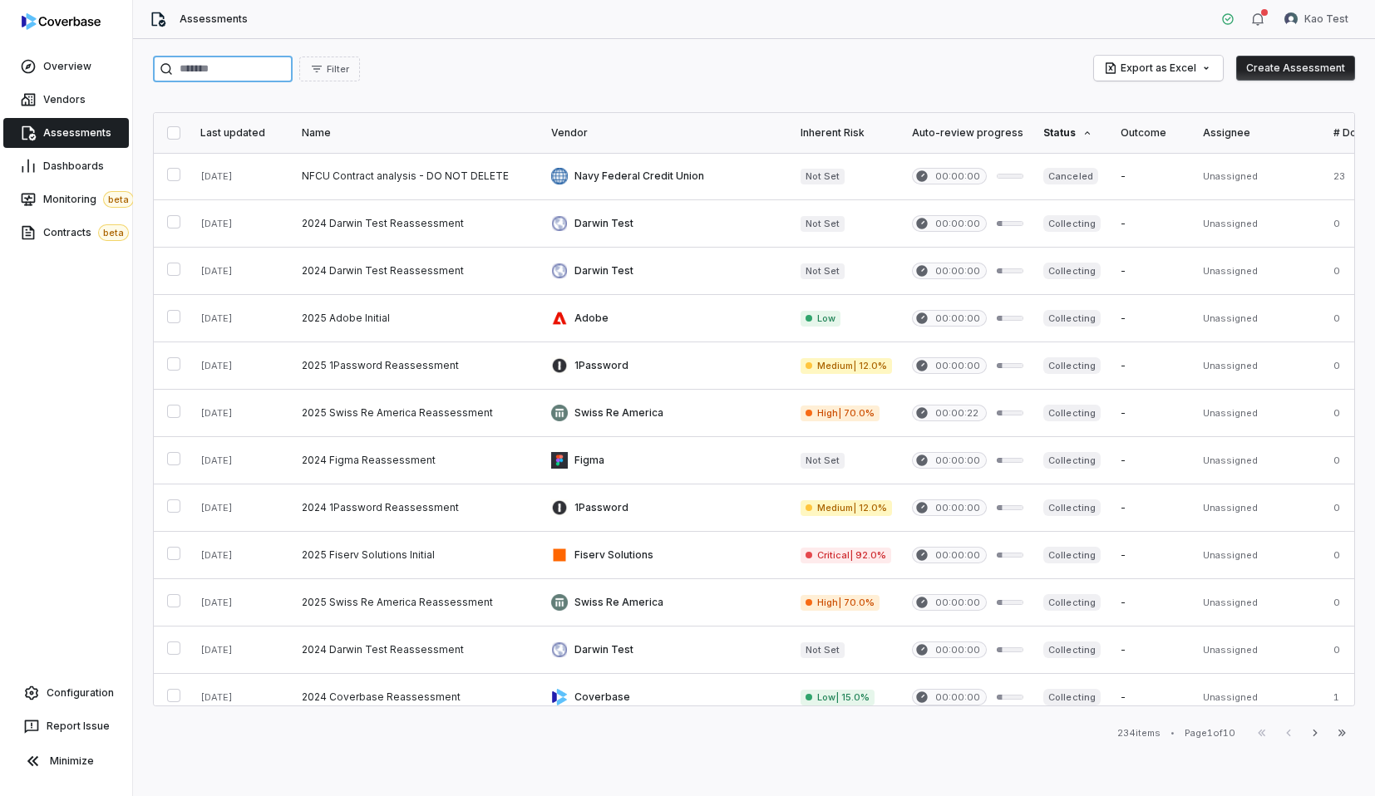
click at [249, 80] on input "search" at bounding box center [223, 69] width 140 height 27
type input "*********"
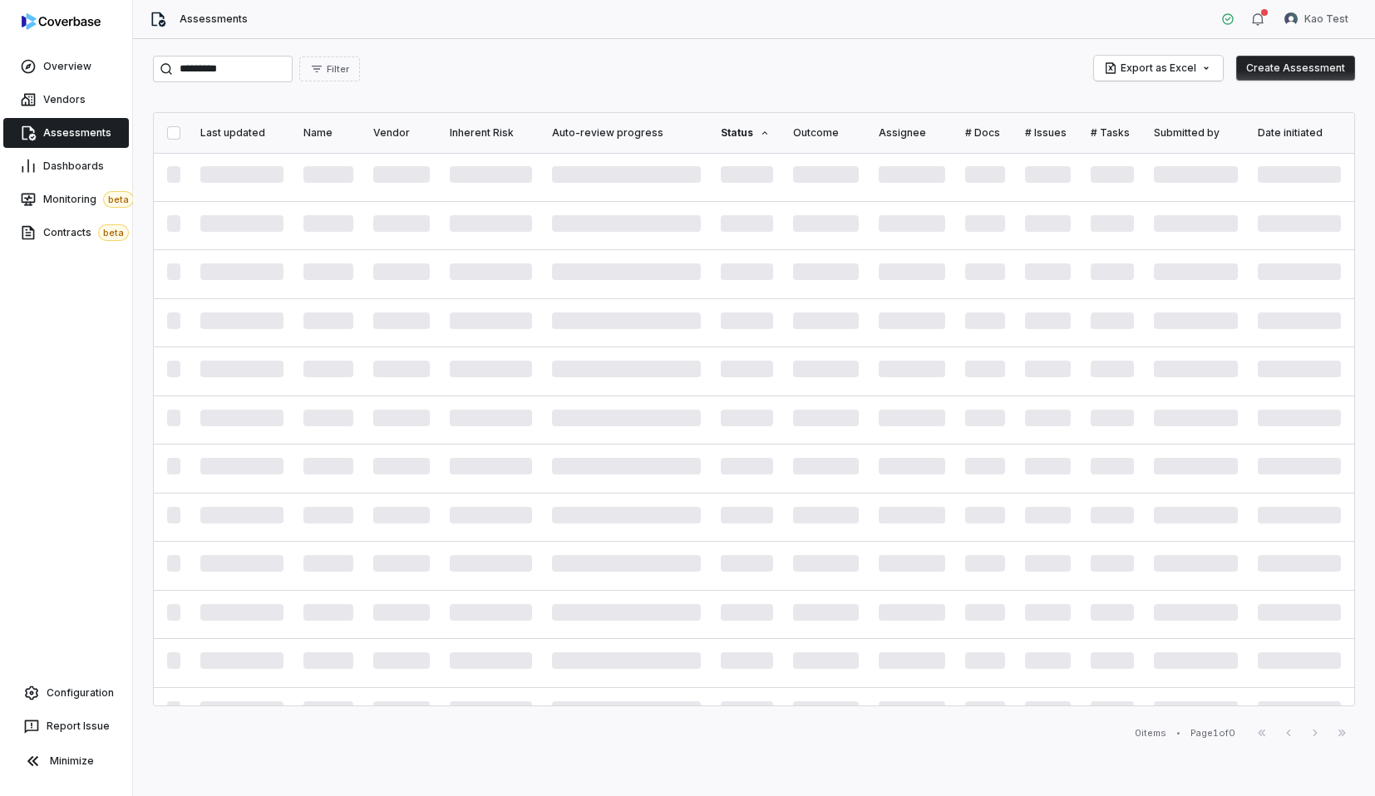
click at [585, 80] on div "********* Filter Export as Excel Create Assessment" at bounding box center [754, 69] width 1202 height 27
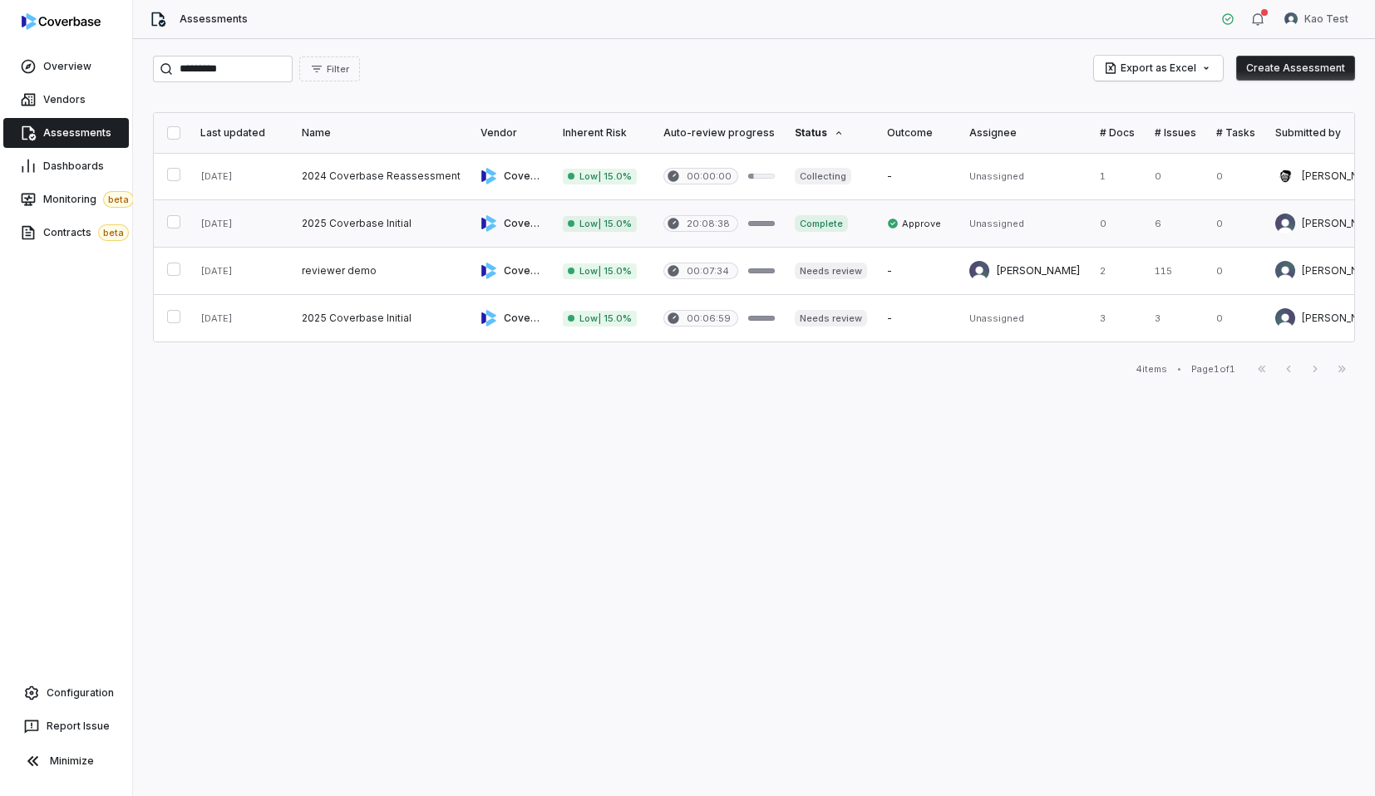
click at [477, 233] on link at bounding box center [512, 223] width 82 height 47
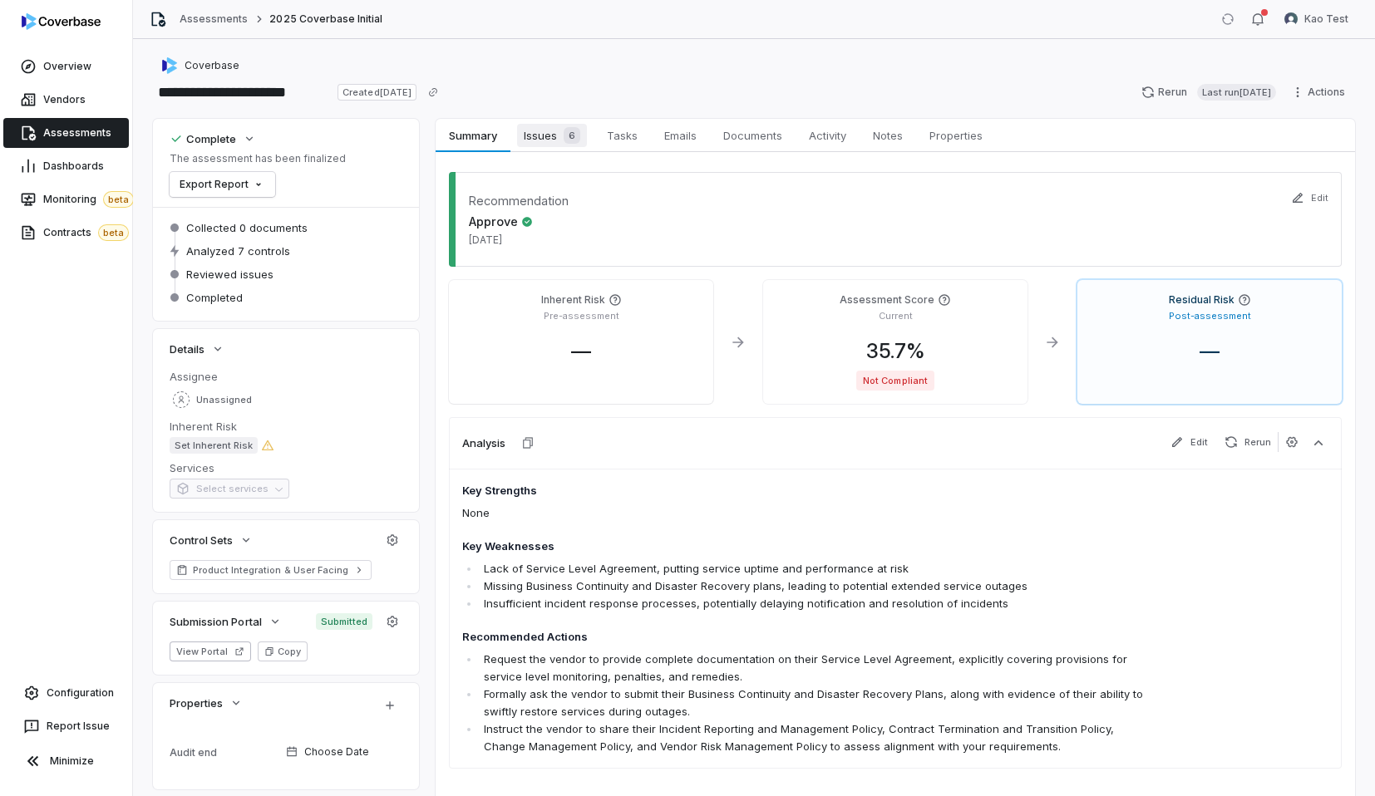
click at [562, 133] on div "6" at bounding box center [568, 135] width 23 height 17
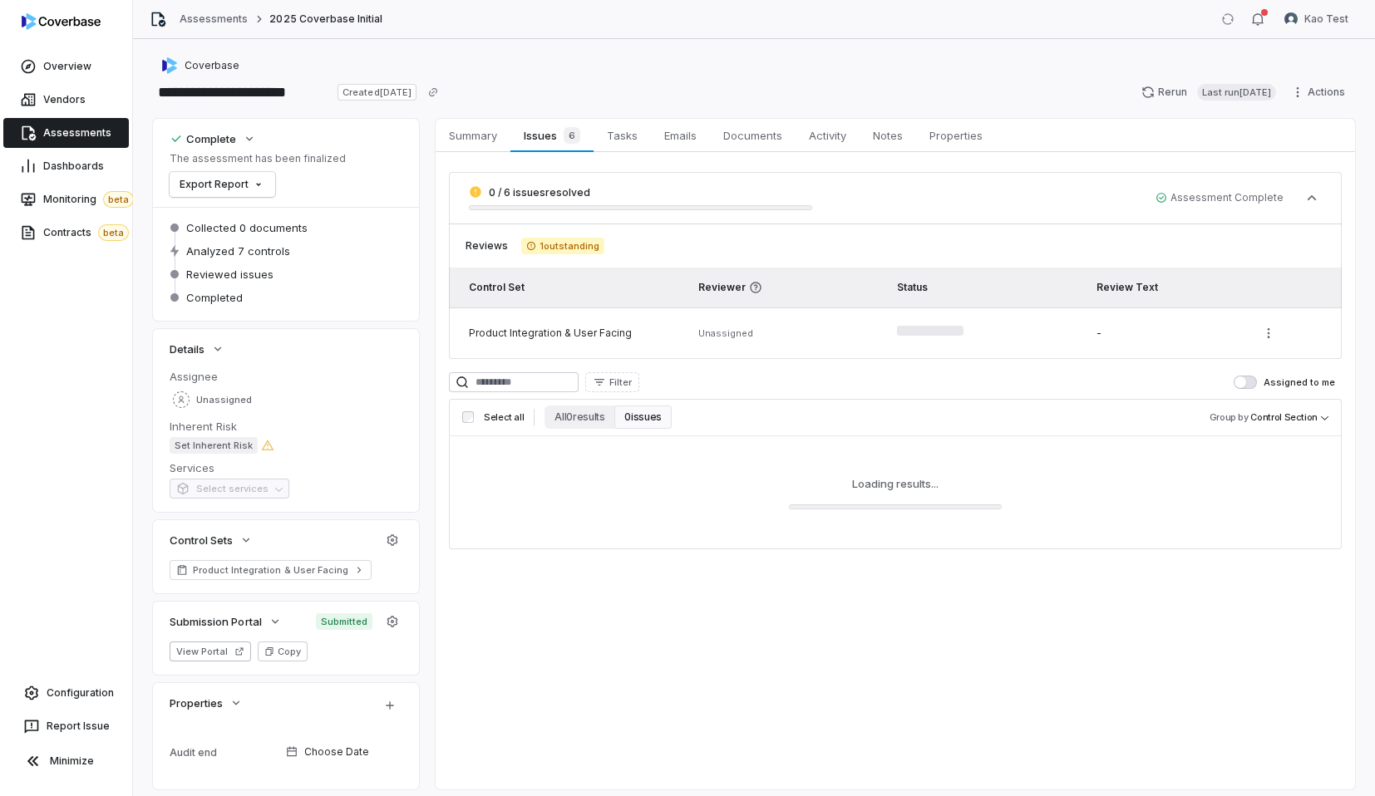
click at [775, 388] on div "Filter Assigned to me" at bounding box center [895, 382] width 893 height 20
click at [701, 377] on div "Filter Assigned to me" at bounding box center [895, 382] width 893 height 20
click at [704, 366] on div "0 / 6 issues resolved Assessment Complete Reviews 1 outstanding Control Set Rev…" at bounding box center [895, 360] width 893 height 377
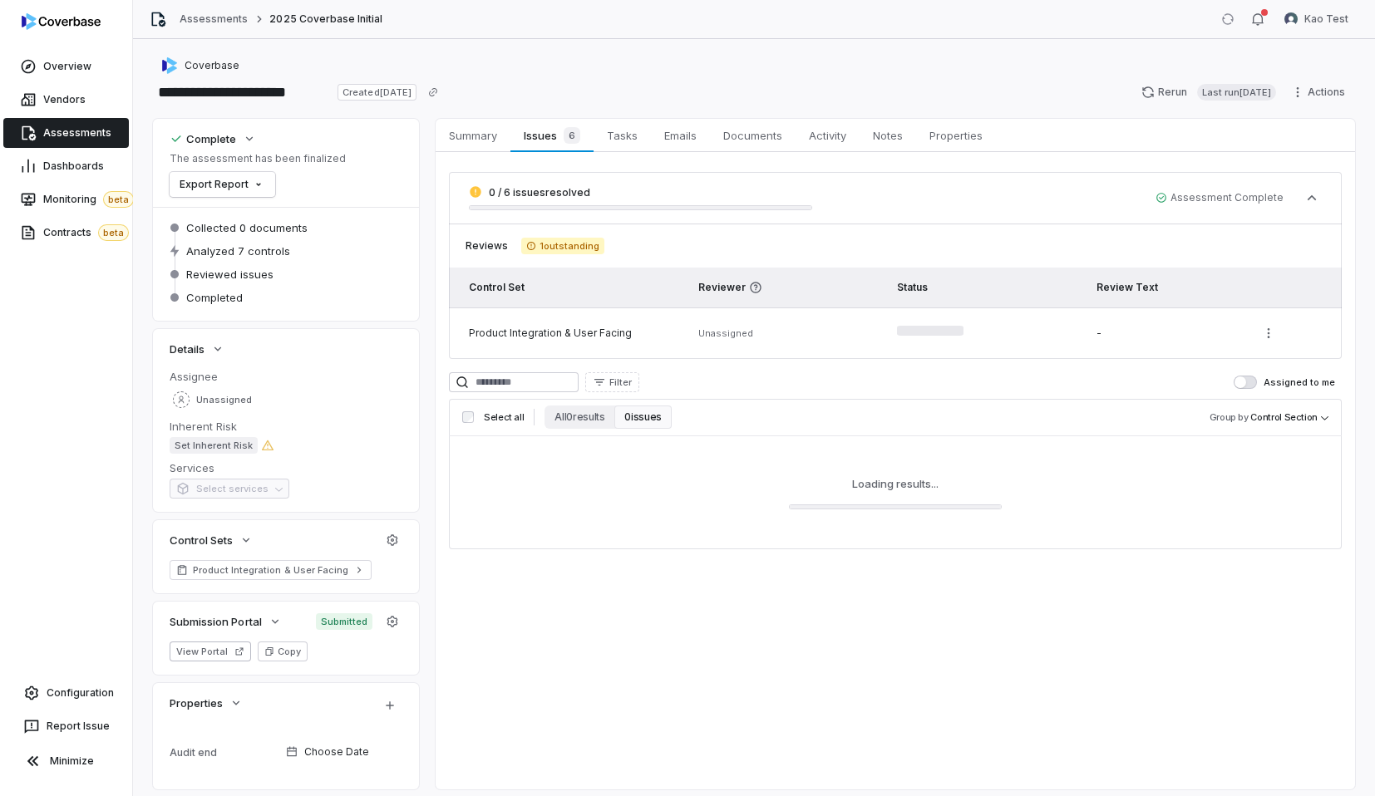
click at [704, 366] on div "0 / 6 issues resolved Assessment Complete Reviews 1 outstanding Control Set Rev…" at bounding box center [895, 360] width 893 height 377
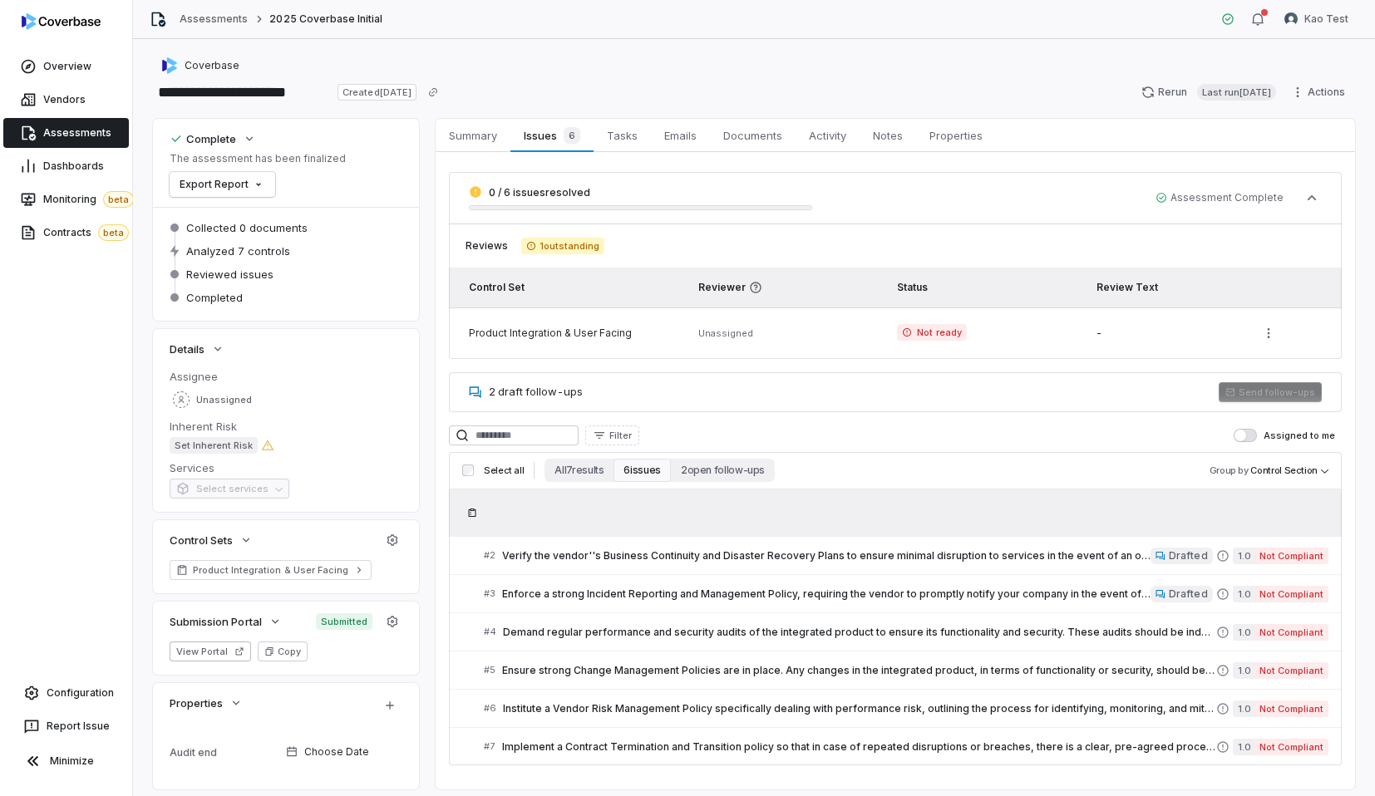
click at [815, 382] on div "2 draft follow-ups Send follow-ups" at bounding box center [895, 392] width 893 height 40
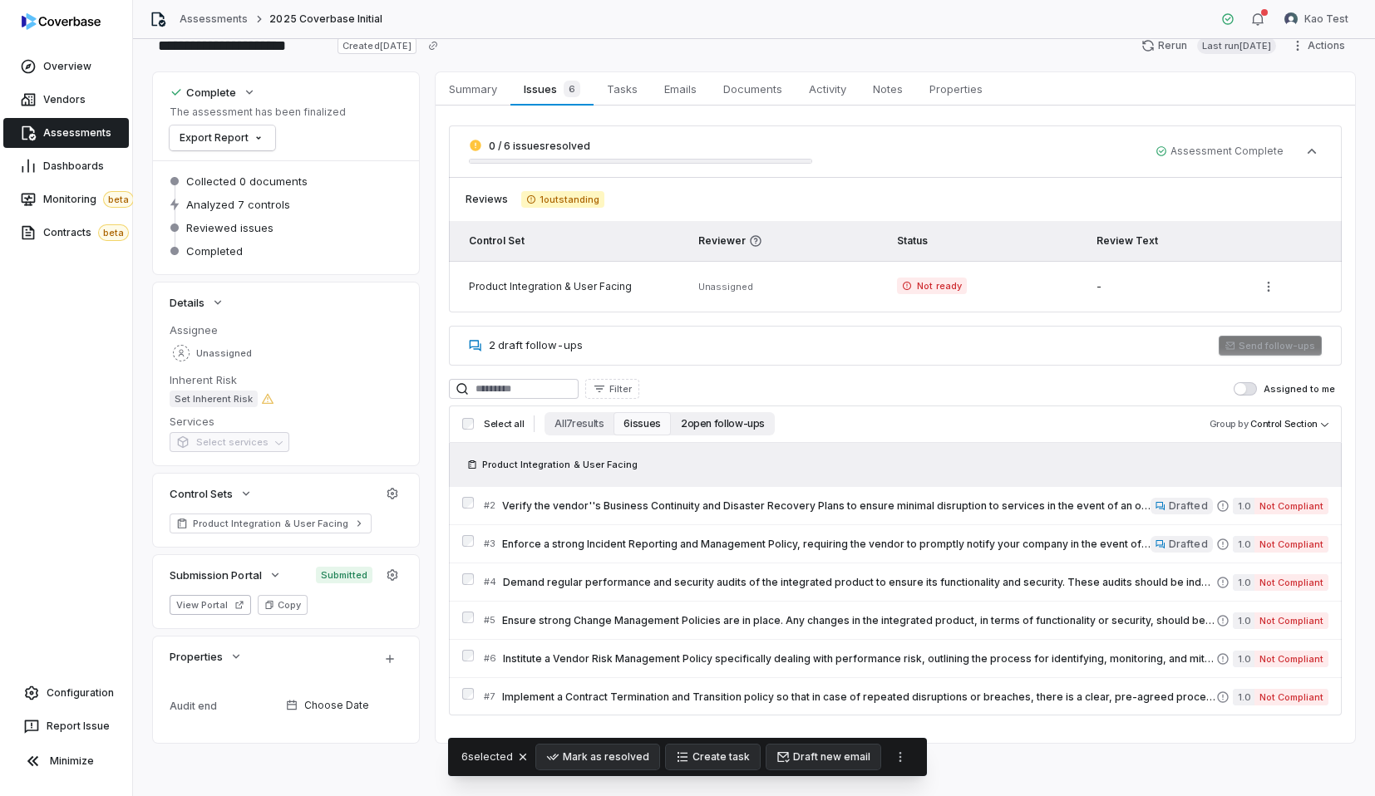
click at [720, 429] on button "2 open follow-ups" at bounding box center [723, 423] width 104 height 23
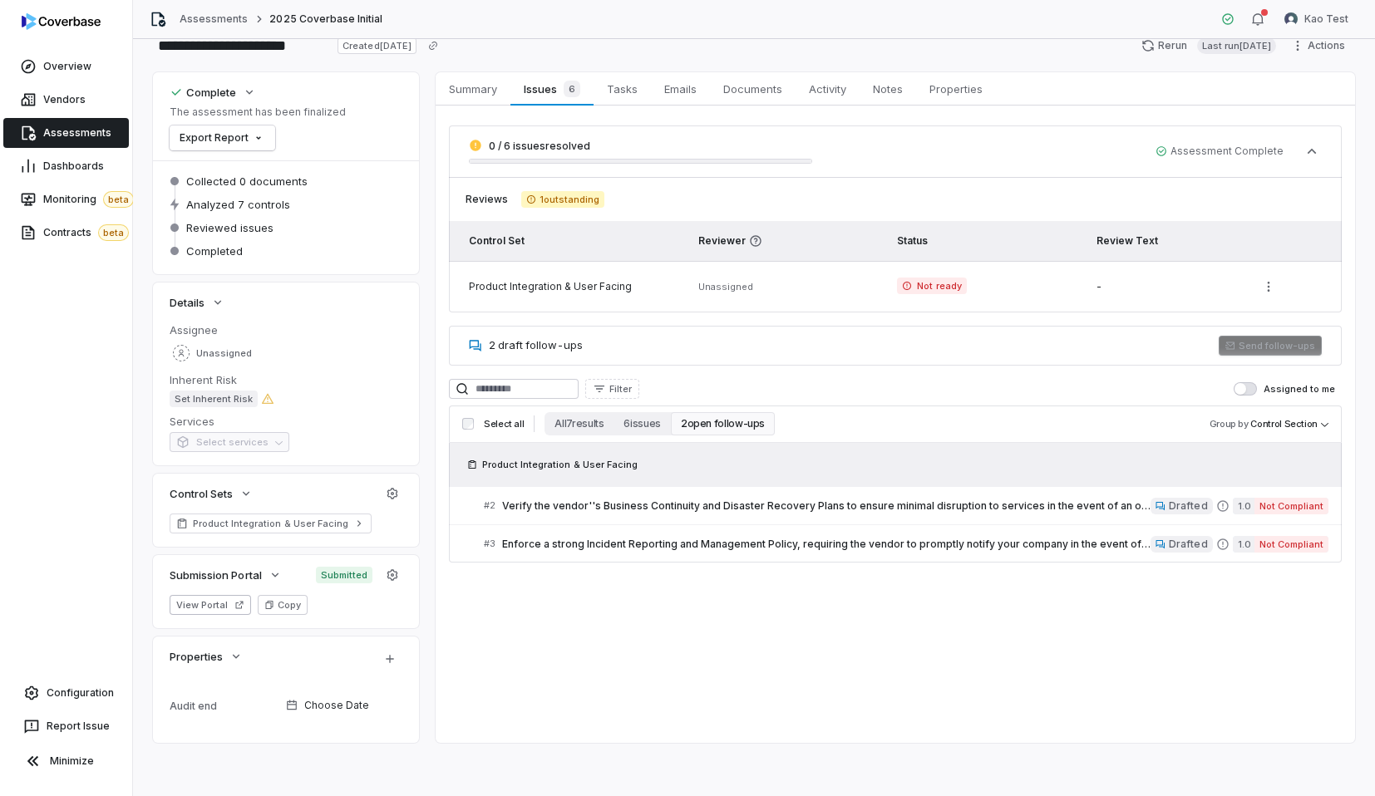
click at [703, 419] on button "2 open follow-ups" at bounding box center [723, 423] width 104 height 23
click at [711, 427] on button "2 open follow-ups" at bounding box center [723, 423] width 104 height 23
click at [560, 492] on link "# 2 Verify the vendor''s Business Continuity and Disaster Recovery Plans to ens…" at bounding box center [906, 505] width 845 height 37
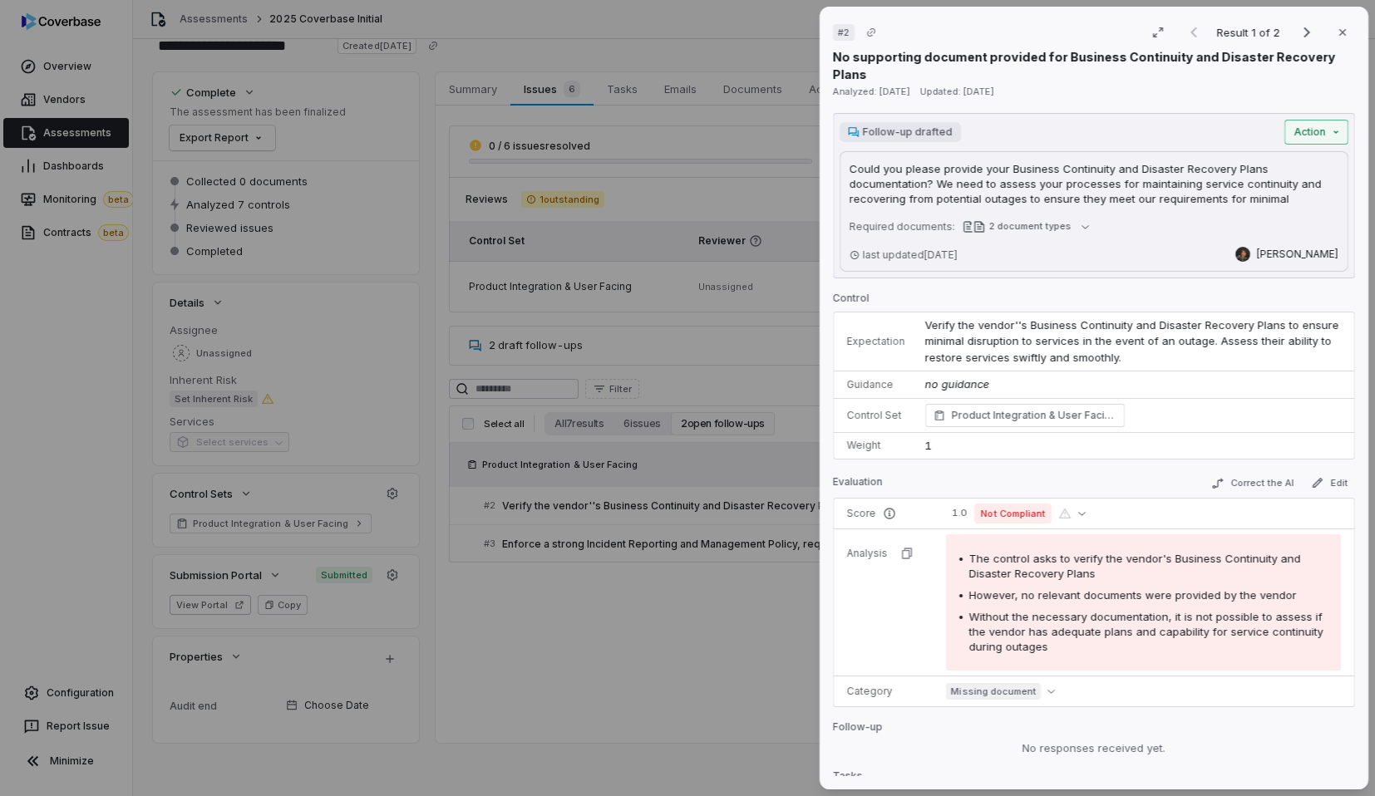
click at [1311, 120] on button "Action" at bounding box center [1317, 132] width 64 height 25
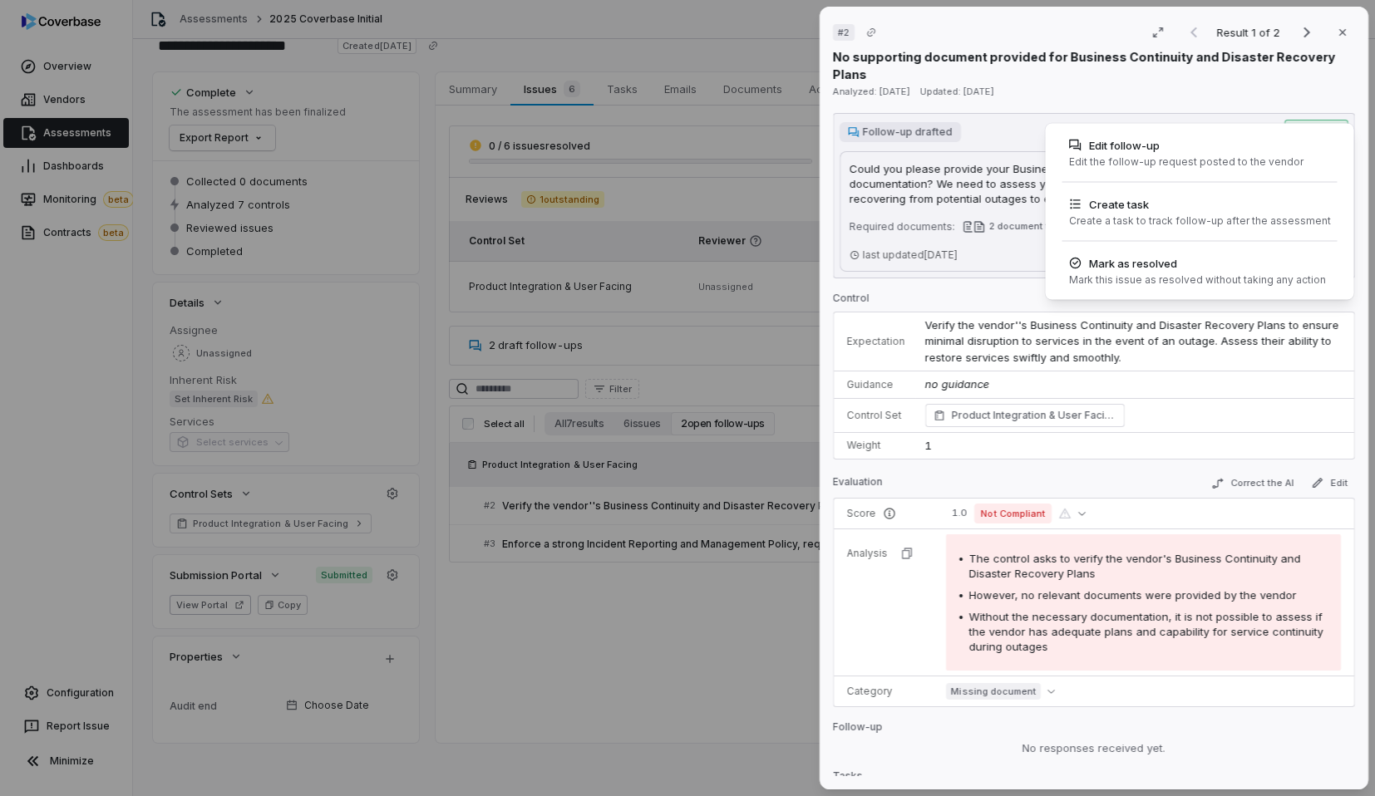
click at [1153, 98] on div "# 2 Result 1 of 2 Close No supporting document provided for Business Continuity…" at bounding box center [687, 398] width 1375 height 796
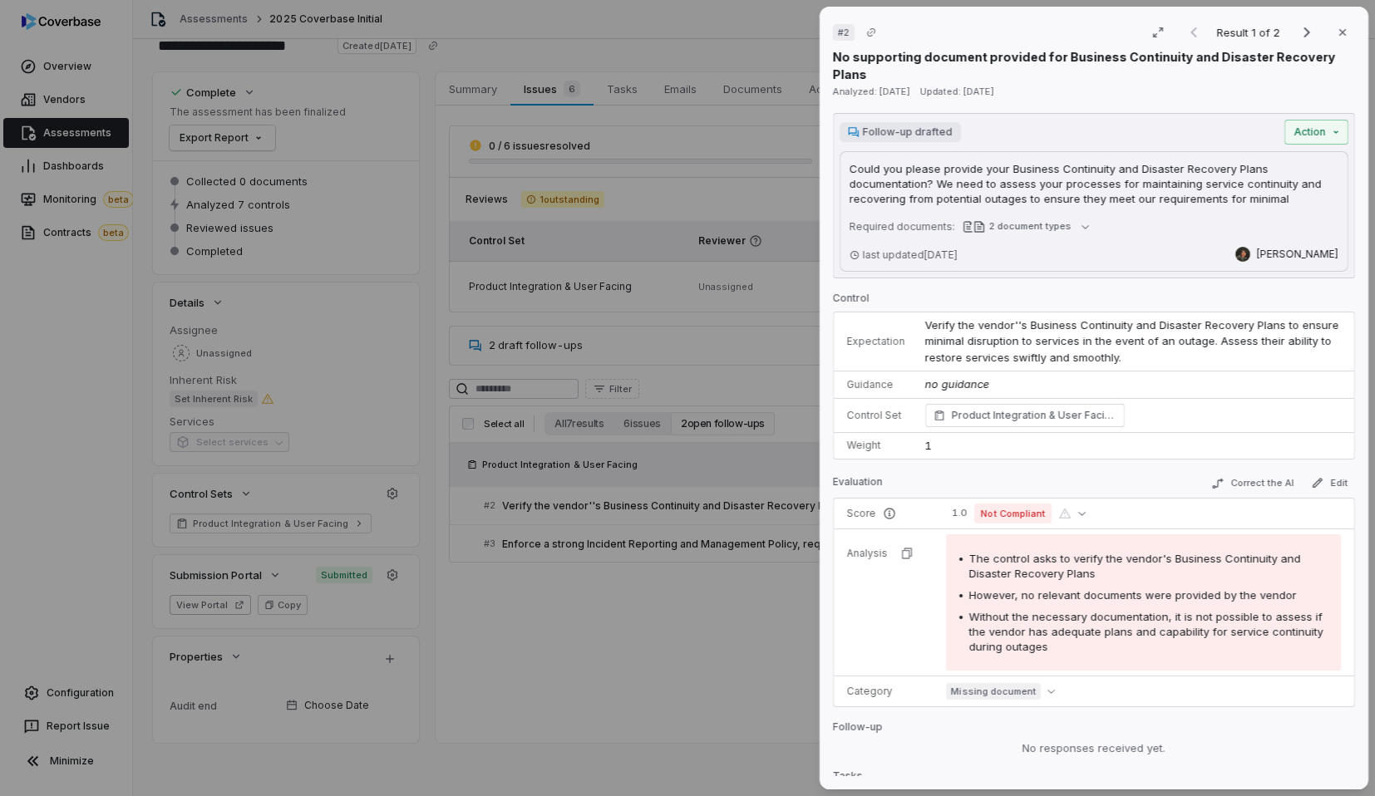
click at [933, 126] on span "Follow-up drafted" at bounding box center [908, 132] width 90 height 13
click at [1068, 212] on button "2 document types" at bounding box center [1025, 227] width 137 height 30
click at [1141, 217] on div "Required documents: 2 document types" at bounding box center [1094, 227] width 489 height 20
click at [1336, 42] on button "Close" at bounding box center [1342, 32] width 35 height 35
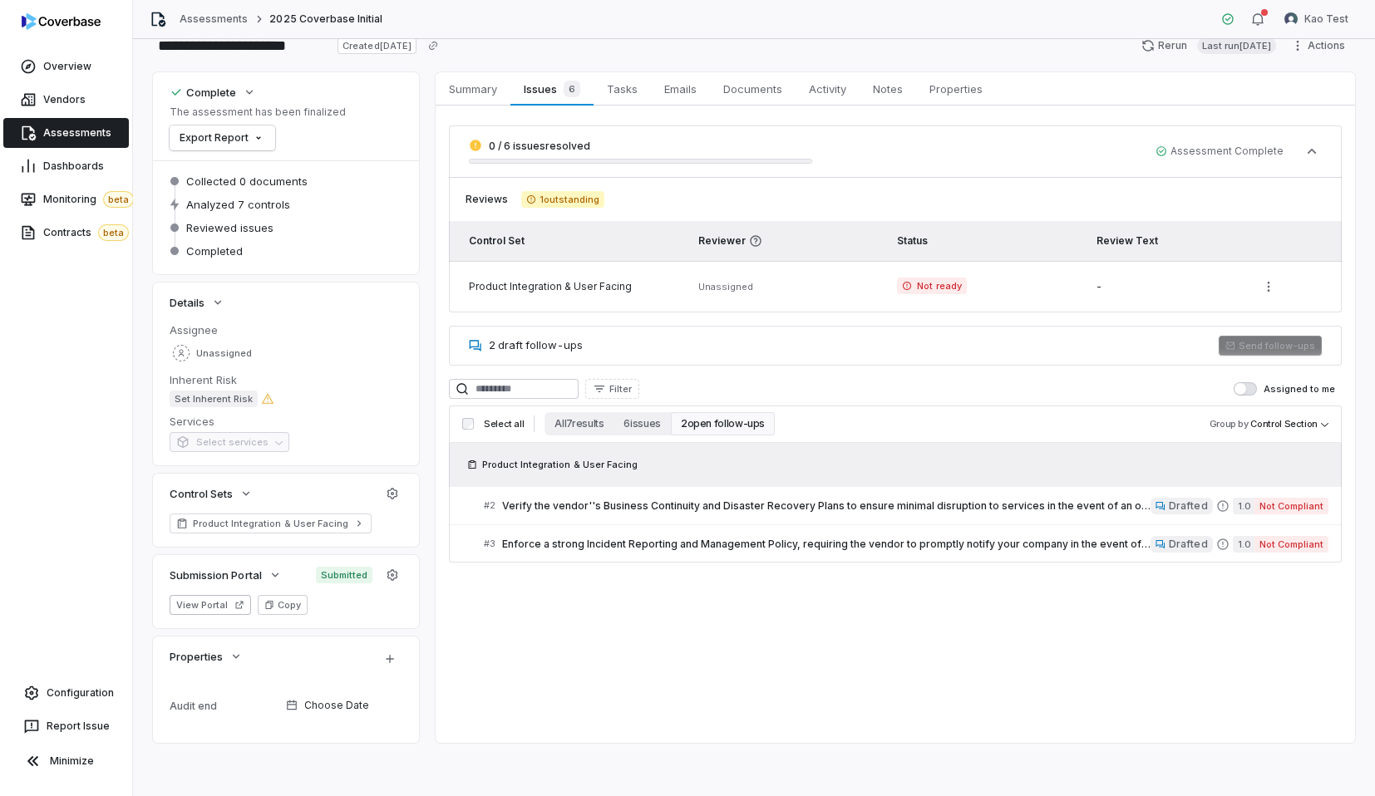
click at [1287, 347] on div "Send follow-ups" at bounding box center [1270, 346] width 103 height 20
click at [1261, 350] on div "Send follow-ups" at bounding box center [1270, 346] width 103 height 20
click at [1284, 346] on div "Send follow-ups" at bounding box center [1270, 346] width 103 height 20
click at [935, 349] on div "2 draft follow-ups Send follow-ups" at bounding box center [895, 346] width 893 height 40
click at [558, 345] on span "2 draft follow-ups" at bounding box center [536, 344] width 94 height 13
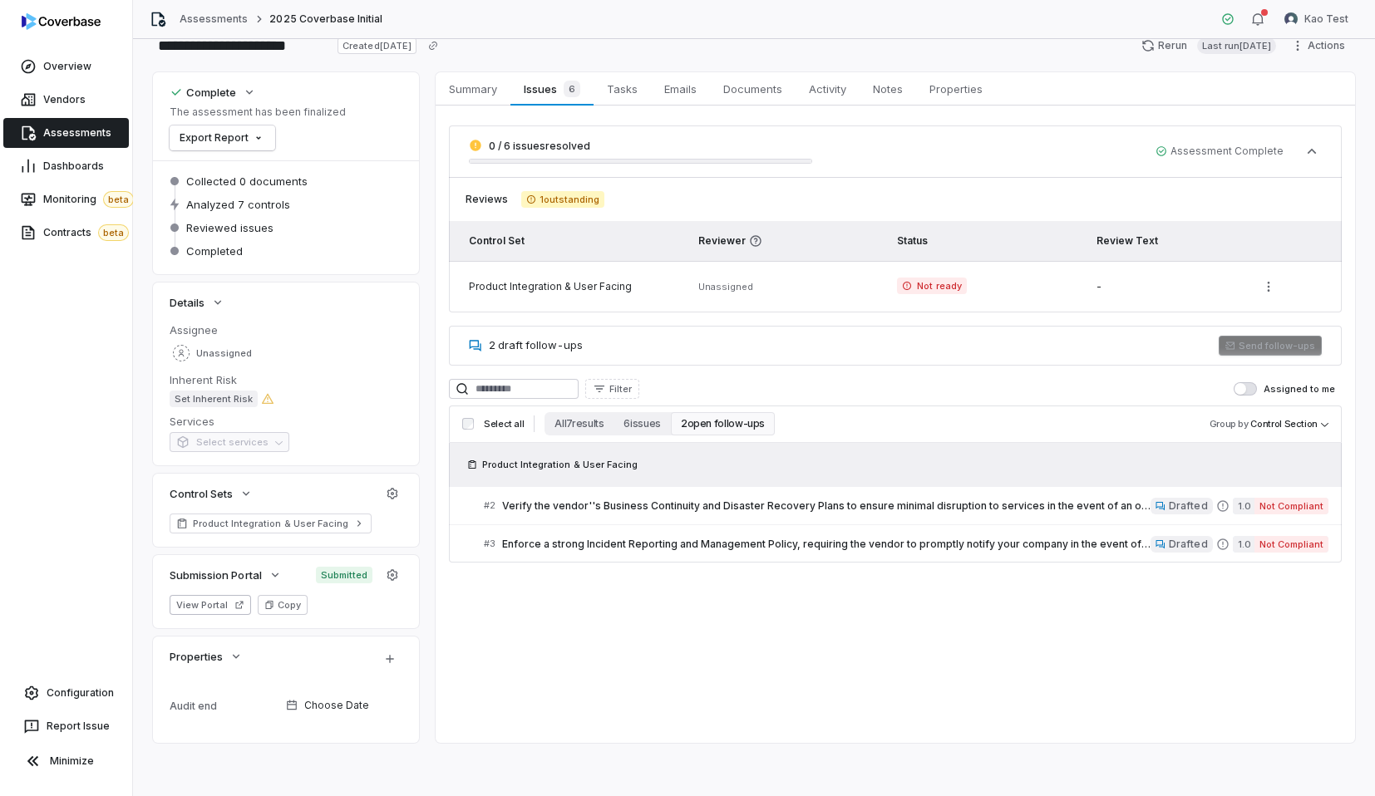
click at [634, 351] on div "2 draft follow-ups Send follow-ups" at bounding box center [895, 346] width 893 height 40
click at [727, 365] on div "0 / 6 issues resolved Assessment Complete Reviews 1 outstanding Control Set Rev…" at bounding box center [895, 344] width 893 height 437
click at [590, 422] on button "All 7 results" at bounding box center [579, 423] width 69 height 23
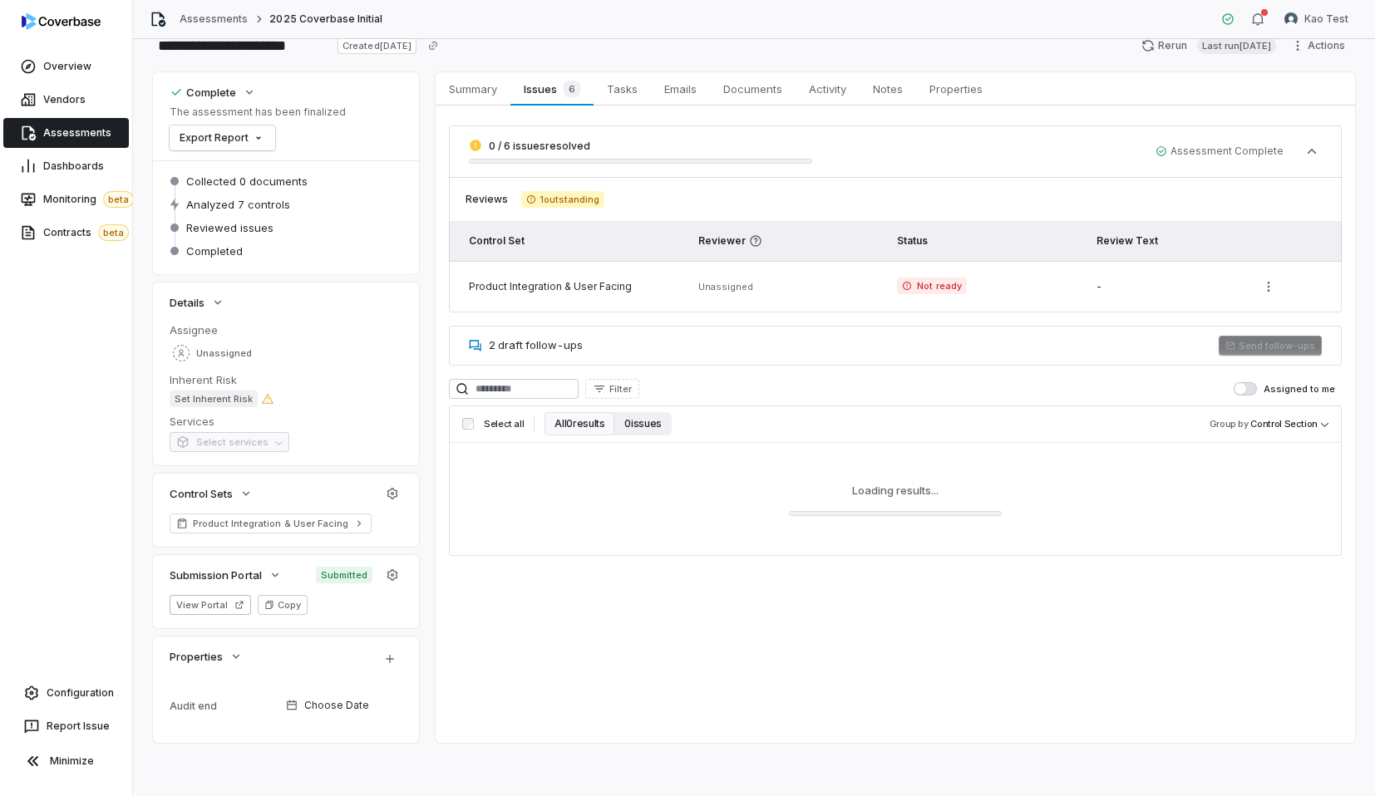
click at [629, 427] on button "0 issues" at bounding box center [642, 423] width 57 height 23
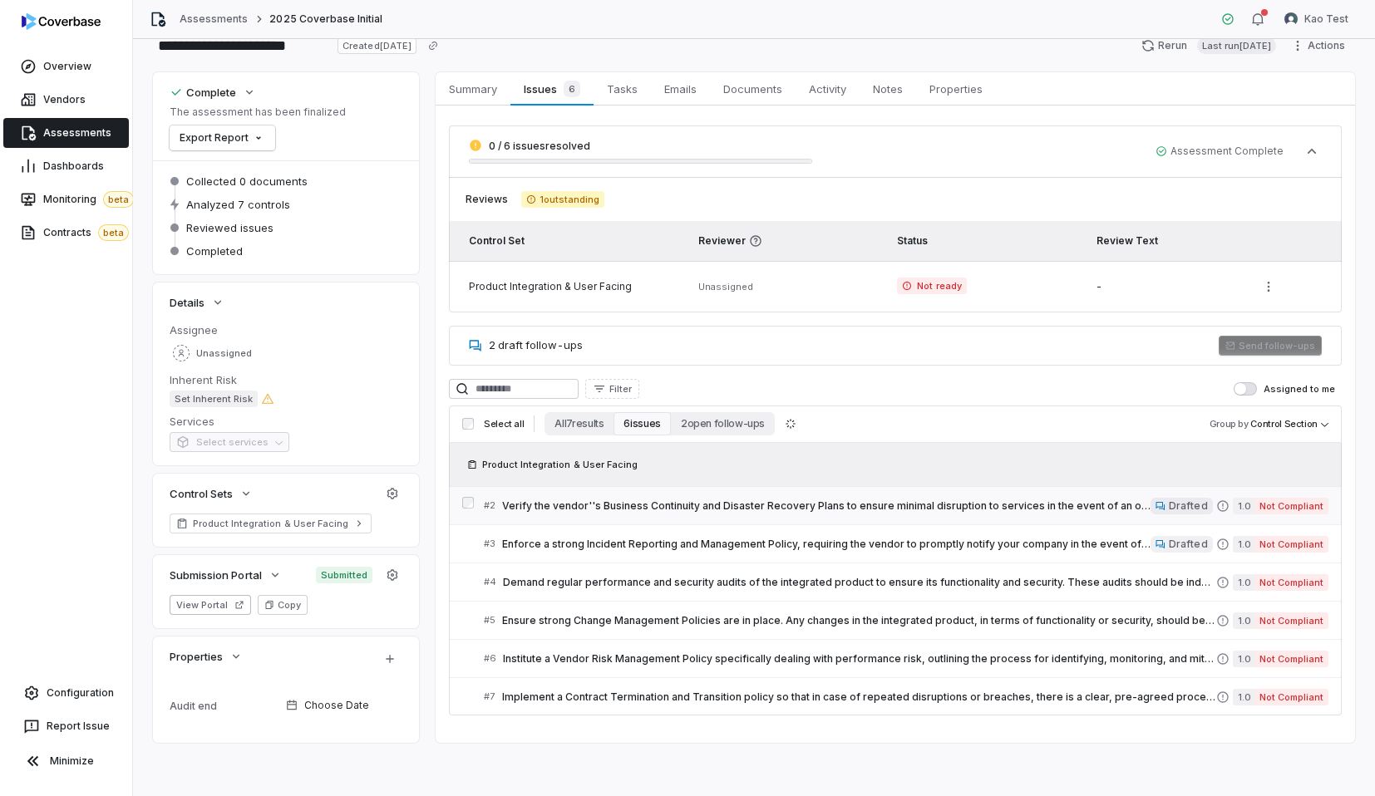
click at [466, 510] on div at bounding box center [468, 505] width 12 height 17
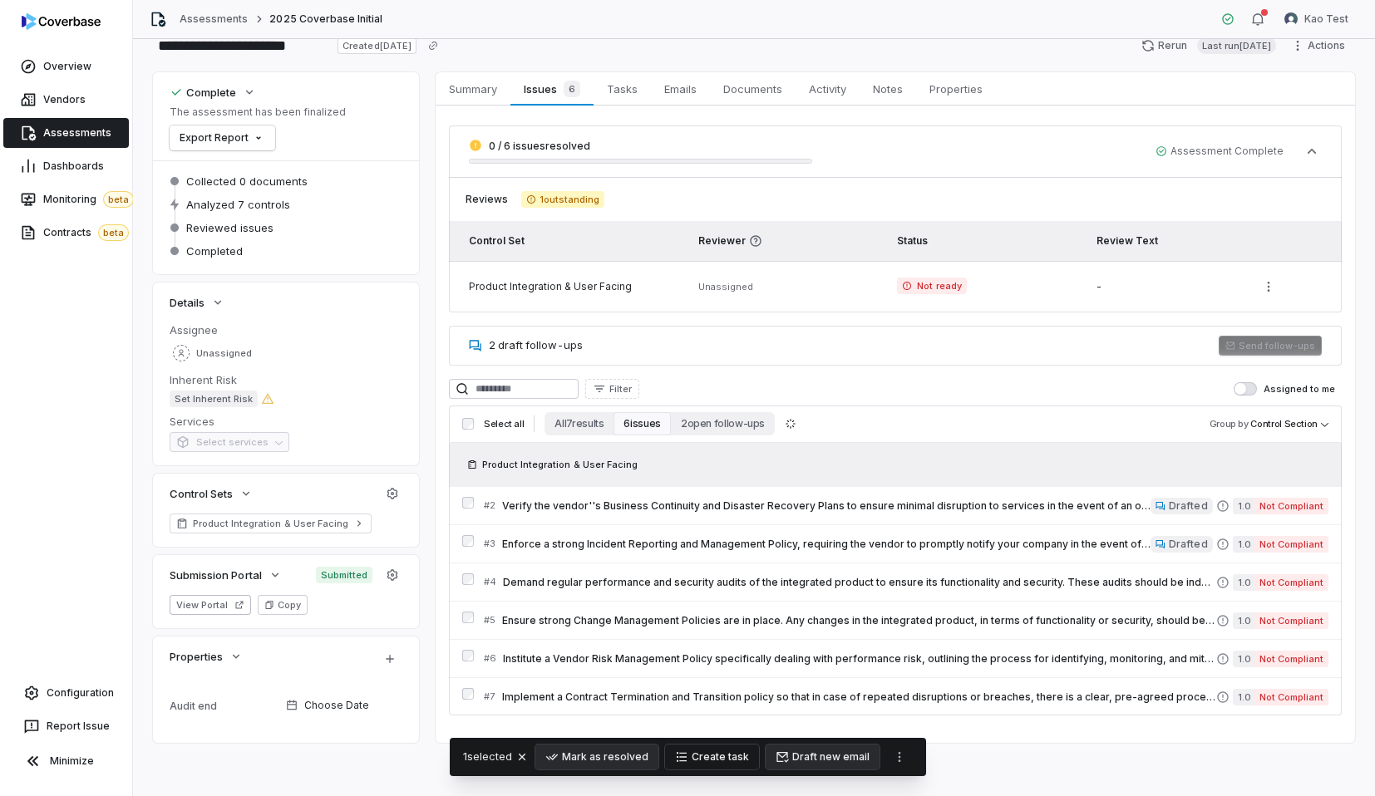
click at [748, 767] on button "Create task" at bounding box center [712, 757] width 94 height 25
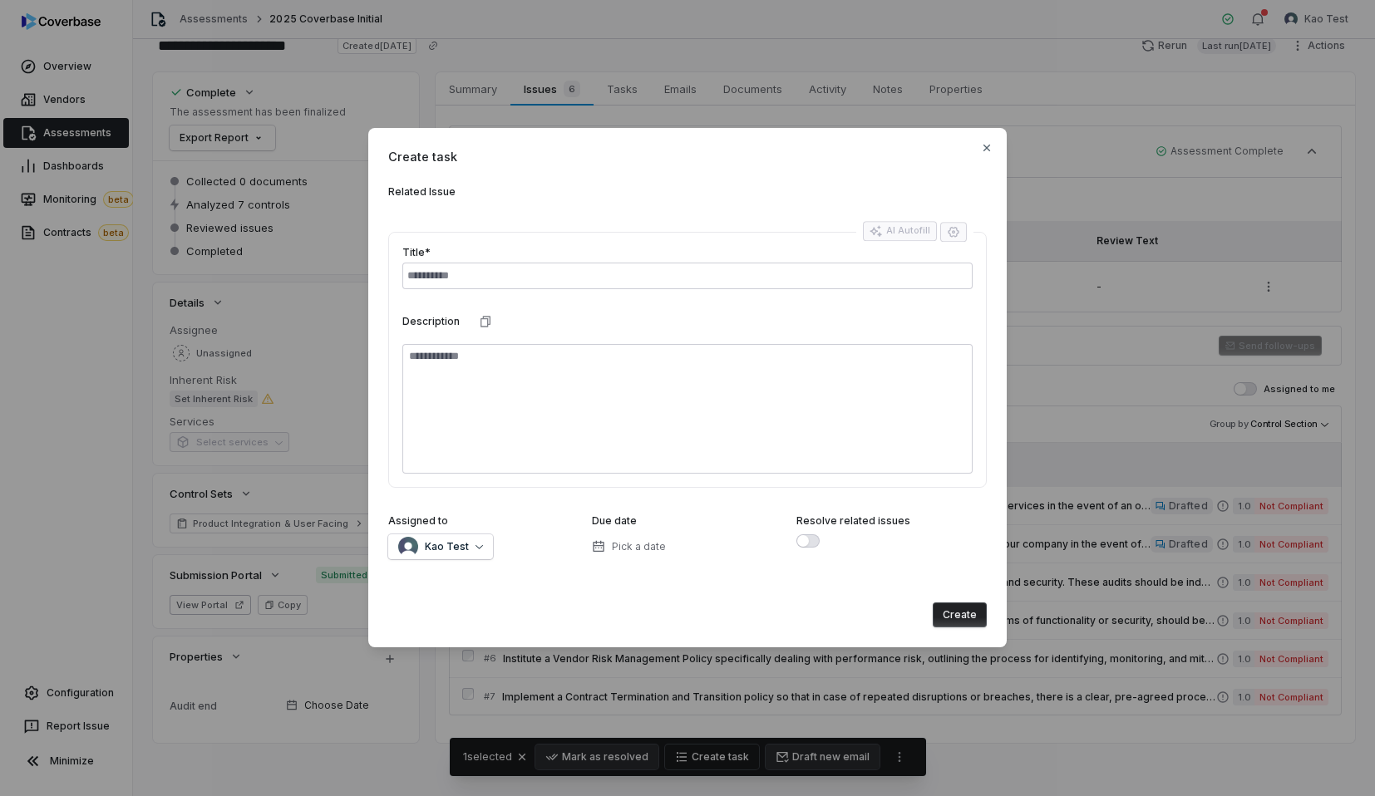
type textarea "*"
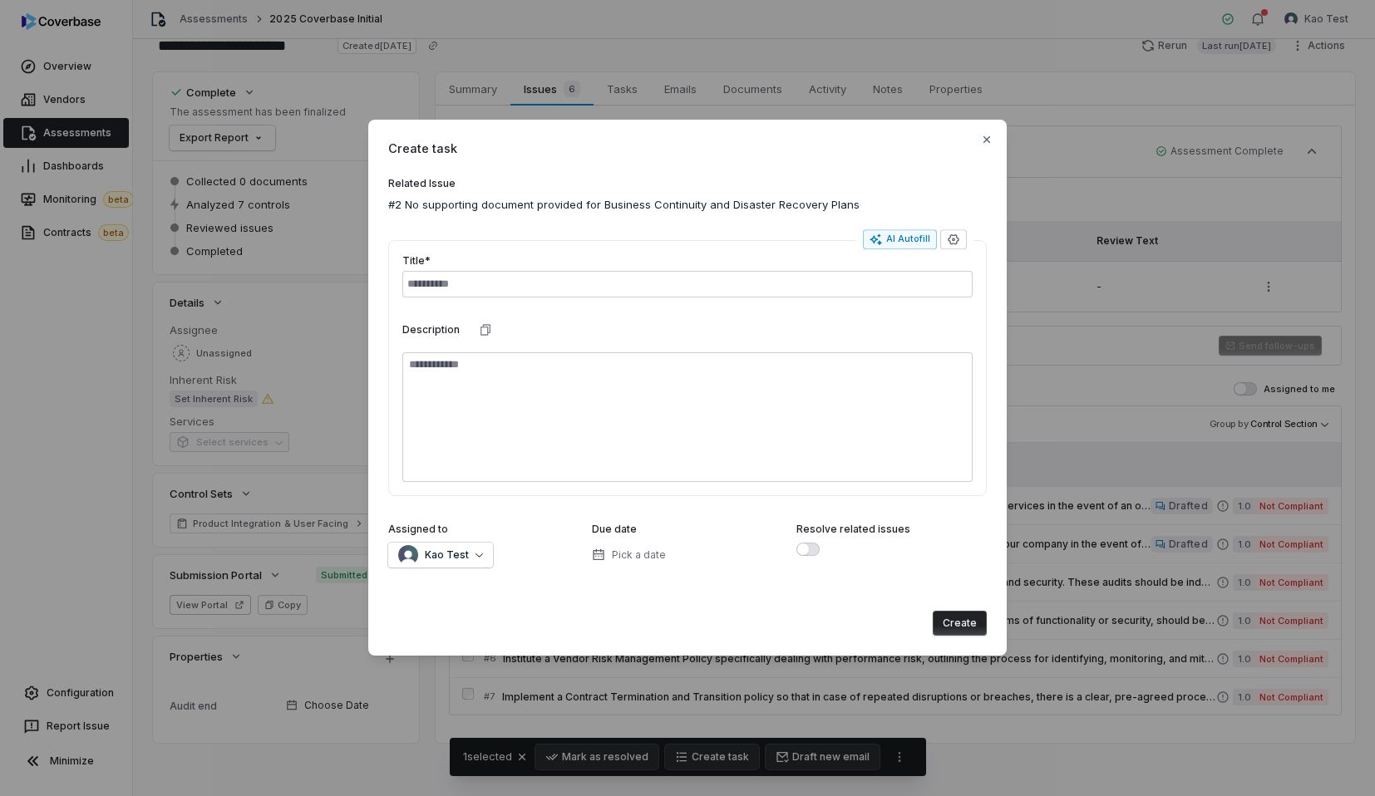
click at [978, 146] on span "Create task" at bounding box center [687, 148] width 599 height 17
click at [984, 145] on icon "button" at bounding box center [986, 139] width 13 height 13
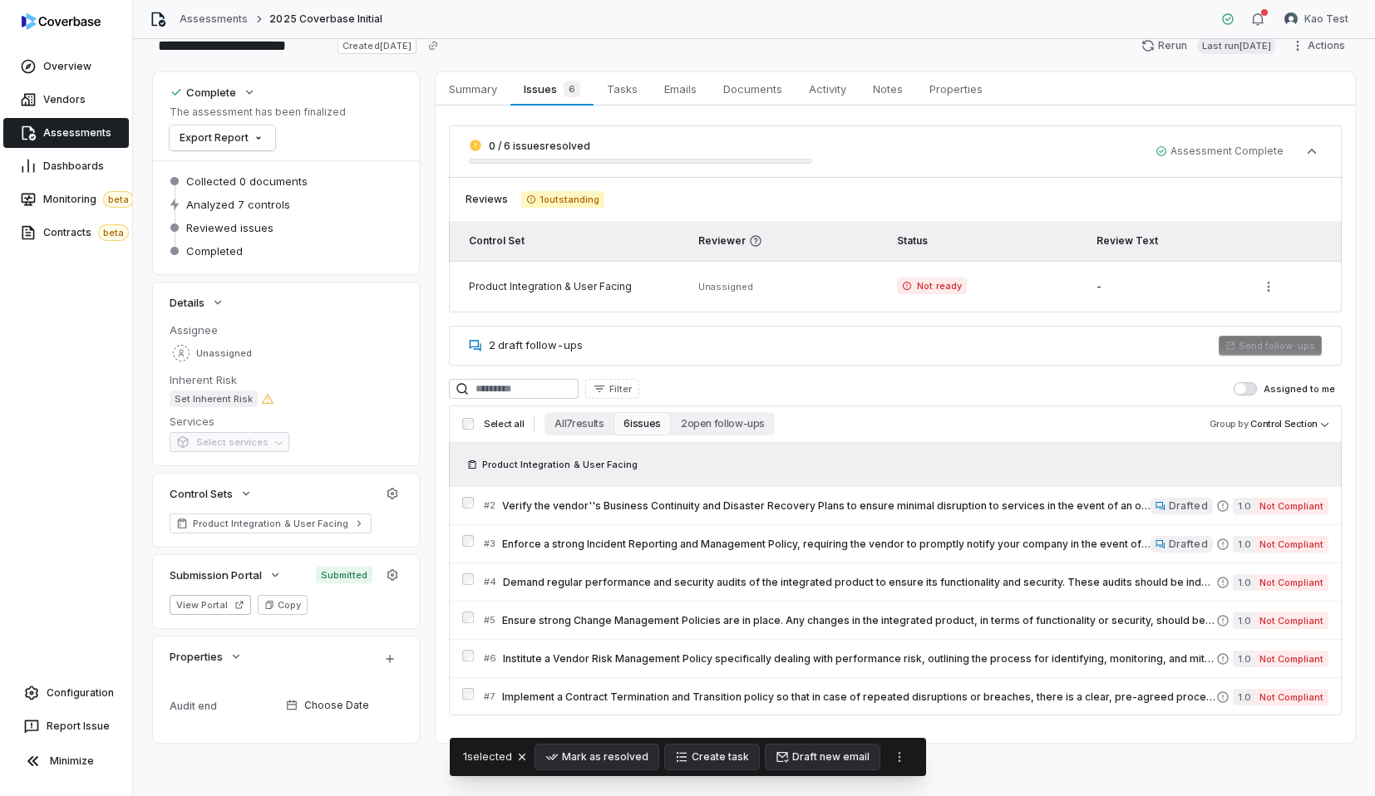
click at [506, 292] on div "Product Integration & User Facing" at bounding box center [574, 286] width 210 height 13
click at [540, 290] on div "Product Integration & User Facing" at bounding box center [574, 286] width 210 height 13
click at [943, 289] on span "Not ready" at bounding box center [931, 286] width 69 height 17
click at [564, 341] on span "2 draft follow-ups" at bounding box center [536, 344] width 94 height 13
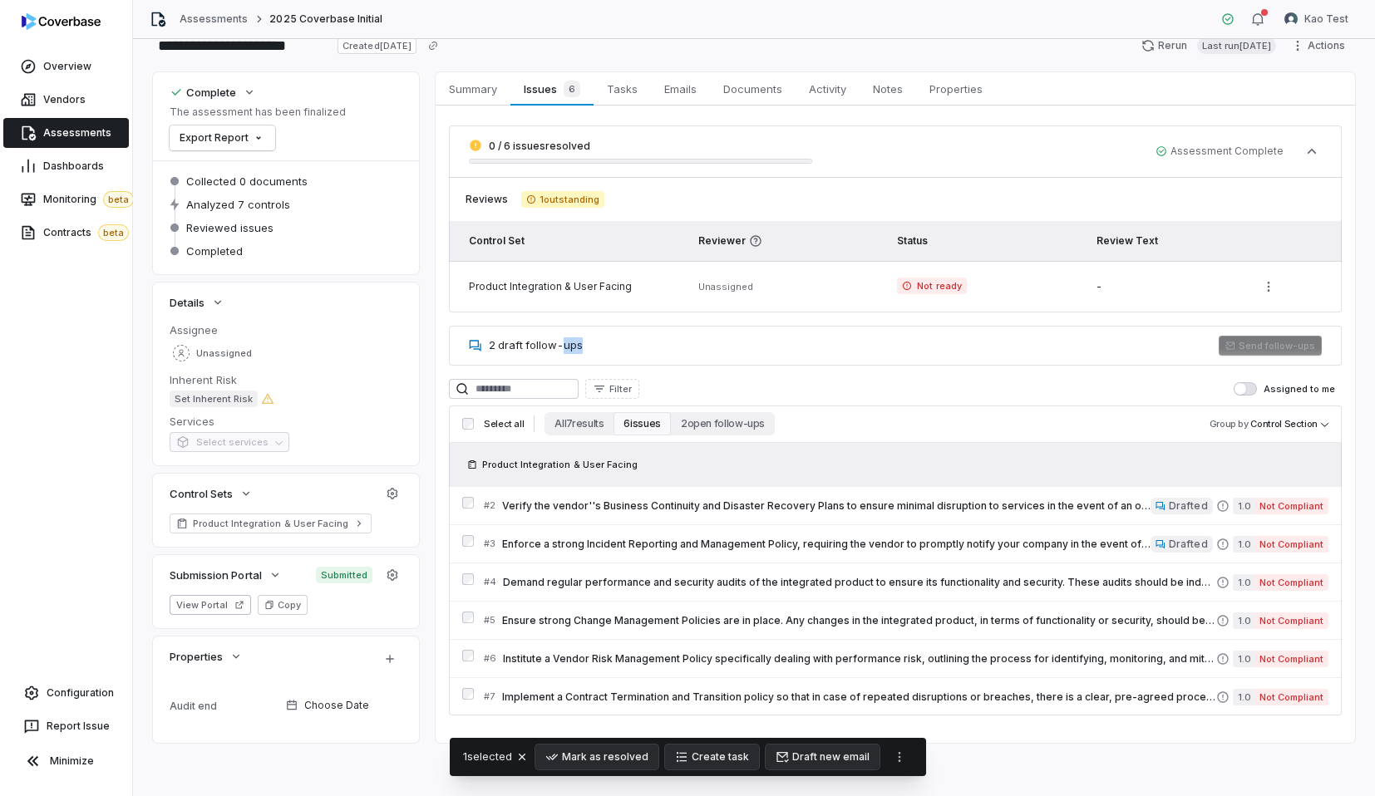
click at [564, 341] on span "2 draft follow-ups" at bounding box center [536, 344] width 94 height 13
click at [770, 357] on div "2 draft follow-ups Send follow-ups" at bounding box center [895, 346] width 893 height 40
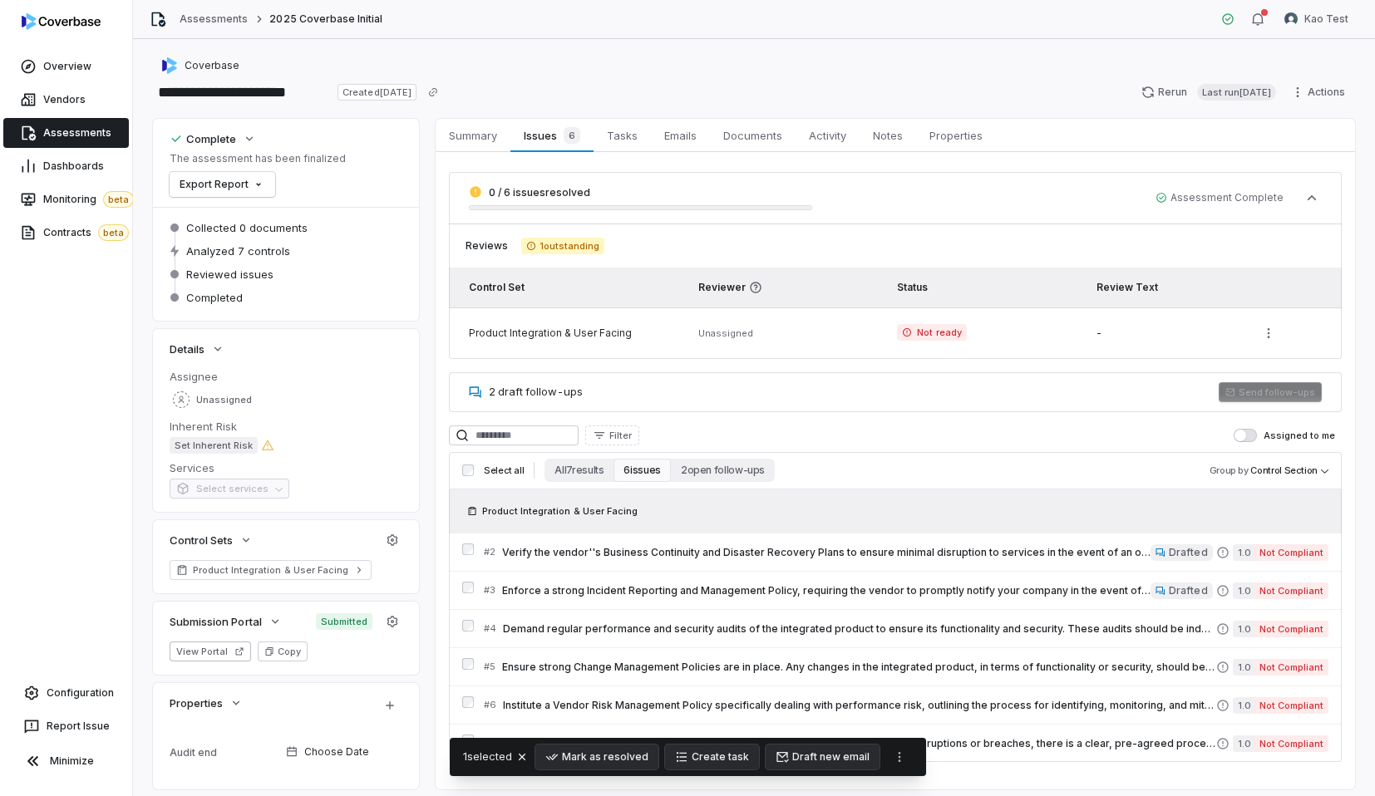
click at [106, 129] on span "Assessments" at bounding box center [77, 132] width 68 height 13
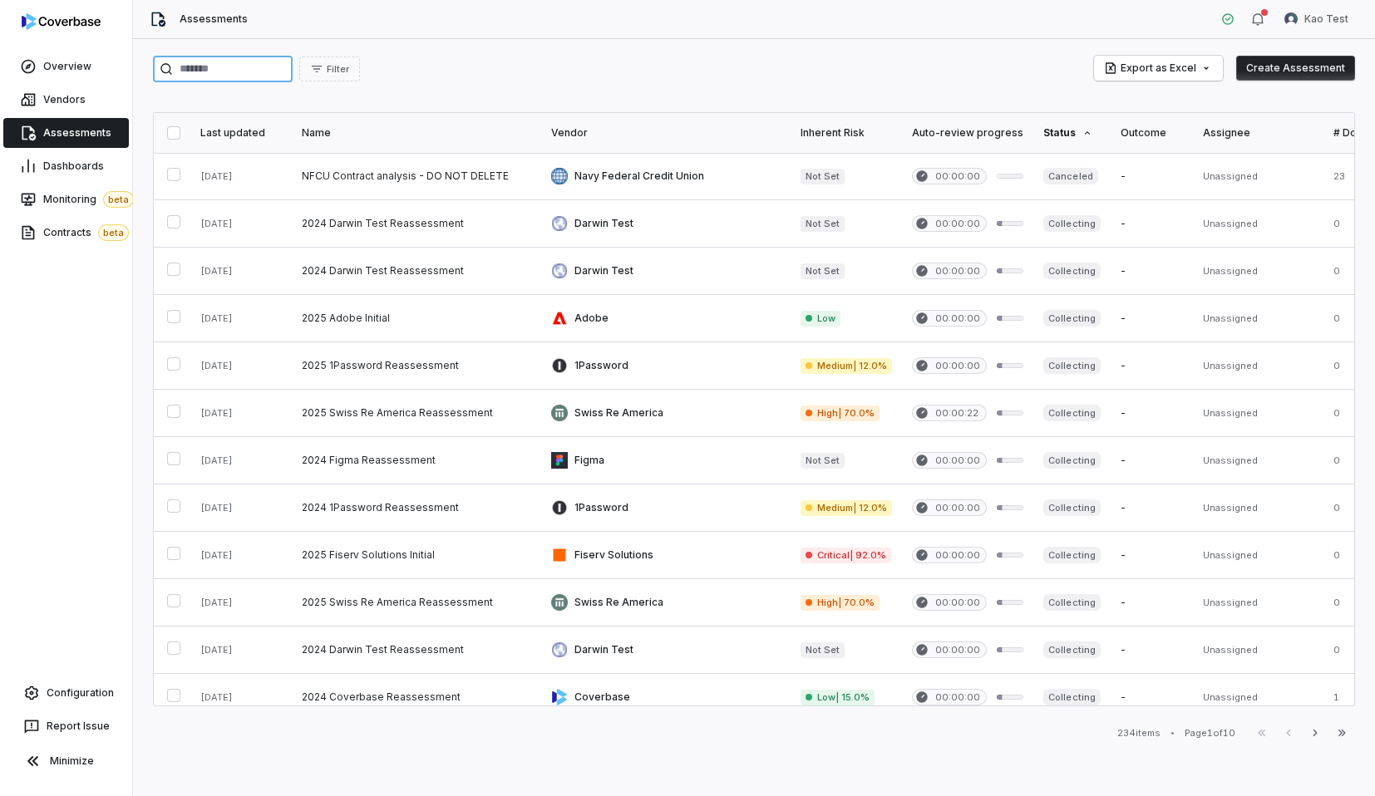
click at [287, 77] on input "search" at bounding box center [223, 69] width 140 height 27
type input "*********"
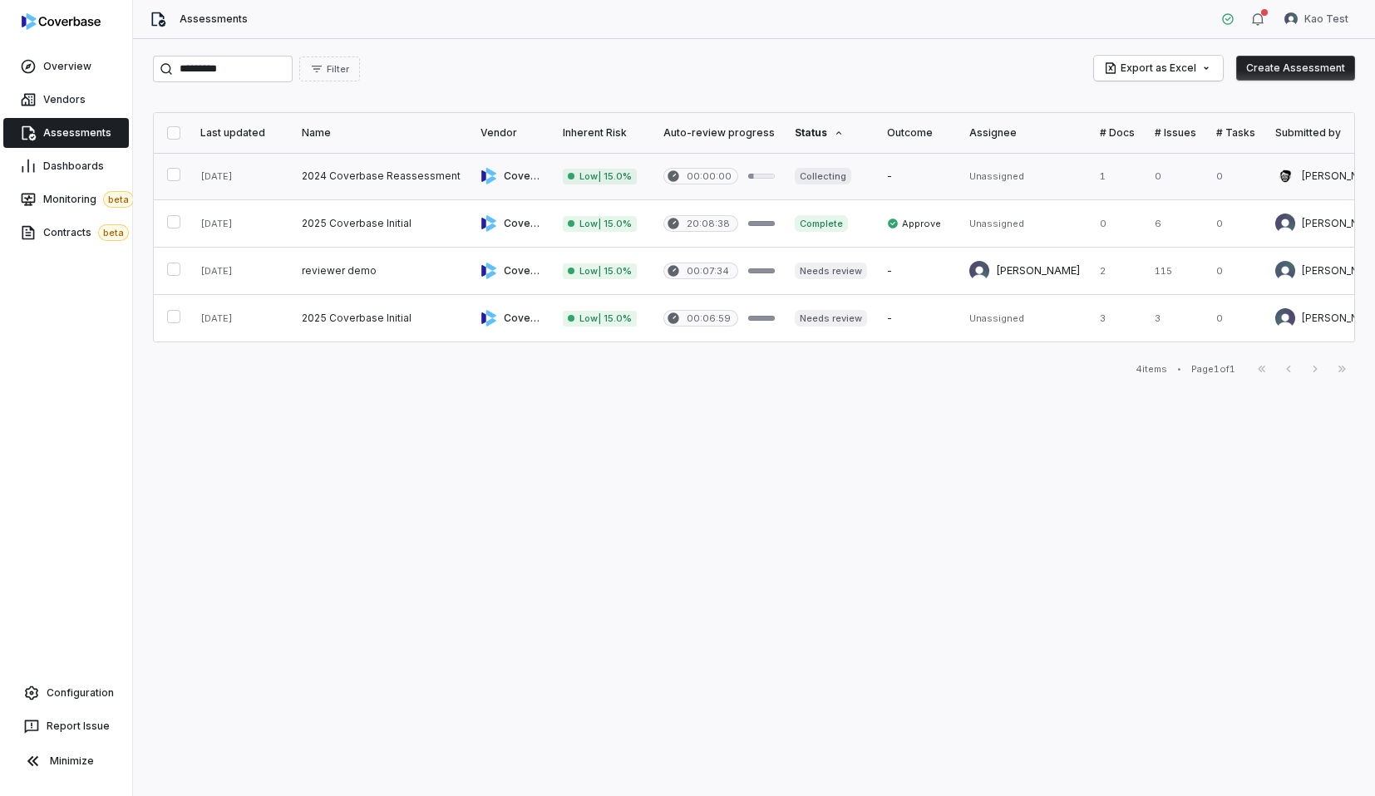
click at [766, 170] on link at bounding box center [718, 176] width 131 height 47
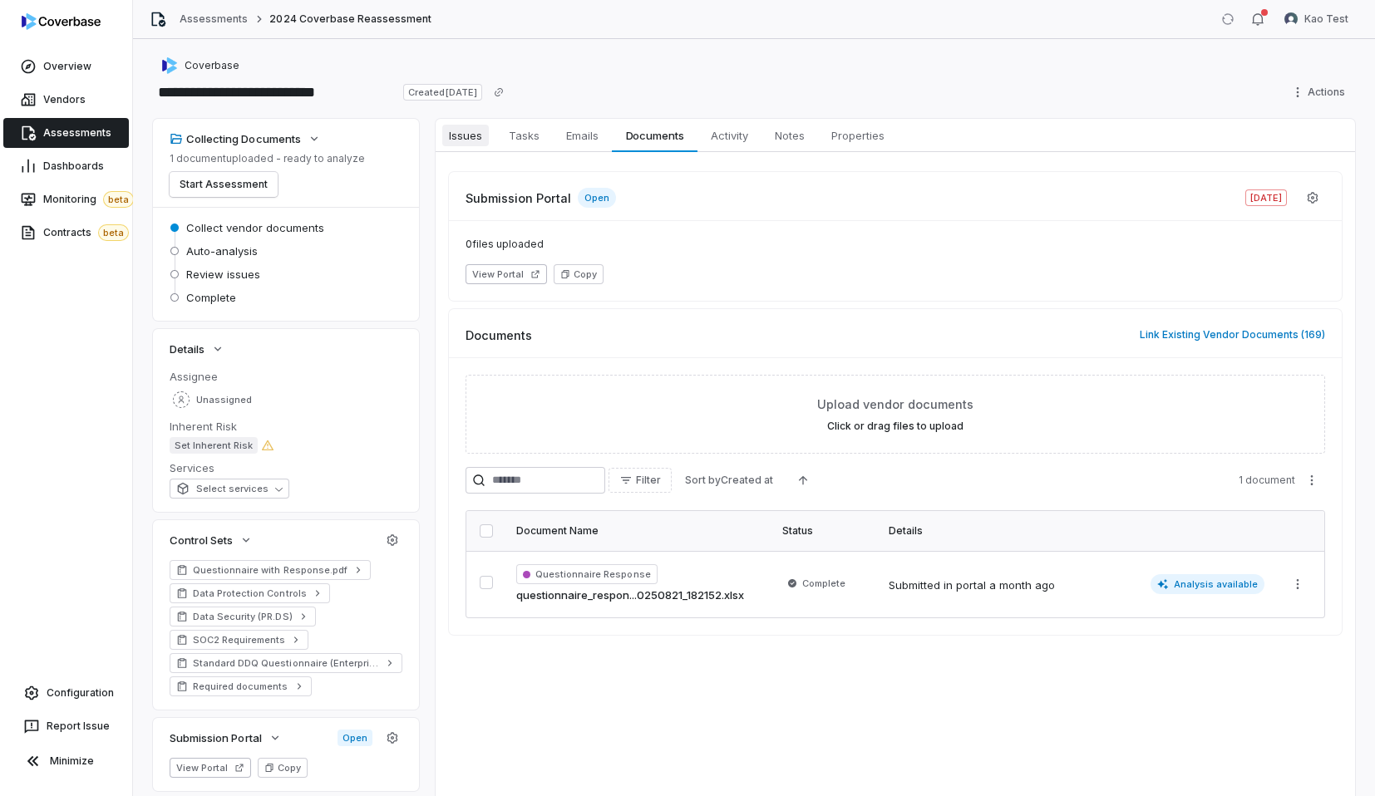
click at [457, 144] on span "Issues" at bounding box center [465, 136] width 47 height 22
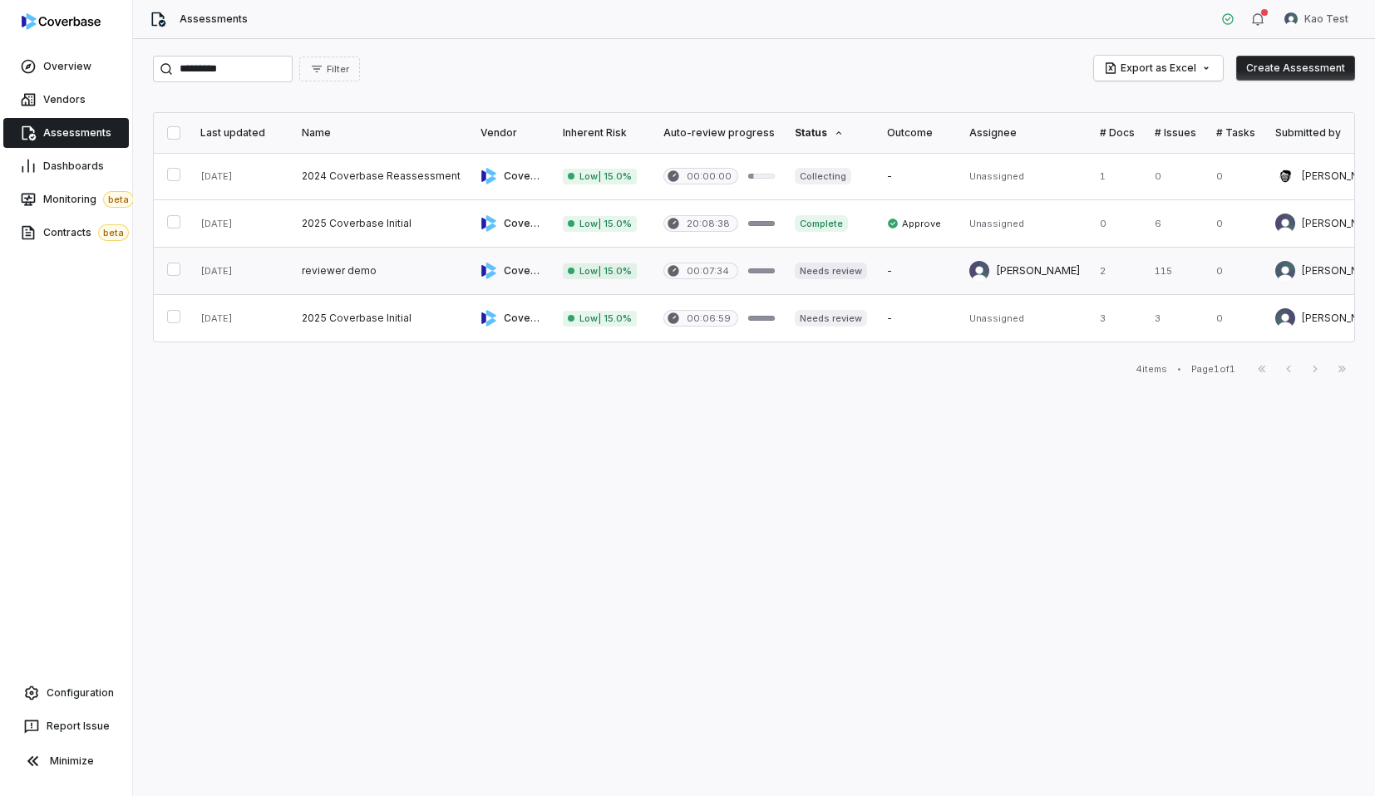
click at [825, 272] on link at bounding box center [831, 271] width 92 height 47
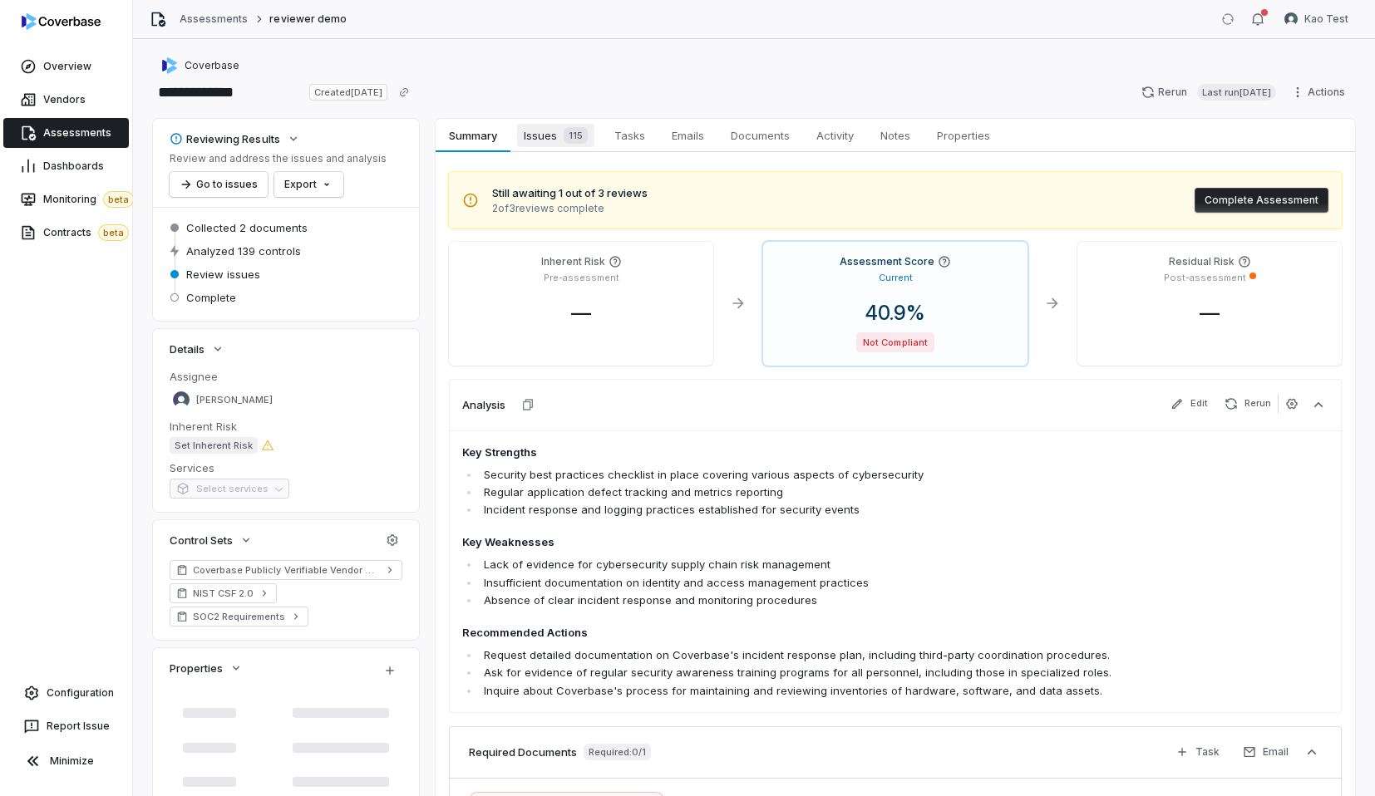
click at [541, 131] on span "Issues 115" at bounding box center [555, 135] width 77 height 23
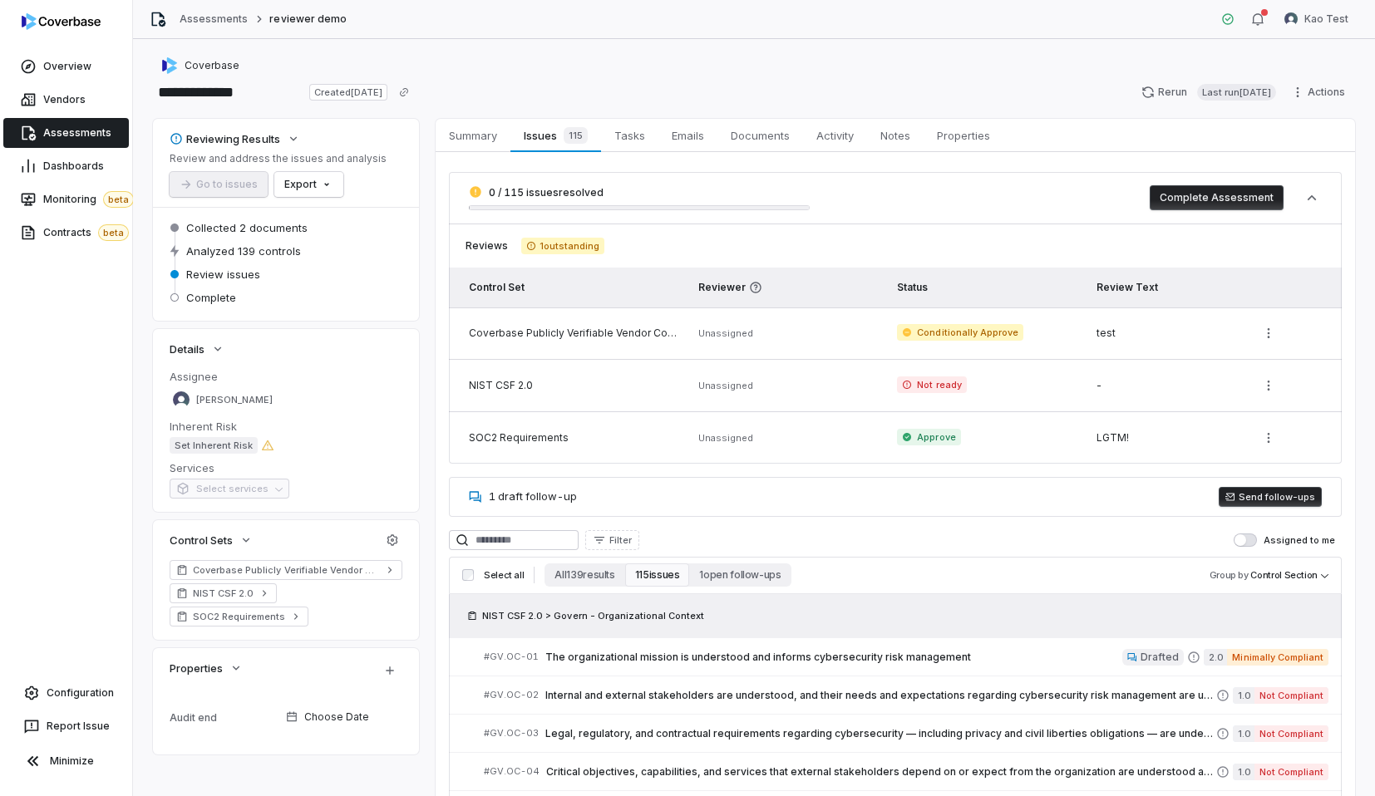
scroll to position [221, 0]
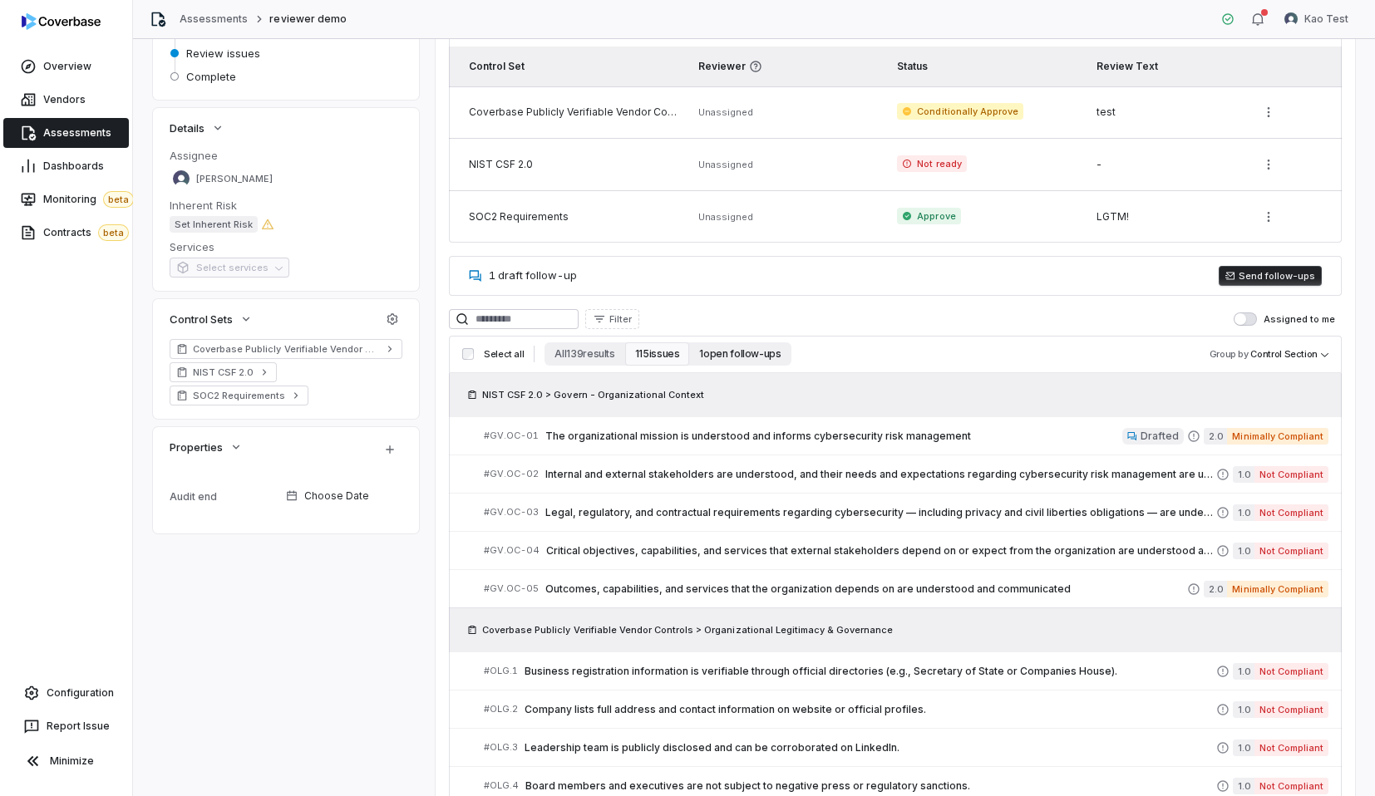
click at [752, 344] on button "1 open follow-ups" at bounding box center [739, 354] width 101 height 23
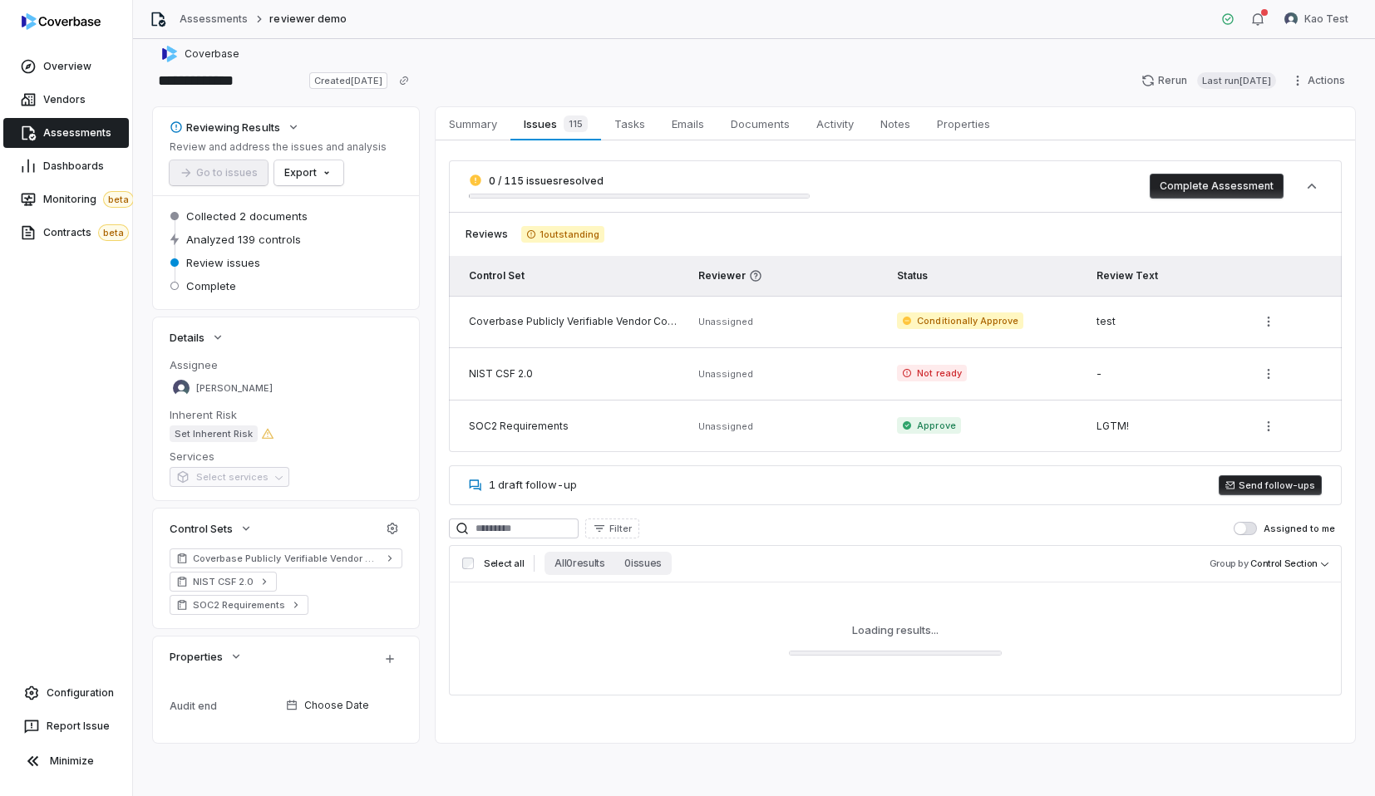
scroll to position [12, 0]
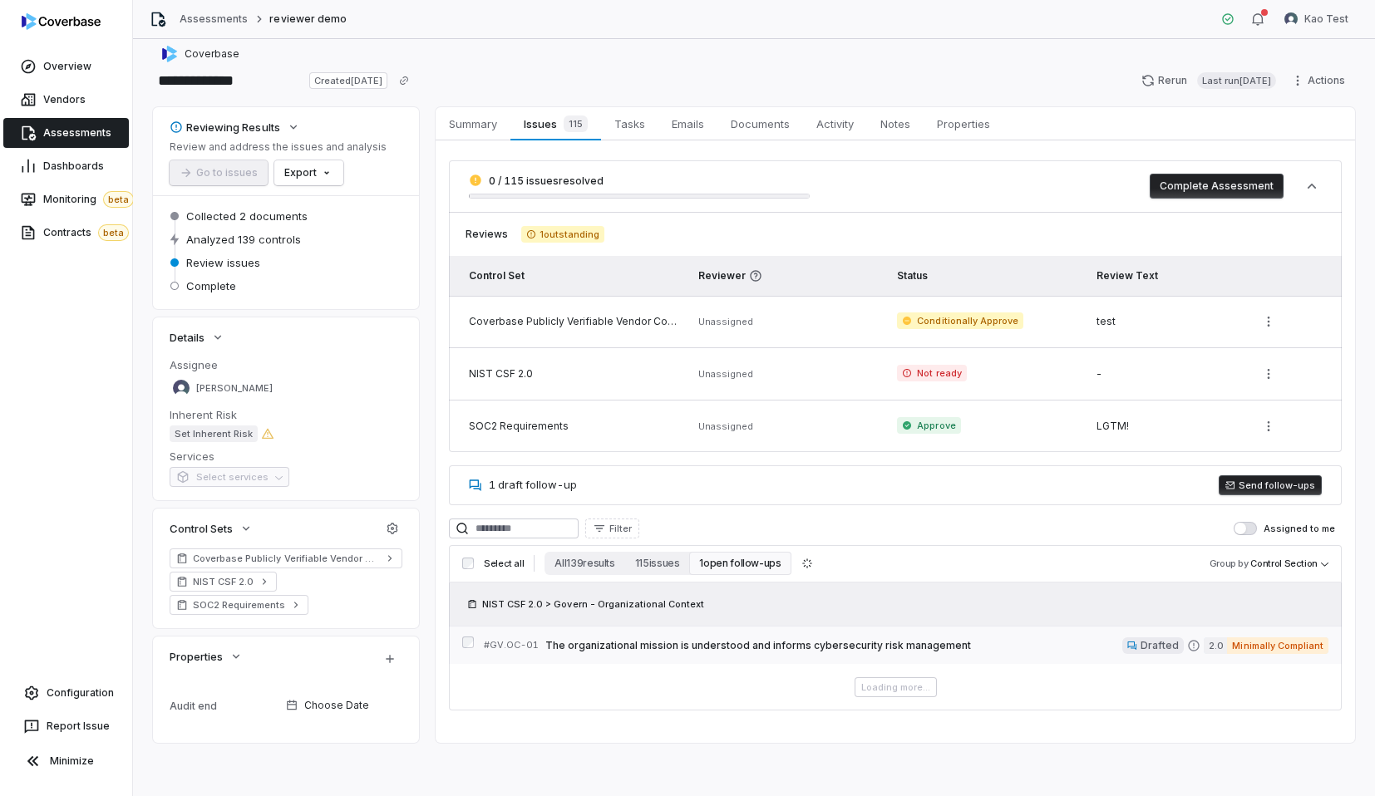
click at [659, 651] on span "The organizational mission is understood and informs cybersecurity risk managem…" at bounding box center [833, 645] width 577 height 13
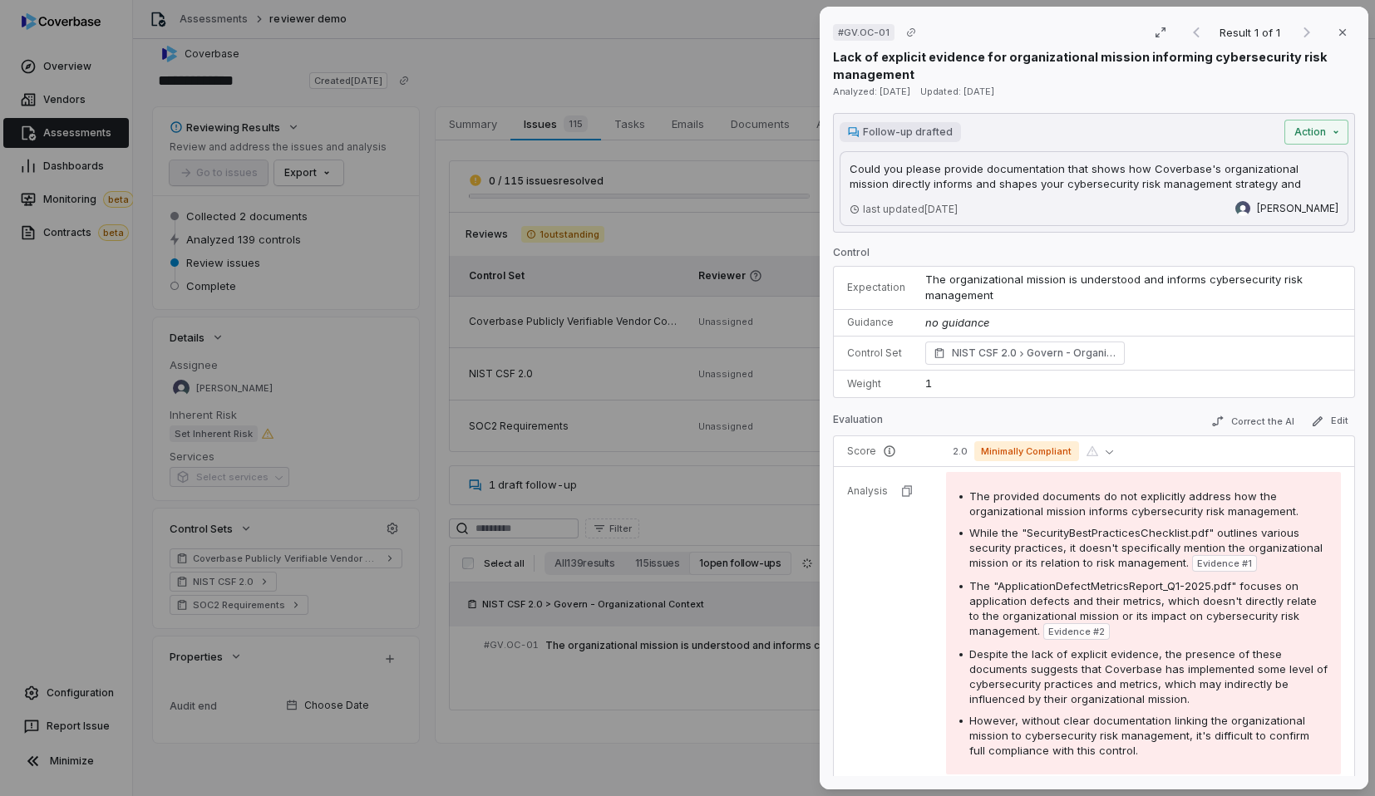
click at [1014, 178] on p "Could you please provide documentation that shows how Coverbase's organizationa…" at bounding box center [1094, 183] width 489 height 45
click at [1300, 136] on button "Action" at bounding box center [1317, 132] width 64 height 25
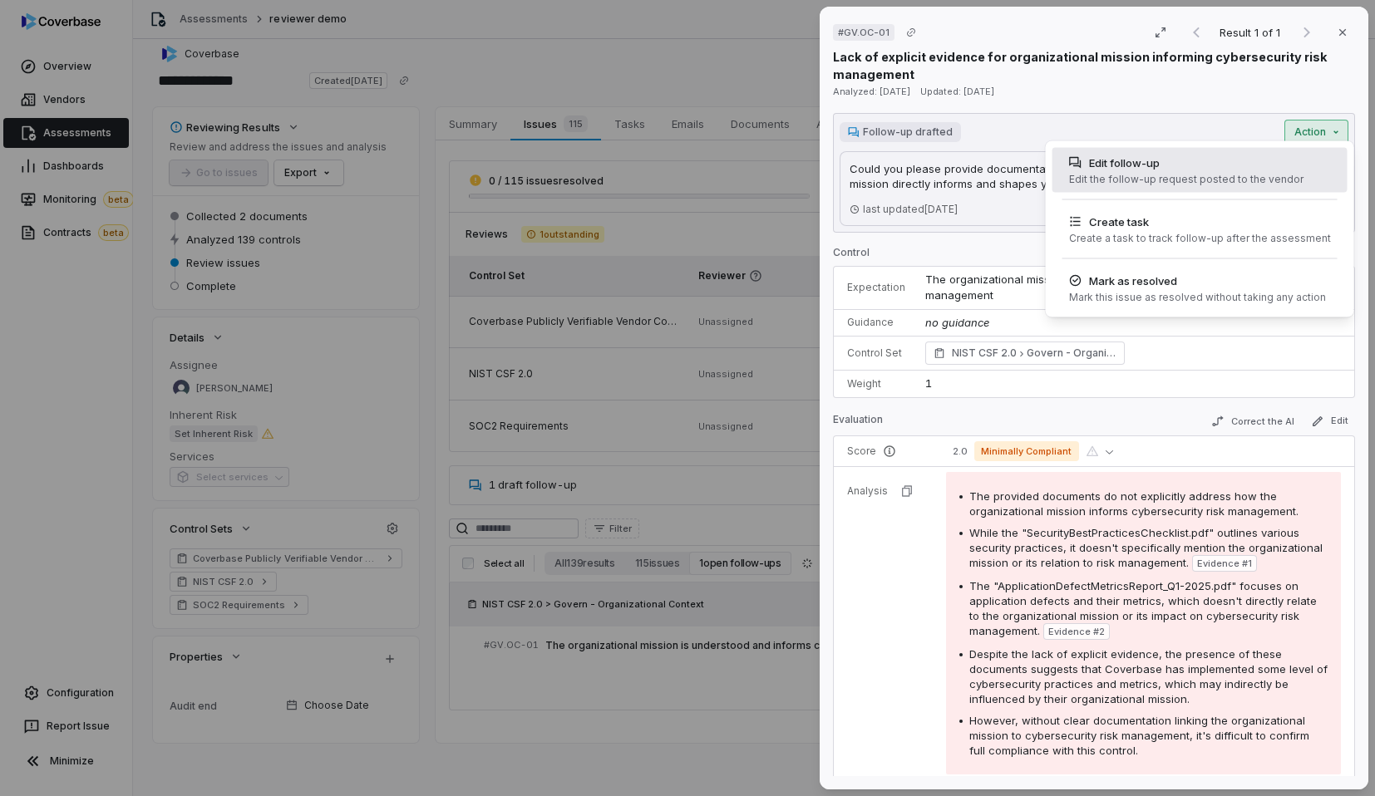
click at [1146, 152] on div "Edit follow-up Edit the follow-up request posted to the vendor" at bounding box center [1187, 170] width 248 height 45
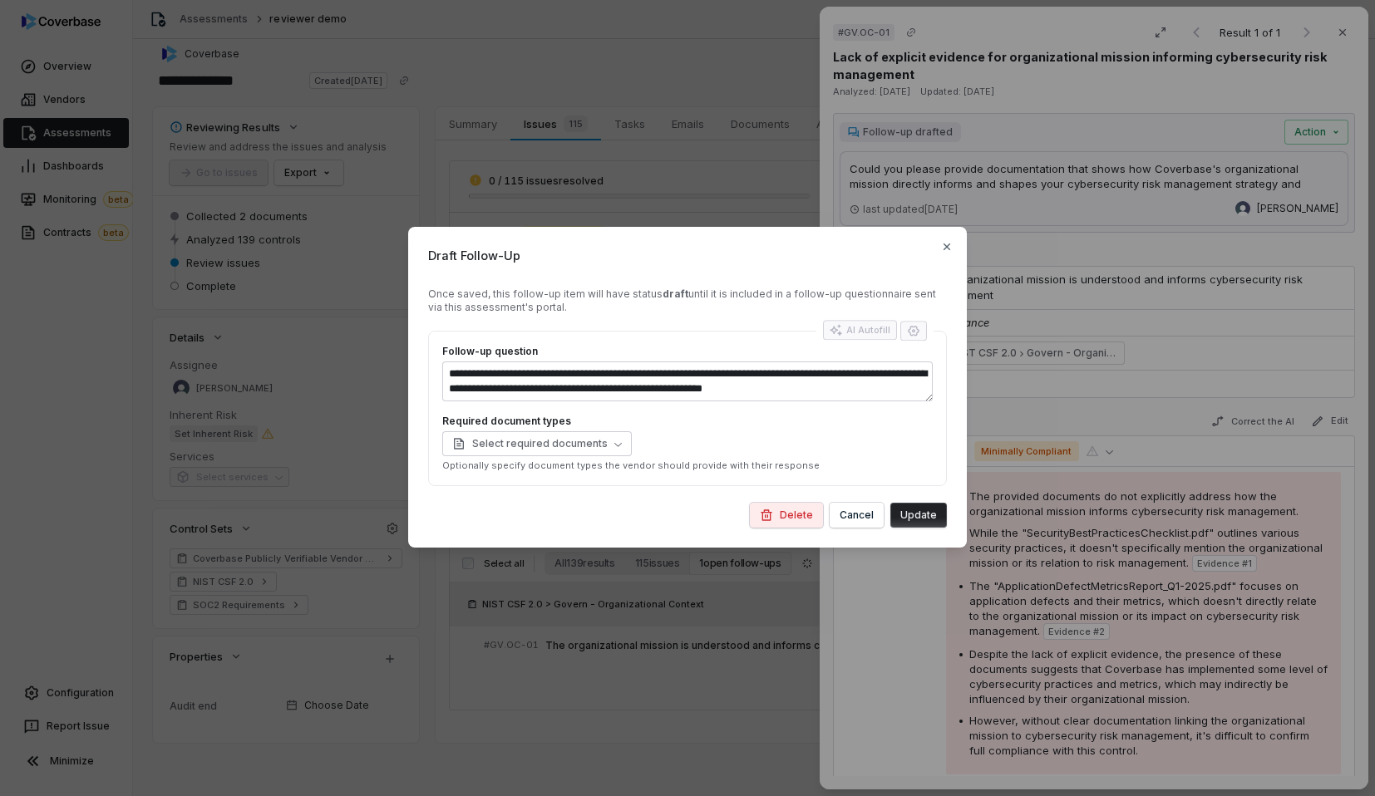
click at [666, 426] on label "Required document types" at bounding box center [687, 421] width 491 height 13
click at [697, 390] on textarea "**********" at bounding box center [687, 382] width 491 height 40
click at [879, 340] on div "AI Autofill" at bounding box center [860, 332] width 74 height 22
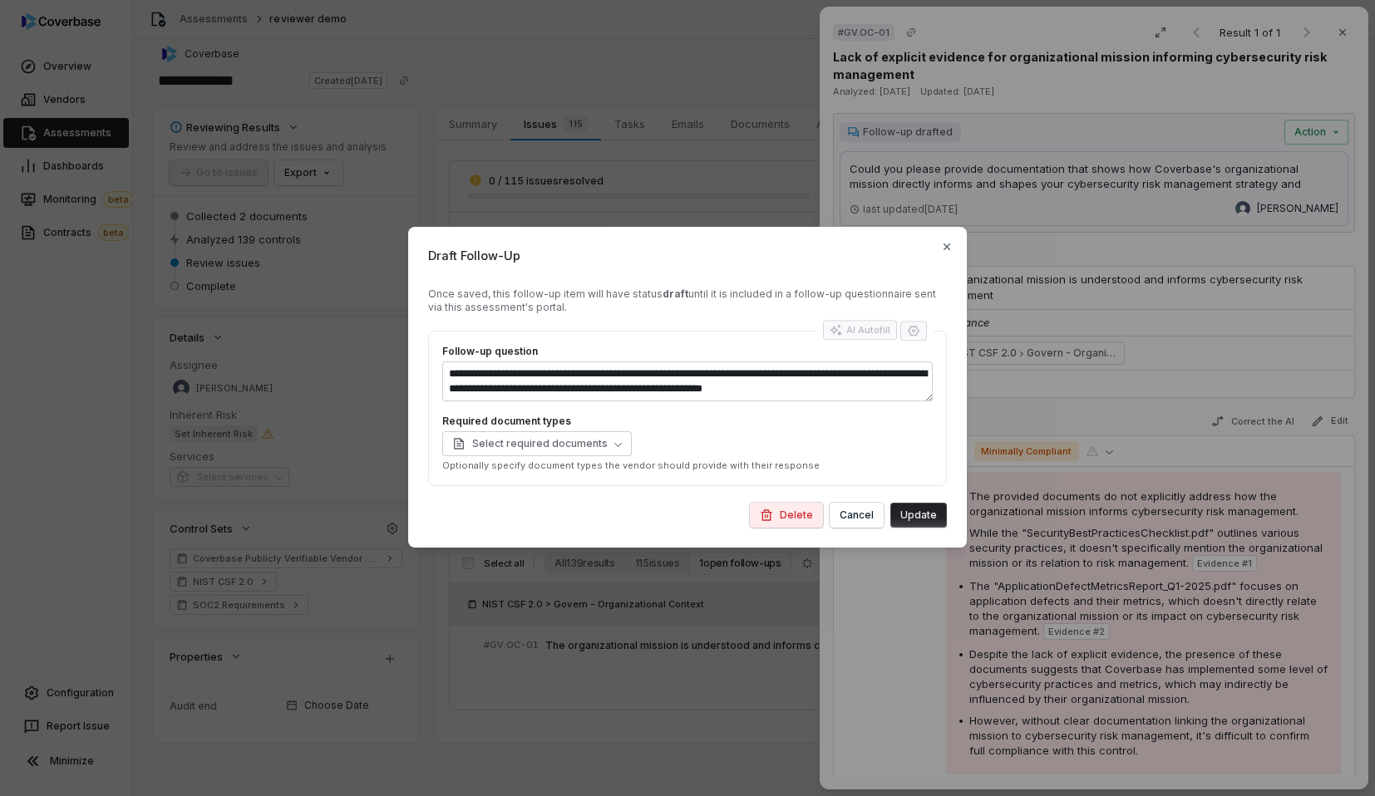
click at [781, 328] on form "**********" at bounding box center [687, 408] width 519 height 240
click at [574, 438] on span "Select required documents" at bounding box center [529, 443] width 155 height 13
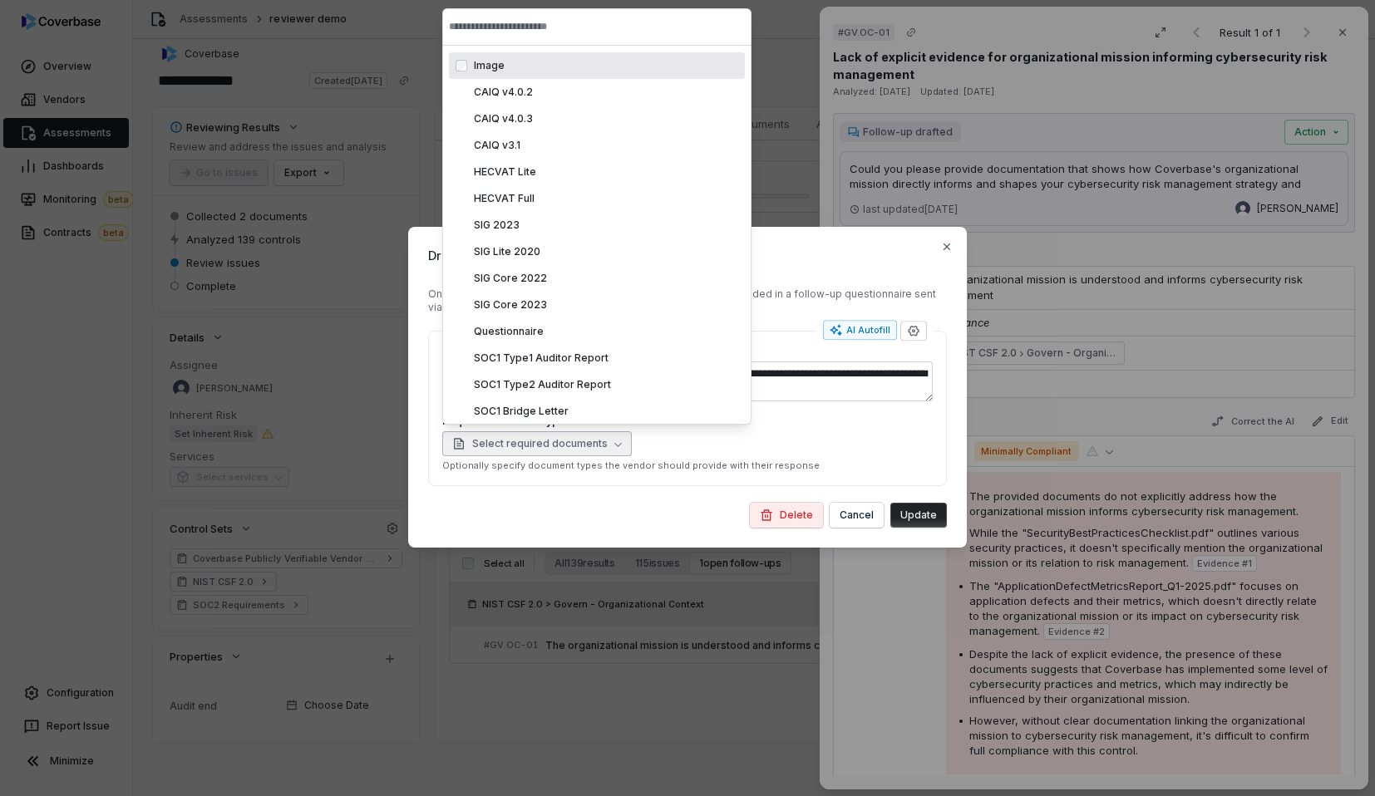
click at [753, 430] on div "Required document types Select required documents Optionally specify document t…" at bounding box center [687, 443] width 491 height 57
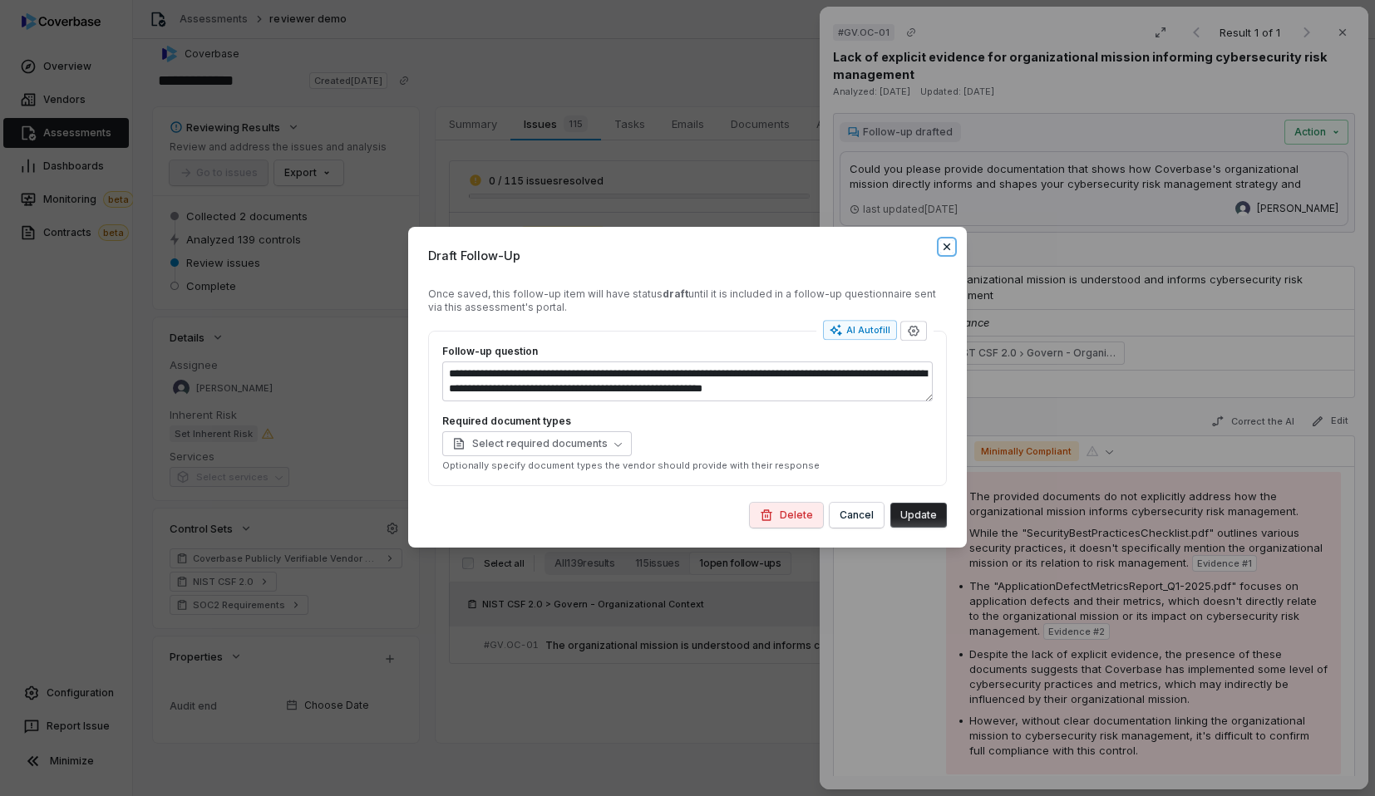
click at [949, 250] on icon "button" at bounding box center [946, 246] width 13 height 13
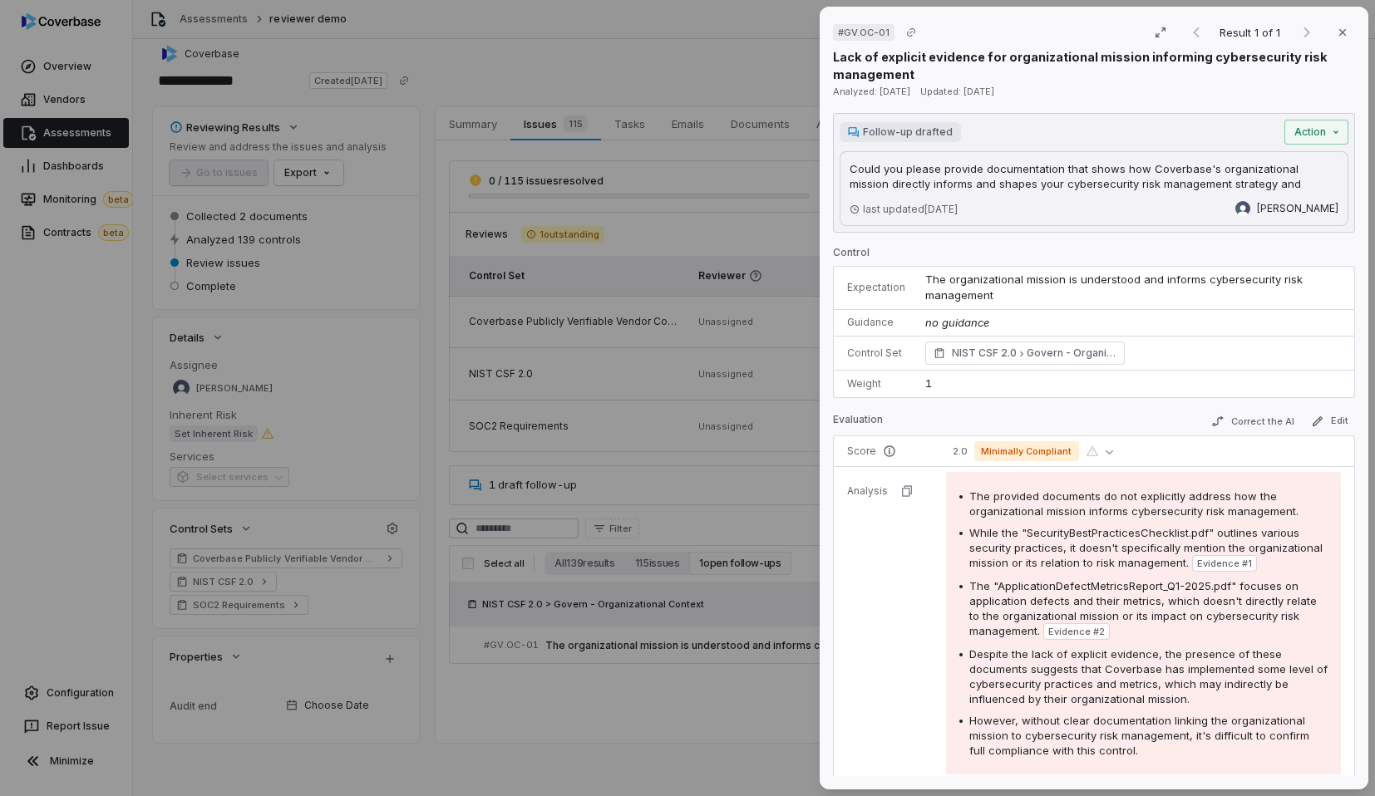
click at [655, 396] on div "# GV.OC-01 Result 1 of 1 Close Lack of explicit evidence for organizational mis…" at bounding box center [687, 398] width 1375 height 796
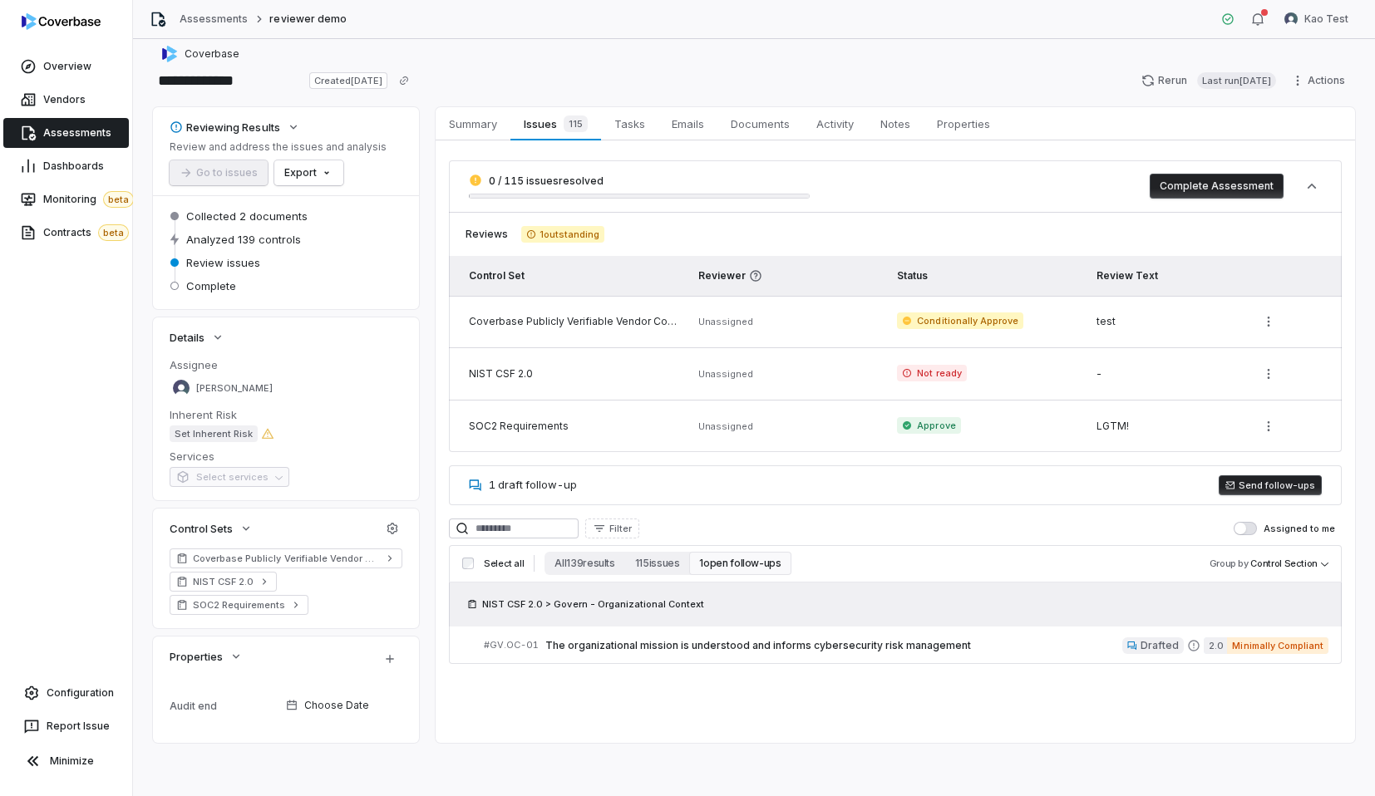
click at [598, 307] on td "Coverbase Publicly Verifiable Vendor Controls" at bounding box center [568, 322] width 239 height 52
click at [599, 323] on div "Coverbase Publicly Verifiable Vendor Controls" at bounding box center [574, 321] width 210 height 13
click at [617, 392] on td "NIST CSF 2.0" at bounding box center [568, 374] width 239 height 52
click at [533, 464] on div "0 / 115 issues resolved Complete Assessment Reviews 1 outstanding Control Set R…" at bounding box center [895, 412] width 893 height 504
click at [556, 478] on span "1 draft follow-up" at bounding box center [533, 484] width 88 height 13
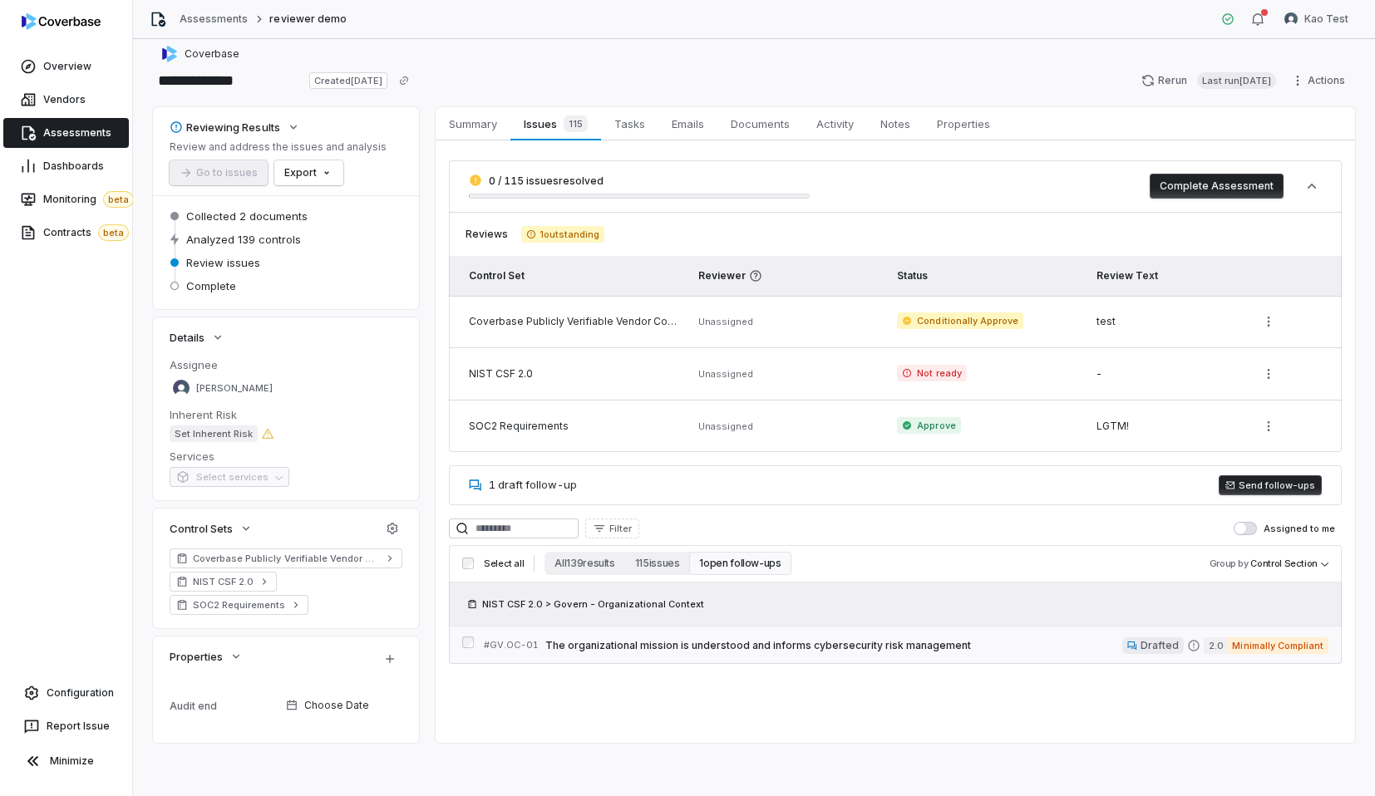
click at [572, 626] on div "# GV.OC-01 The organizational mission is understood and informs cybersecurity r…" at bounding box center [895, 645] width 893 height 38
click at [503, 635] on link "# GV.OC-01 The organizational mission is understood and informs cybersecurity r…" at bounding box center [906, 645] width 845 height 37
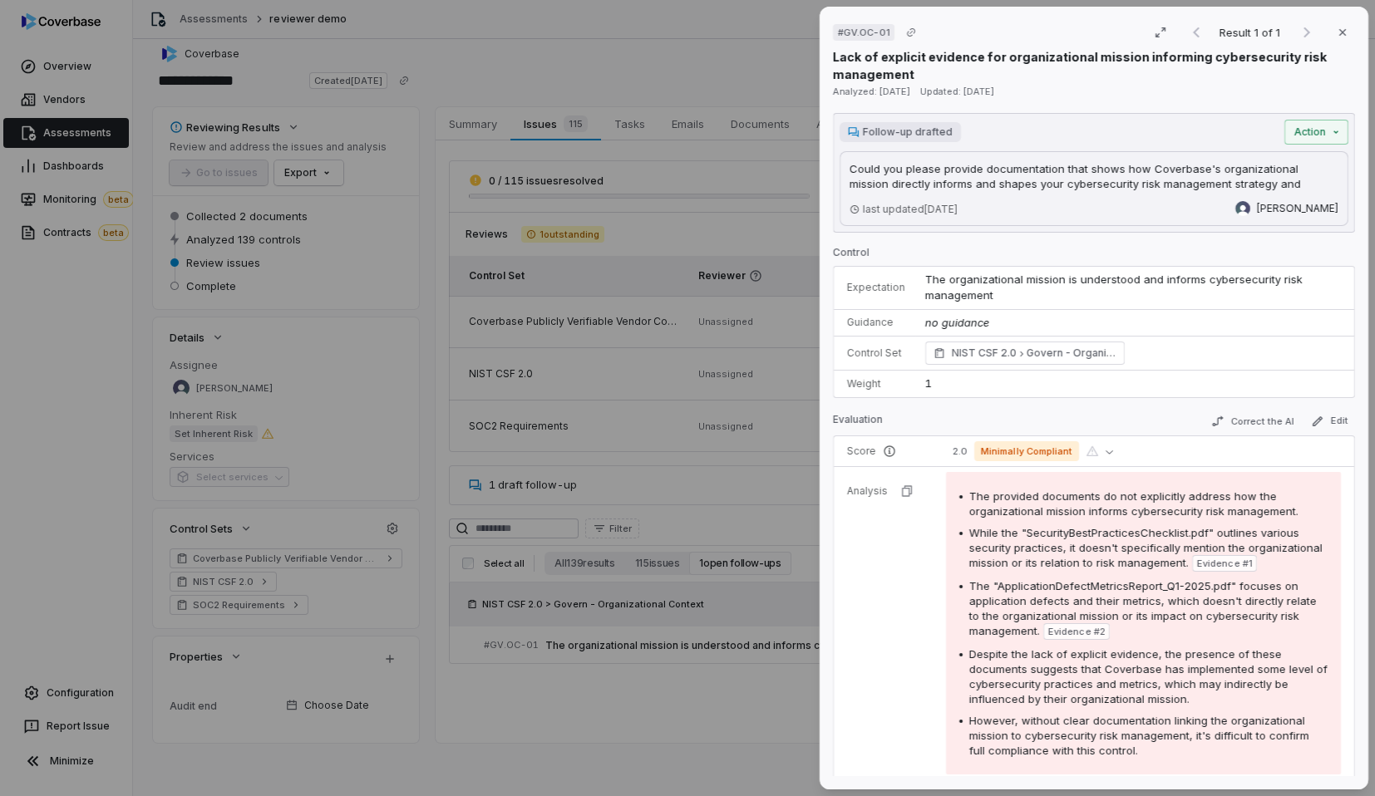
click at [471, 639] on div "# GV.OC-01 Result 1 of 1 Close Lack of explicit evidence for organizational mis…" at bounding box center [687, 398] width 1375 height 796
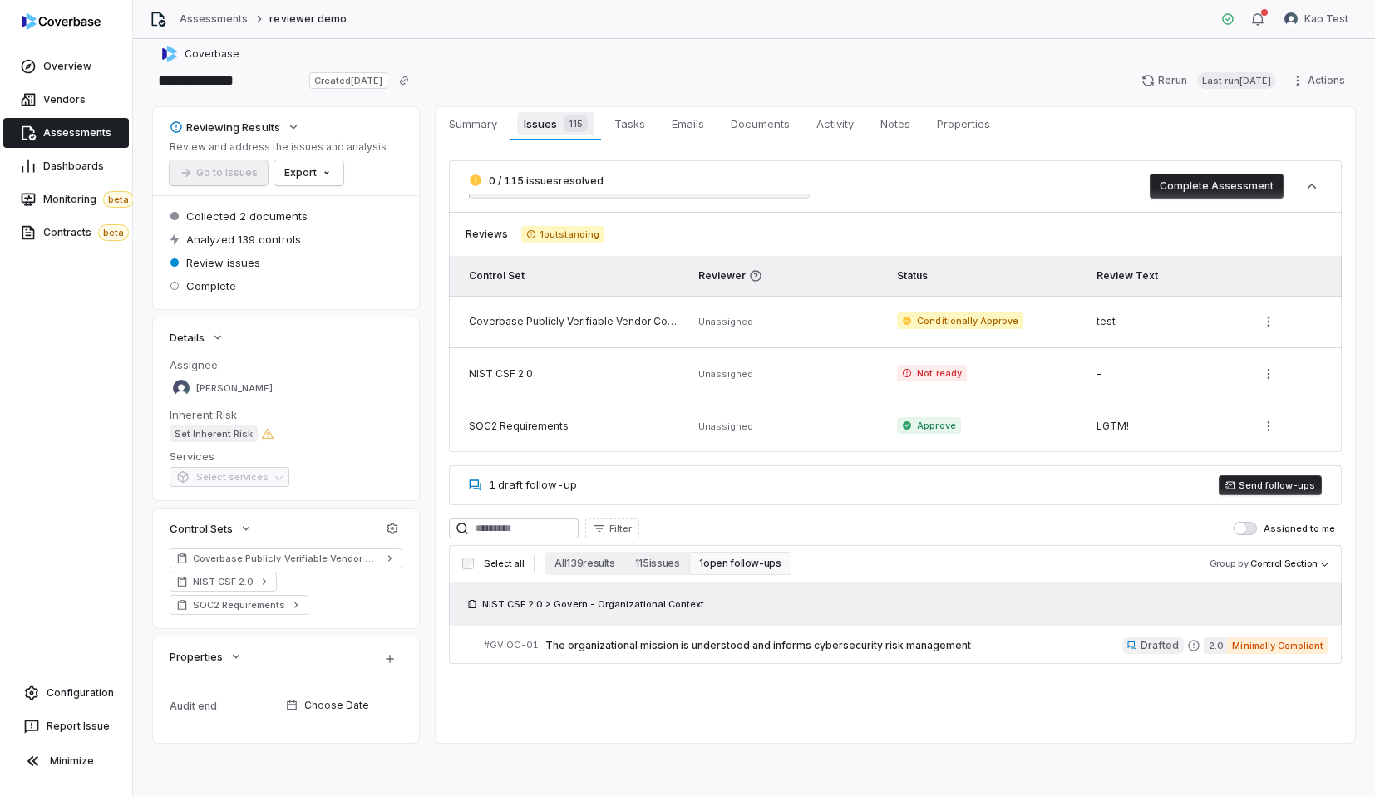
click at [551, 119] on span "Issues 115" at bounding box center [555, 123] width 76 height 23
click at [579, 559] on button "All 139 results" at bounding box center [585, 563] width 80 height 23
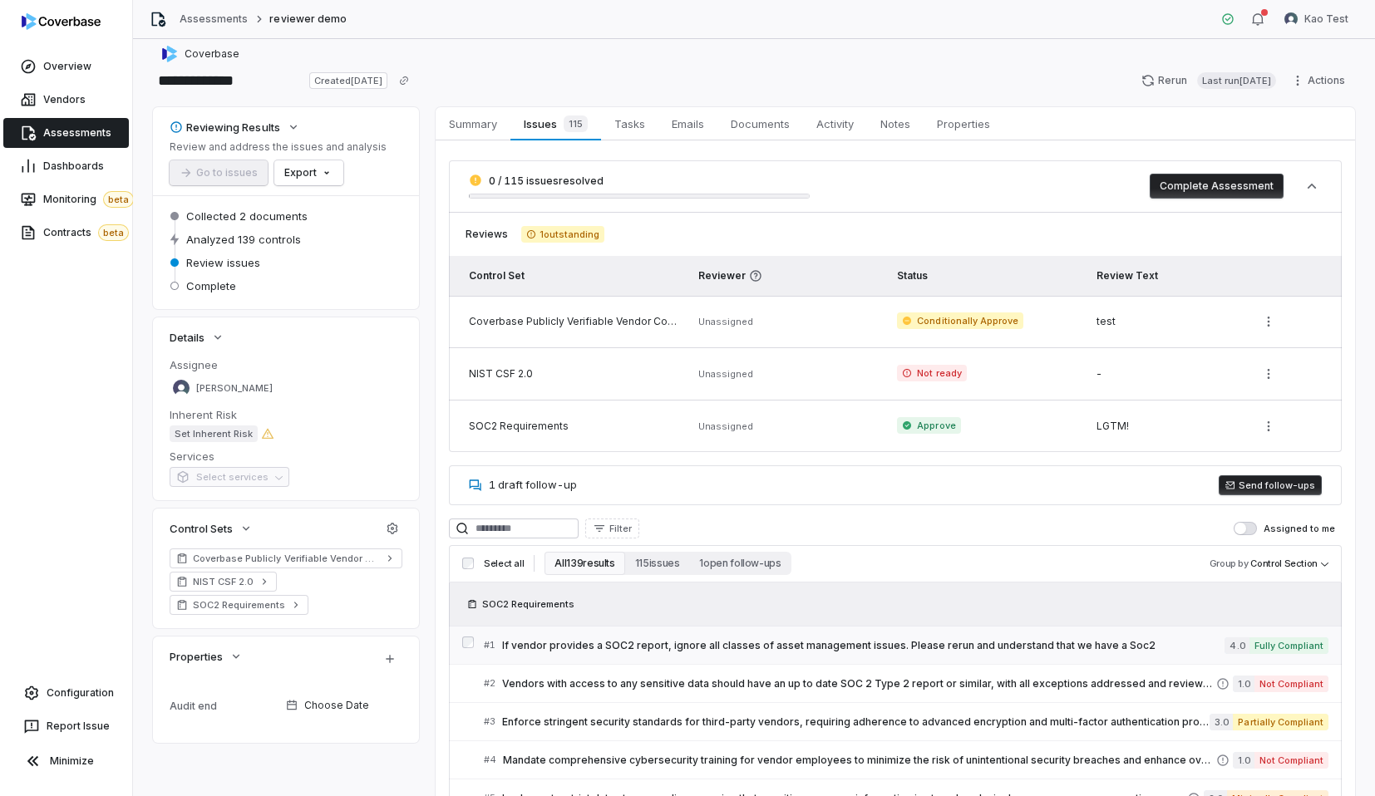
scroll to position [118, 0]
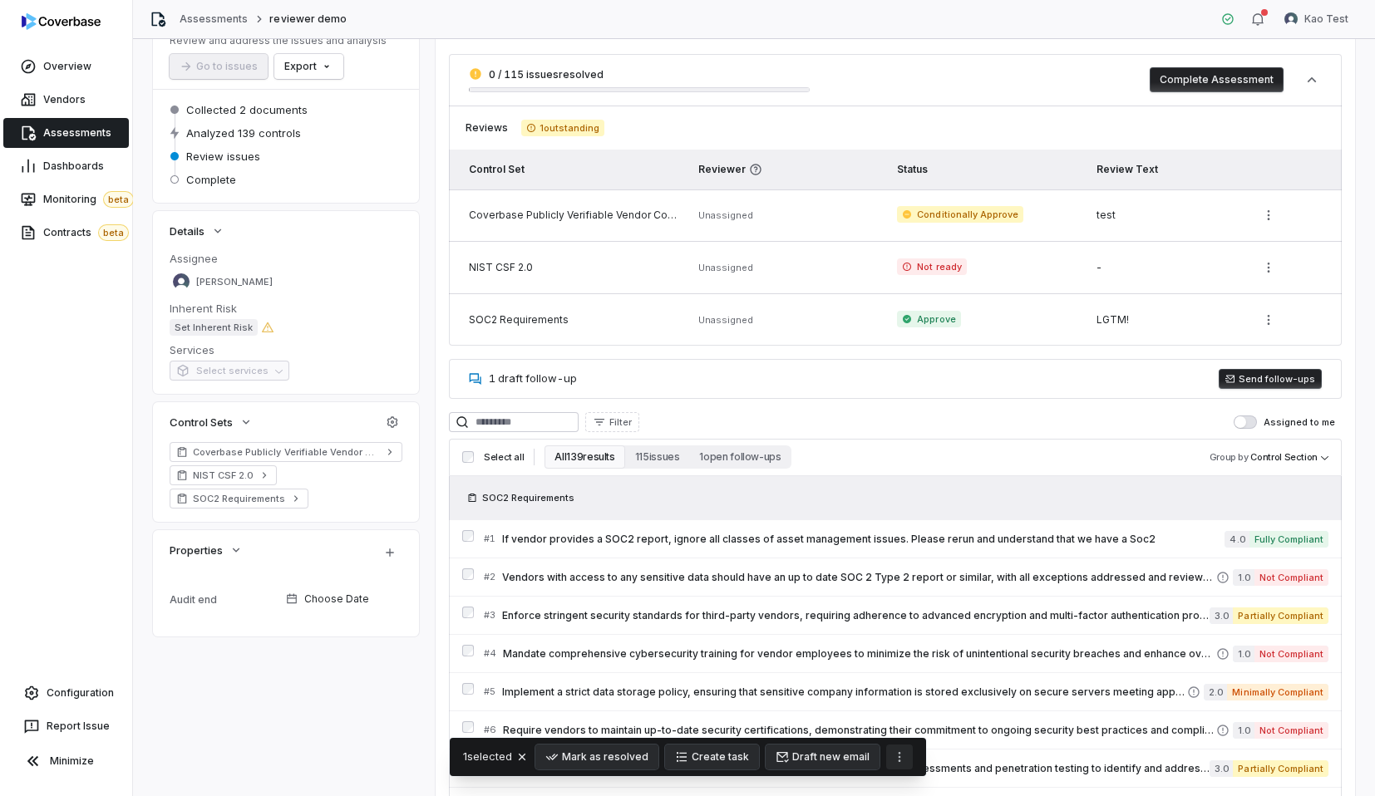
click at [900, 755] on icon "More actions" at bounding box center [899, 757] width 13 height 13
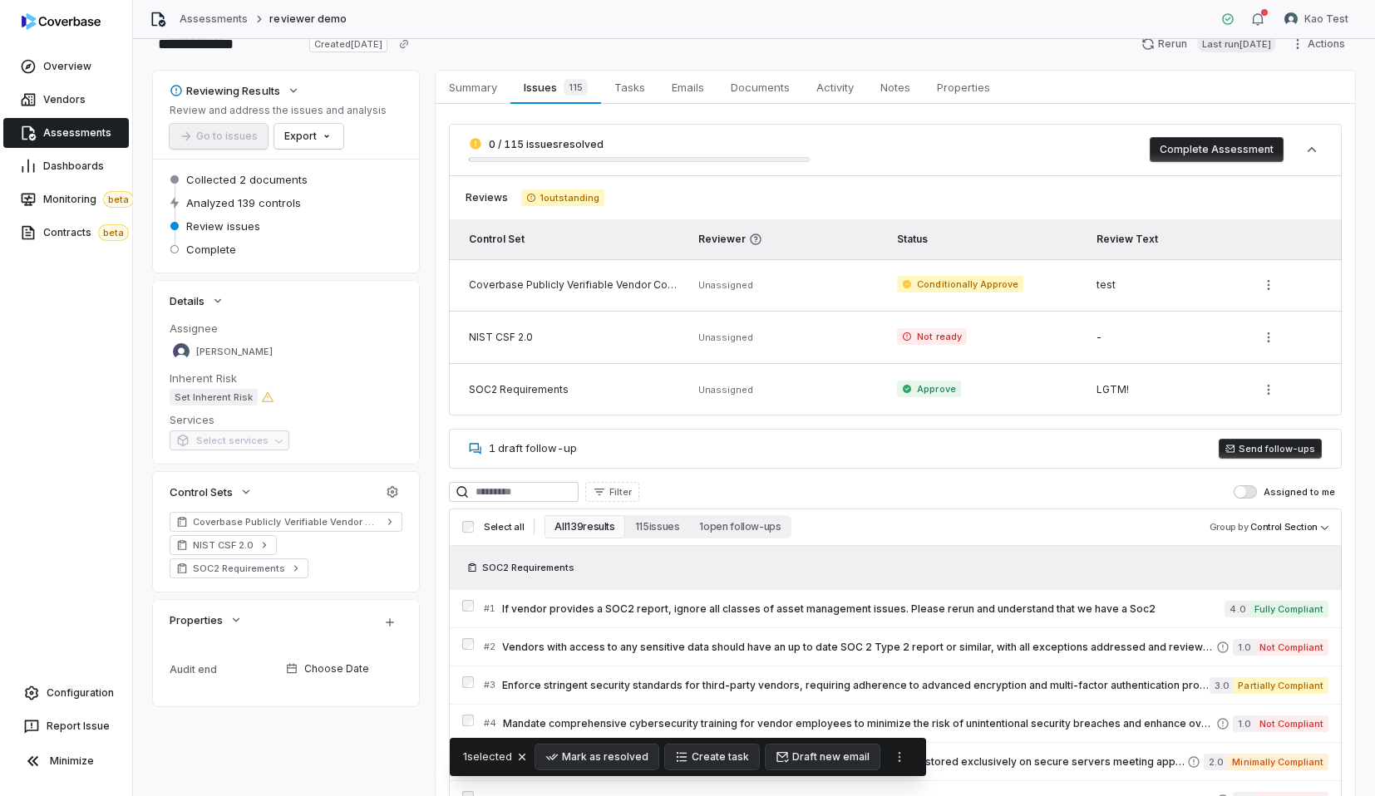
scroll to position [0, 0]
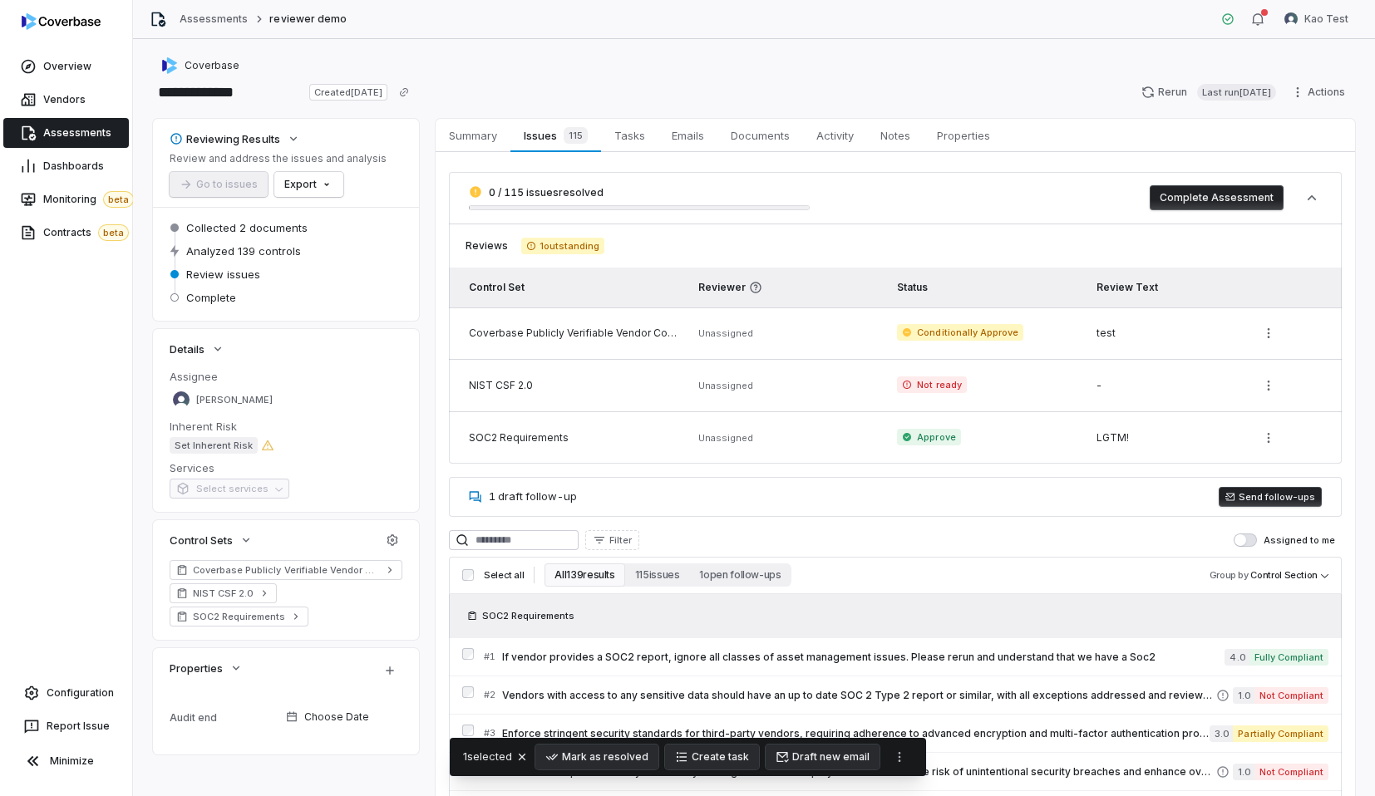
click at [1360, 90] on div "**********" at bounding box center [754, 417] width 1242 height 757
click at [1327, 91] on html "**********" at bounding box center [687, 398] width 1375 height 796
click at [1070, 170] on html "**********" at bounding box center [687, 398] width 1375 height 796
click at [1270, 432] on html "**********" at bounding box center [687, 398] width 1375 height 796
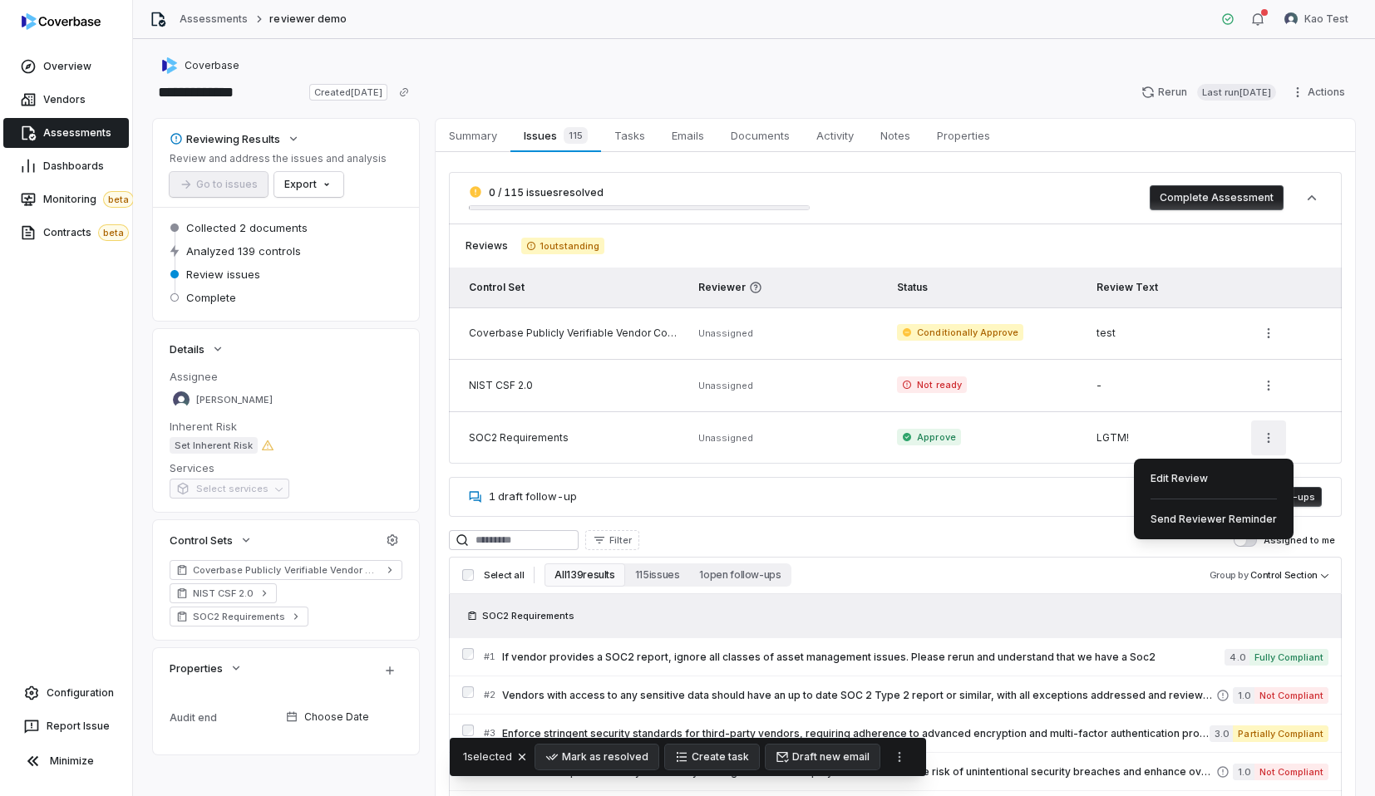
click at [1270, 432] on html "**********" at bounding box center [687, 398] width 1375 height 796
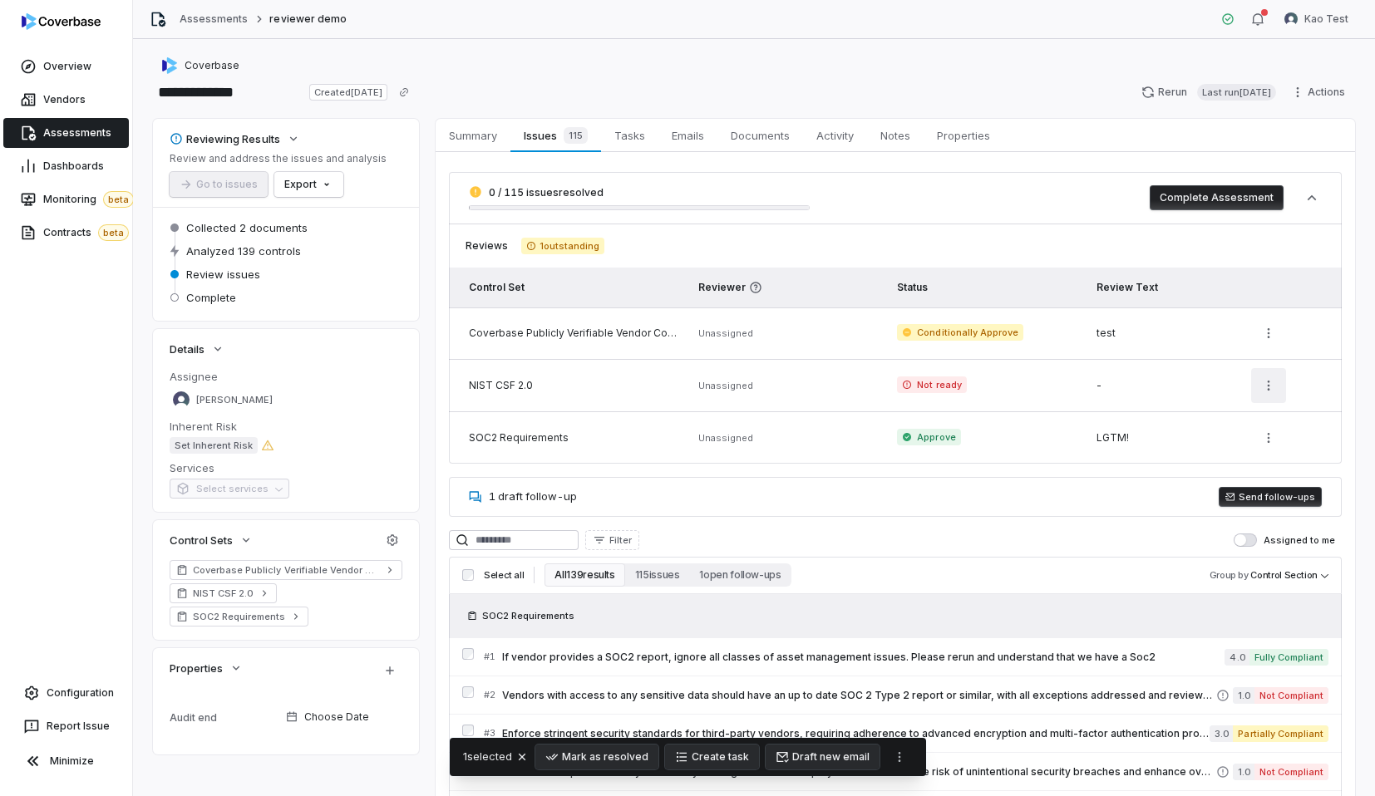
click at [1277, 385] on html "**********" at bounding box center [687, 398] width 1375 height 796
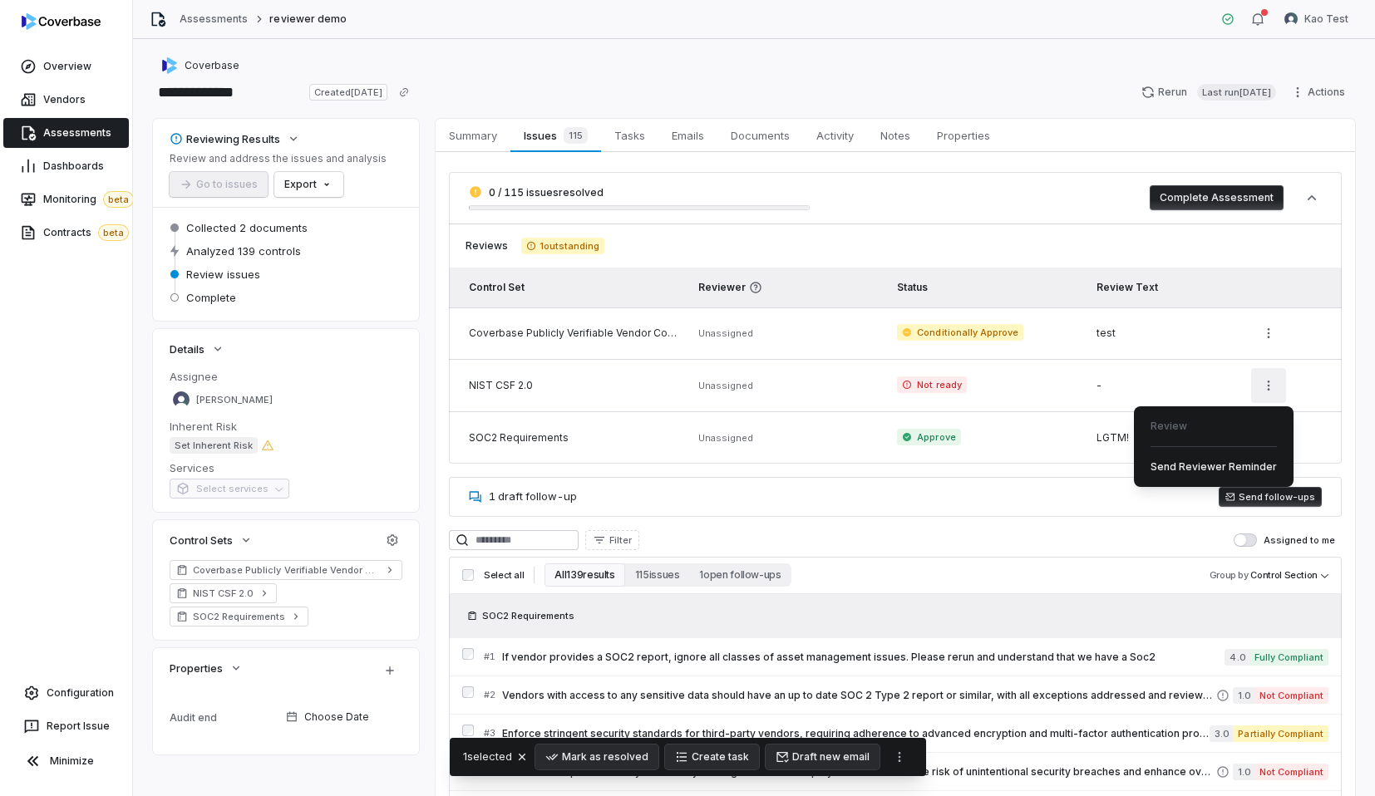
click at [1277, 385] on html "**********" at bounding box center [687, 398] width 1375 height 796
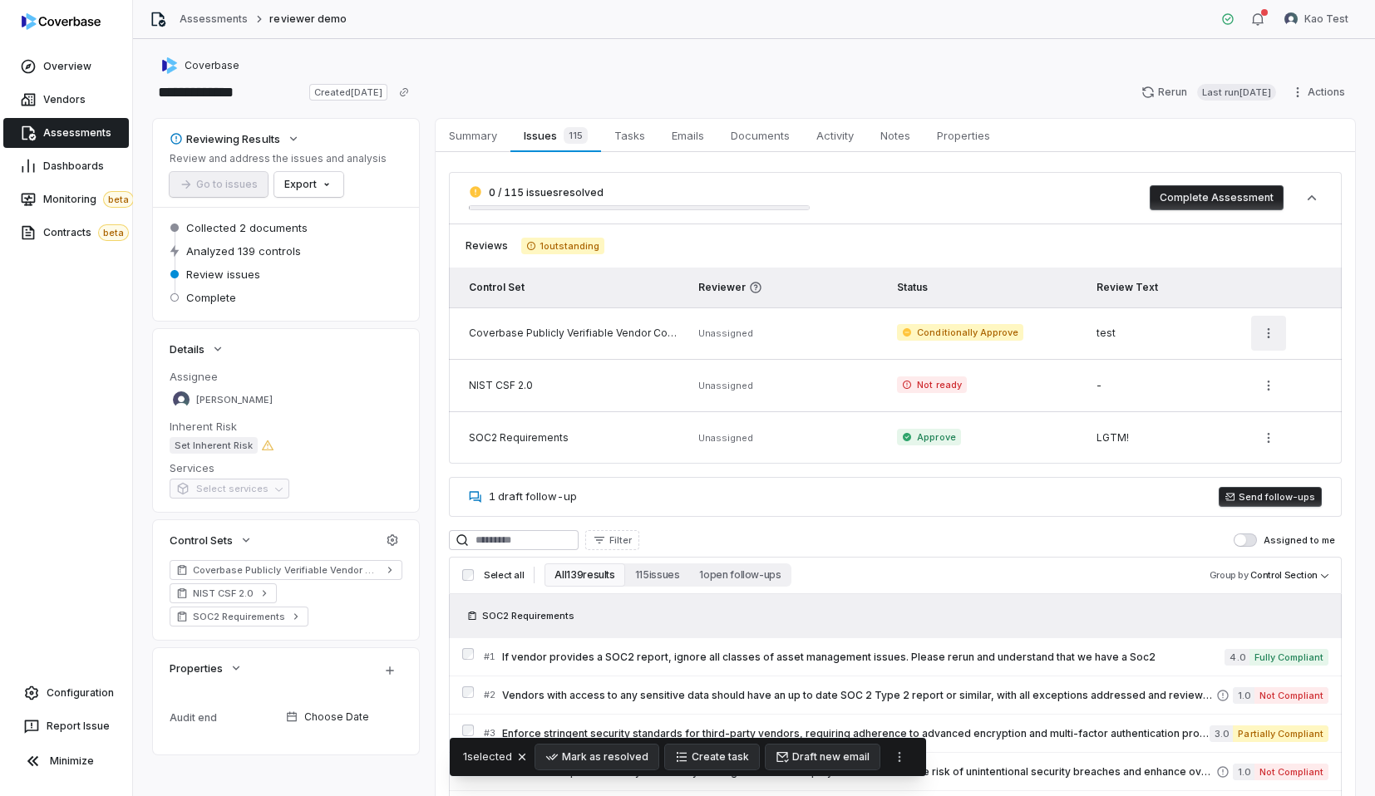
click at [1277, 341] on html "**********" at bounding box center [687, 398] width 1375 height 796
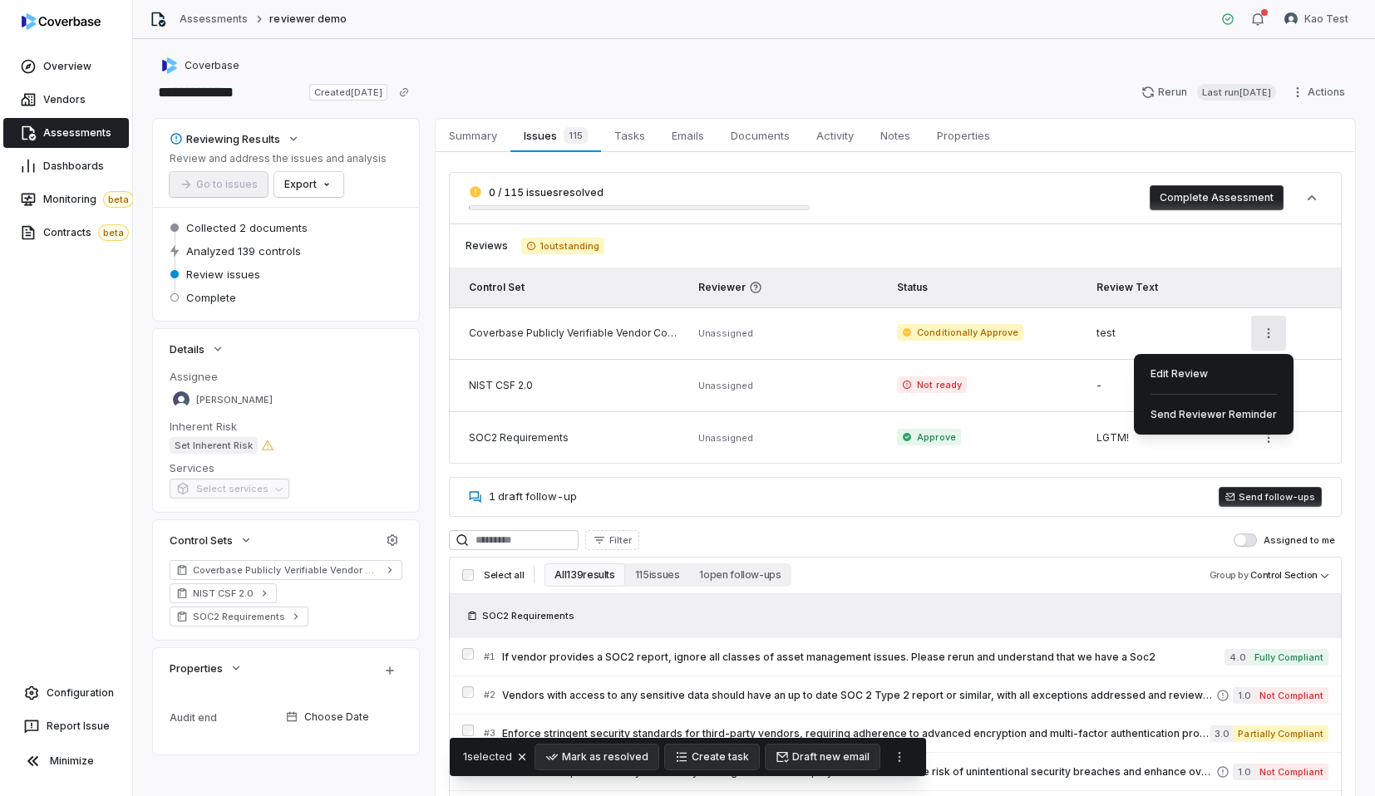
click at [1149, 463] on html "**********" at bounding box center [687, 398] width 1375 height 796
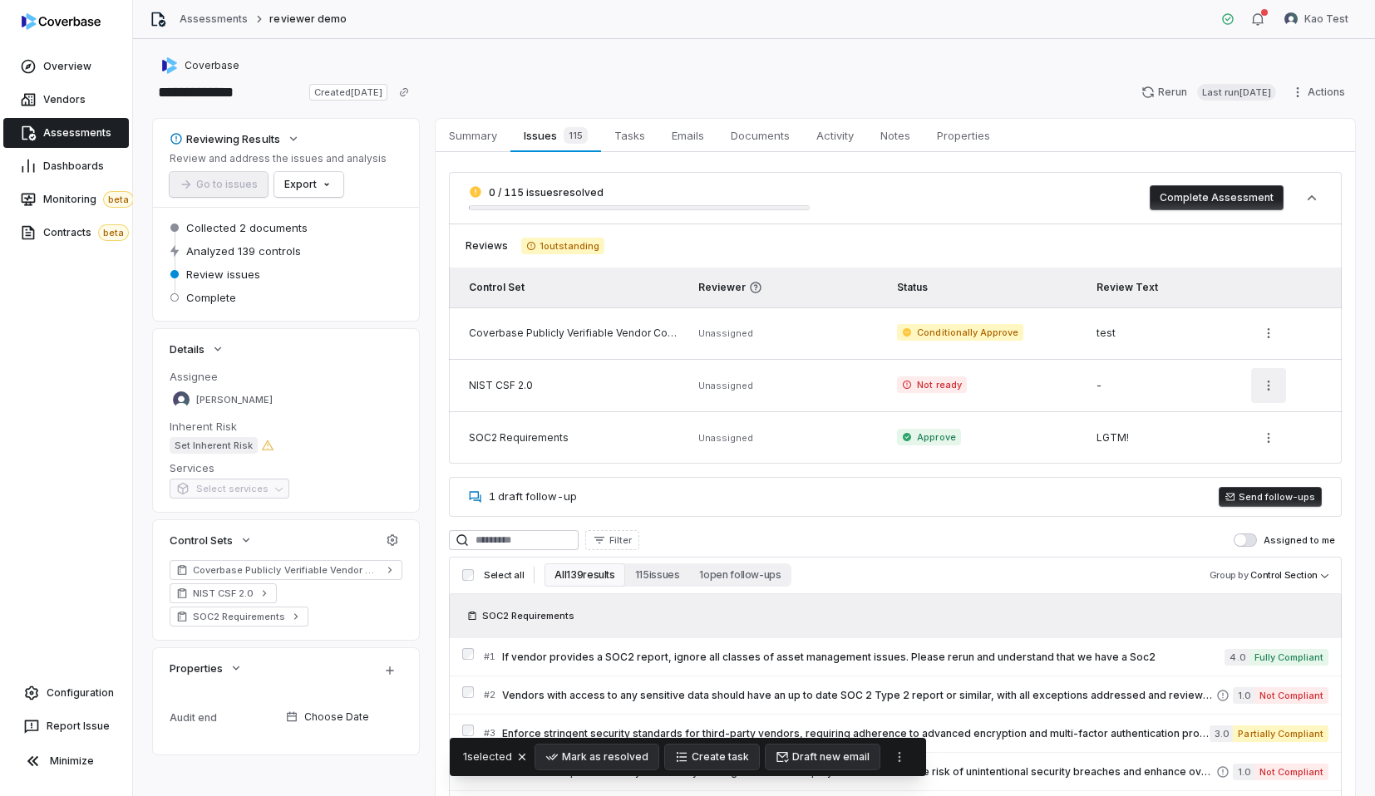
click at [1260, 388] on html "**********" at bounding box center [687, 398] width 1375 height 796
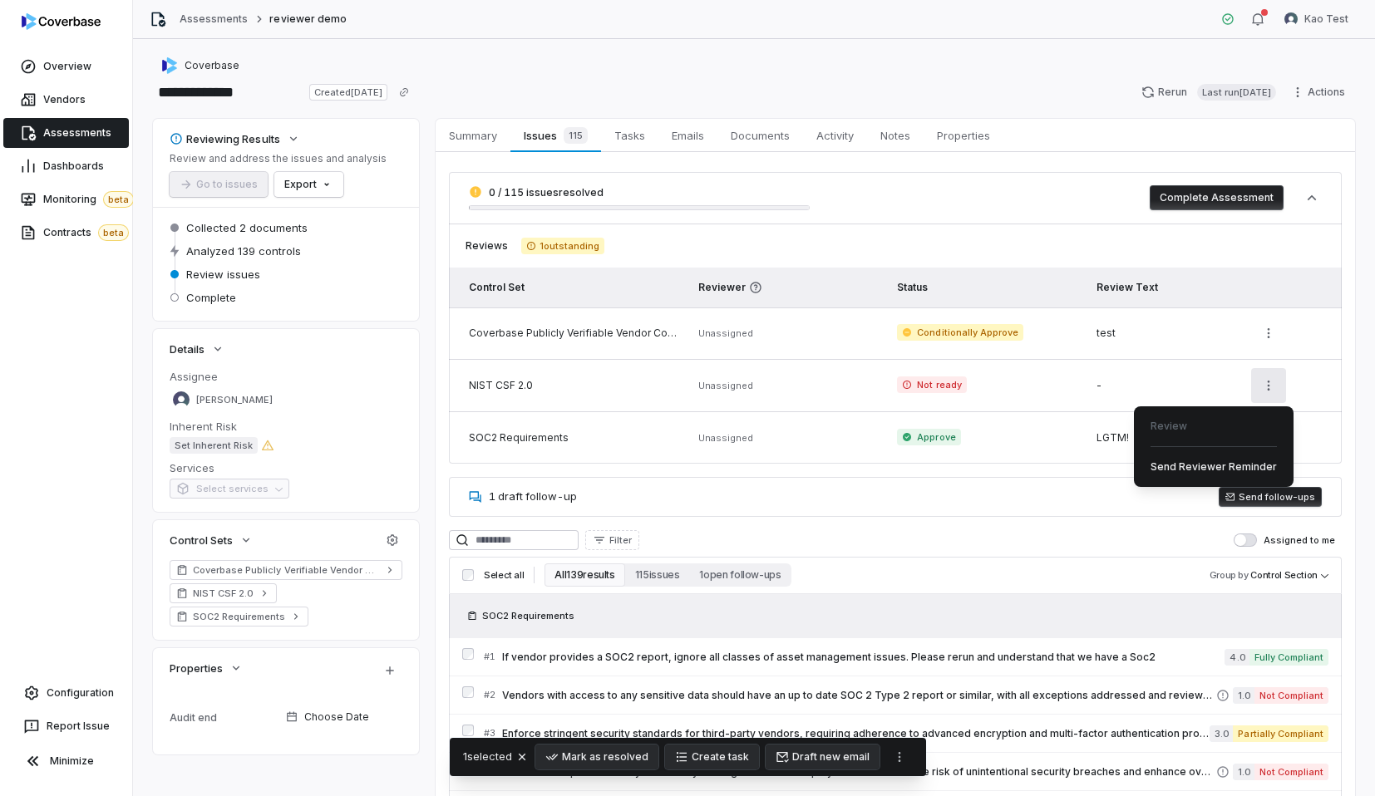
click at [1186, 493] on html "**********" at bounding box center [687, 398] width 1375 height 796
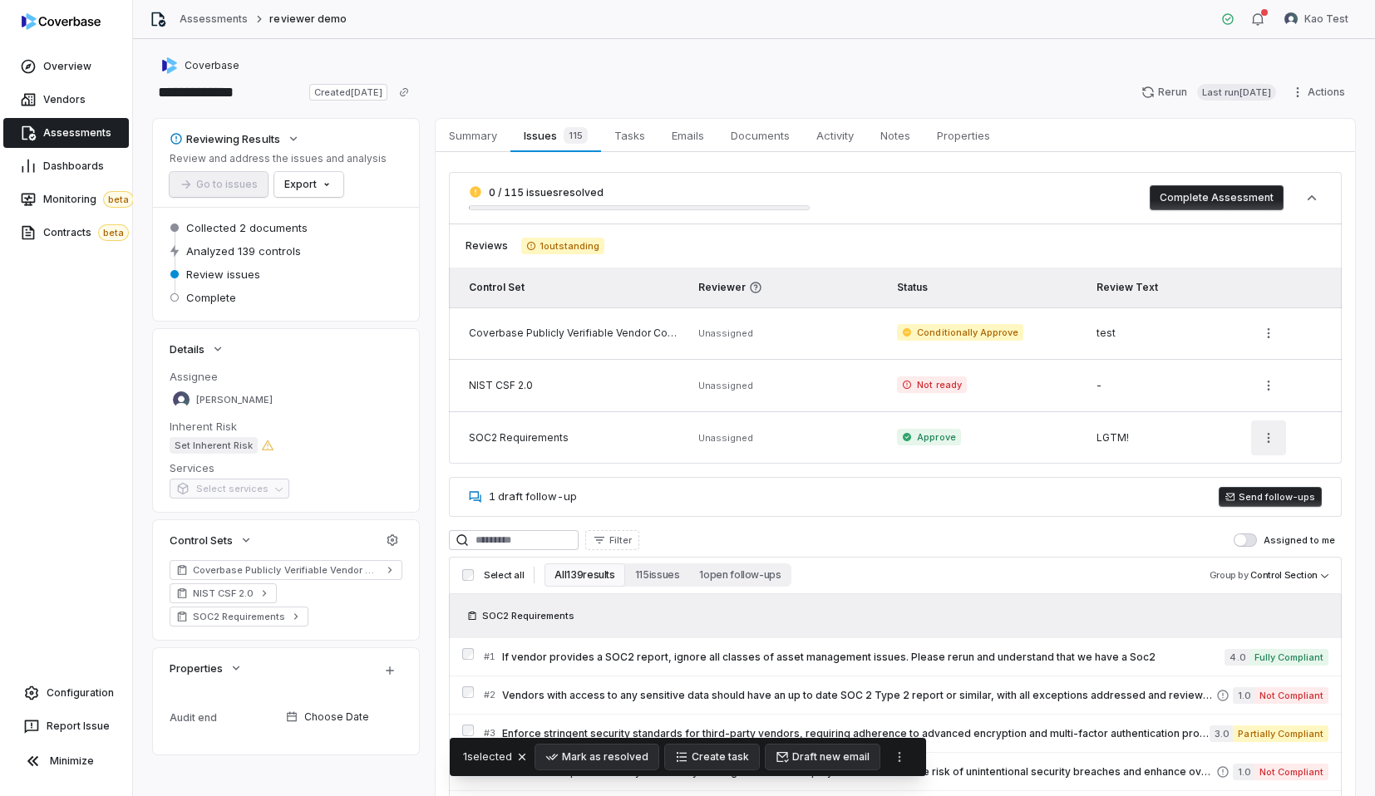
click at [1260, 441] on html "**********" at bounding box center [687, 398] width 1375 height 796
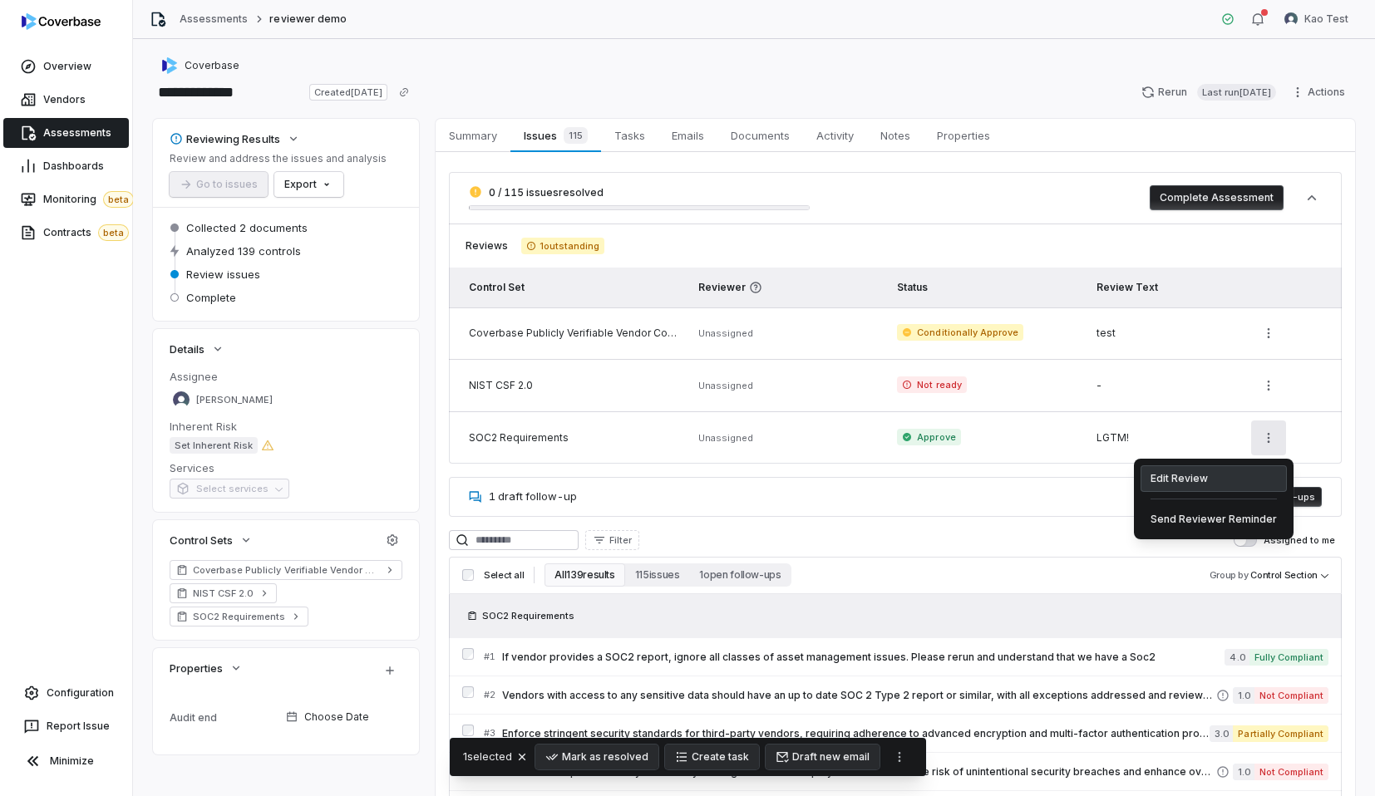
click at [1182, 481] on div "Edit Review" at bounding box center [1214, 479] width 146 height 27
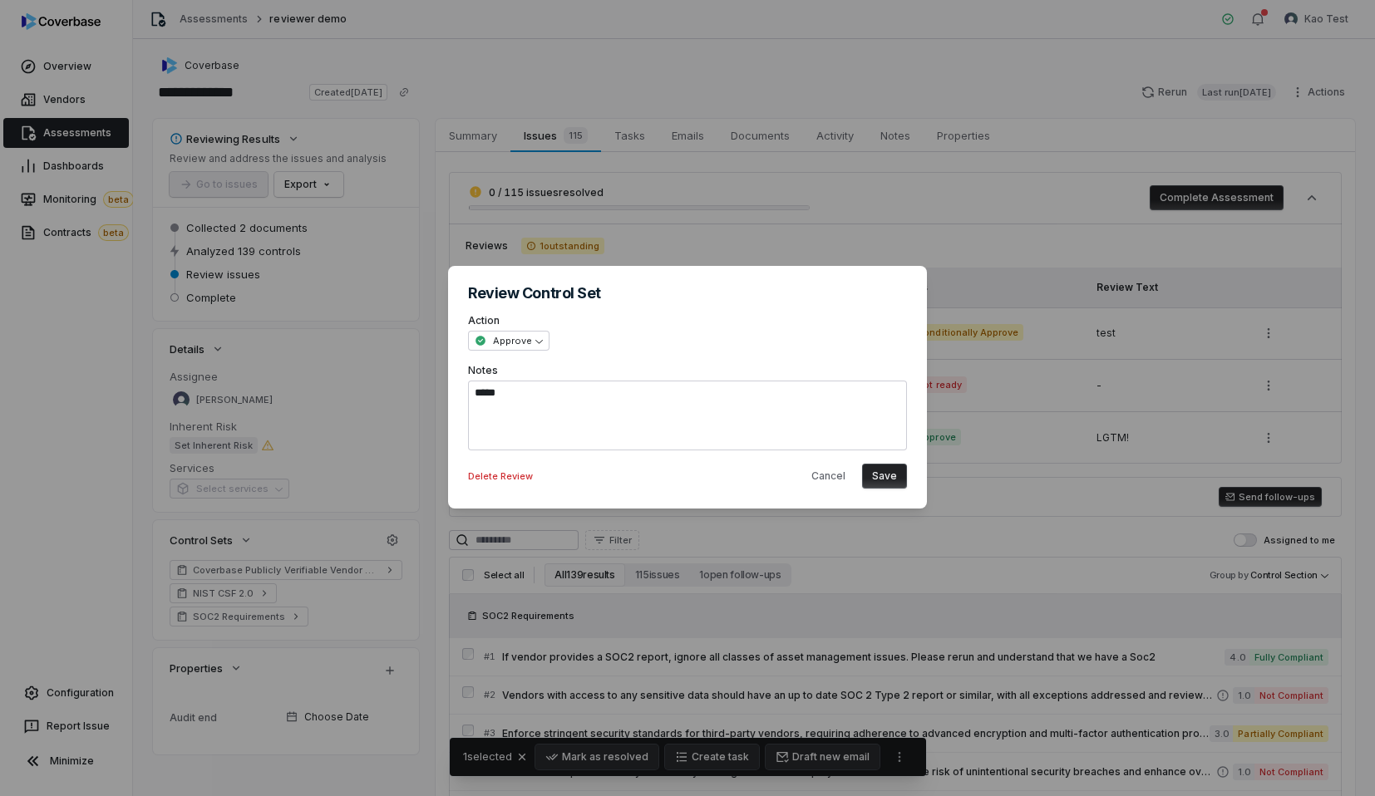
click at [985, 383] on div "**********" at bounding box center [687, 397] width 1375 height 317
click at [824, 480] on button "Cancel" at bounding box center [828, 476] width 54 height 25
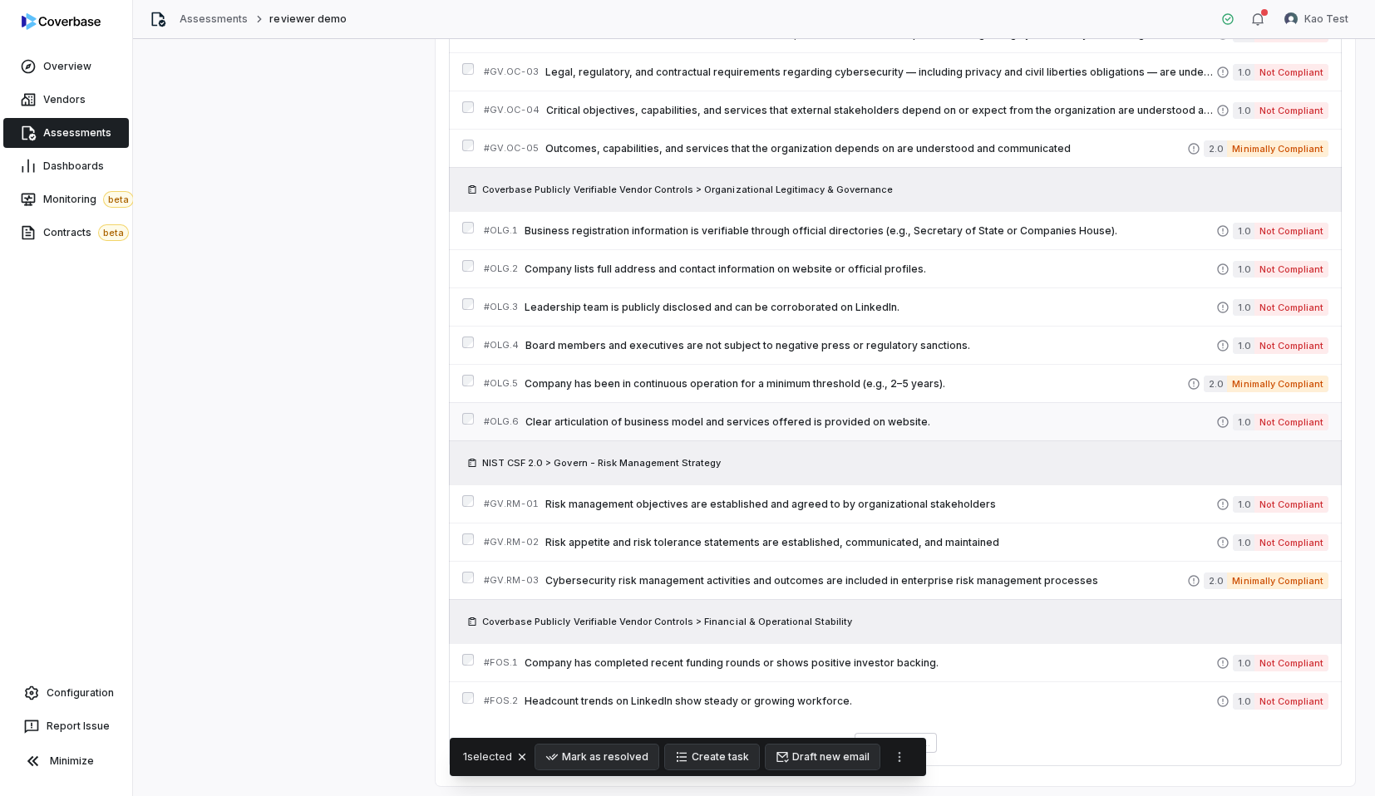
scroll to position [1038, 0]
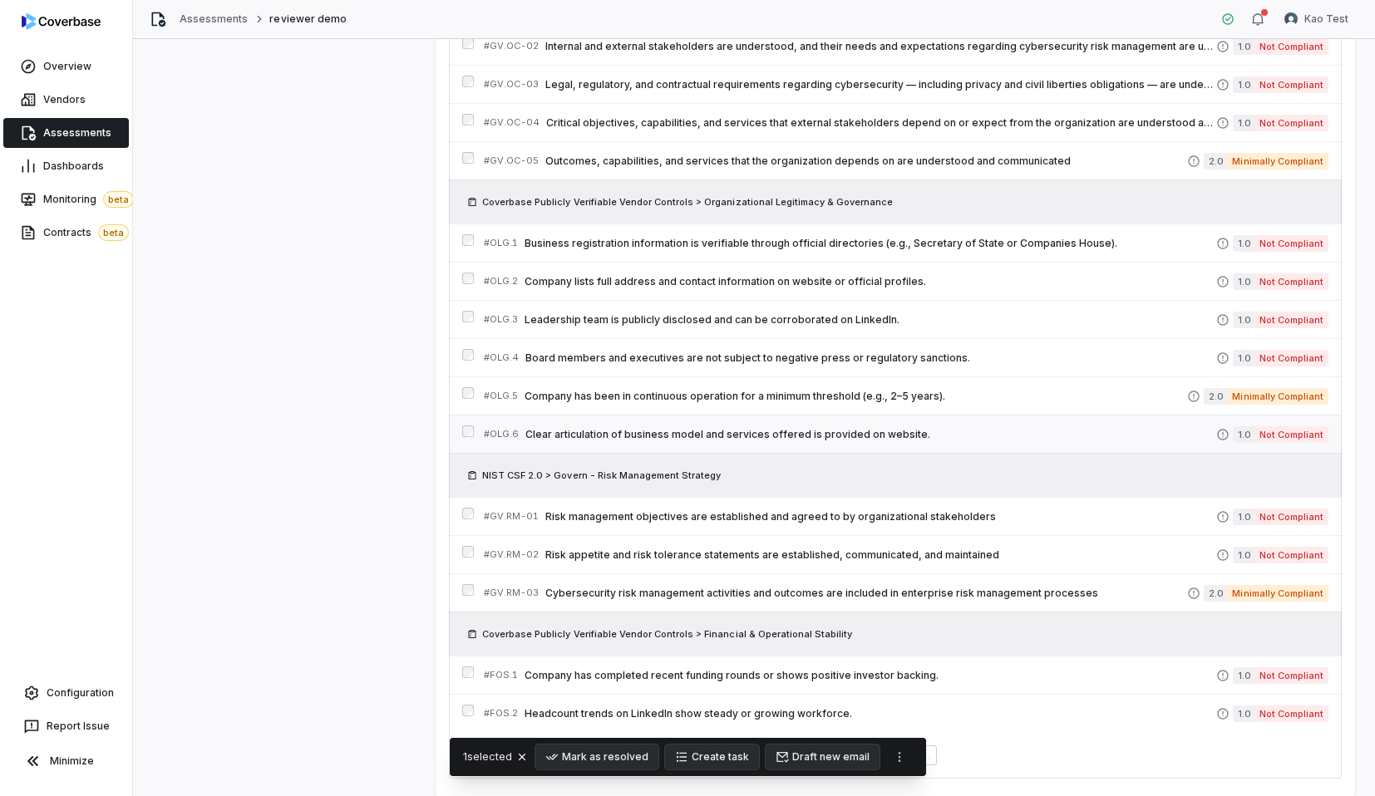
click at [466, 419] on div "# OLG.6 Clear articulation of business model and services offered is provided o…" at bounding box center [895, 434] width 893 height 38
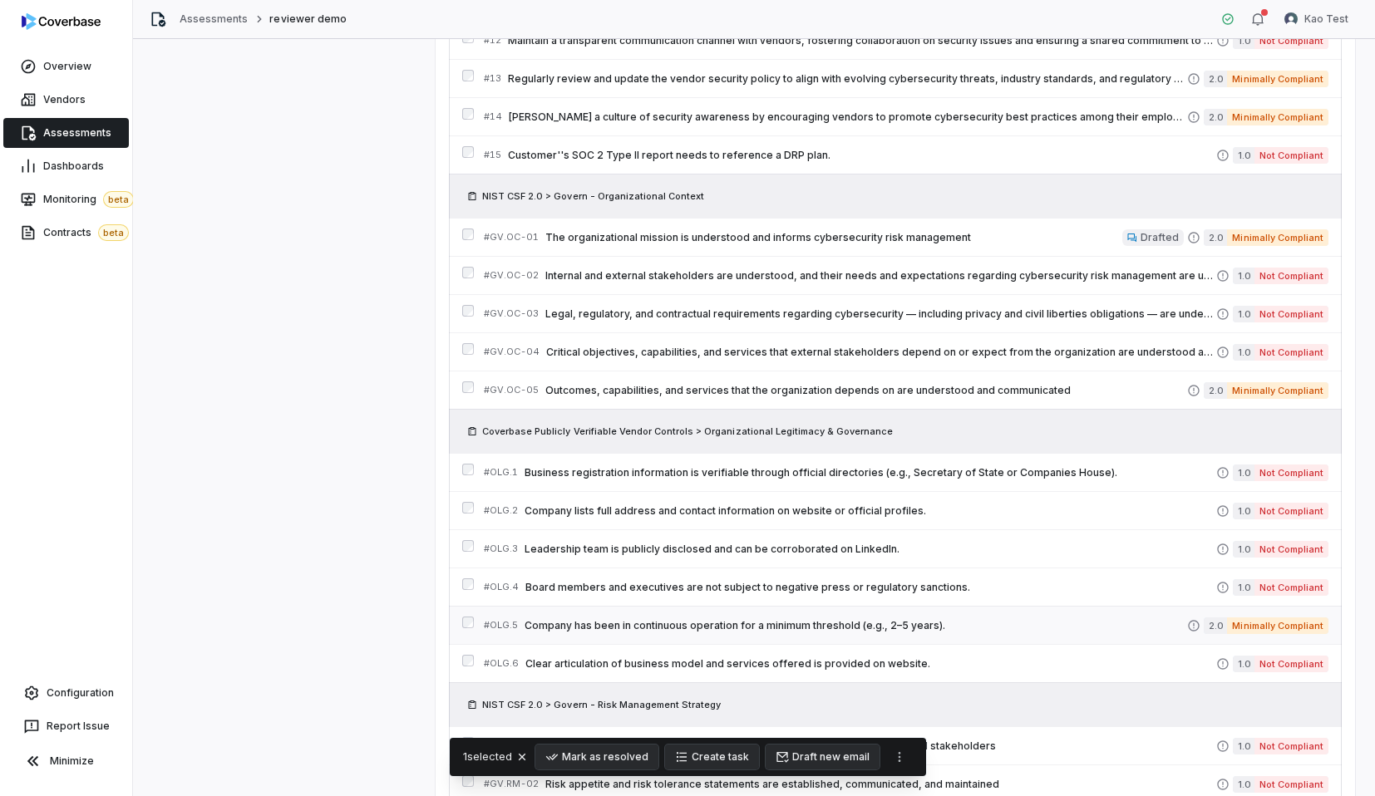
scroll to position [1267, 0]
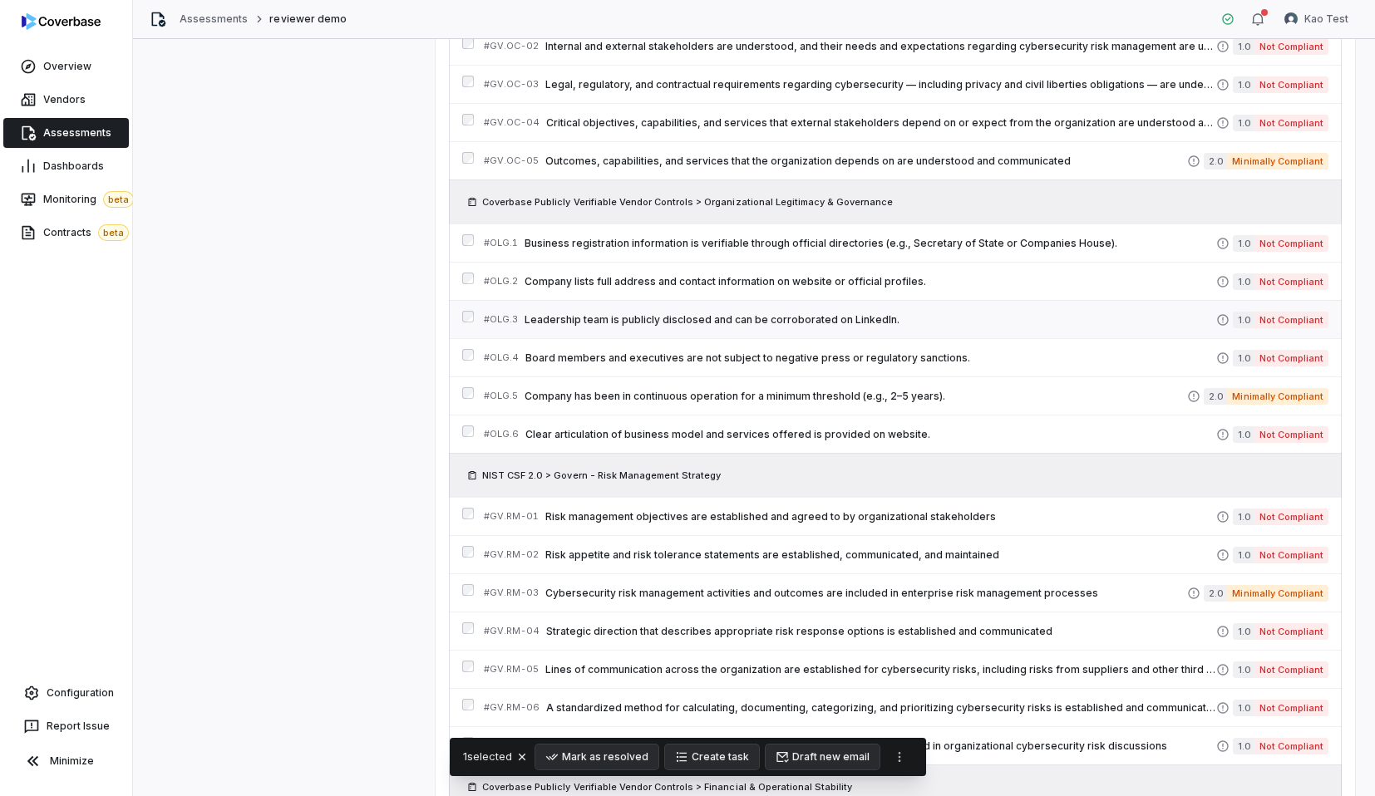
click at [475, 316] on div "# OLG.3 Leadership team is publicly disclosed and can be corroborated on Linked…" at bounding box center [895, 319] width 893 height 38
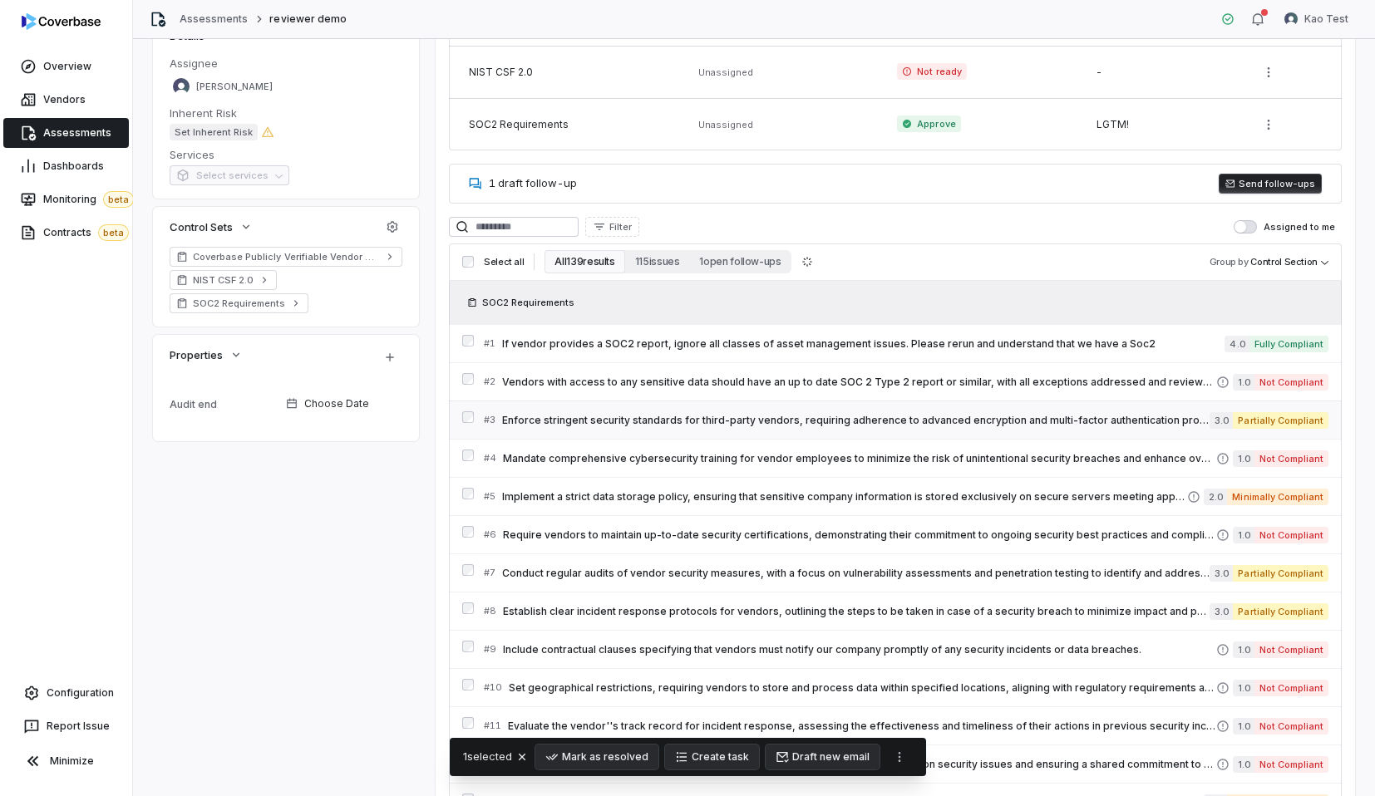
scroll to position [348, 0]
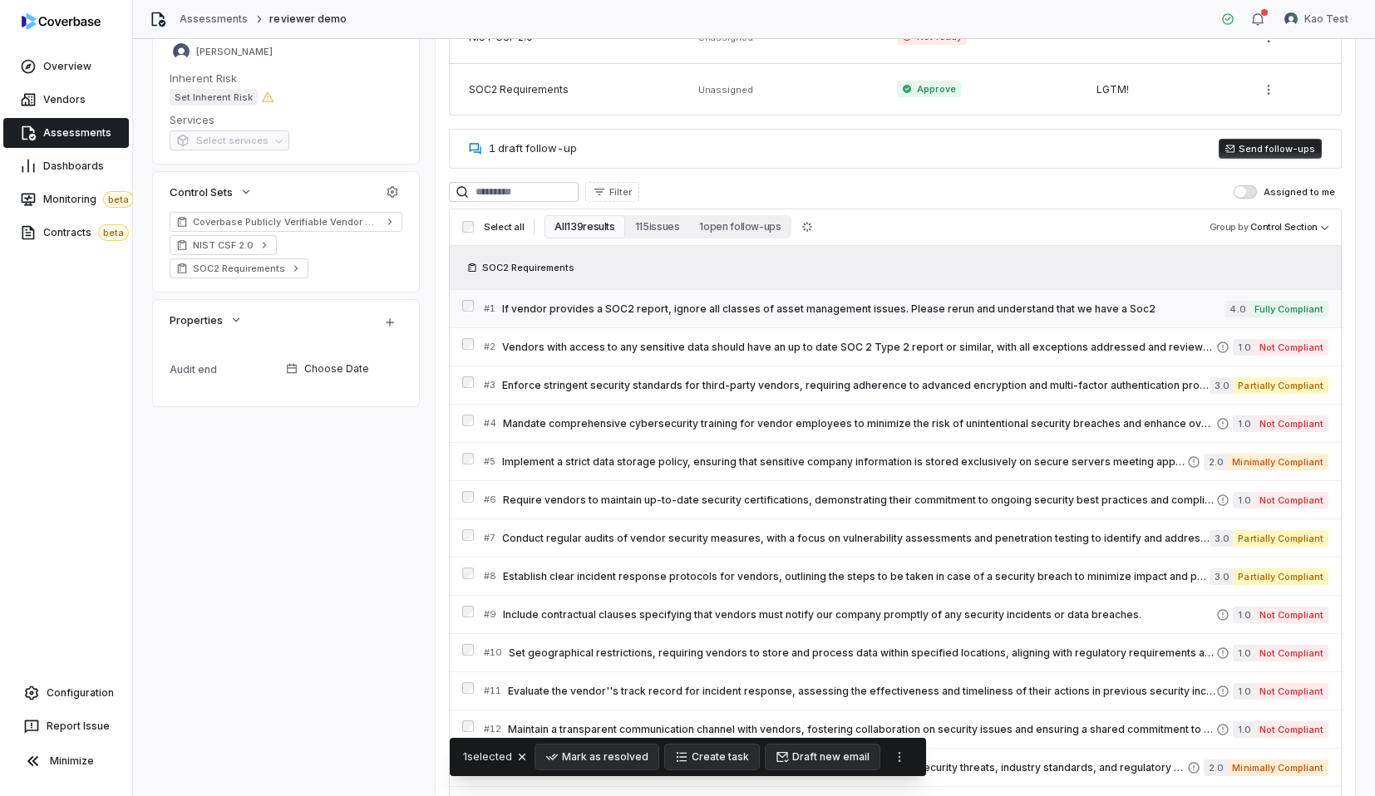
click at [635, 308] on span "If vendor provides a SOC2 report, ignore all classes of asset management issues…" at bounding box center [863, 309] width 723 height 13
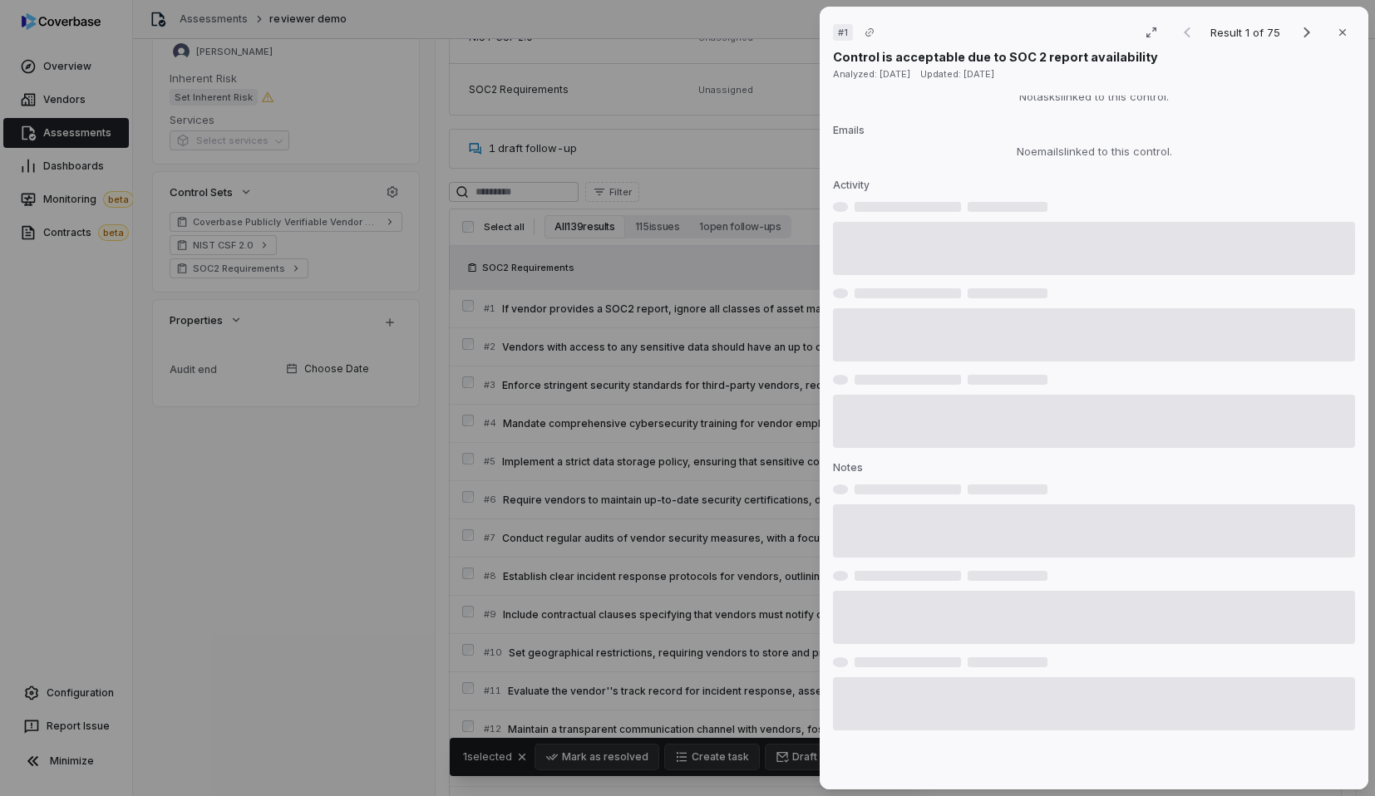
scroll to position [615, 0]
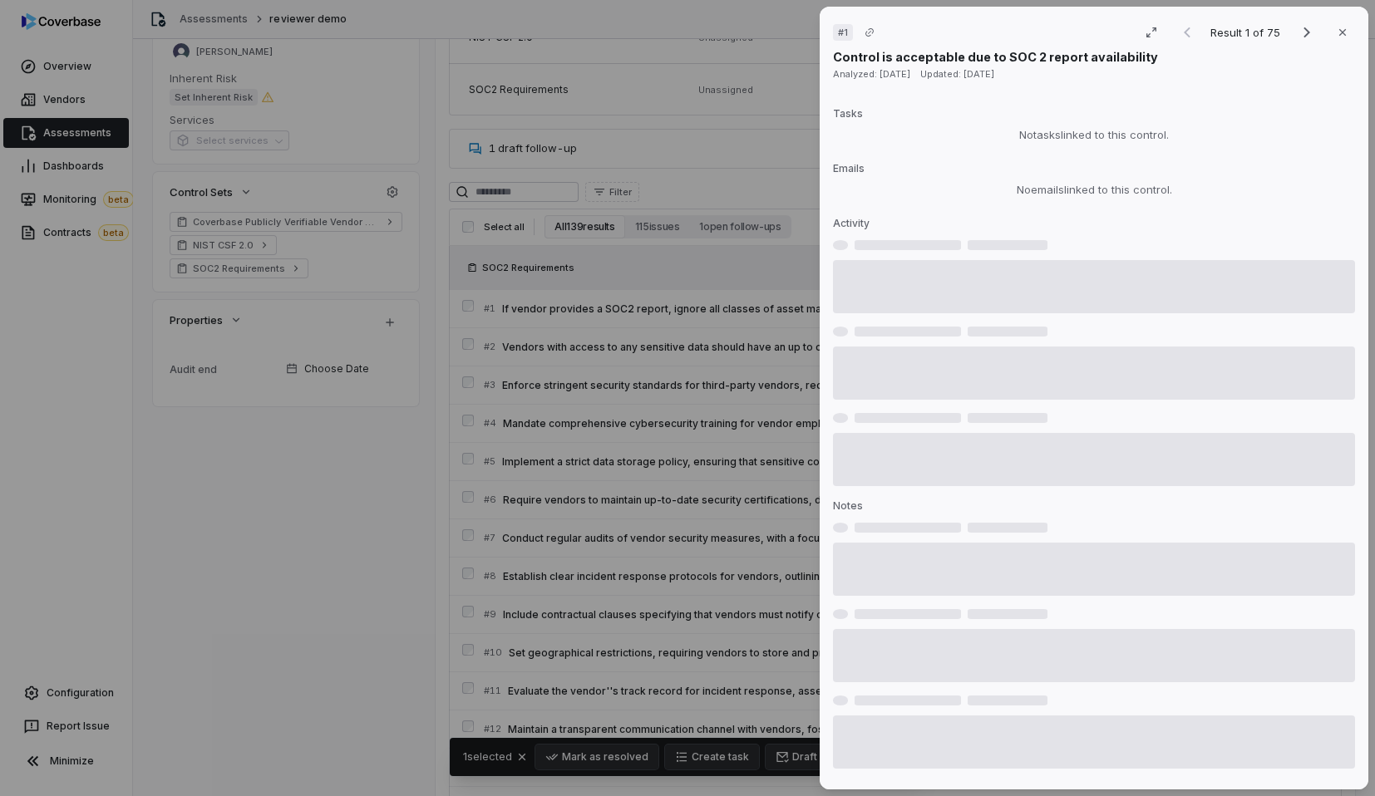
click at [703, 237] on div "# 1 Result 1 of 75 Close Control is acceptable due to SOC 2 report availability…" at bounding box center [687, 398] width 1375 height 796
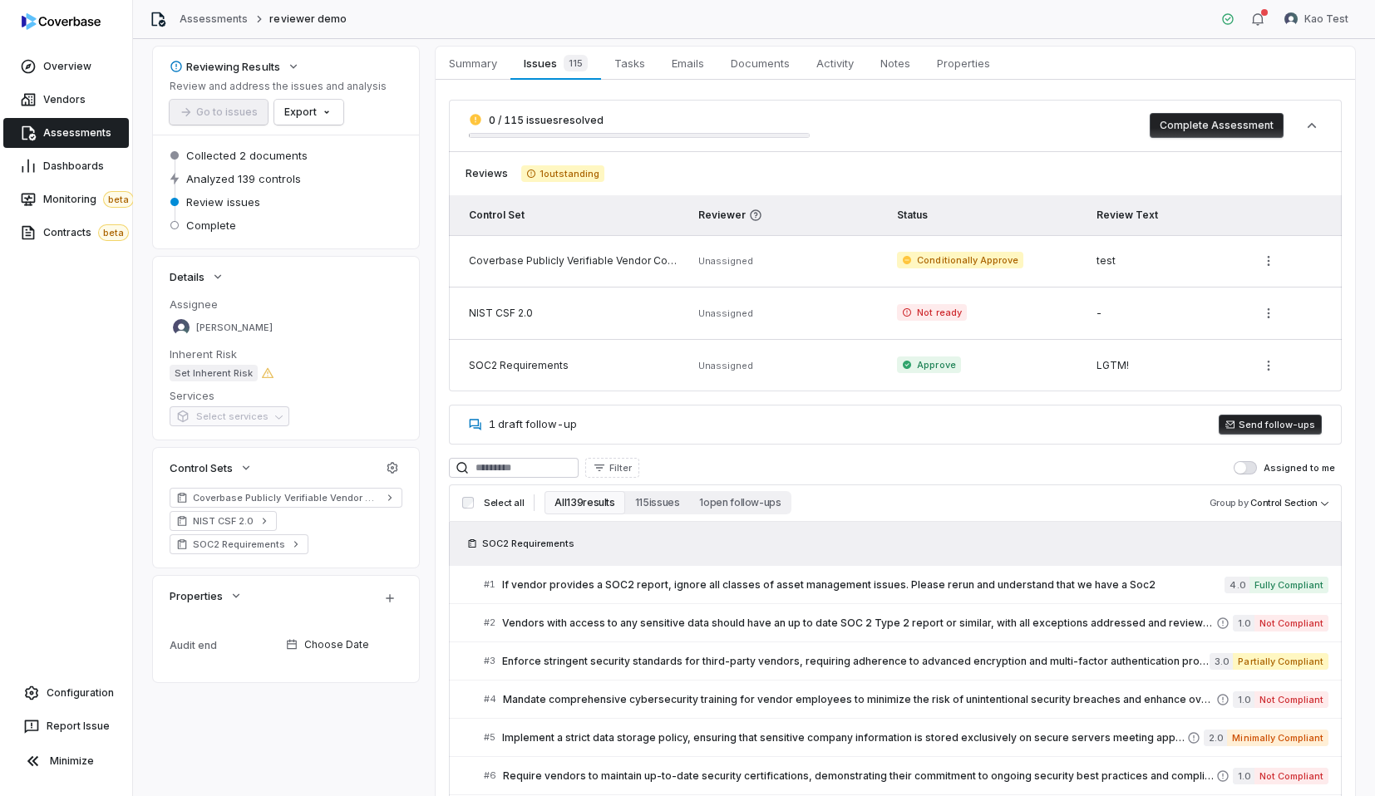
scroll to position [97, 0]
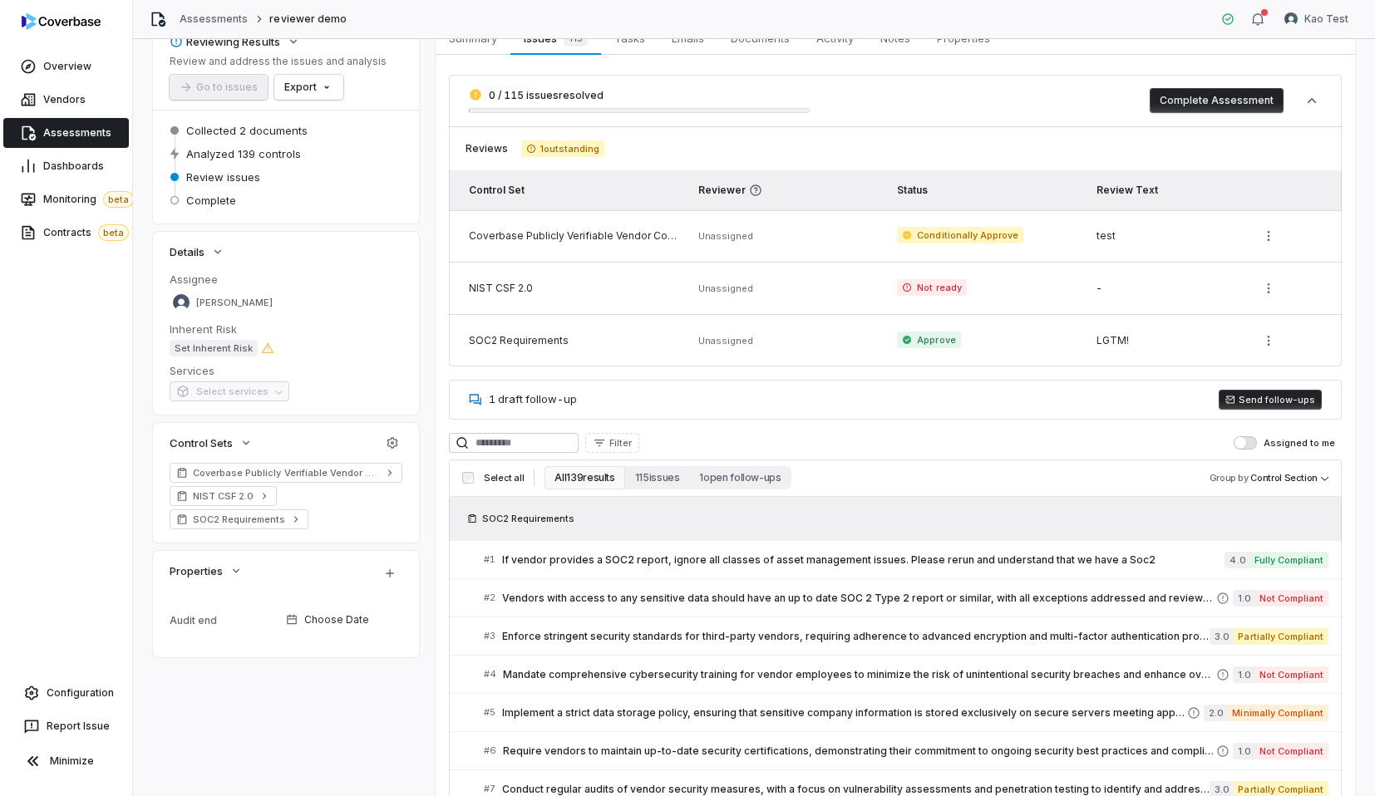
click at [552, 397] on span "1 draft follow-up" at bounding box center [533, 398] width 88 height 13
click at [466, 577] on div "# 1 If vendor provides a SOC2 report, ignore all classes of asset management is…" at bounding box center [895, 559] width 893 height 38
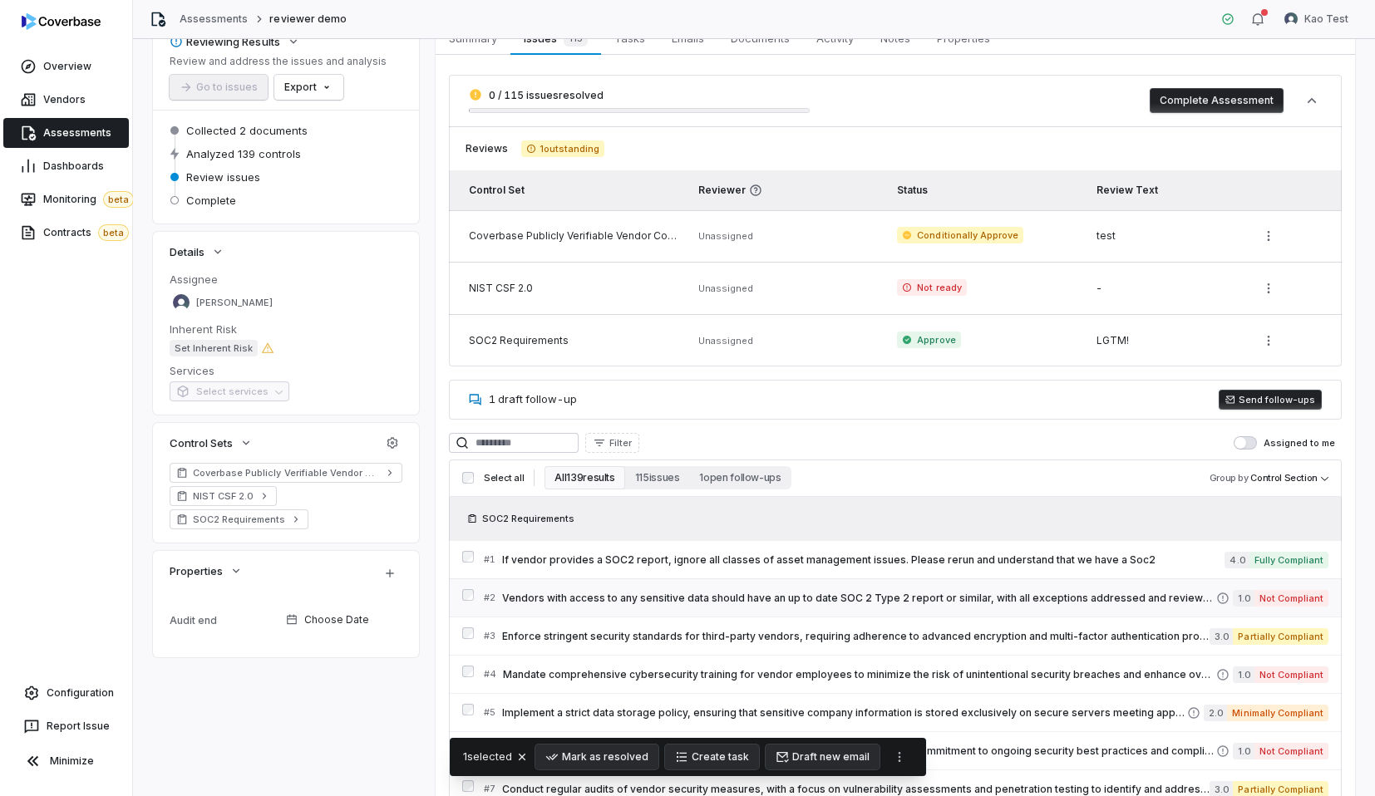
click at [476, 599] on div "# 2 Vendors with access to any sensitive data should have an up to date SOC 2 T…" at bounding box center [895, 598] width 893 height 38
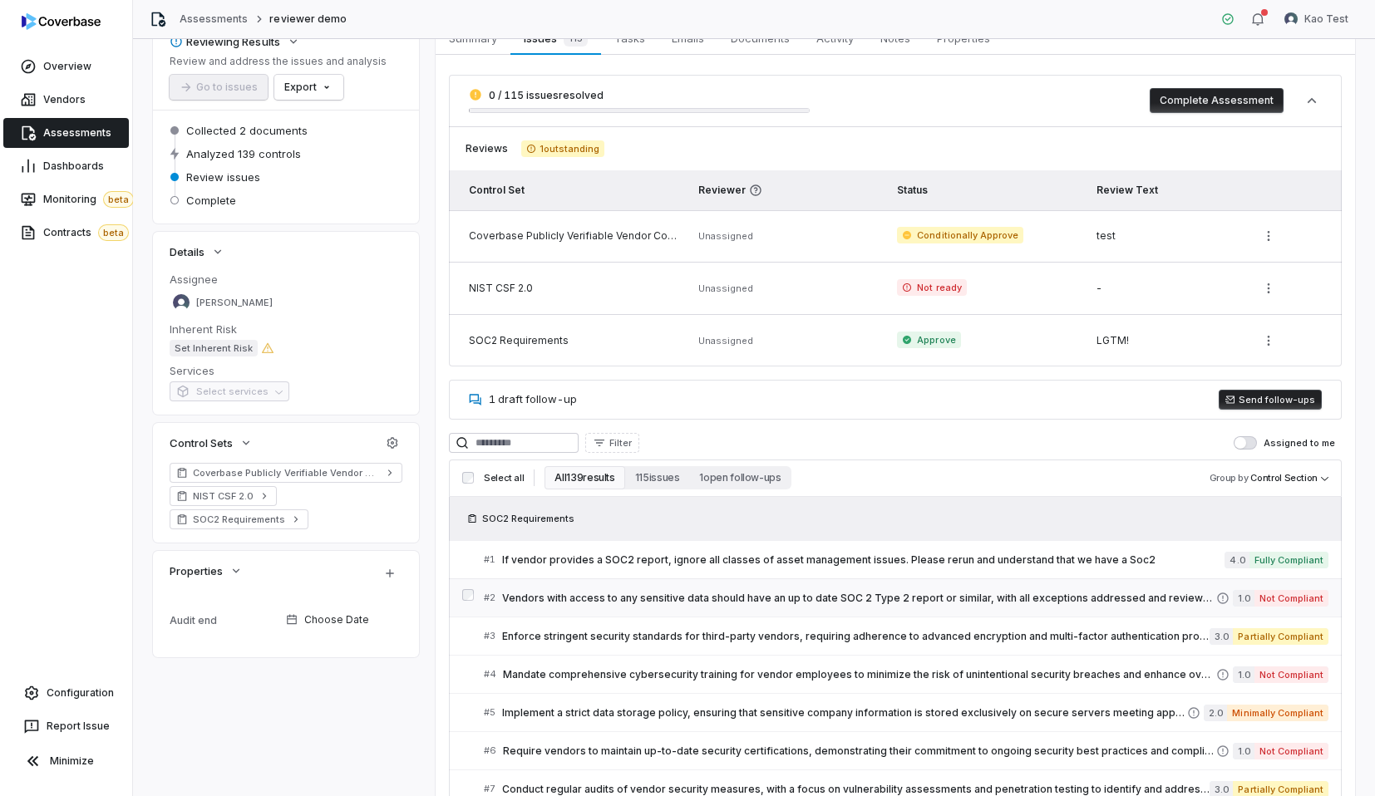
click at [535, 599] on span "Vendors with access to any sensitive data should have an up to date SOC 2 Type …" at bounding box center [859, 598] width 714 height 13
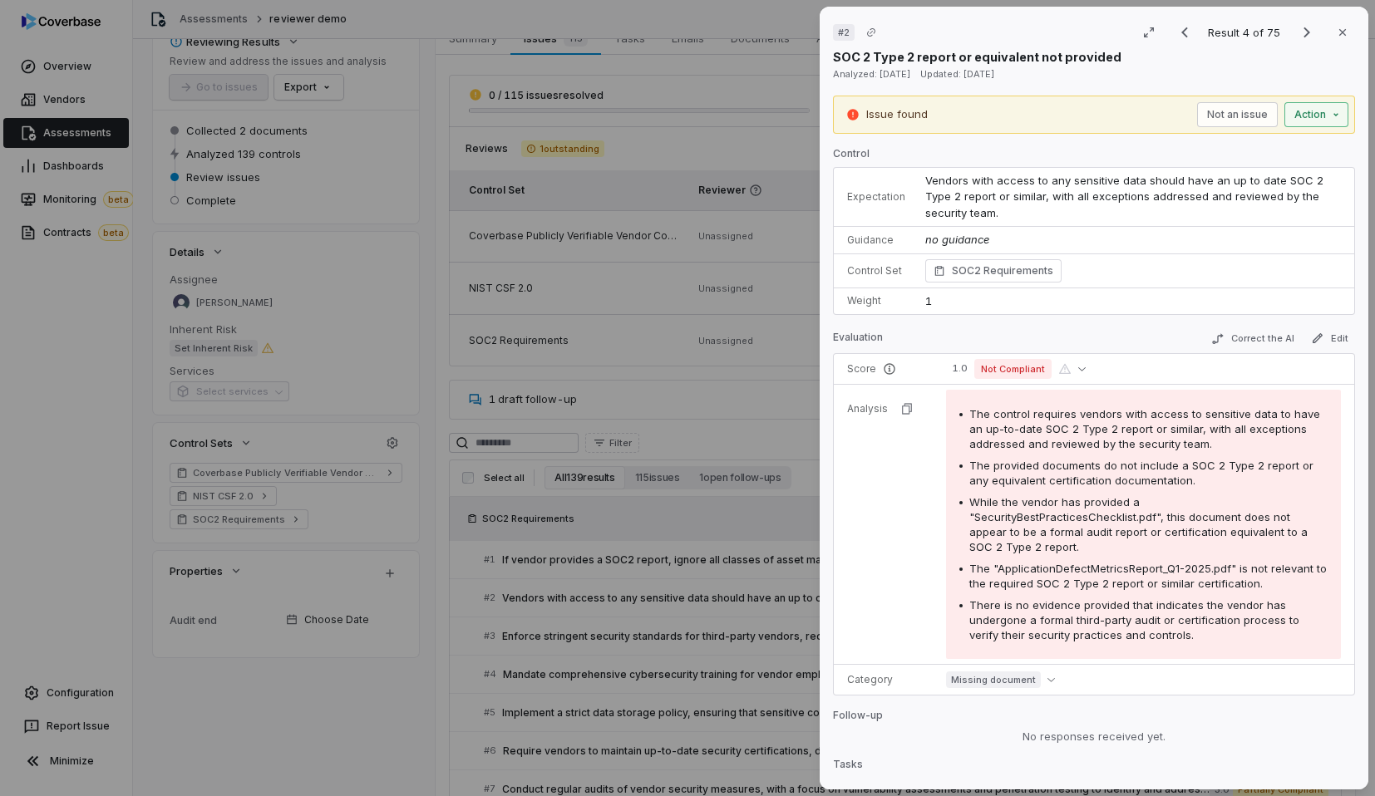
click at [1317, 116] on button "Action" at bounding box center [1317, 114] width 64 height 25
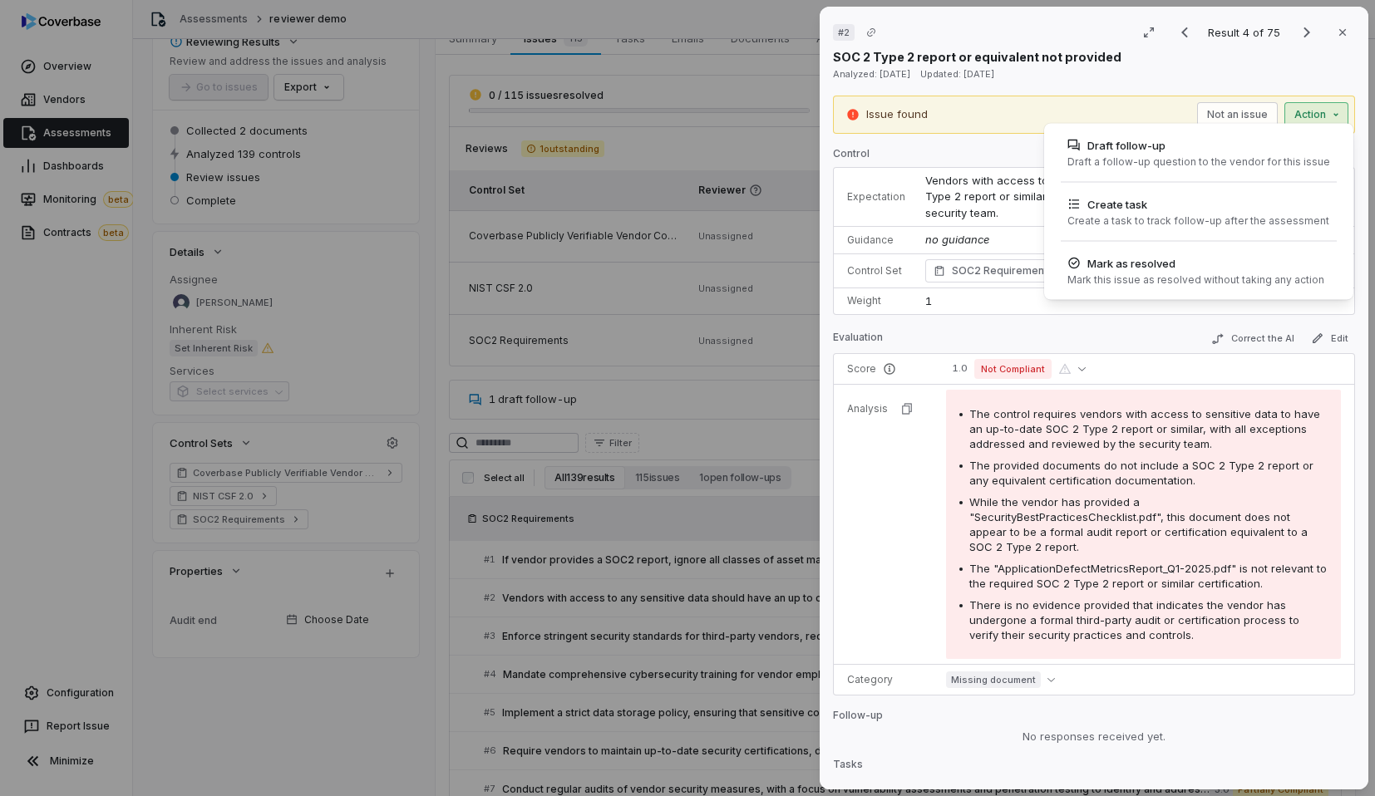
click at [992, 148] on div "# 2 Result 4 of 75 Close SOC 2 Type 2 report or equivalent not provided Analyze…" at bounding box center [687, 398] width 1375 height 796
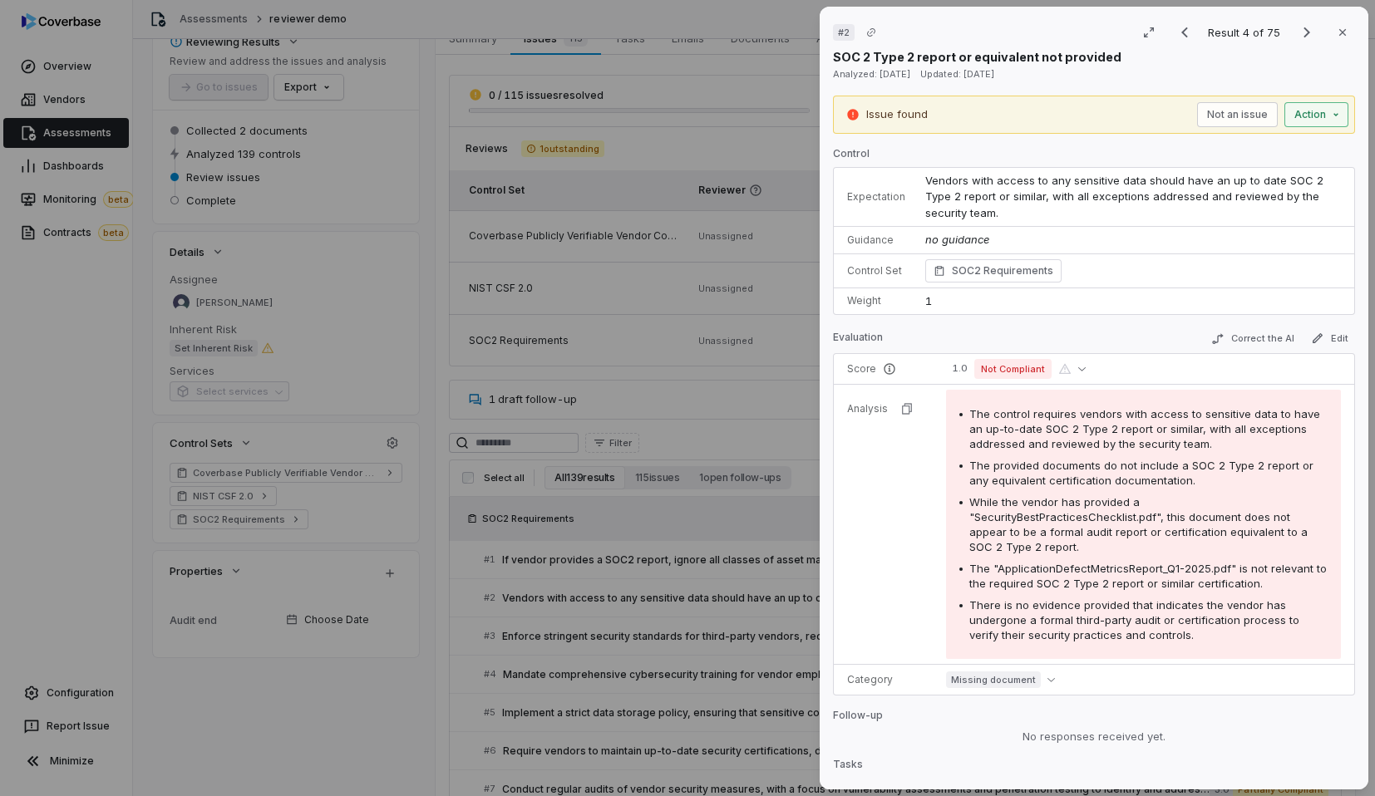
click at [1298, 119] on button "Action" at bounding box center [1317, 114] width 64 height 25
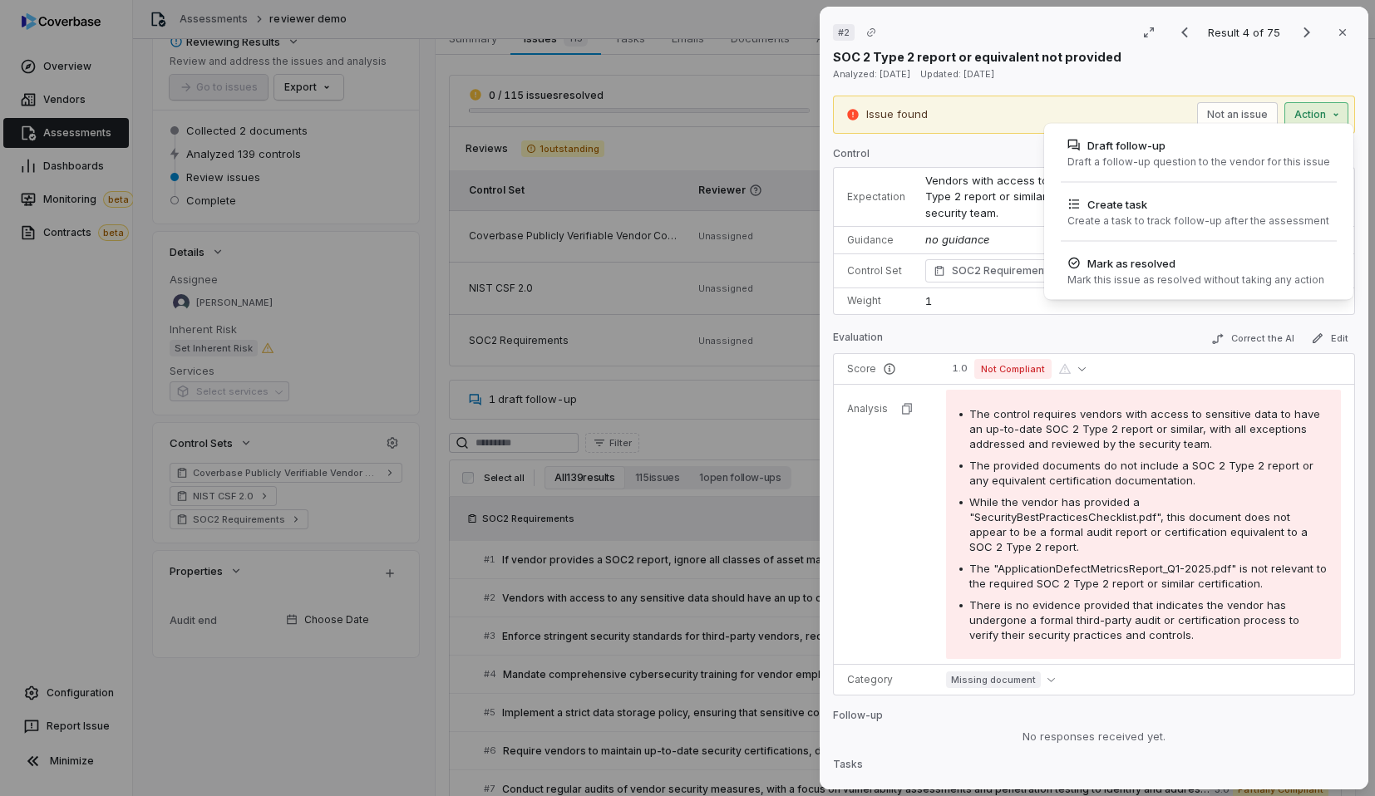
click at [955, 332] on div "# 2 Result 4 of 75 Close SOC 2 Type 2 report or equivalent not provided Analyze…" at bounding box center [687, 398] width 1375 height 796
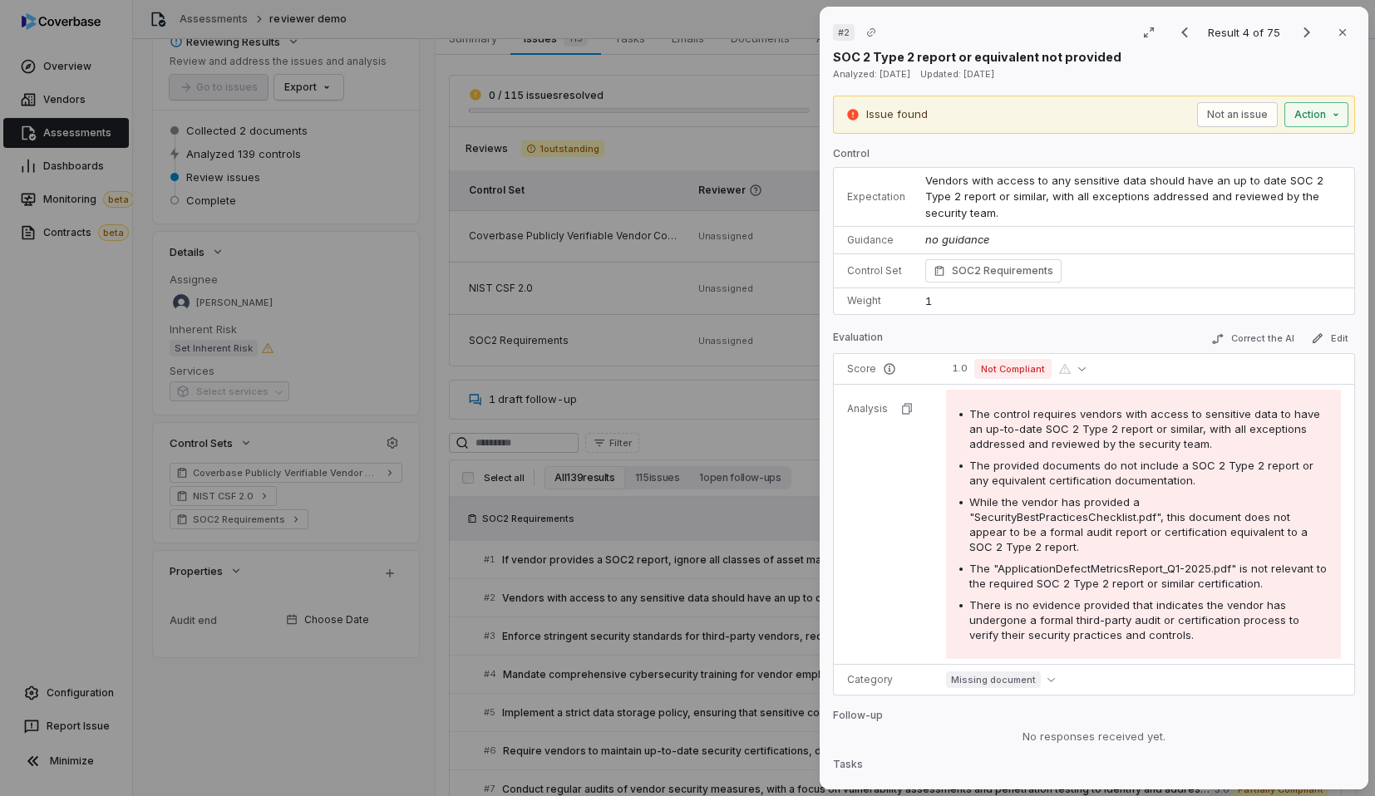
click at [1334, 111] on icon "button" at bounding box center [1335, 114] width 13 height 13
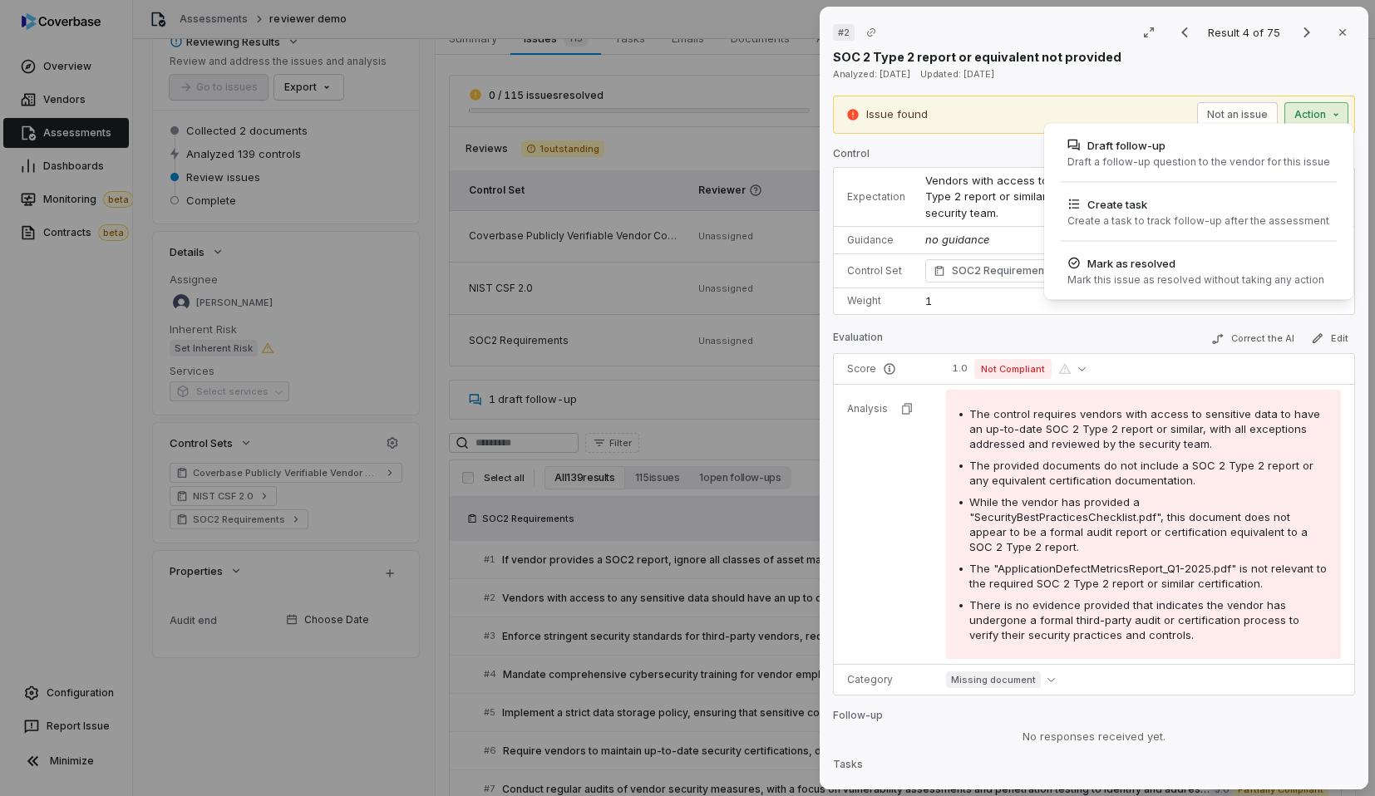
click at [1124, 121] on div "# 2 Result 4 of 75 Close SOC 2 Type 2 report or equivalent not provided Analyze…" at bounding box center [687, 398] width 1375 height 796
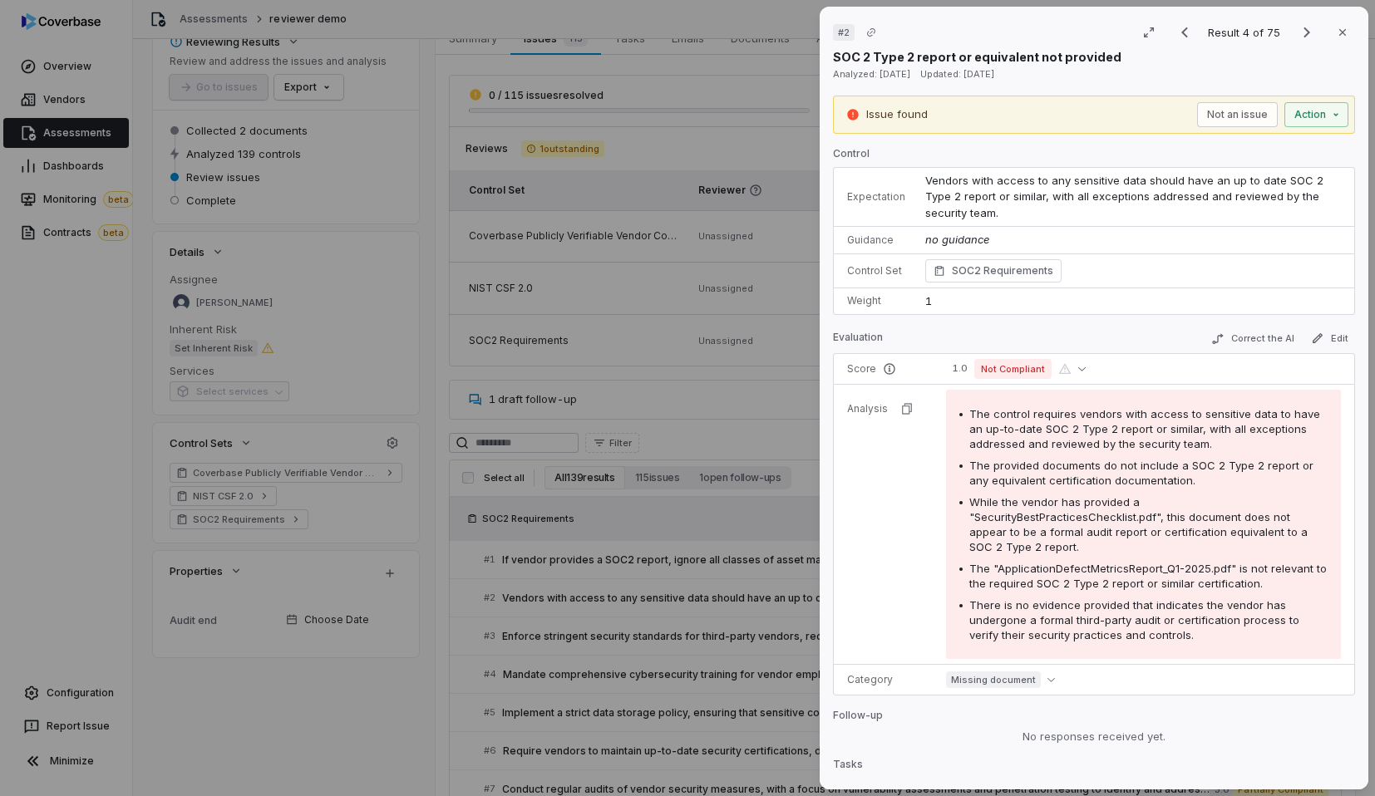
click at [1124, 121] on div "Issue found Not an issue Action" at bounding box center [1094, 114] width 509 height 25
click at [987, 106] on div "Issue found Not an issue Action" at bounding box center [1094, 114] width 509 height 25
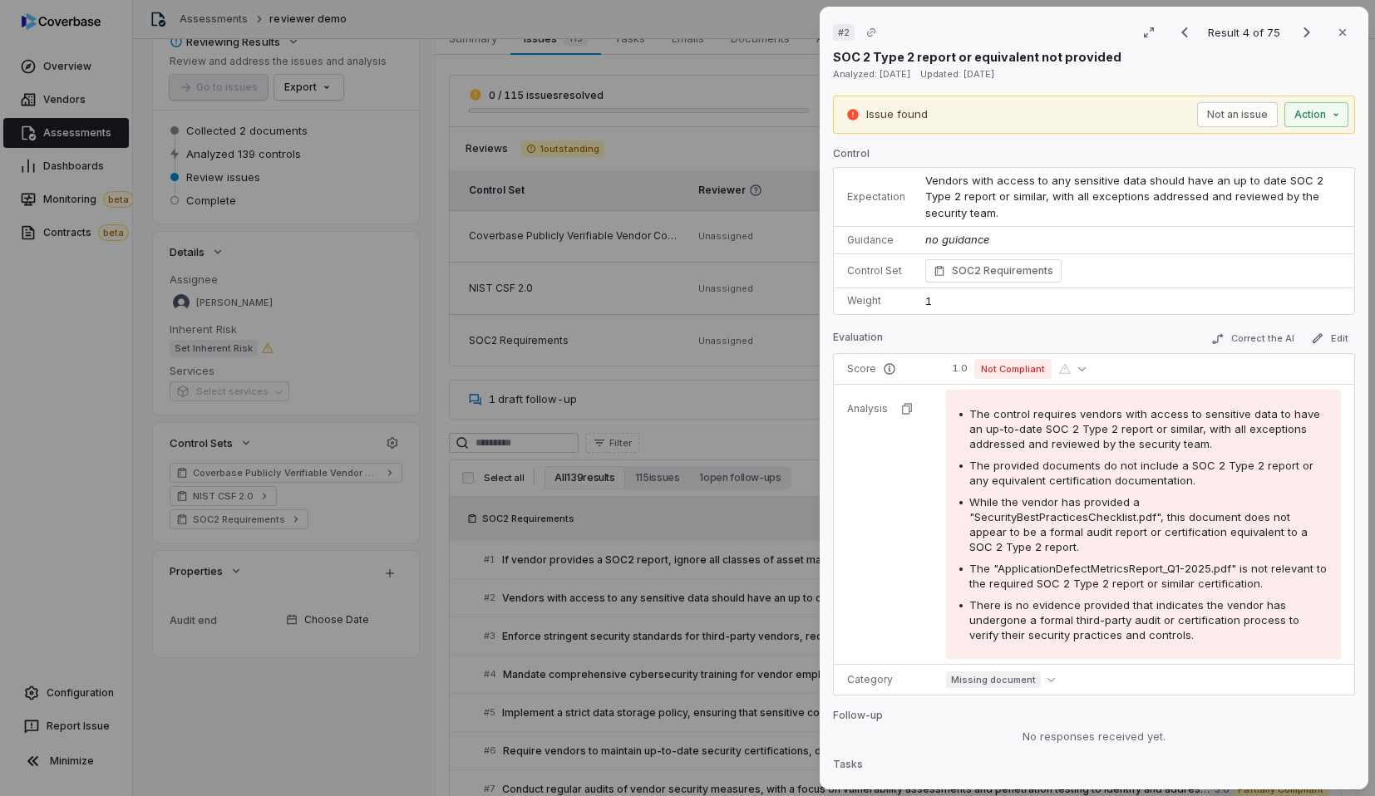
click at [987, 106] on div "Issue found Not an issue Action" at bounding box center [1094, 114] width 509 height 25
click at [910, 136] on div "Issue found Not an issue Action Control Expectation Vendors with access to any …" at bounding box center [1094, 437] width 522 height 682
click at [923, 118] on p "Issue found" at bounding box center [897, 114] width 62 height 17
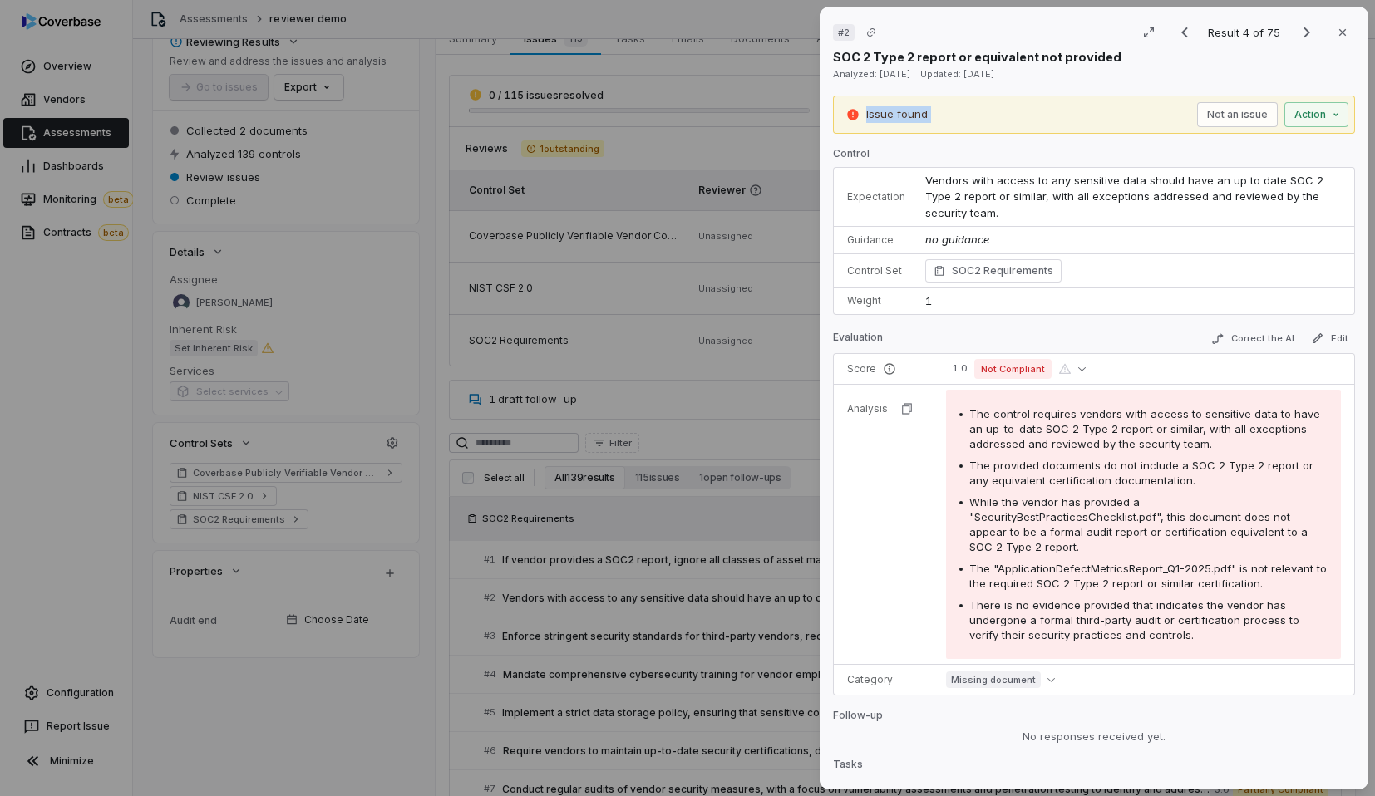
click at [946, 119] on div "Issue found Not an issue Action" at bounding box center [1094, 114] width 509 height 25
click at [949, 116] on div "Issue found Not an issue Action" at bounding box center [1094, 114] width 509 height 25
click at [979, 129] on div "Issue found Not an issue Action" at bounding box center [1094, 115] width 522 height 38
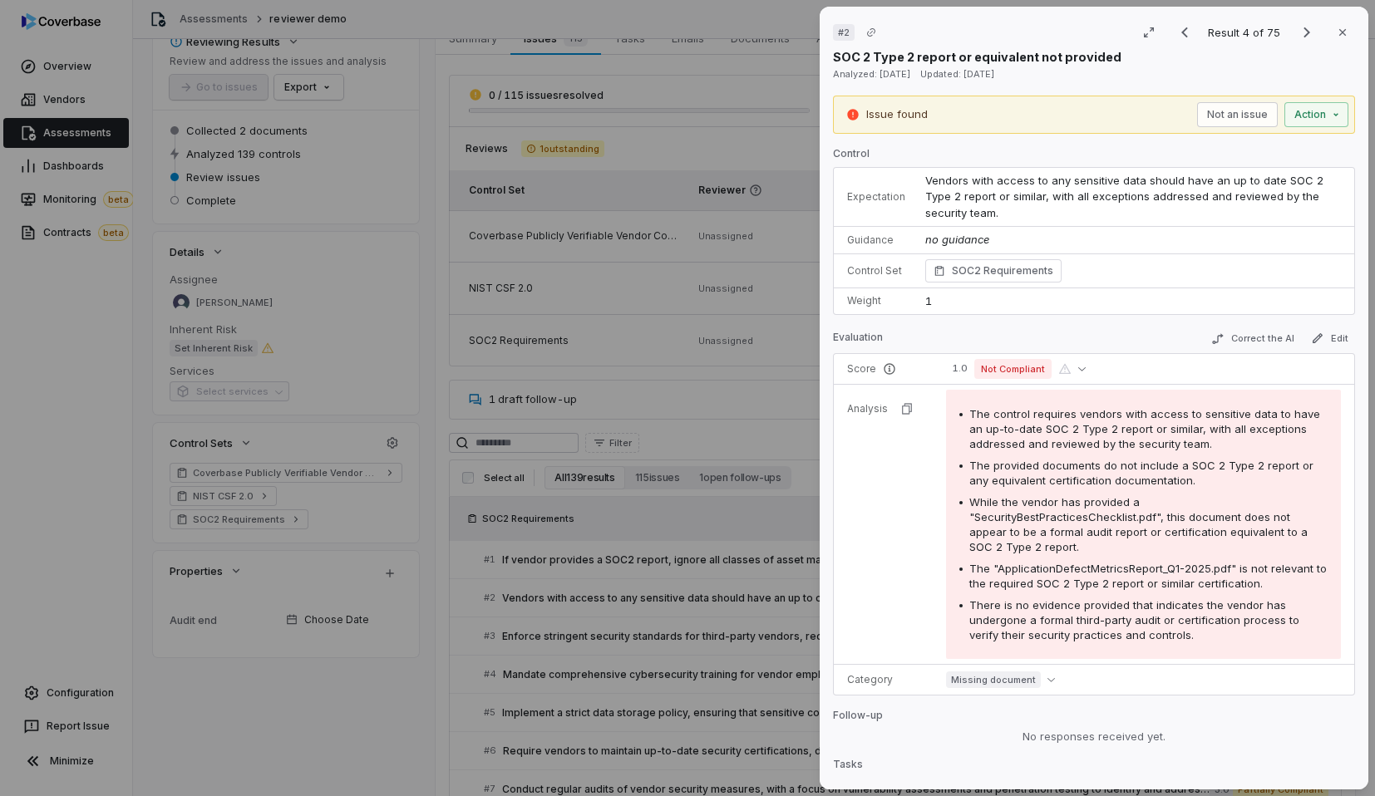
click at [973, 136] on div "Issue found Not an issue Action Control Expectation Vendors with access to any …" at bounding box center [1094, 437] width 522 height 682
click at [977, 151] on p "Control" at bounding box center [1094, 157] width 522 height 20
click at [988, 189] on td "Vendors with access to any sensitive data should have an up to date SOC 2 Type …" at bounding box center [1134, 197] width 439 height 59
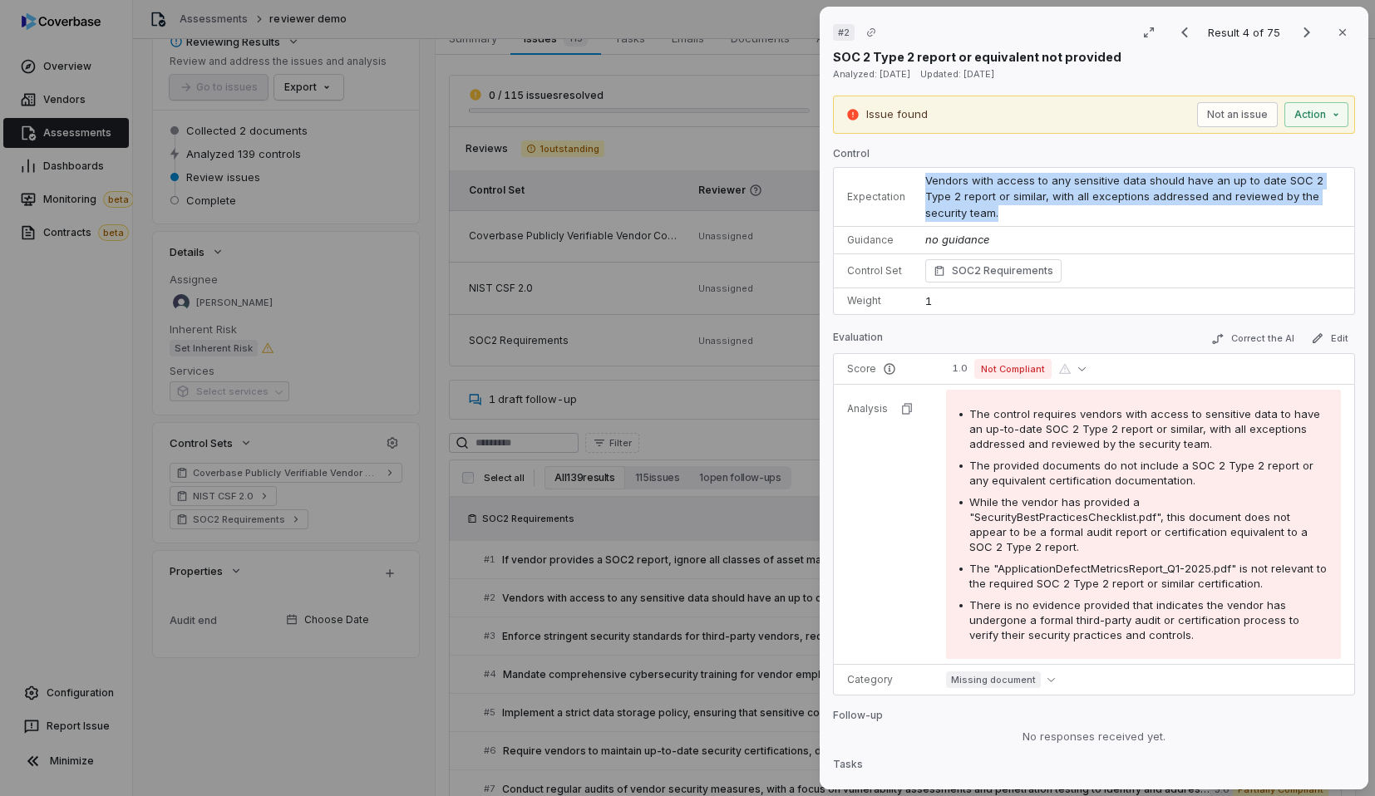
click at [988, 189] on td "Vendors with access to any sensitive data should have an up to date SOC 2 Type …" at bounding box center [1134, 197] width 439 height 59
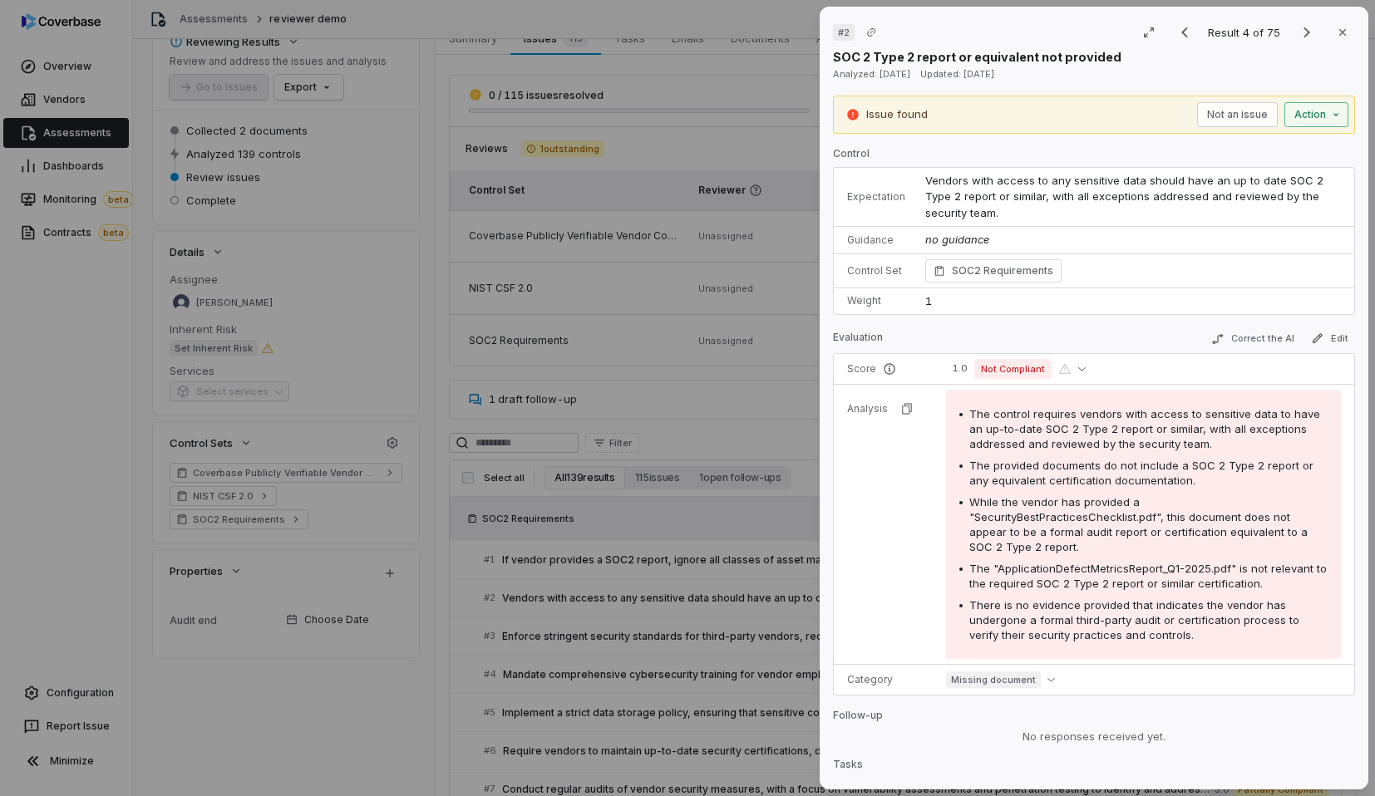
click at [1304, 111] on button "Action" at bounding box center [1317, 114] width 64 height 25
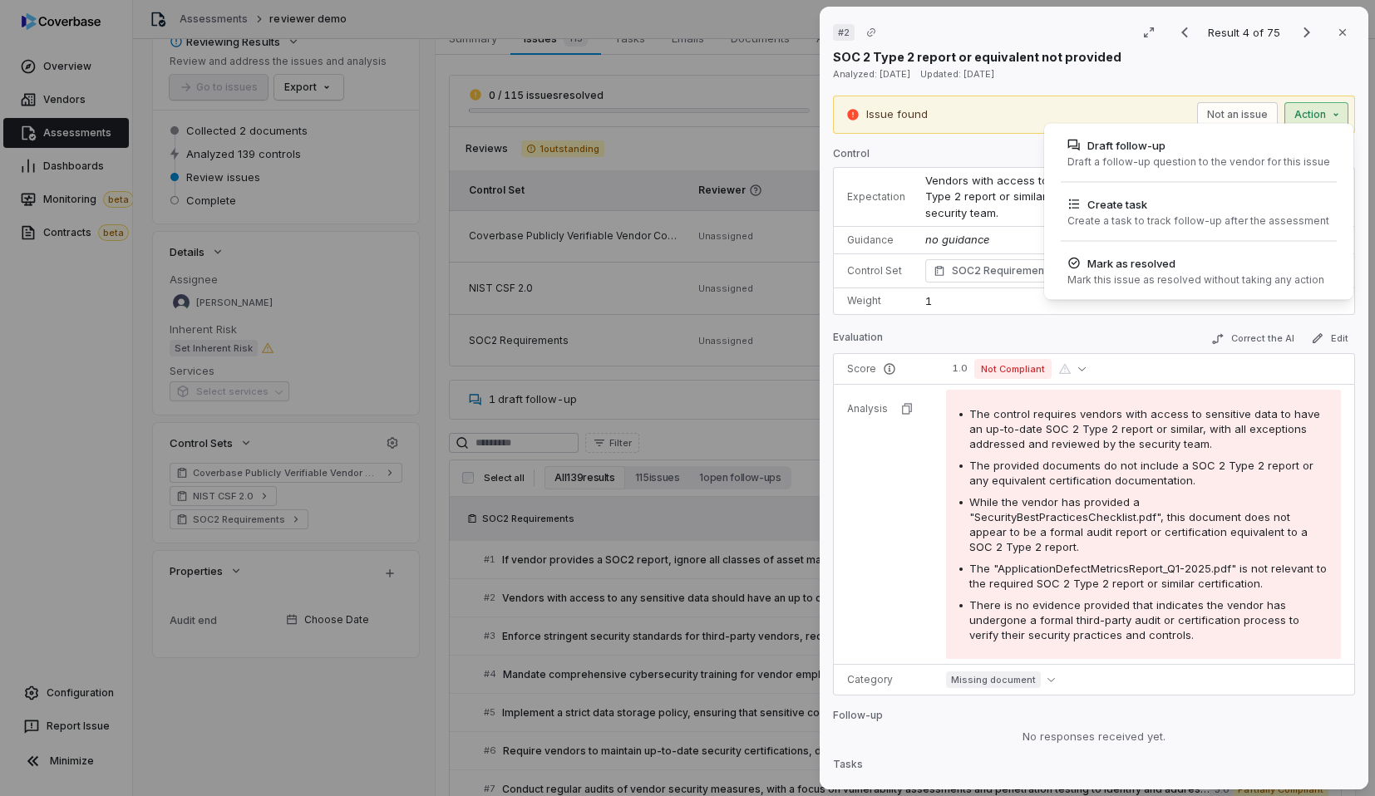
click at [915, 134] on div "# 2 Result 4 of 75 Close SOC 2 Type 2 report or equivalent not provided Analyze…" at bounding box center [687, 398] width 1375 height 796
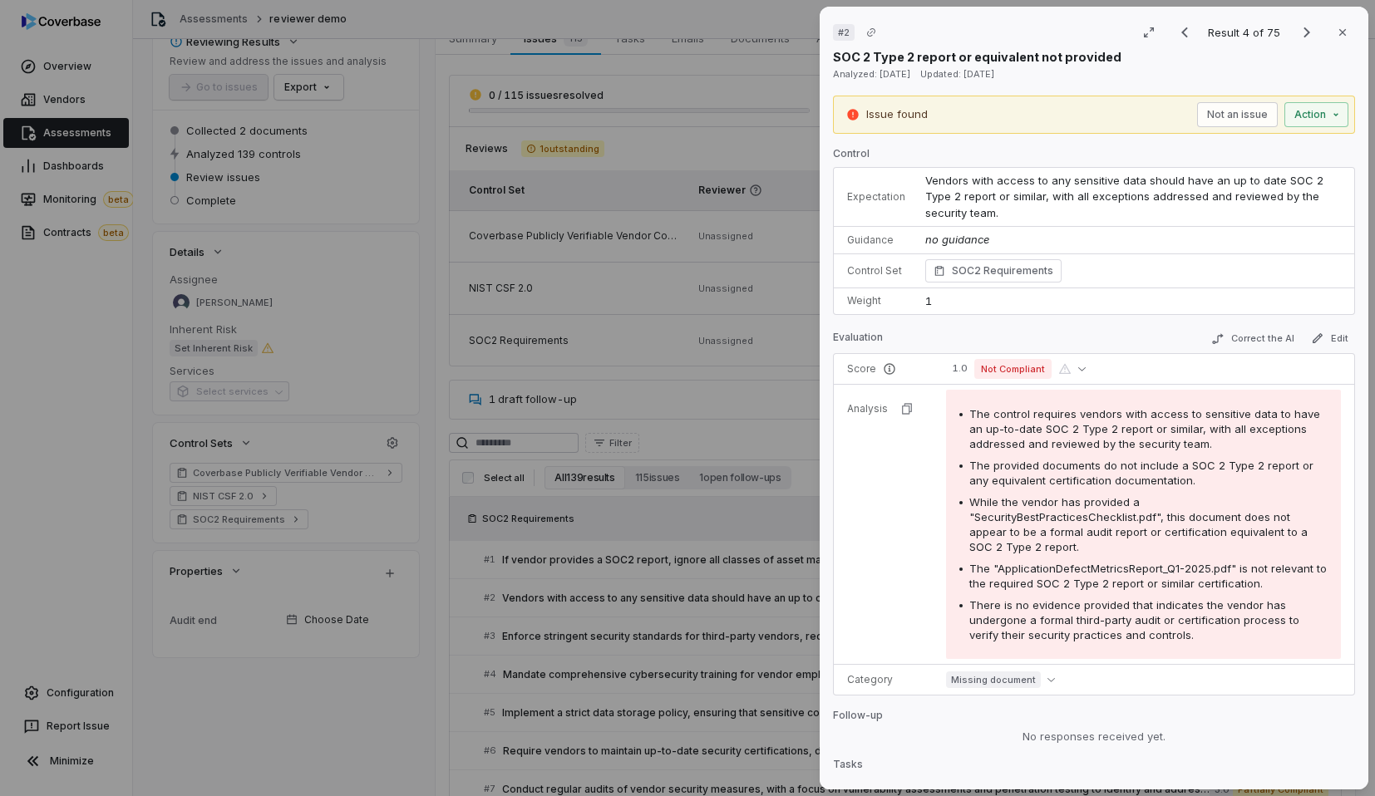
click at [567, 392] on div "# 2 Result 4 of 75 Close SOC 2 Type 2 report or equivalent not provided Analyze…" at bounding box center [687, 398] width 1375 height 796
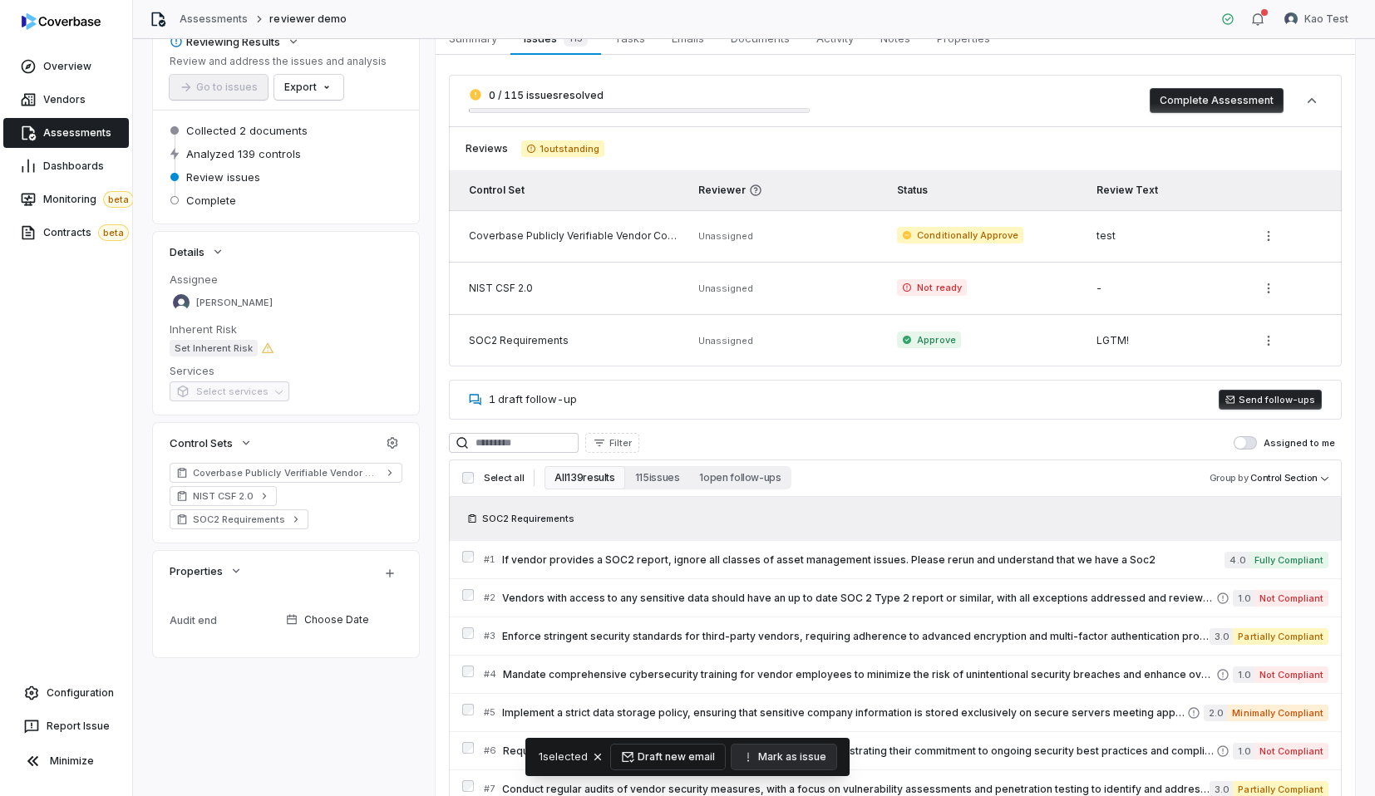
click at [683, 762] on button "Draft new email" at bounding box center [668, 757] width 114 height 25
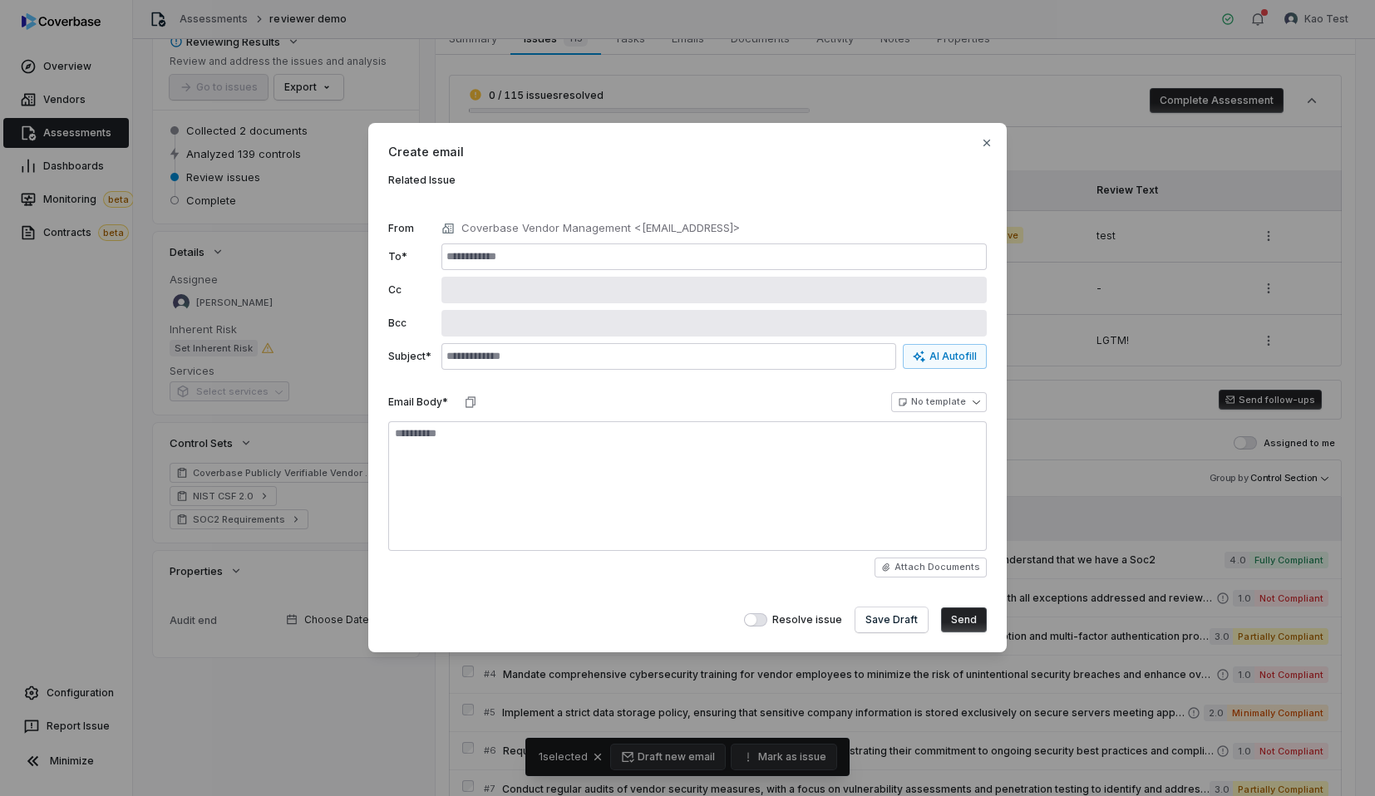
click at [994, 141] on div "**********" at bounding box center [687, 388] width 639 height 530
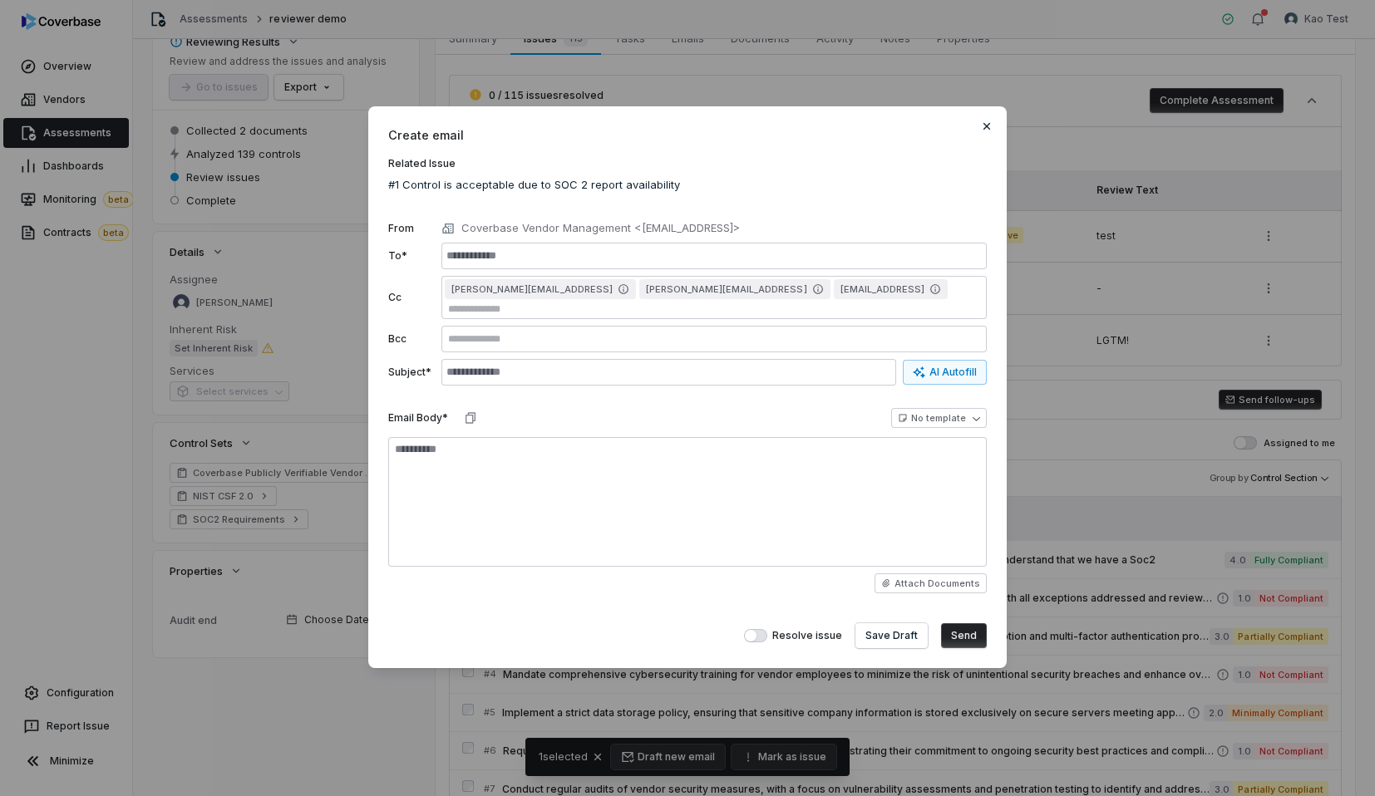
click at [990, 141] on div "**********" at bounding box center [687, 387] width 639 height 562
click at [984, 126] on icon "button" at bounding box center [986, 126] width 13 height 13
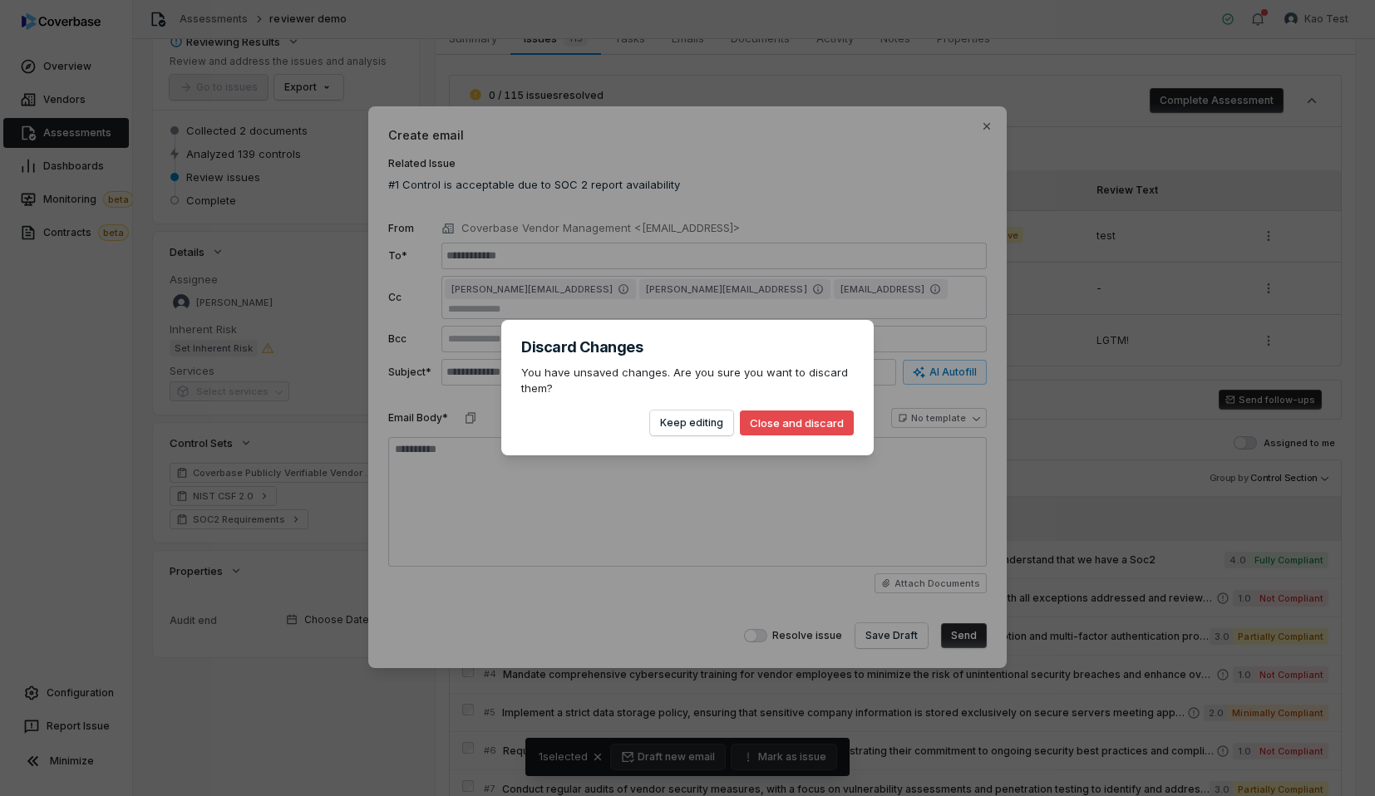
click at [801, 418] on button "Close and discard" at bounding box center [797, 423] width 114 height 25
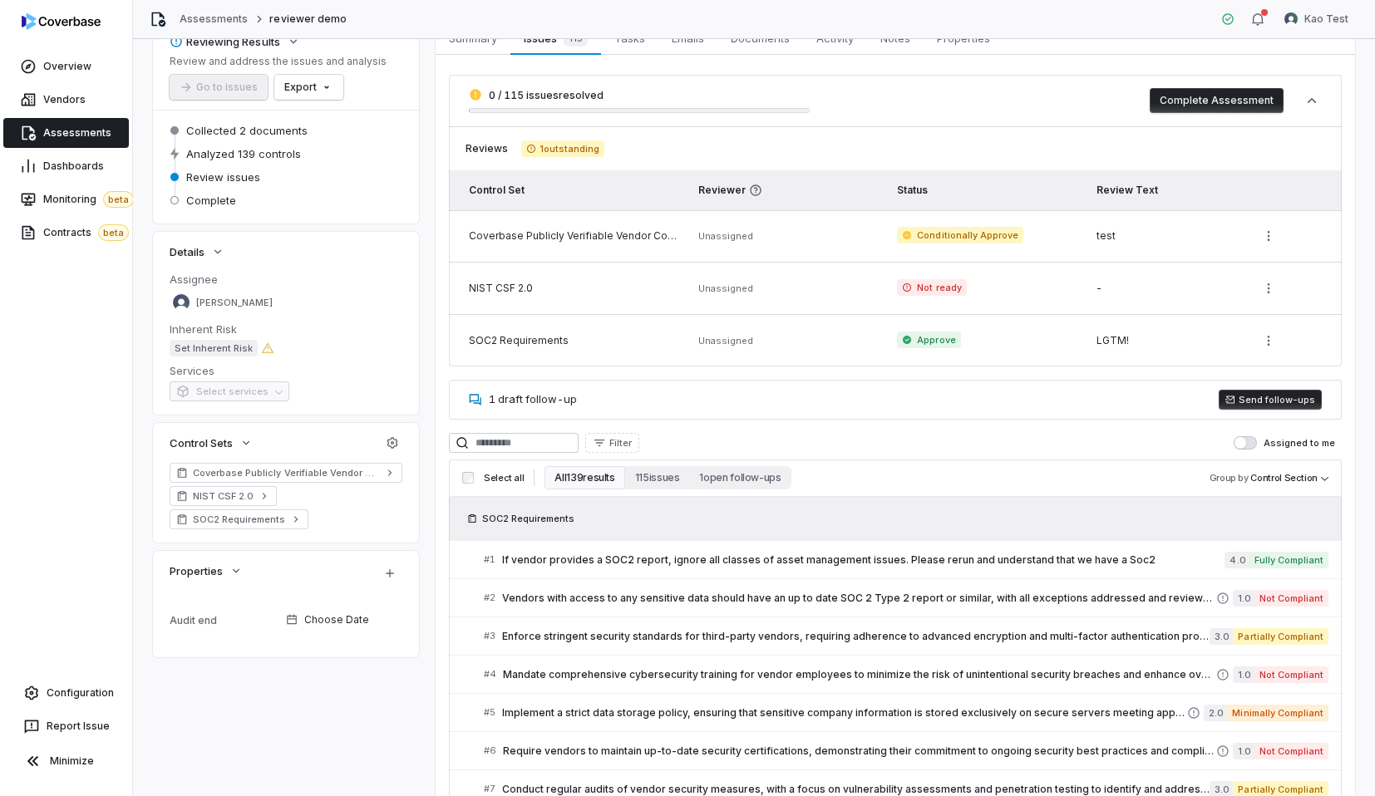
click at [1252, 397] on button "Send follow-ups" at bounding box center [1270, 400] width 103 height 20
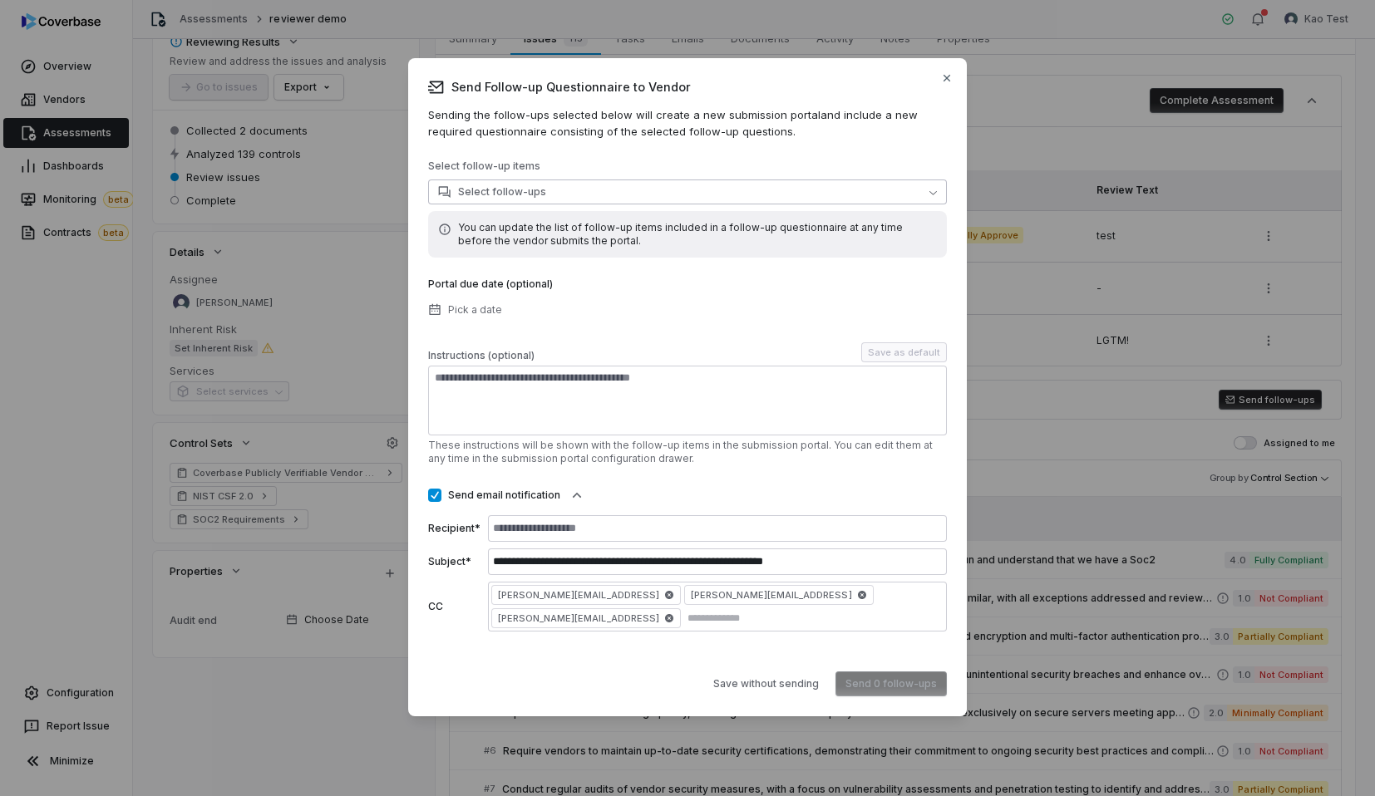
click at [570, 200] on button "Select follow-ups" at bounding box center [687, 192] width 519 height 25
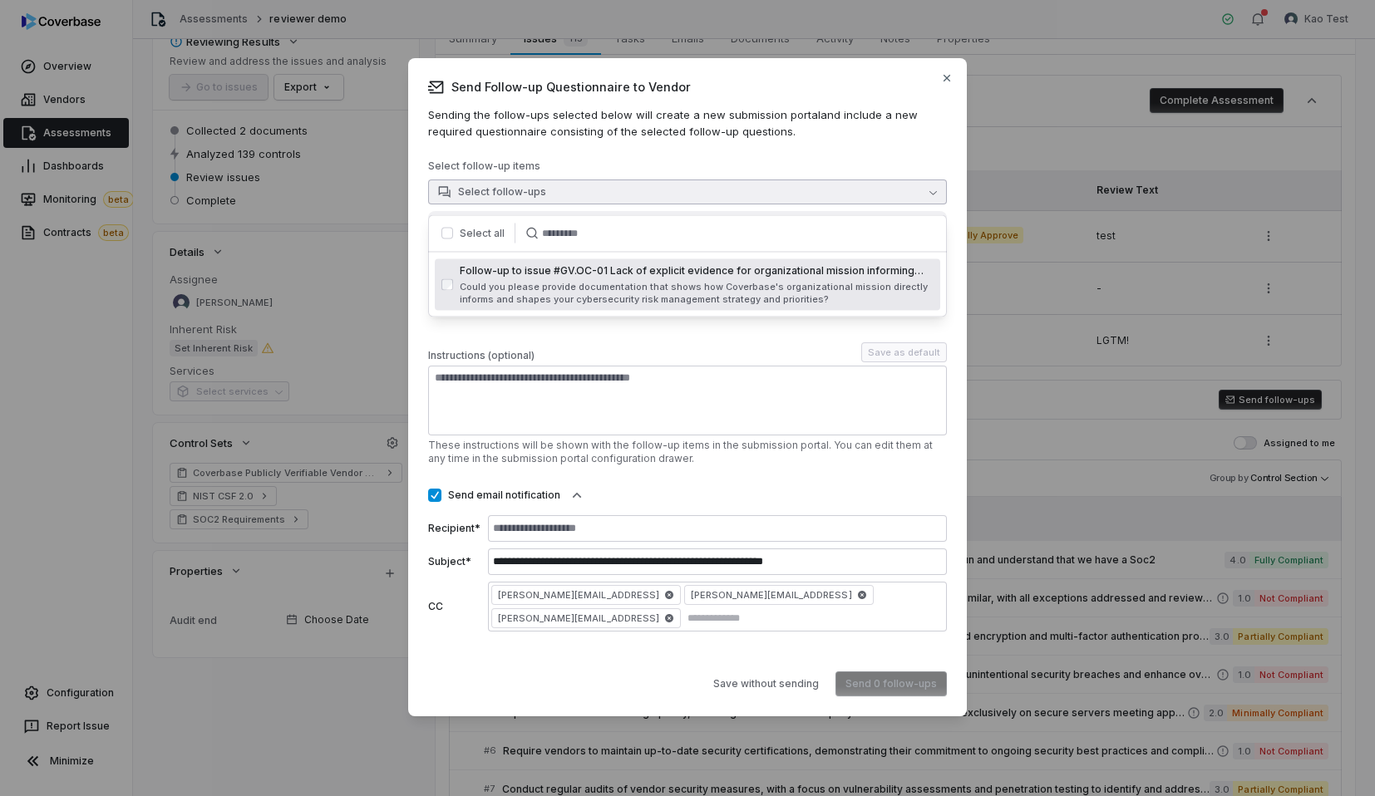
click at [607, 160] on div "**********" at bounding box center [687, 387] width 519 height 619
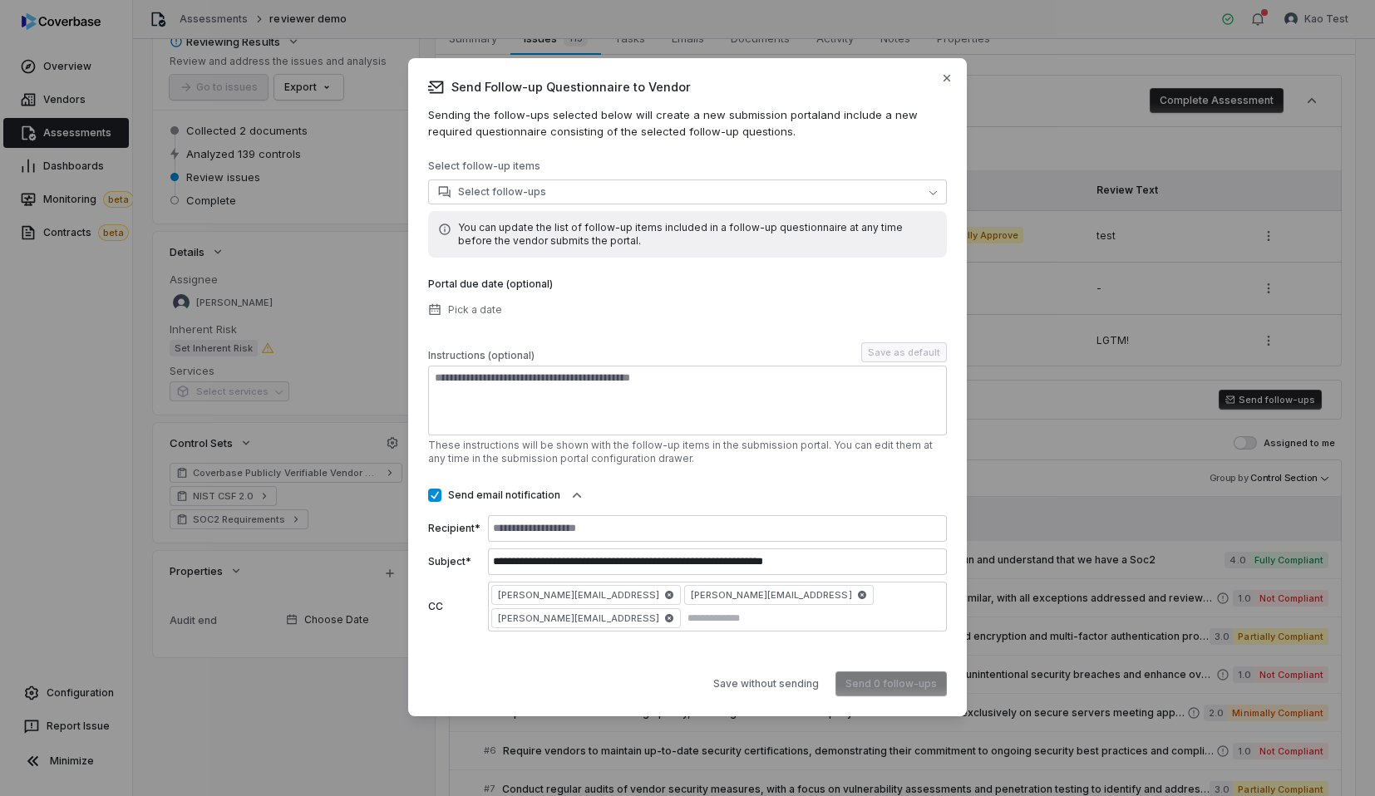
click at [680, 356] on div "Instructions (optional) Save as default" at bounding box center [687, 353] width 519 height 20
click at [777, 148] on div "**********" at bounding box center [687, 387] width 519 height 619
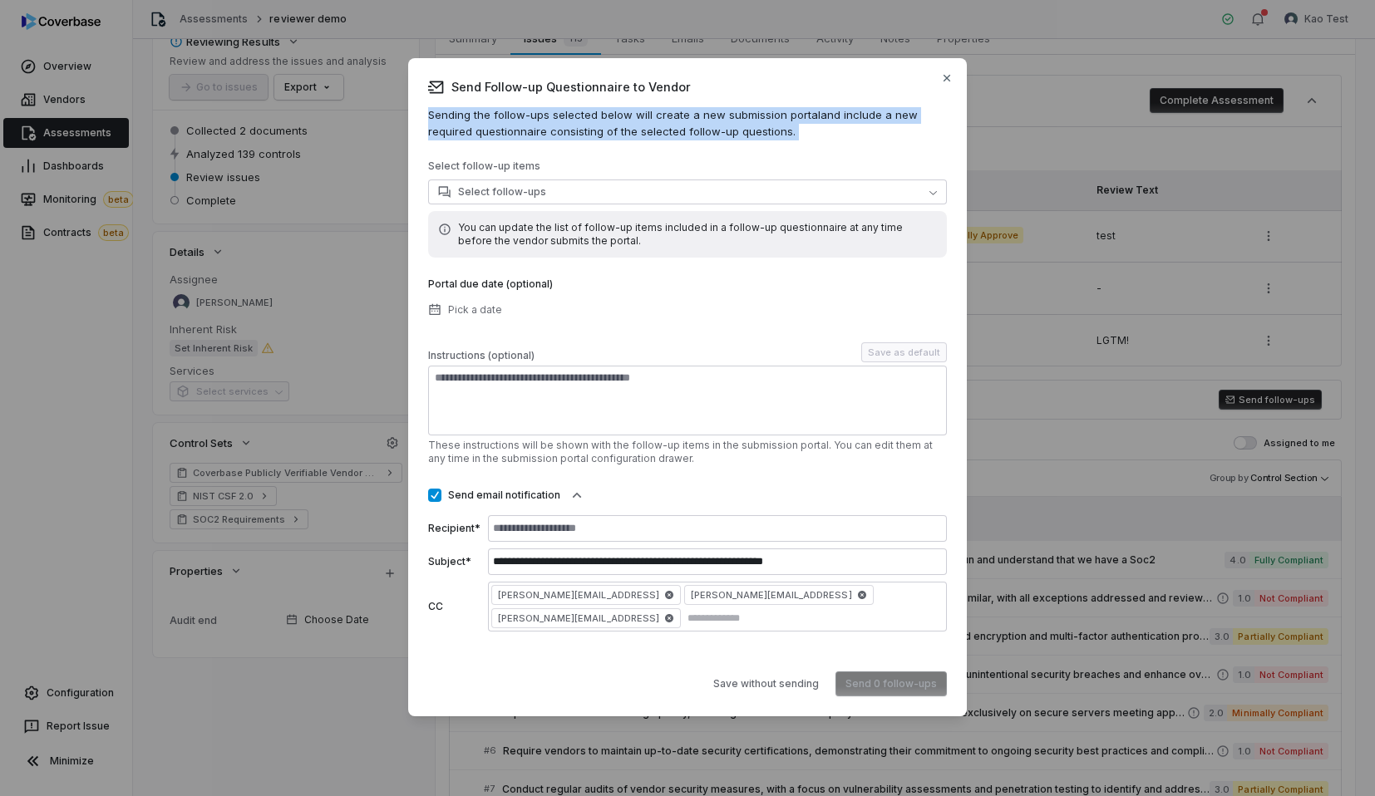
click at [787, 143] on div "**********" at bounding box center [687, 387] width 519 height 619
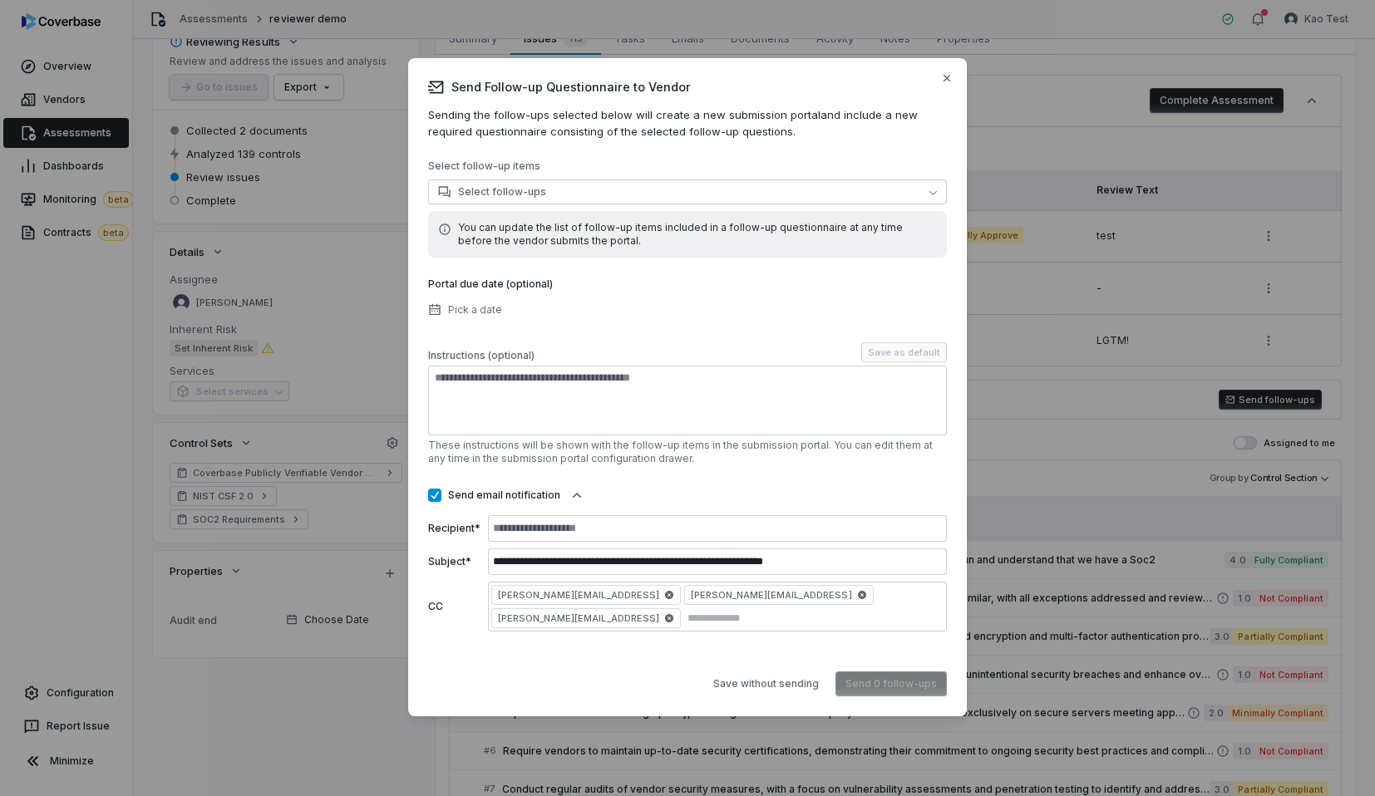
click at [787, 143] on div "**********" at bounding box center [687, 387] width 519 height 619
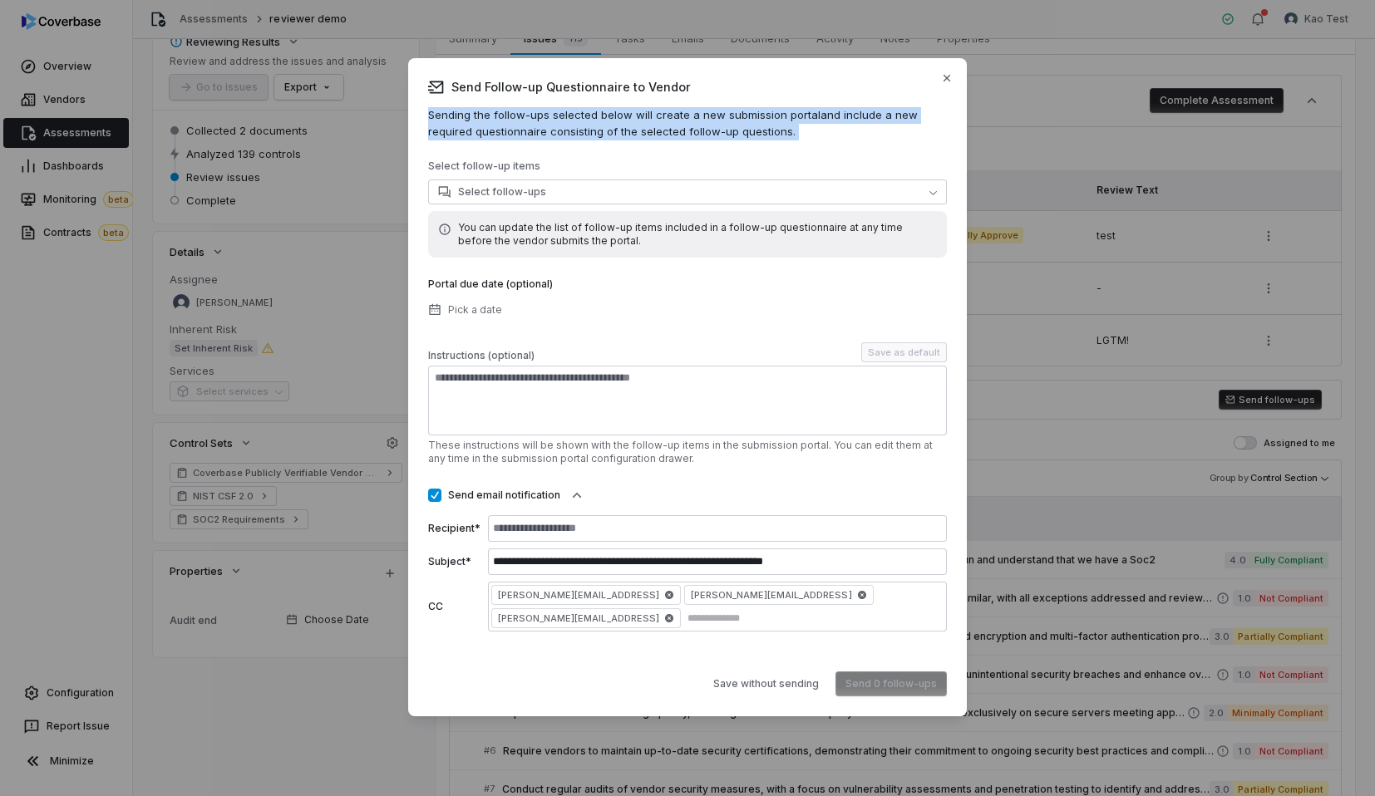
click at [796, 143] on div "**********" at bounding box center [687, 387] width 519 height 619
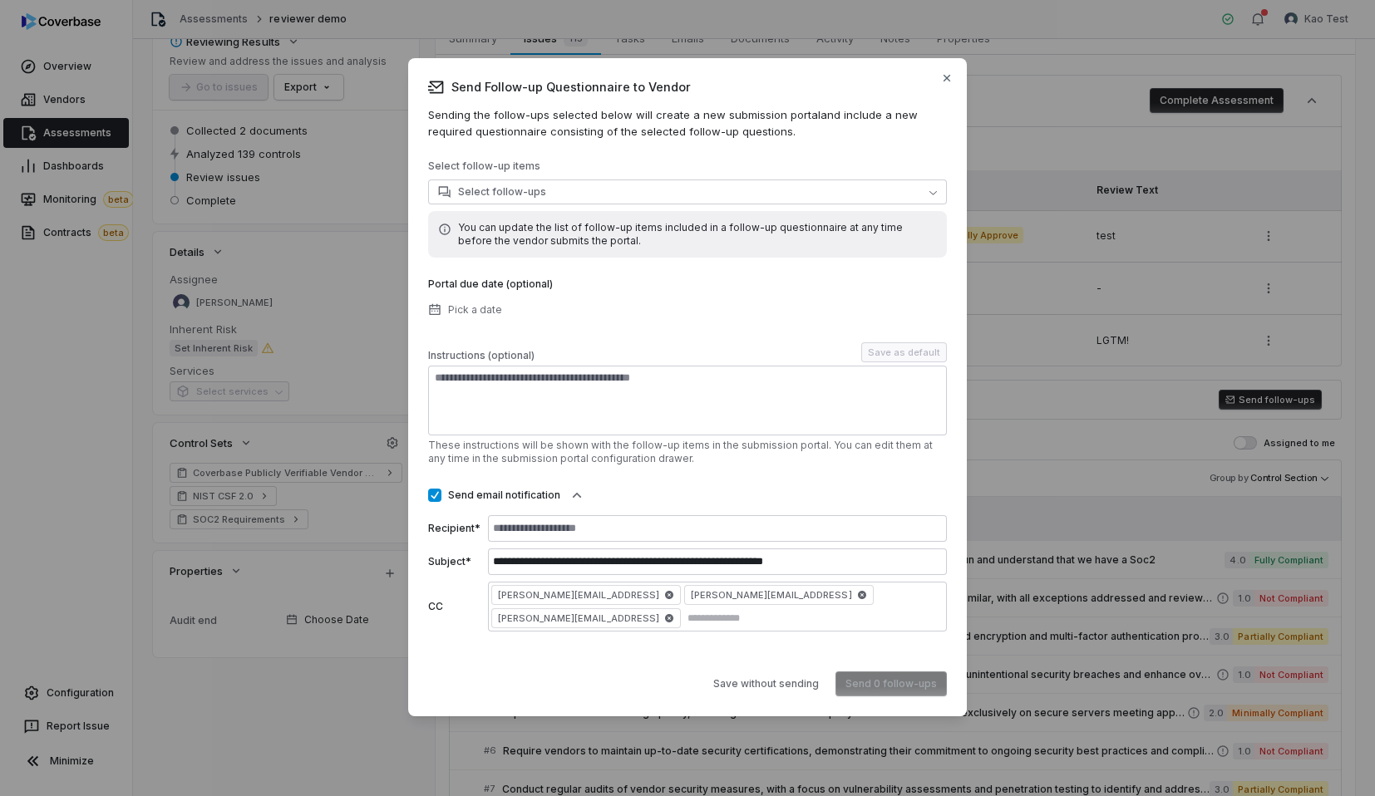
click at [811, 132] on p "Sending the follow-ups selected below will create a new submission portal and i…" at bounding box center [687, 123] width 519 height 32
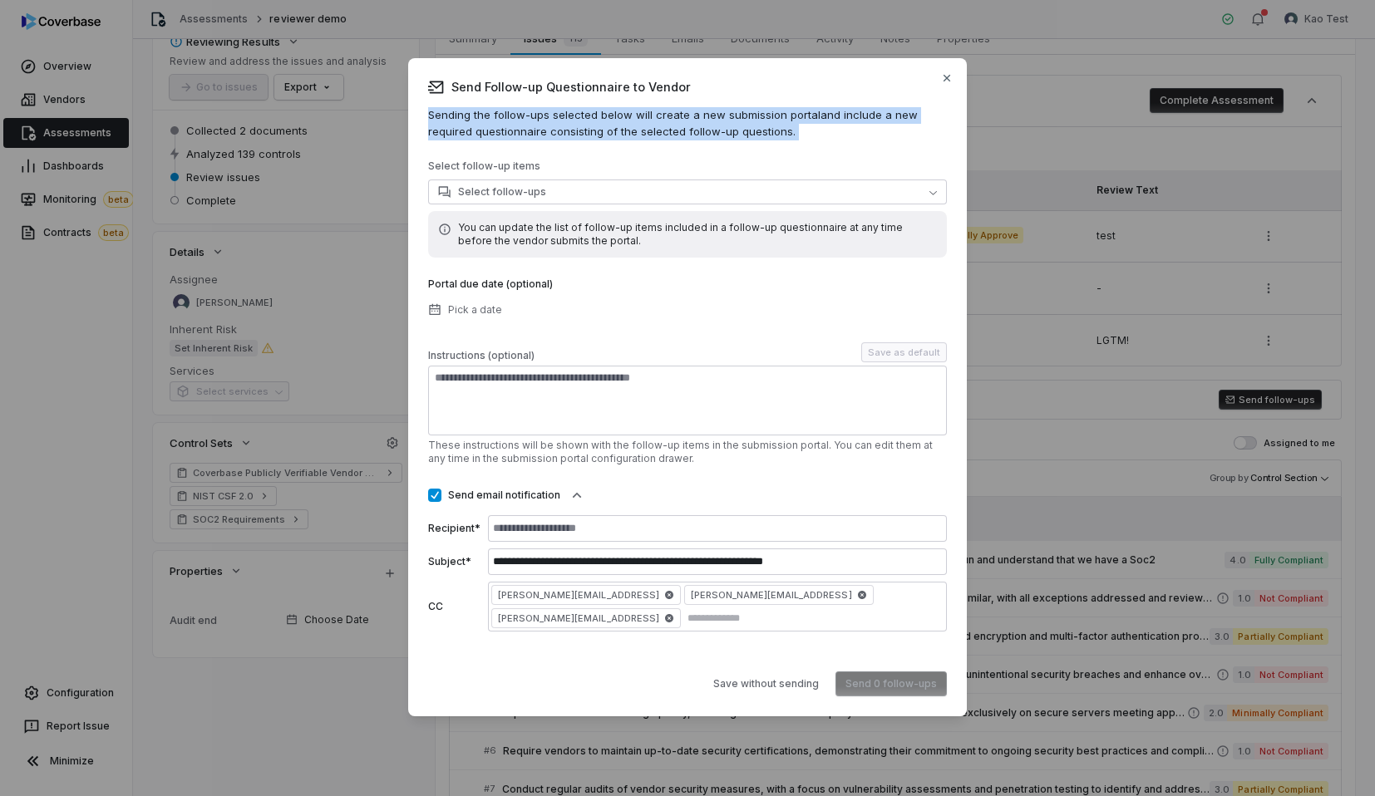
click at [588, 329] on div "**********" at bounding box center [687, 396] width 519 height 472
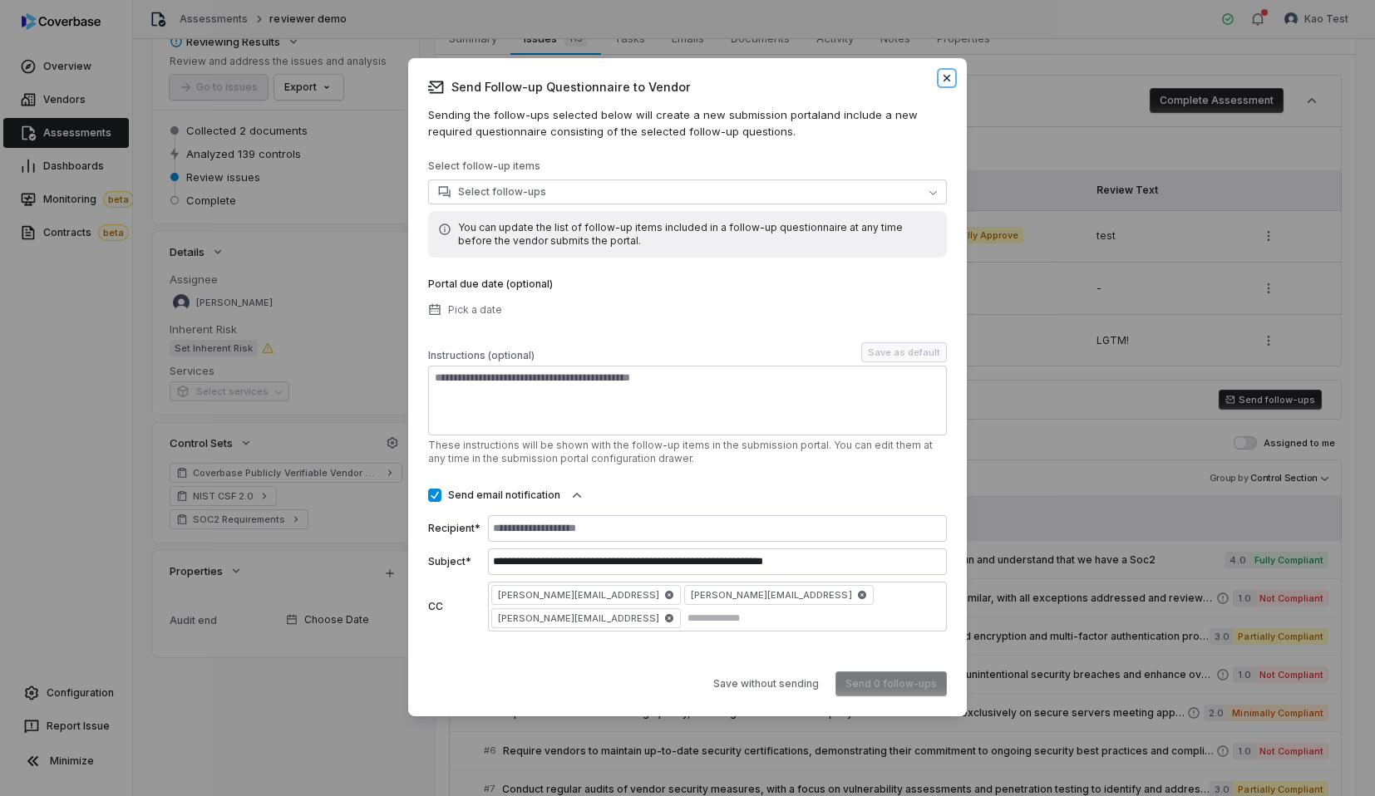
click at [949, 85] on icon "button" at bounding box center [946, 78] width 13 height 13
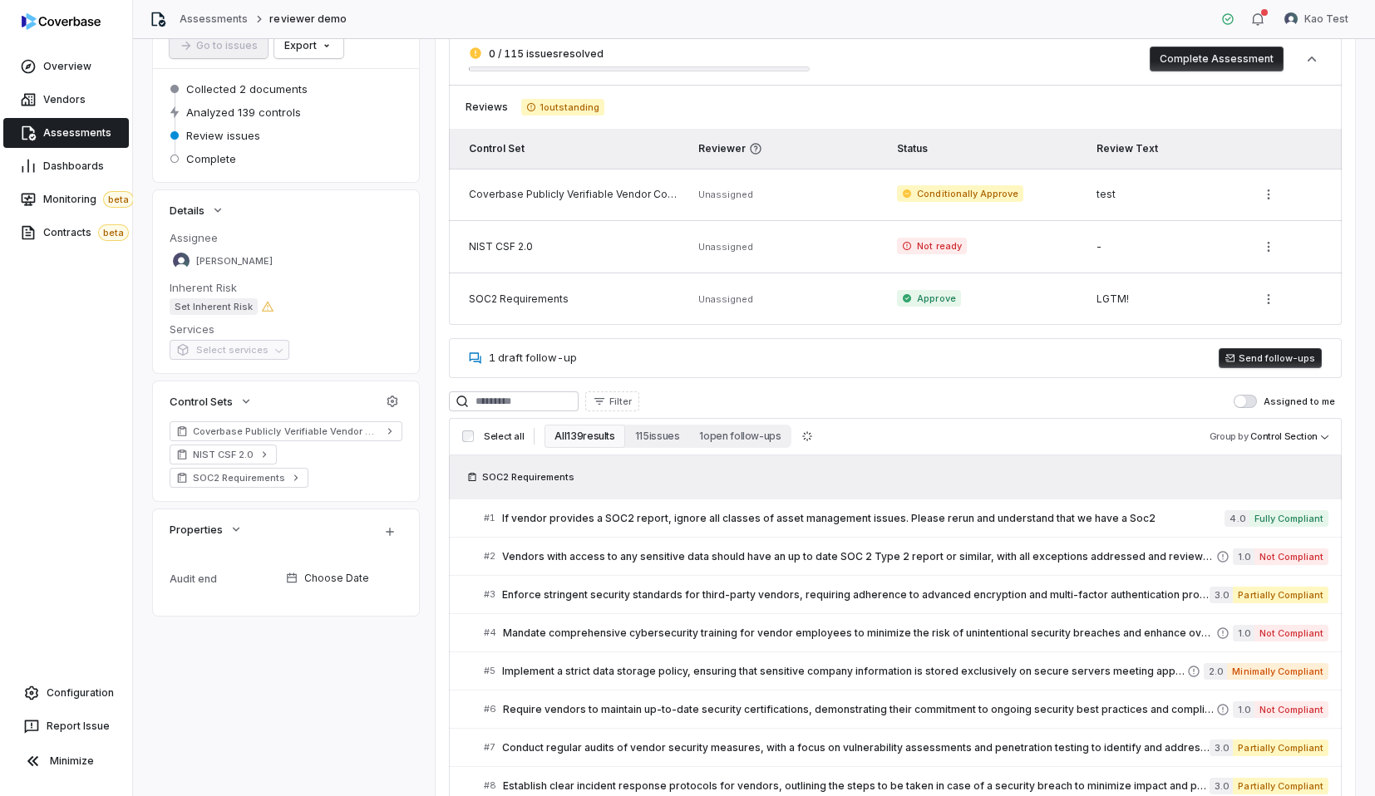
scroll to position [181, 0]
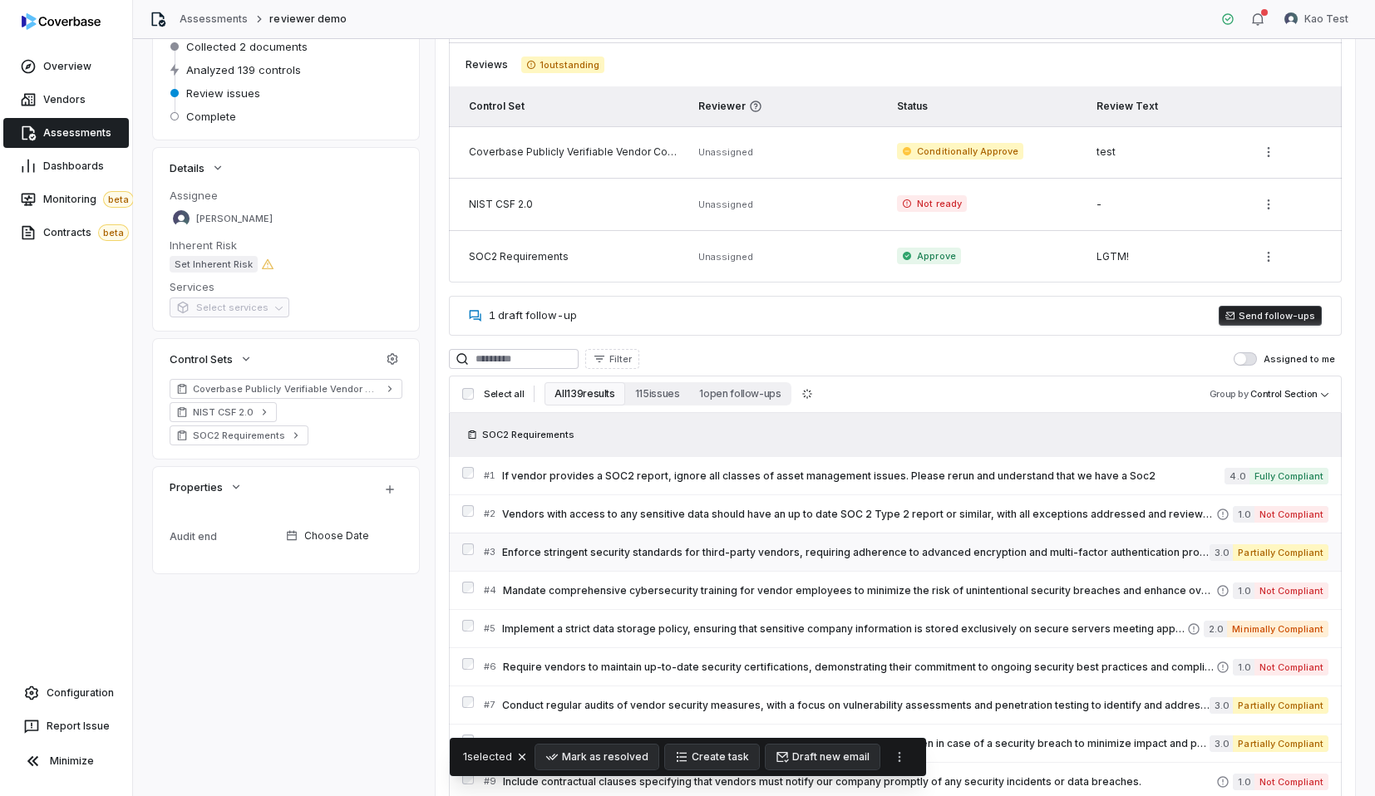
click at [474, 547] on div "# 3 Enforce stringent security standards for third-party vendors, requiring adh…" at bounding box center [895, 552] width 893 height 38
click at [474, 512] on div "# 2 Vendors with access to any sensitive data should have an up to date SOC 2 T…" at bounding box center [895, 514] width 893 height 38
click at [899, 758] on icon "More actions" at bounding box center [900, 757] width 13 height 13
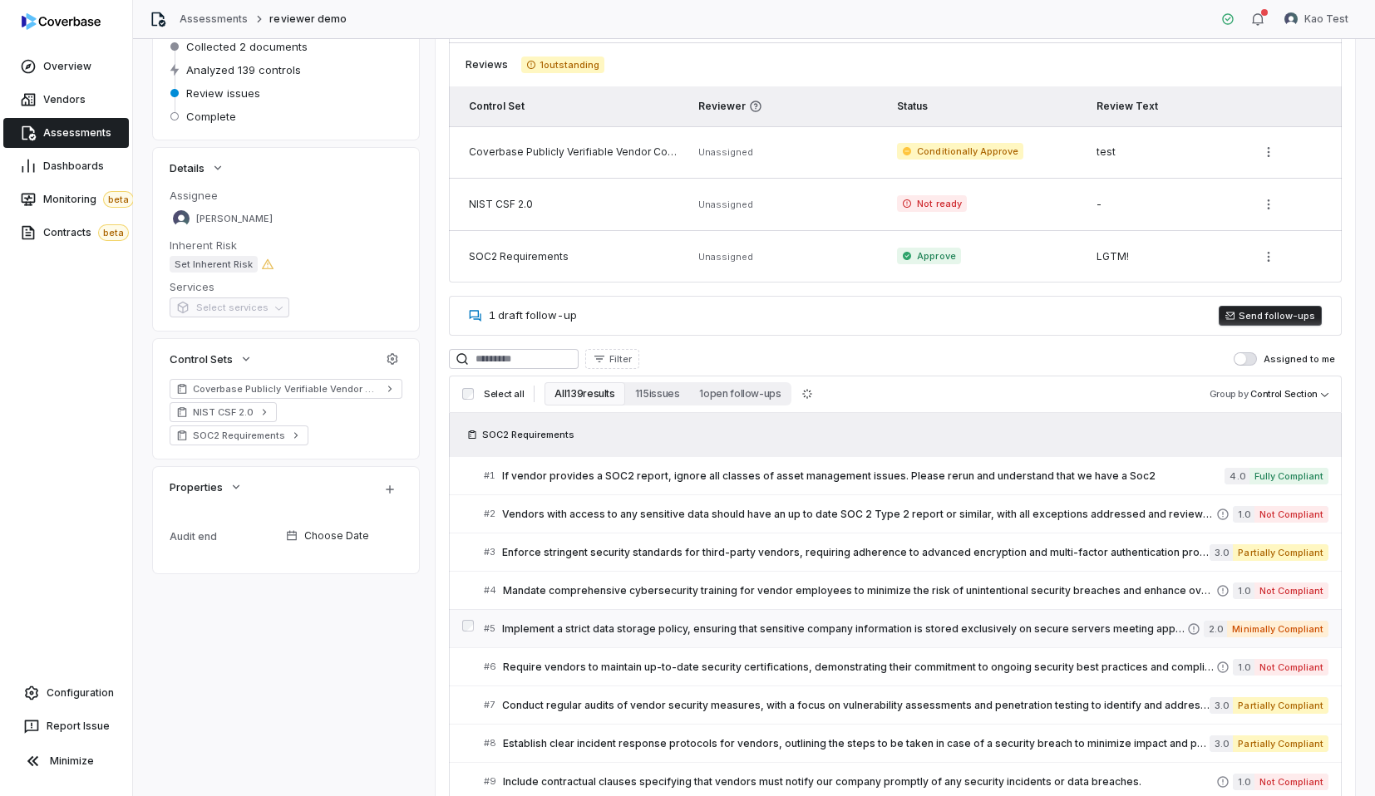
click at [519, 632] on span "Implement a strict data storage policy, ensuring that sensitive company informa…" at bounding box center [844, 629] width 685 height 13
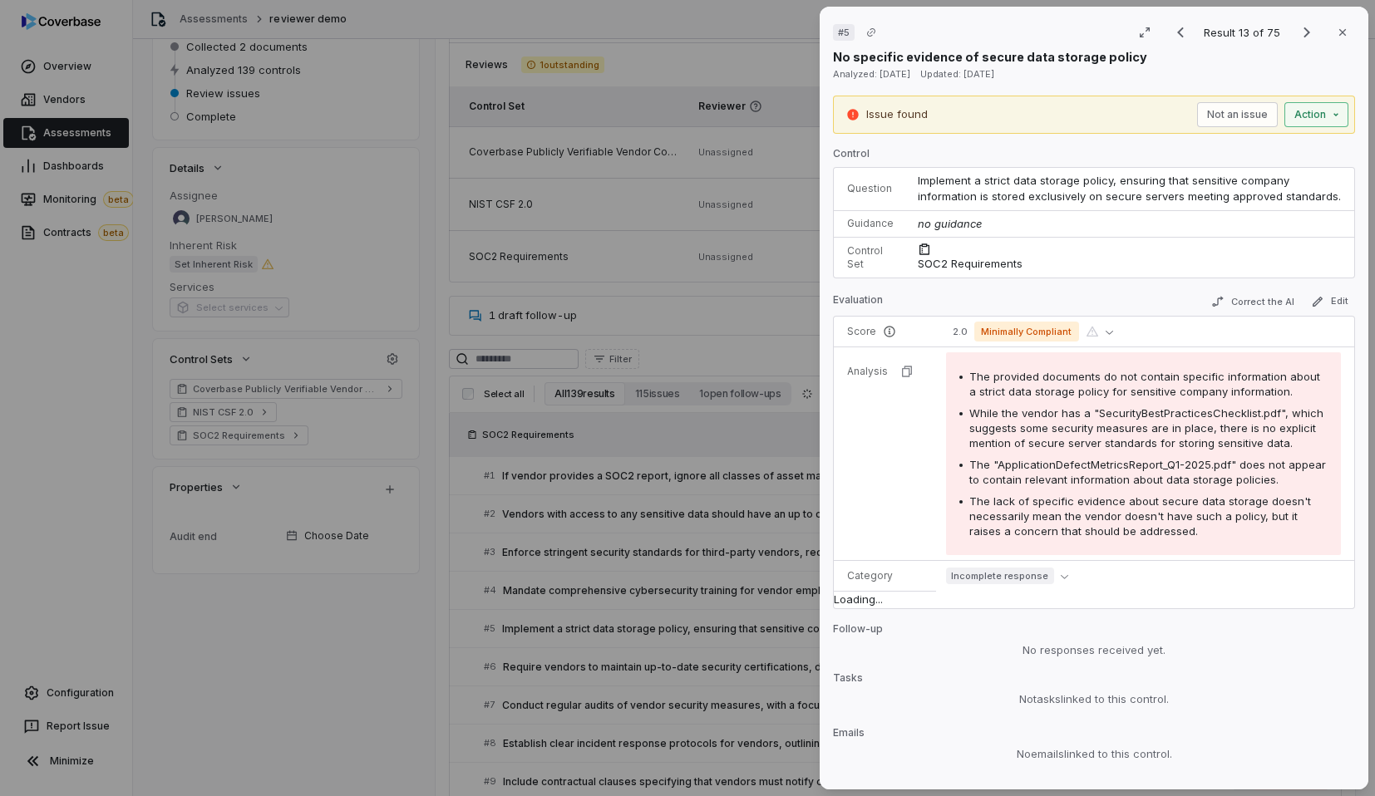
click at [1334, 112] on icon "button" at bounding box center [1335, 114] width 13 height 13
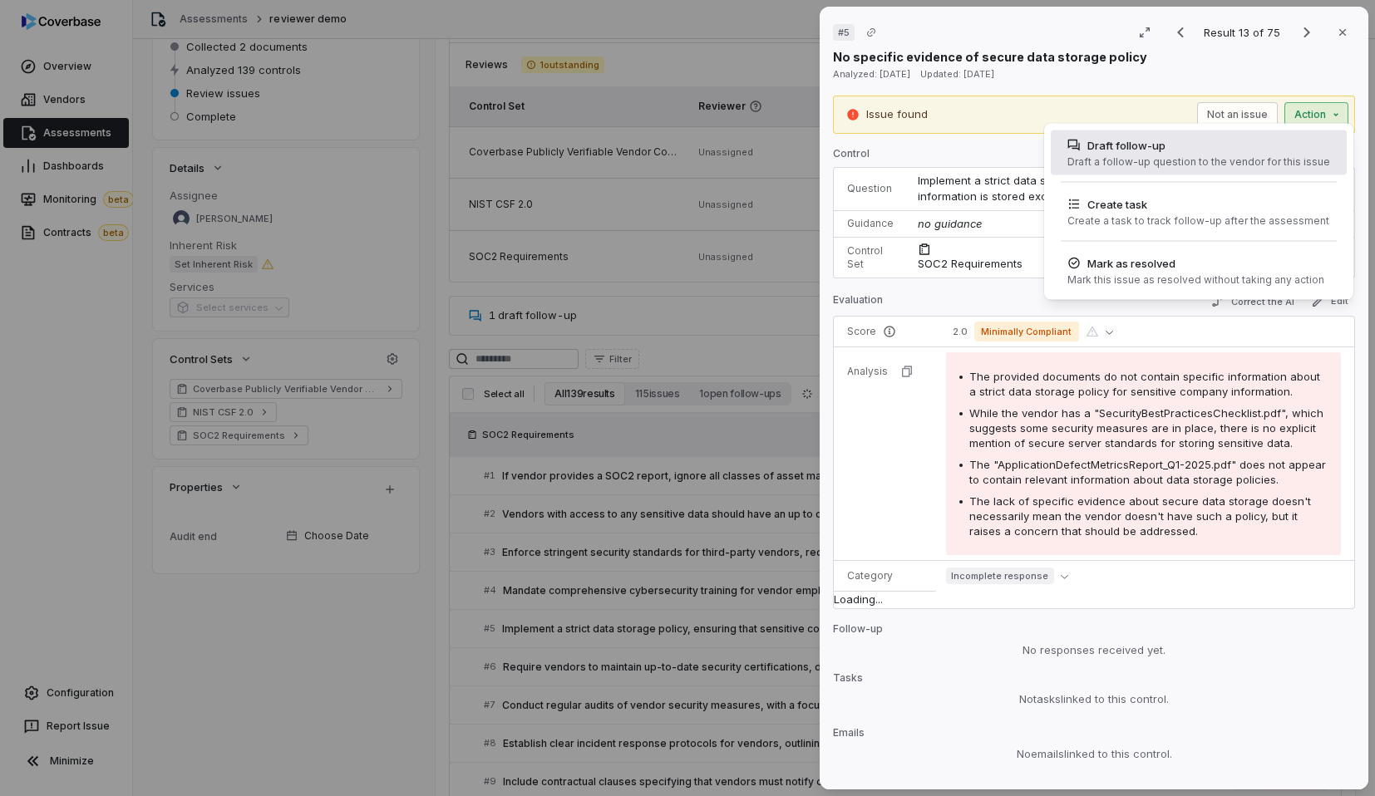
click at [1236, 148] on div "Draft follow-up" at bounding box center [1199, 145] width 263 height 17
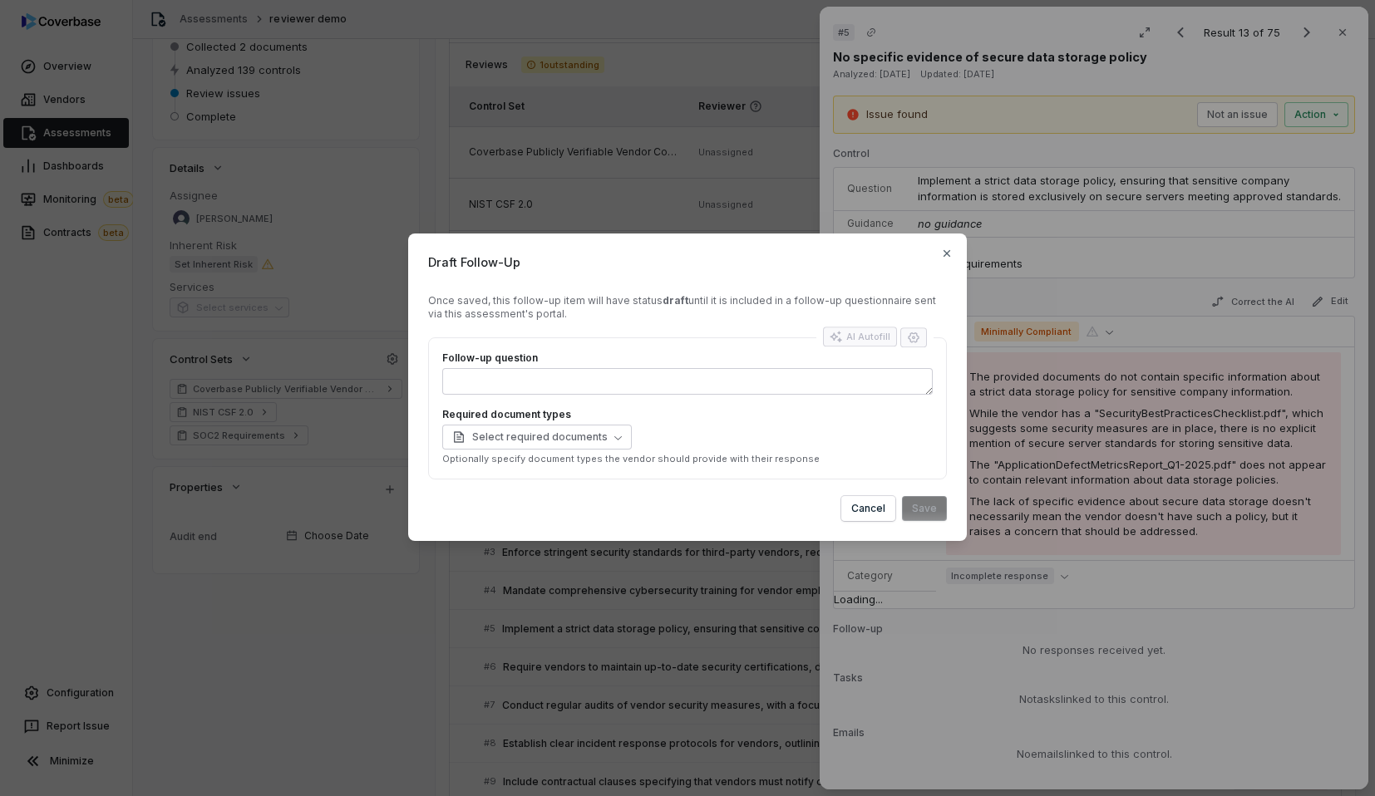
click at [749, 436] on div "Select required documents" at bounding box center [687, 437] width 491 height 25
click at [878, 337] on div "AI Autofill" at bounding box center [860, 339] width 74 height 22
click at [866, 335] on div "AI Autofill" at bounding box center [860, 339] width 74 height 22
click at [803, 338] on div "Follow-up question Required document types Select required documents Optionally…" at bounding box center [687, 409] width 519 height 142
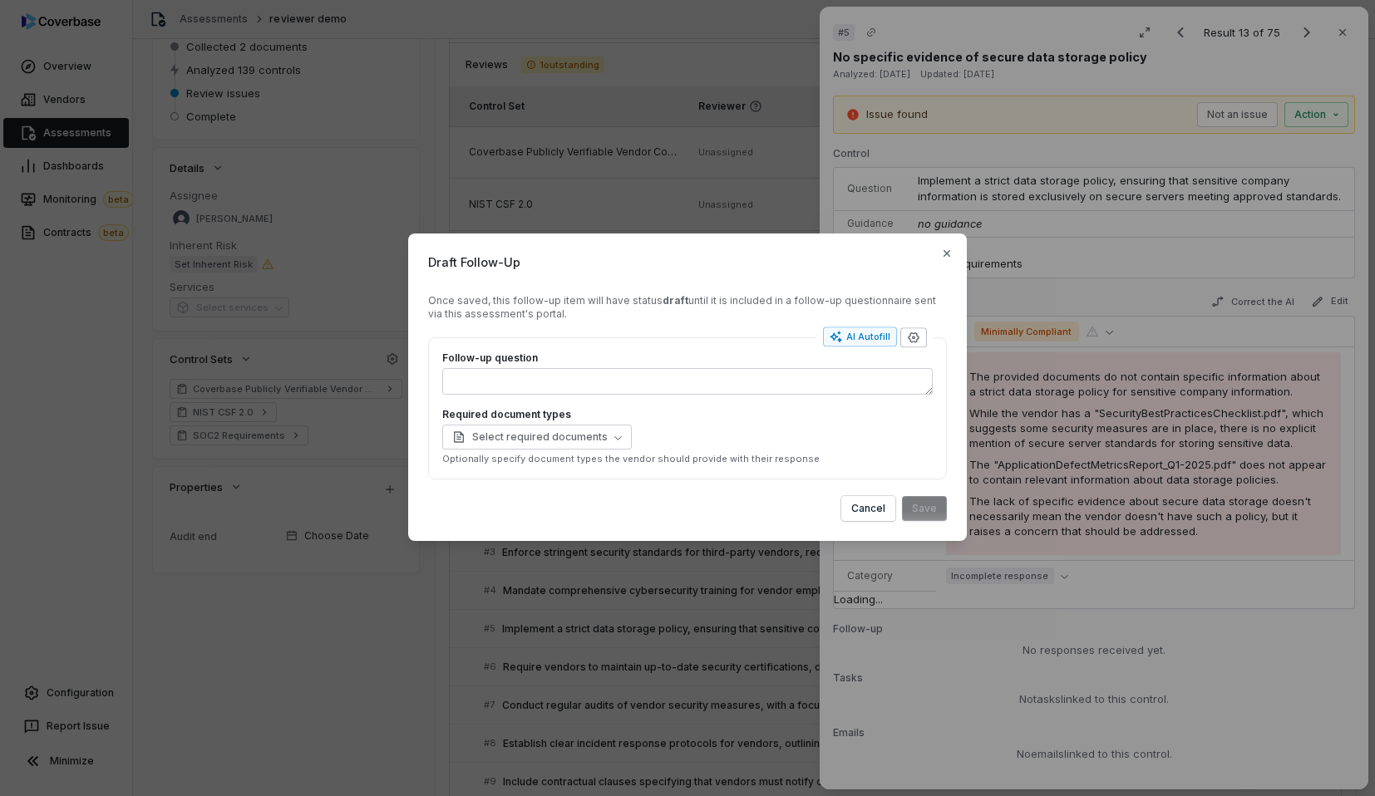
click at [909, 337] on icon "button" at bounding box center [913, 338] width 11 height 11
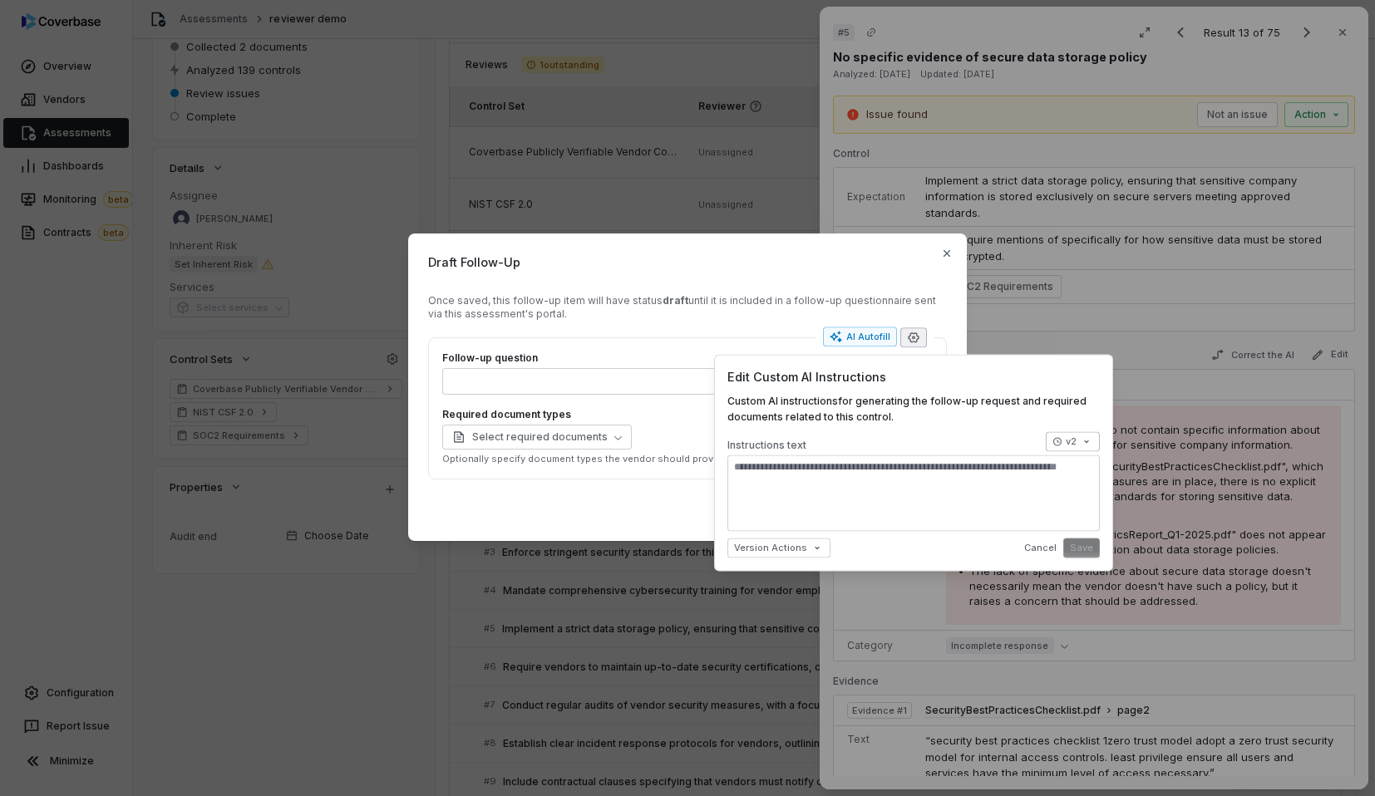
click at [1068, 446] on span "v2" at bounding box center [1071, 442] width 11 height 12
click at [1068, 446] on div "Draft Follow-Up Once saved, this follow-up item will have status draft until it…" at bounding box center [687, 398] width 1375 height 382
click at [940, 422] on div "Custom AI instructions for generating the follow-up request and required docume…" at bounding box center [913, 408] width 372 height 32
click at [790, 547] on span "Version Actions" at bounding box center [770, 548] width 73 height 12
click at [790, 547] on div "Draft Follow-Up Once saved, this follow-up item will have status draft until it…" at bounding box center [687, 398] width 1375 height 382
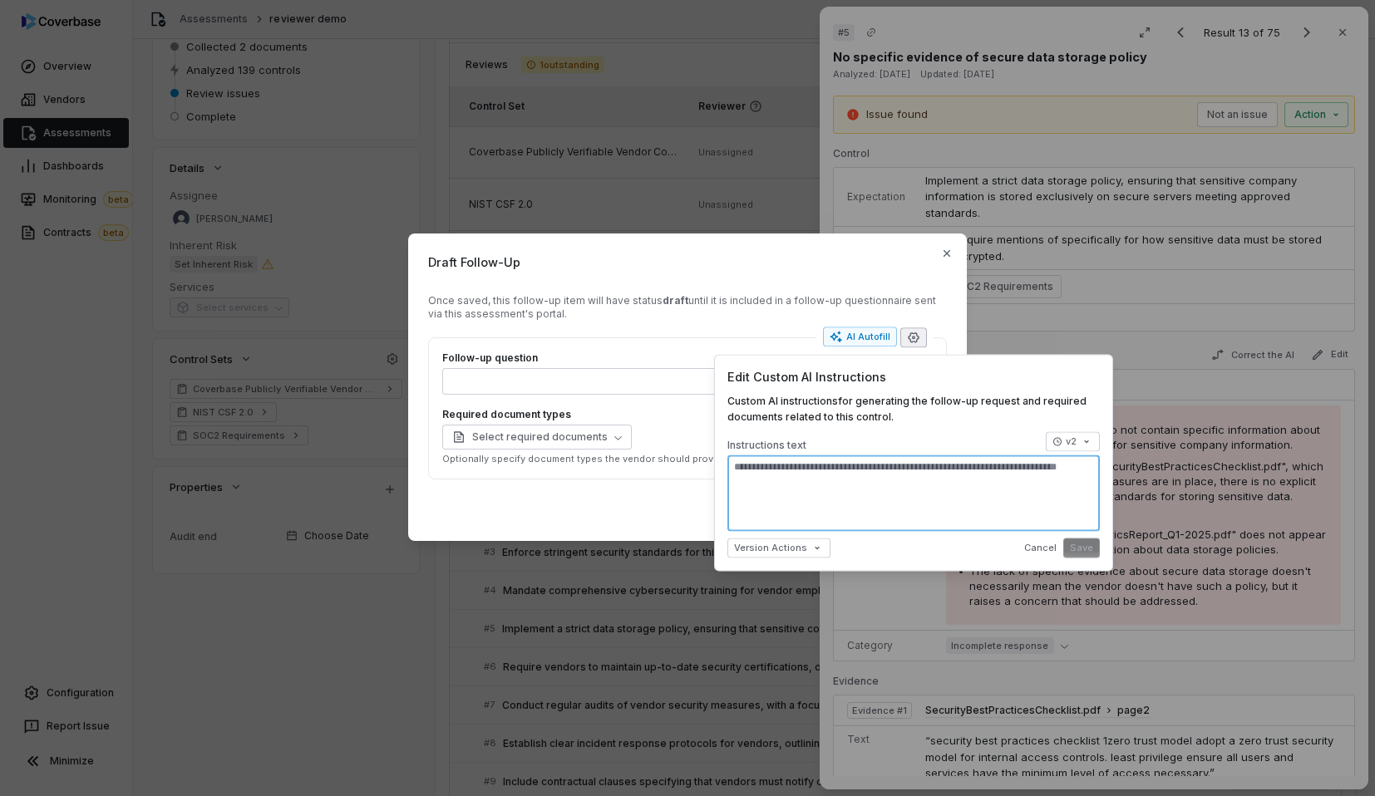
click at [982, 478] on textarea at bounding box center [913, 493] width 372 height 76
click at [1087, 545] on div "Cancel Save" at bounding box center [1062, 548] width 76 height 20
click at [880, 340] on div "AI Autofill" at bounding box center [860, 337] width 61 height 13
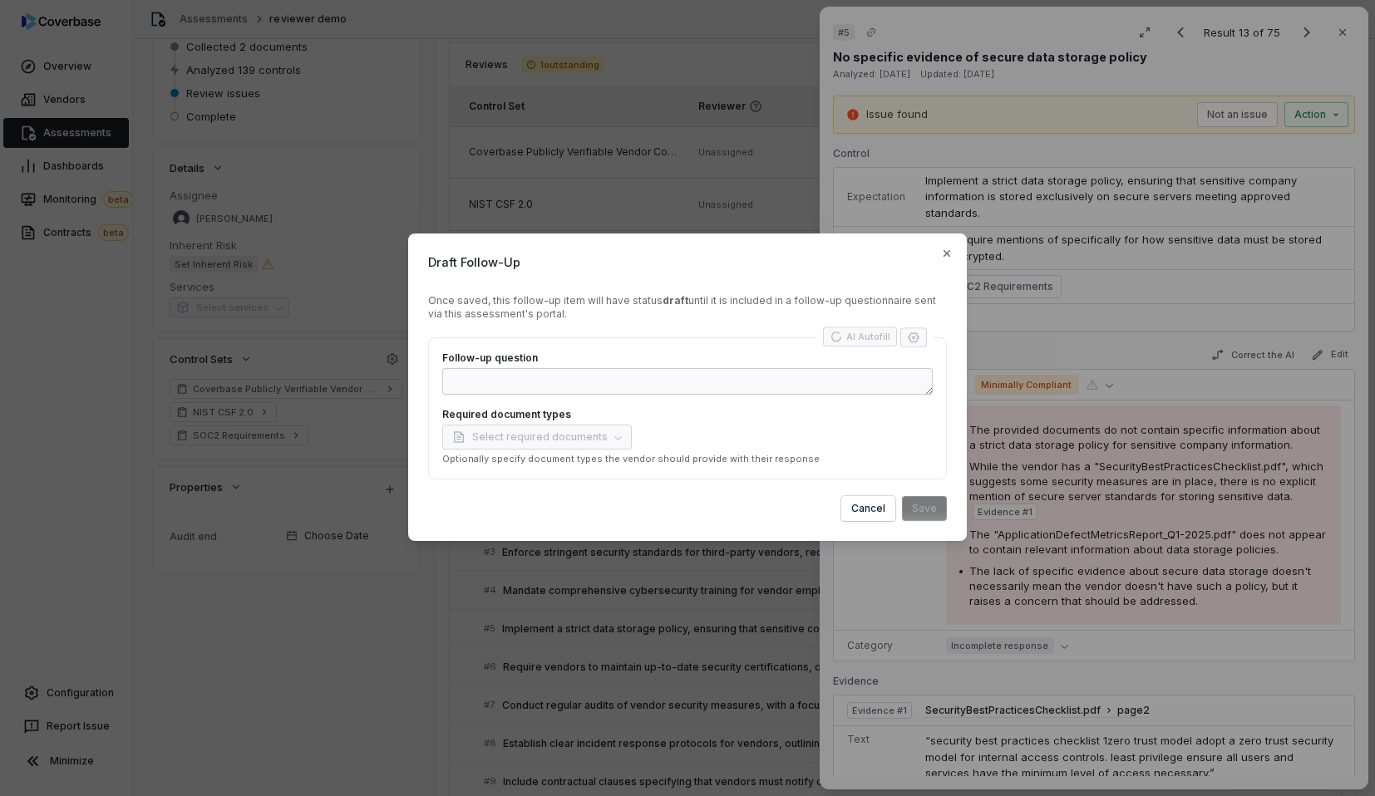
click at [880, 340] on div "AI Autofill" at bounding box center [860, 339] width 74 height 22
click at [707, 328] on form "Once saved, this follow-up item will have status draft until it is included in …" at bounding box center [687, 407] width 519 height 227
type textarea "*"
type textarea "****"
type textarea "*"
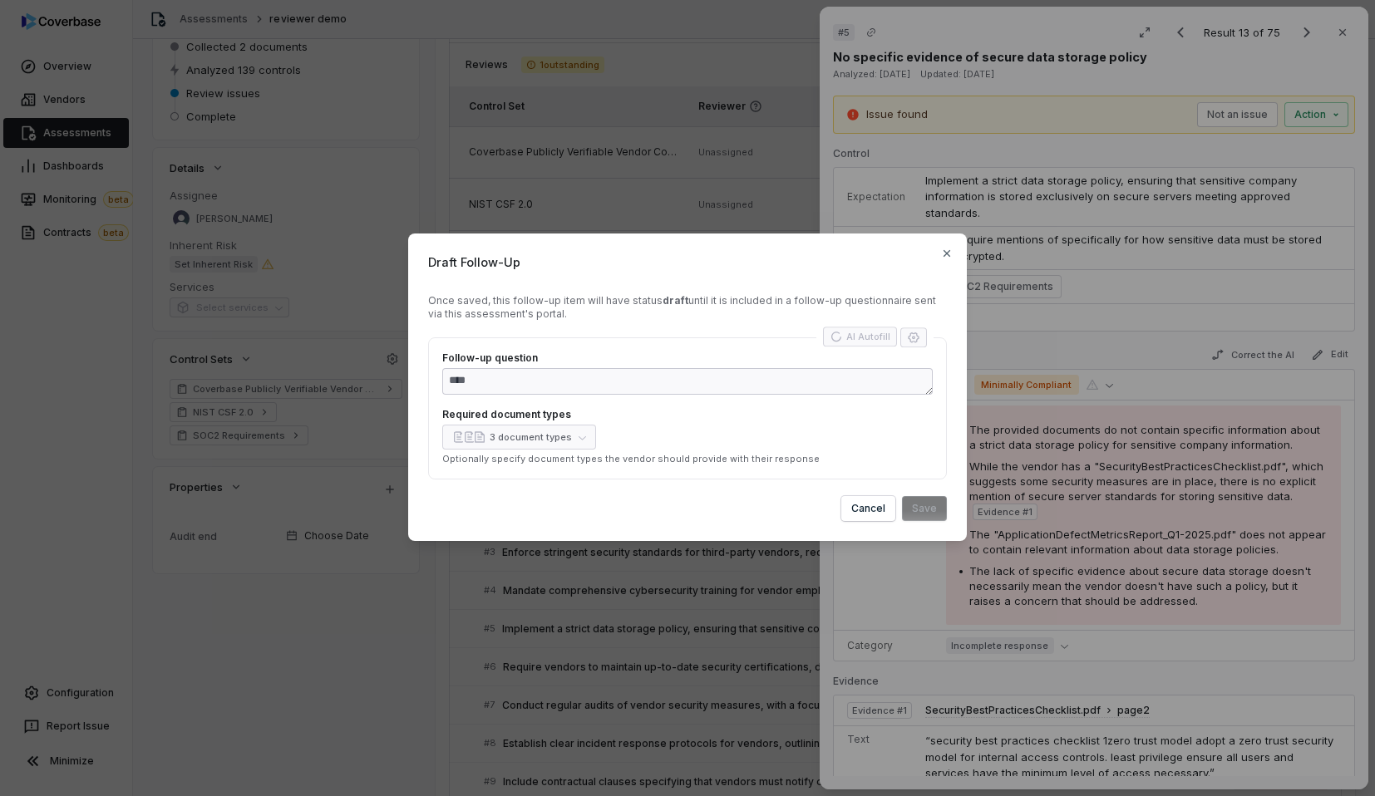
type textarea "**********"
type textarea "*"
type textarea "**********"
type textarea "*"
type textarea "**********"
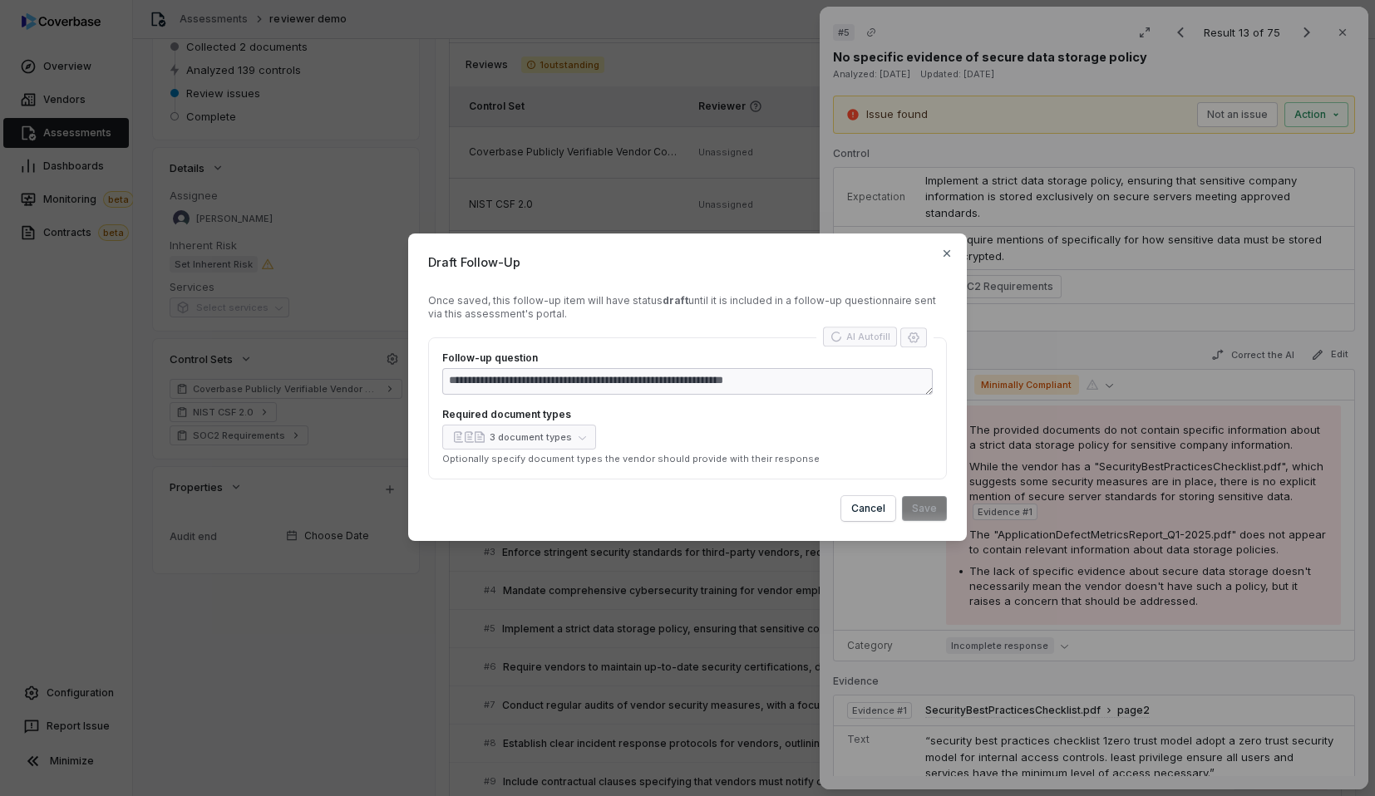
type textarea "*"
type textarea "**********"
type textarea "*"
type textarea "**********"
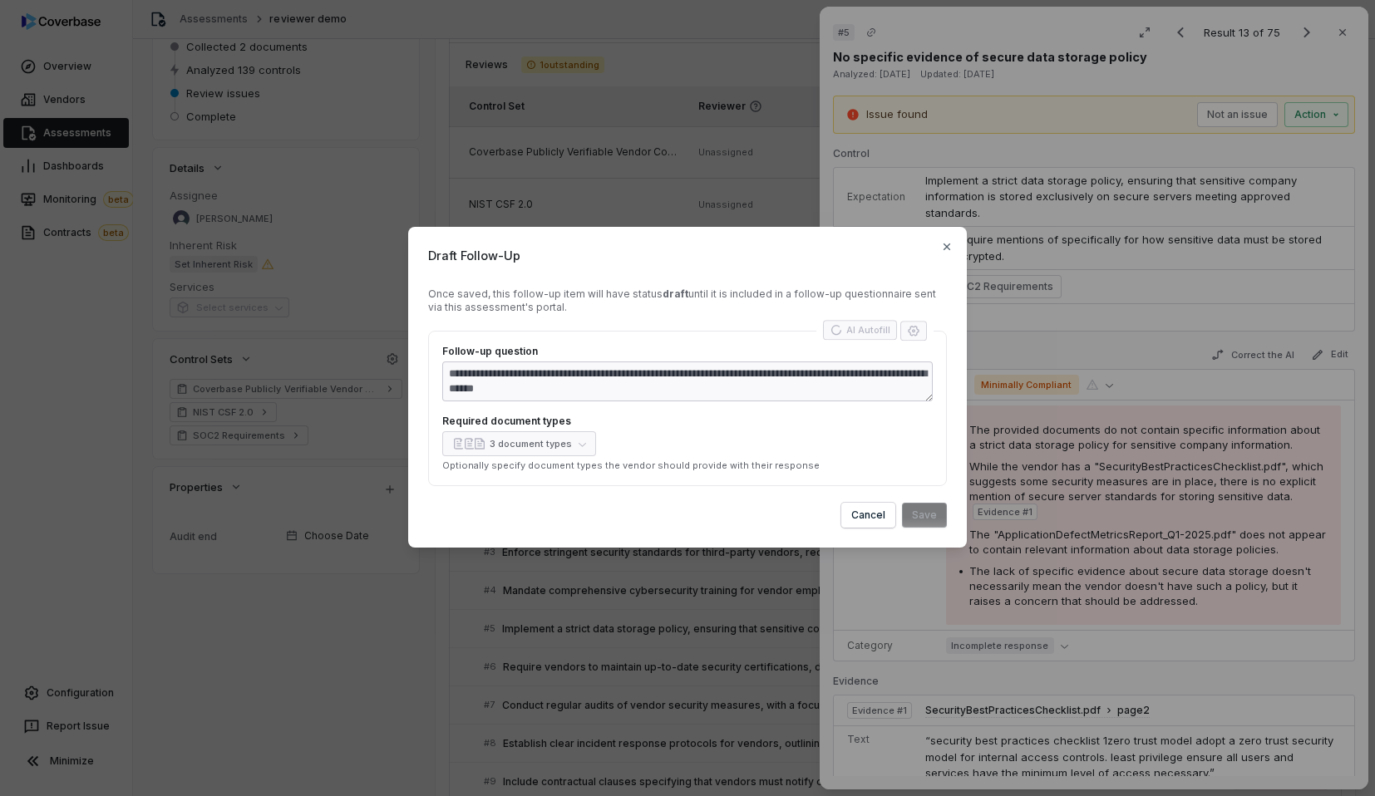
type textarea "*"
type textarea "**********"
type textarea "*"
type textarea "**********"
type textarea "*"
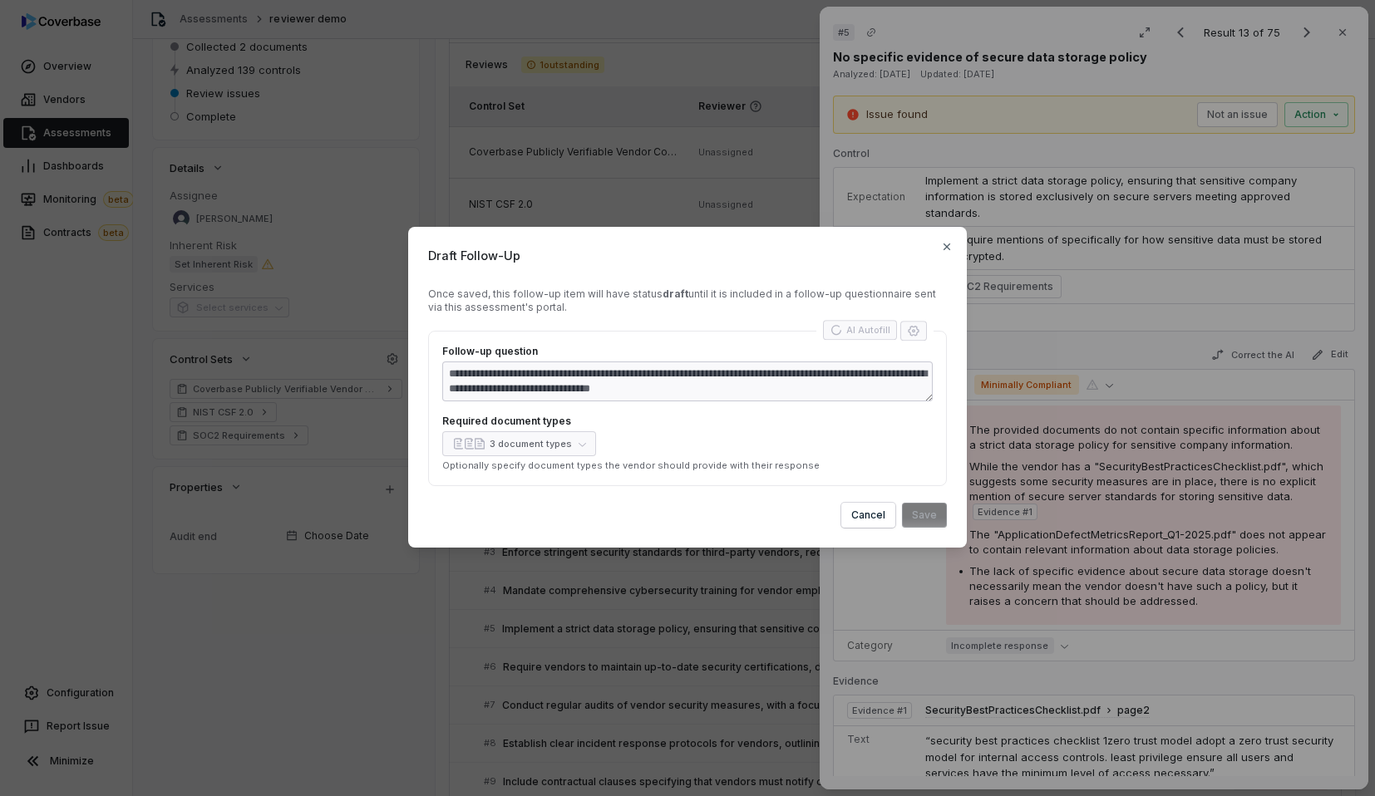
type textarea "**********"
click at [570, 446] on button "3 document types" at bounding box center [519, 444] width 154 height 25
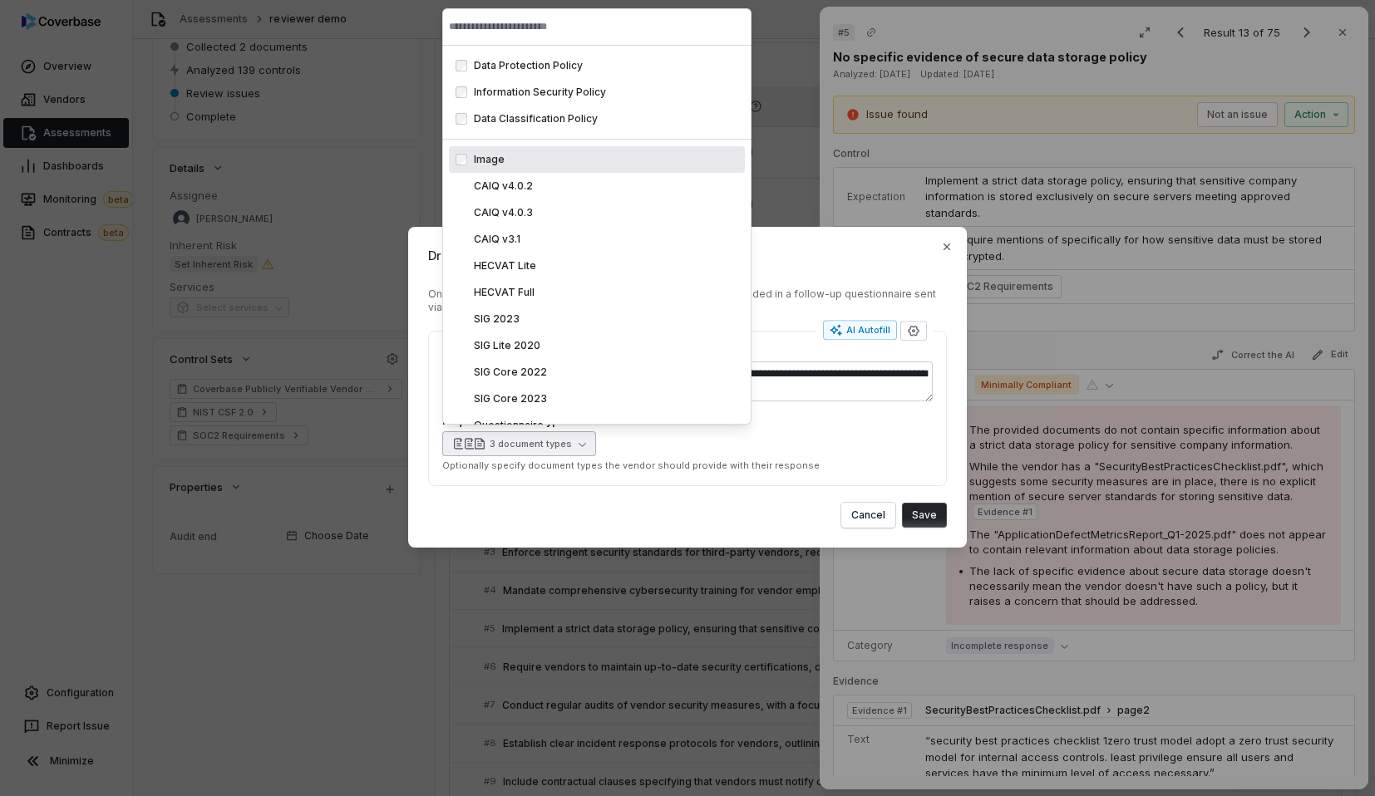
click at [598, 451] on div "3 document types" at bounding box center [687, 444] width 491 height 25
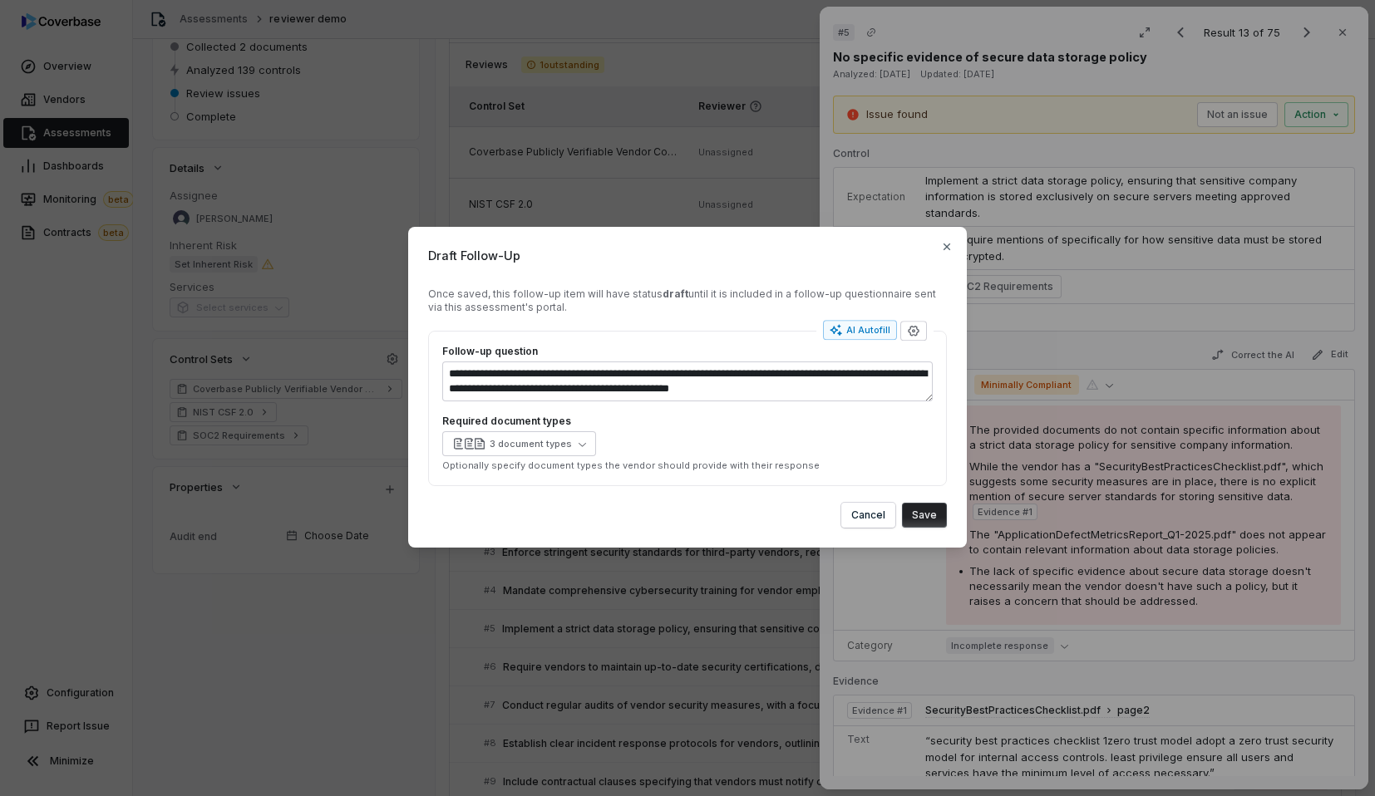
click at [940, 240] on div "**********" at bounding box center [687, 387] width 559 height 321
click at [948, 247] on icon "button" at bounding box center [946, 246] width 13 height 13
type textarea "*"
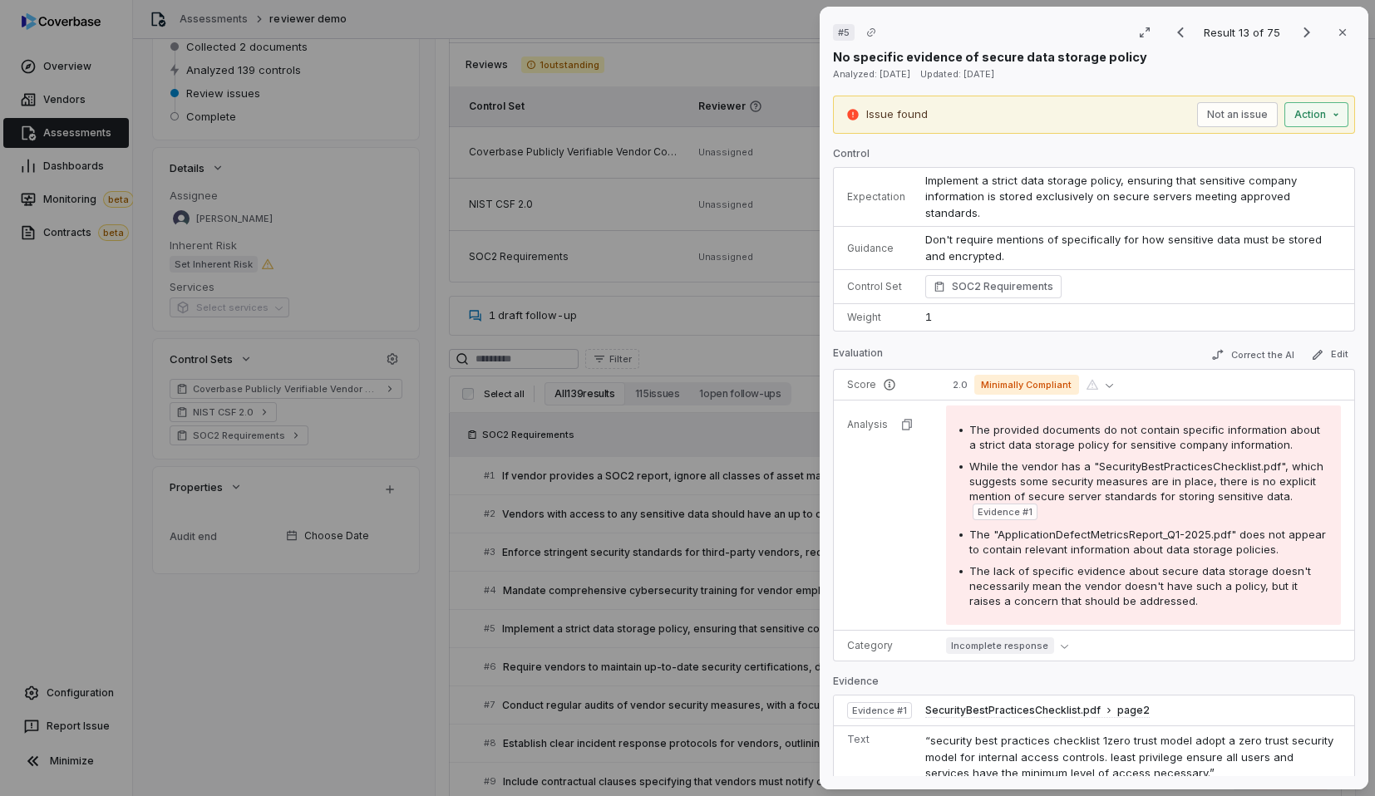
click at [1319, 112] on button "Action" at bounding box center [1317, 114] width 64 height 25
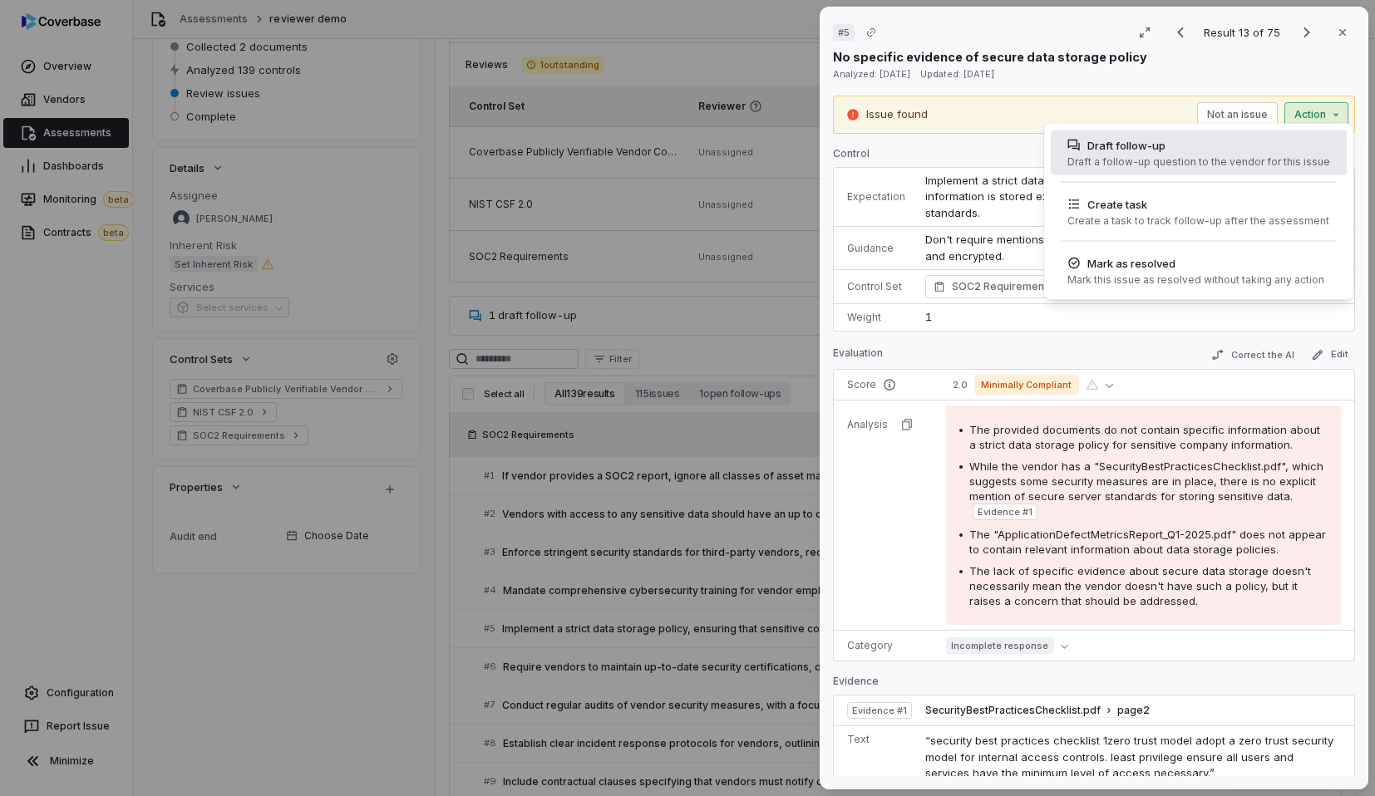
click at [1249, 169] on div "Draft follow-up Draft a follow-up question to the vendor for this issue" at bounding box center [1199, 153] width 276 height 45
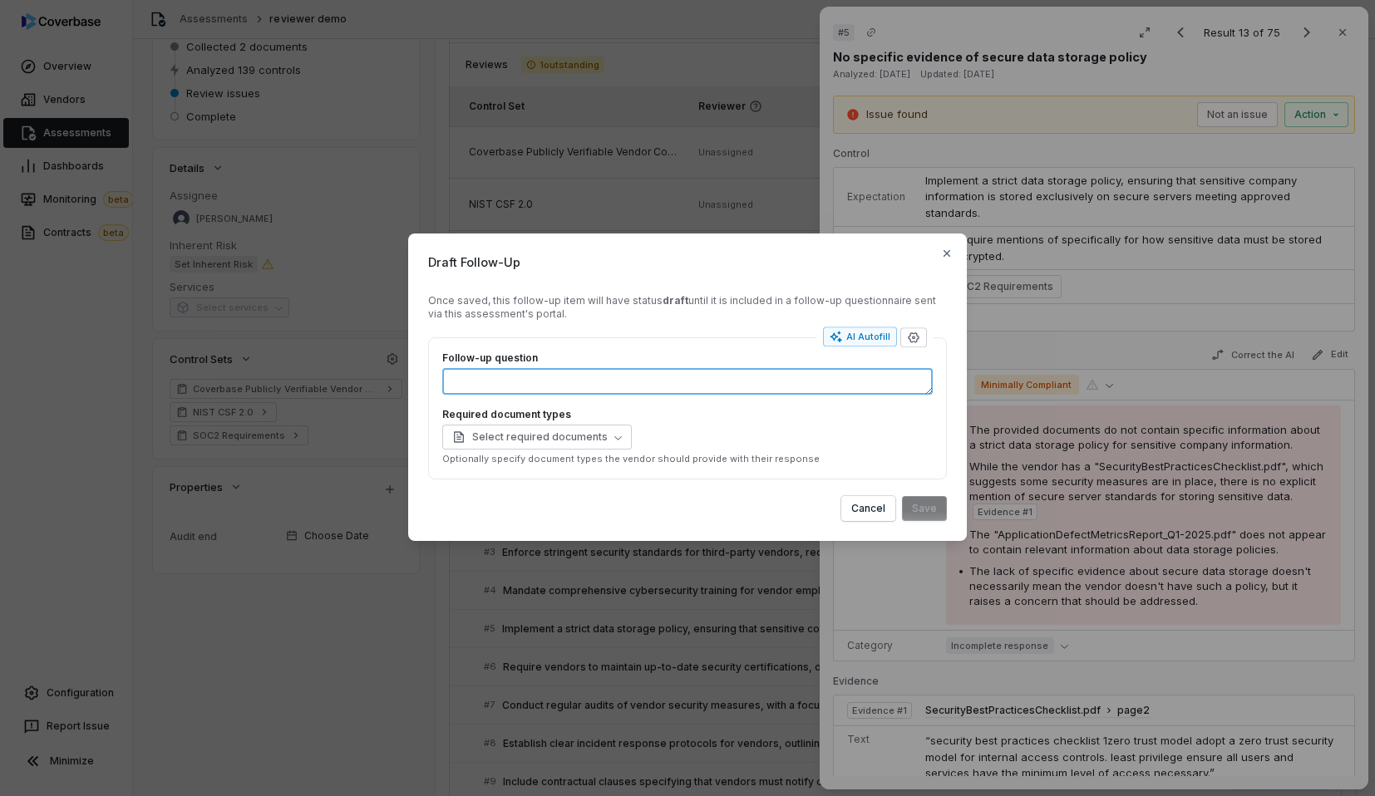
click at [592, 384] on textarea "Follow-up question" at bounding box center [687, 381] width 491 height 27
type textarea "*"
type textarea "**"
type textarea "*"
type textarea "***"
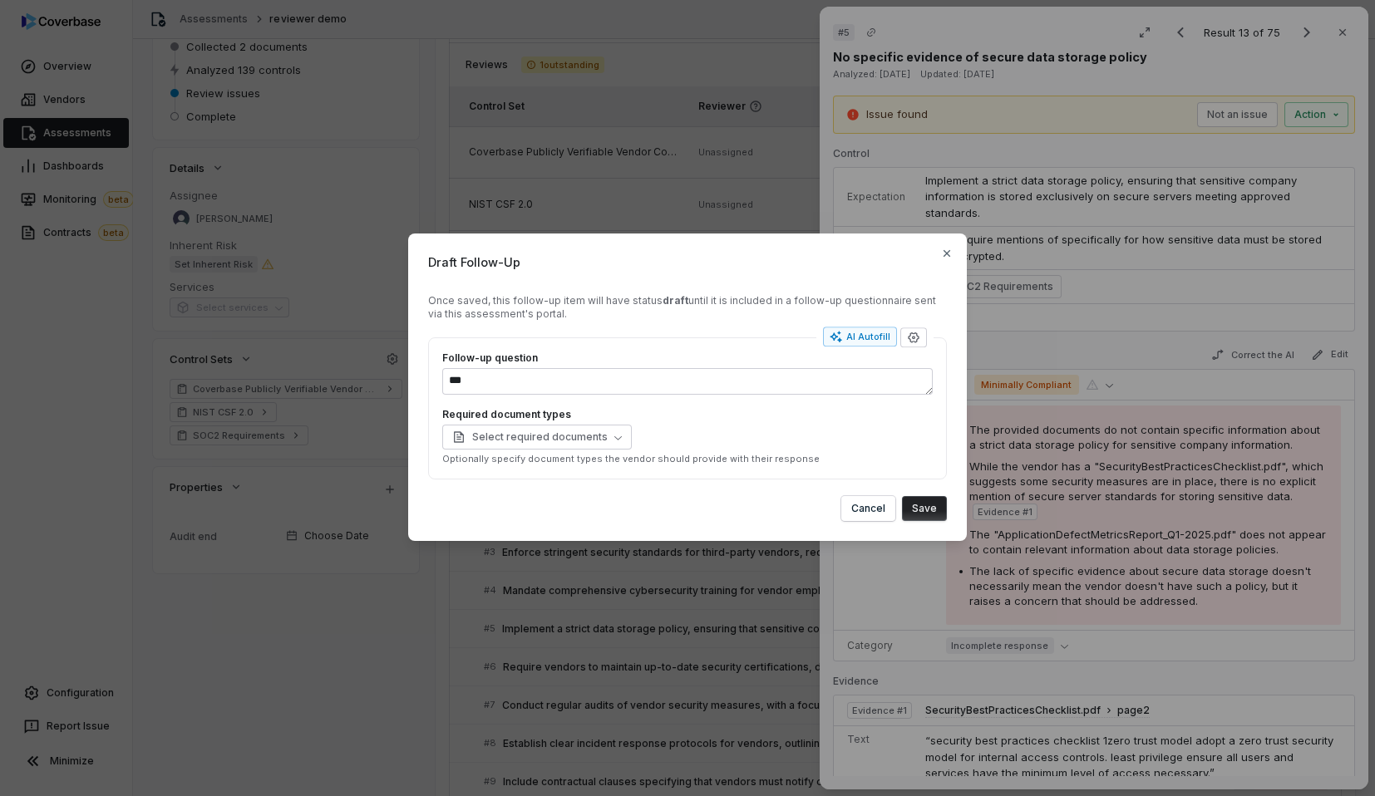
click at [685, 427] on div "Select required documents" at bounding box center [687, 437] width 491 height 25
click at [594, 441] on span "Select required documents" at bounding box center [529, 437] width 155 height 13
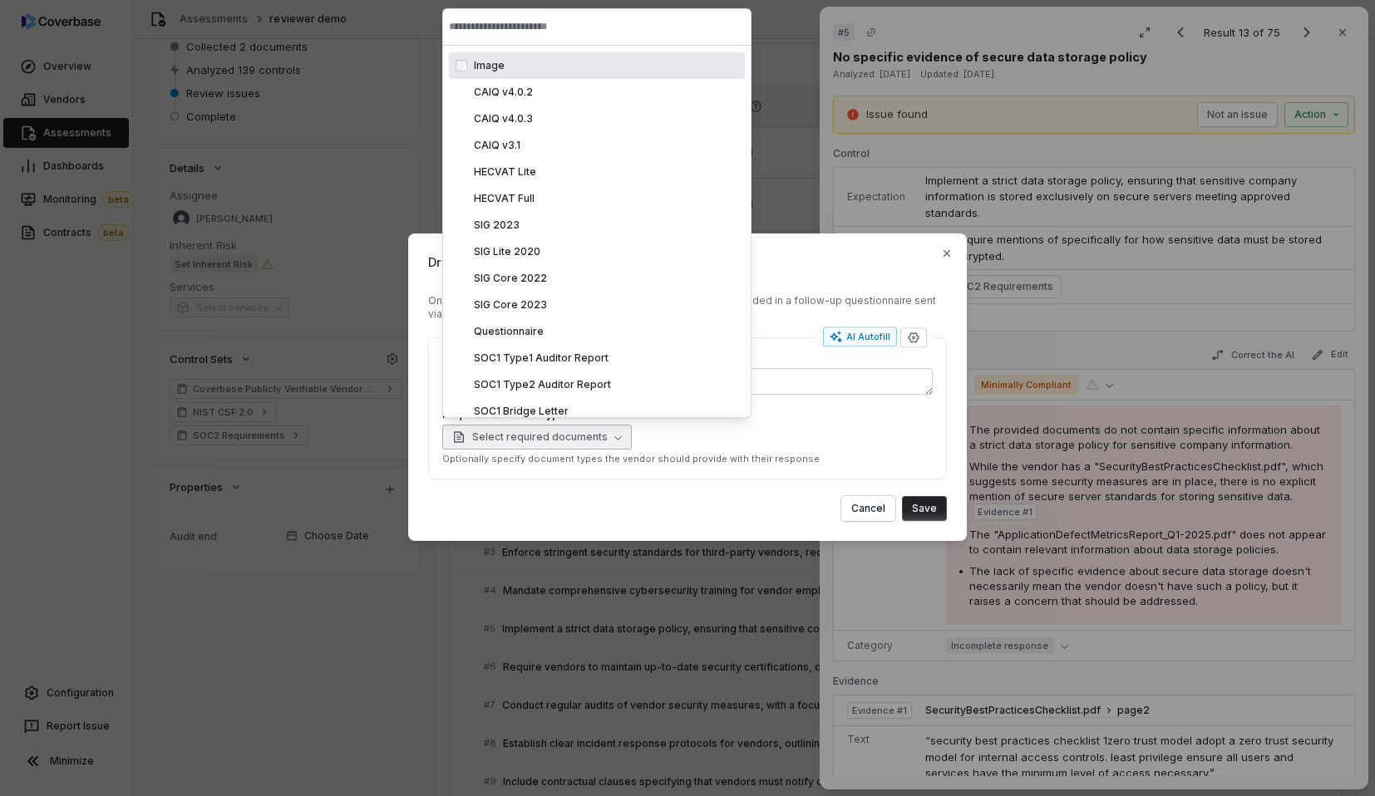
click at [715, 456] on p "Optionally specify document types the vendor should provide with their response" at bounding box center [687, 459] width 491 height 12
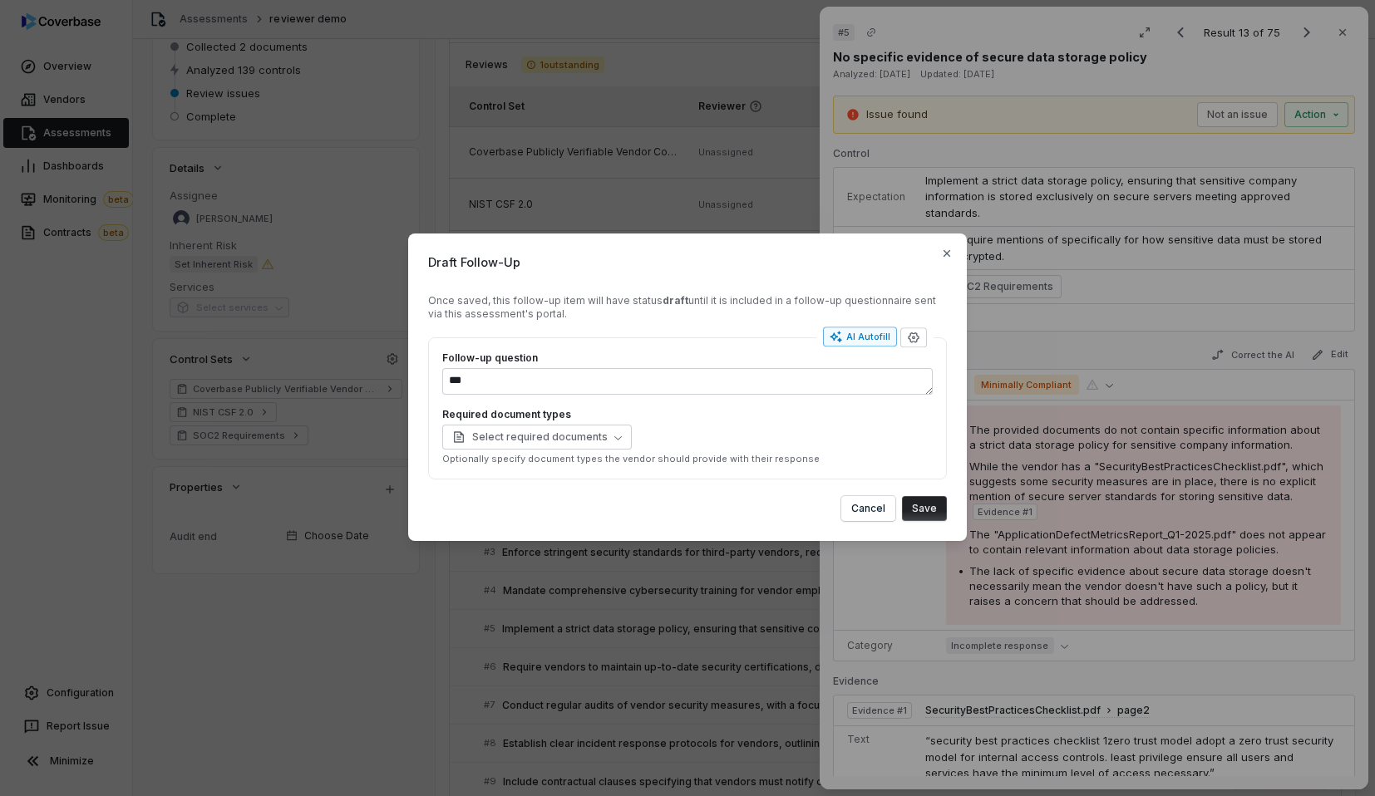
click at [865, 336] on div "AI Autofill" at bounding box center [860, 337] width 61 height 13
click at [589, 386] on textarea "Follow-up question" at bounding box center [687, 381] width 491 height 27
type textarea "*"
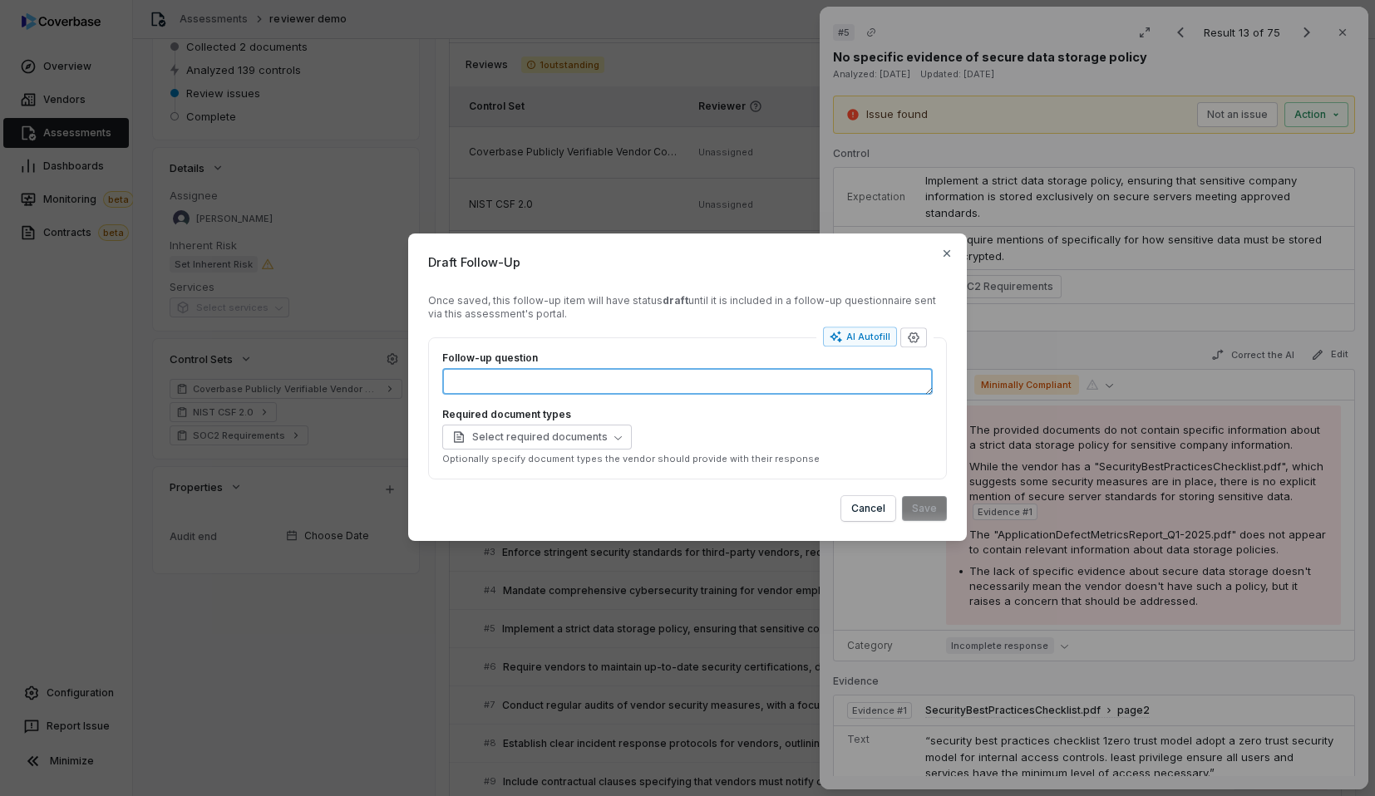
type textarea "*"
type textarea "**"
type textarea "*"
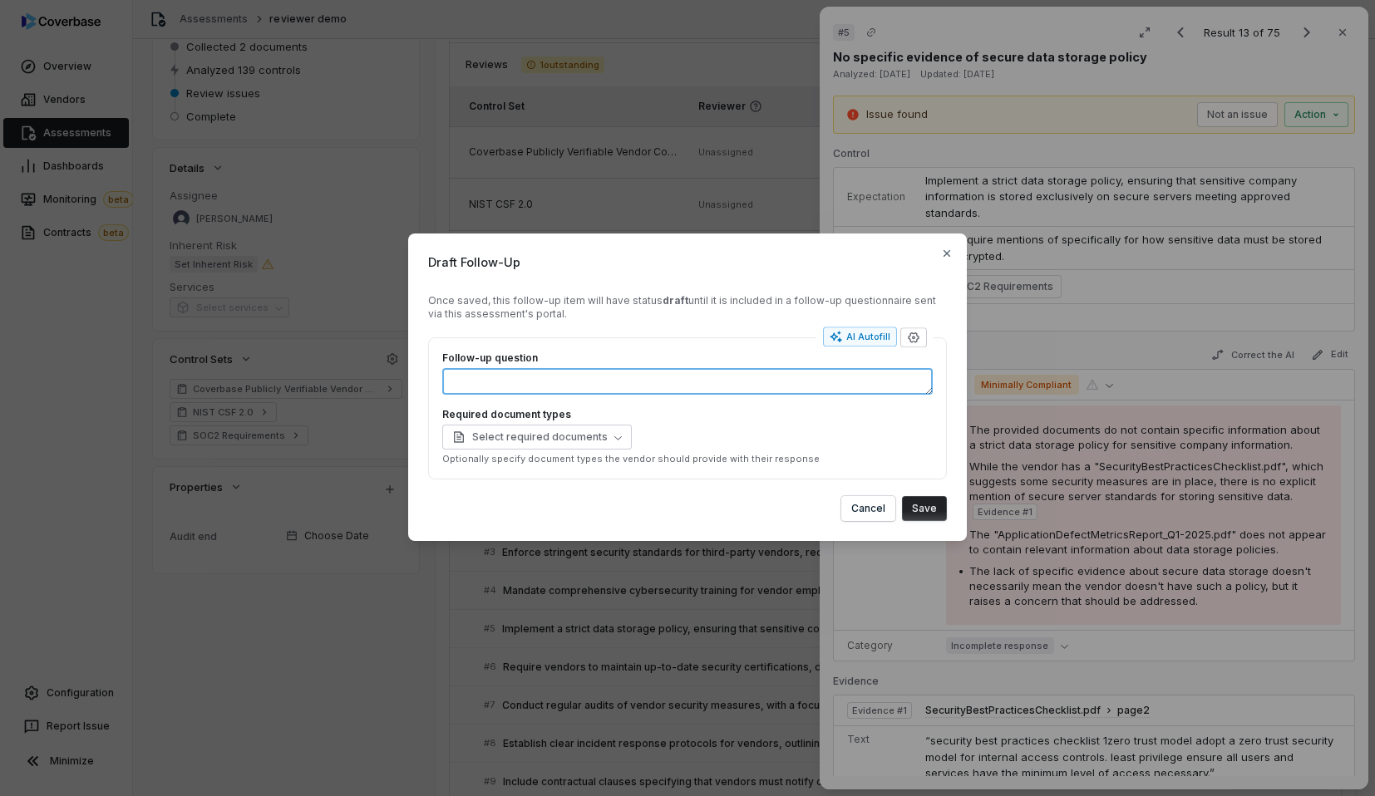
type textarea "*"
type textarea "**"
type textarea "*"
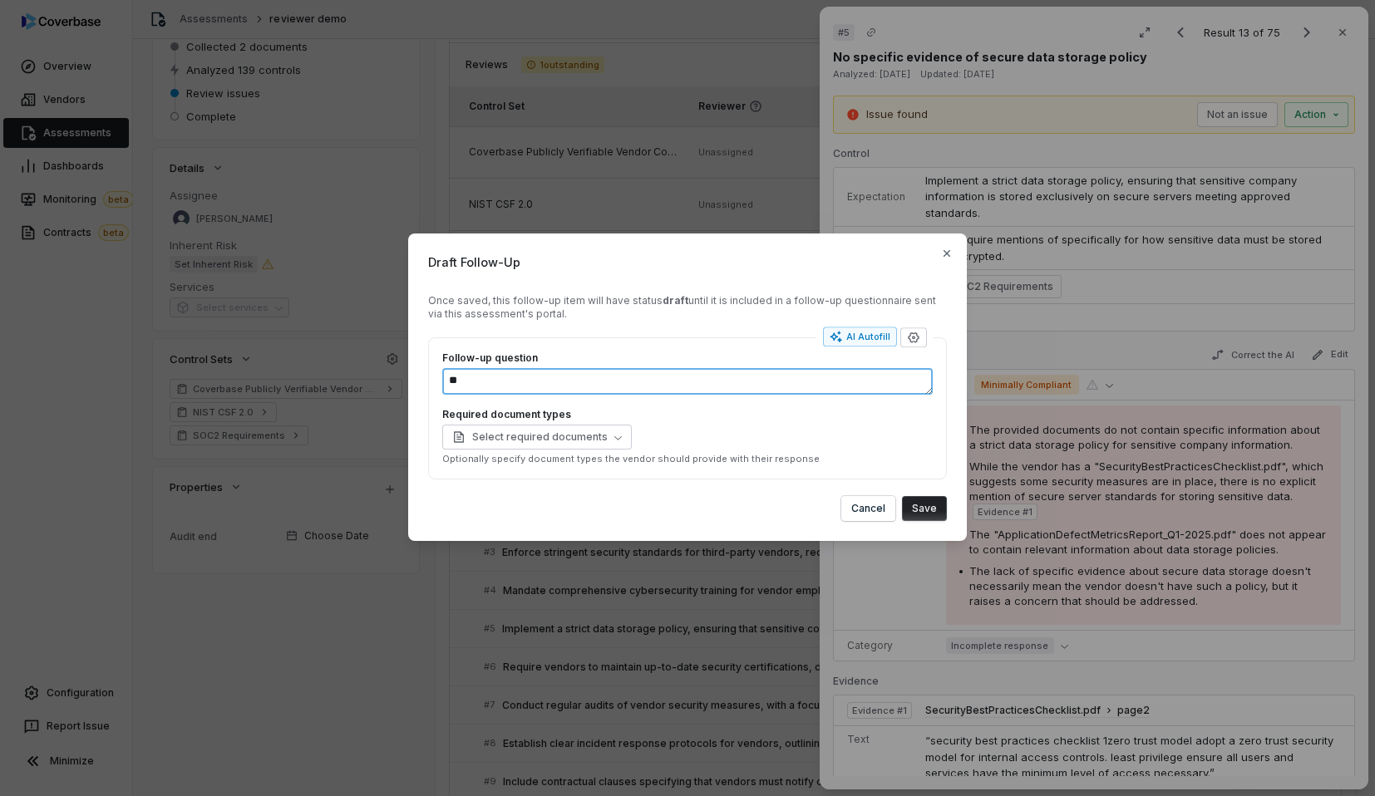
type textarea "***"
type textarea "*"
type textarea "****"
click at [683, 339] on div "Follow-up question **** Required document types Select required documents Optio…" at bounding box center [687, 409] width 519 height 142
click at [905, 333] on button "button" at bounding box center [913, 338] width 27 height 20
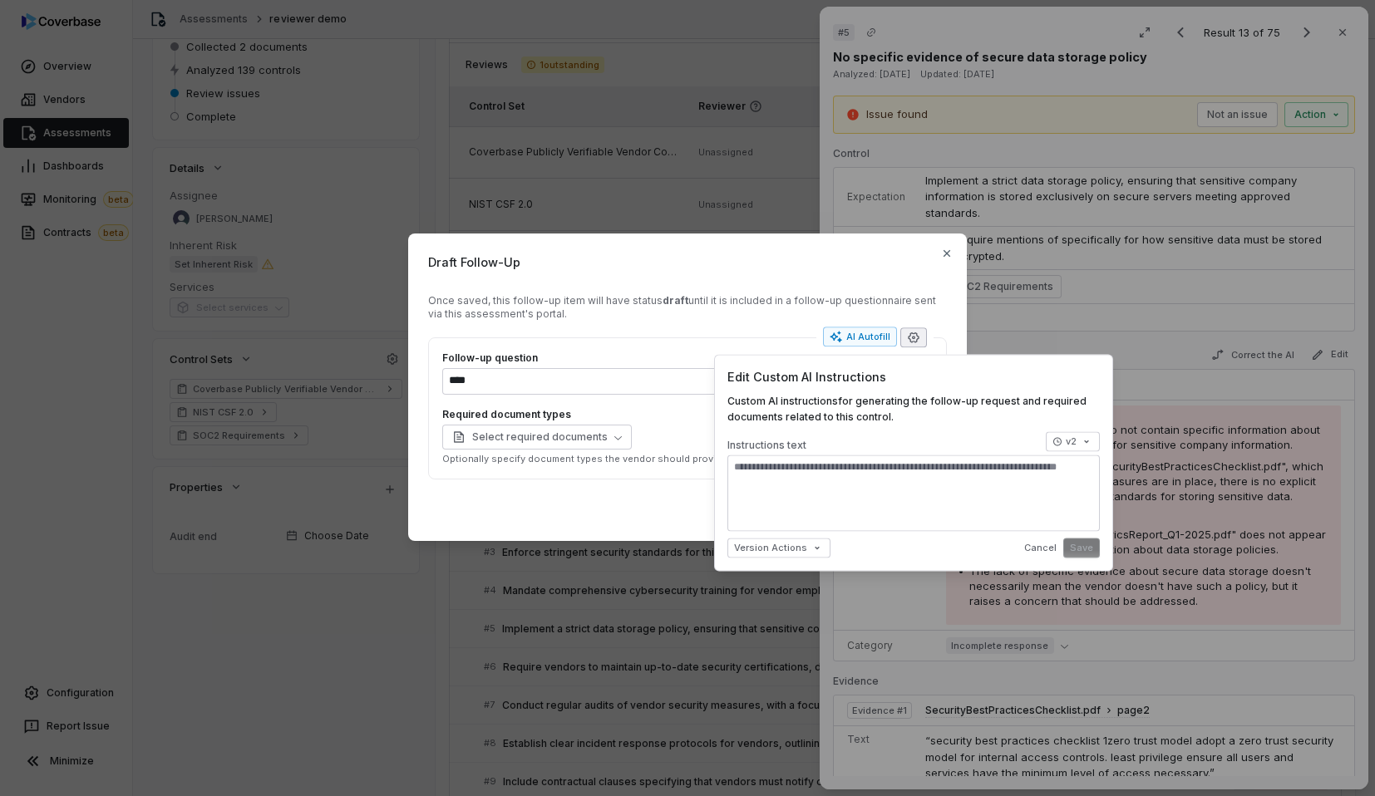
click at [905, 333] on button "button" at bounding box center [913, 338] width 27 height 20
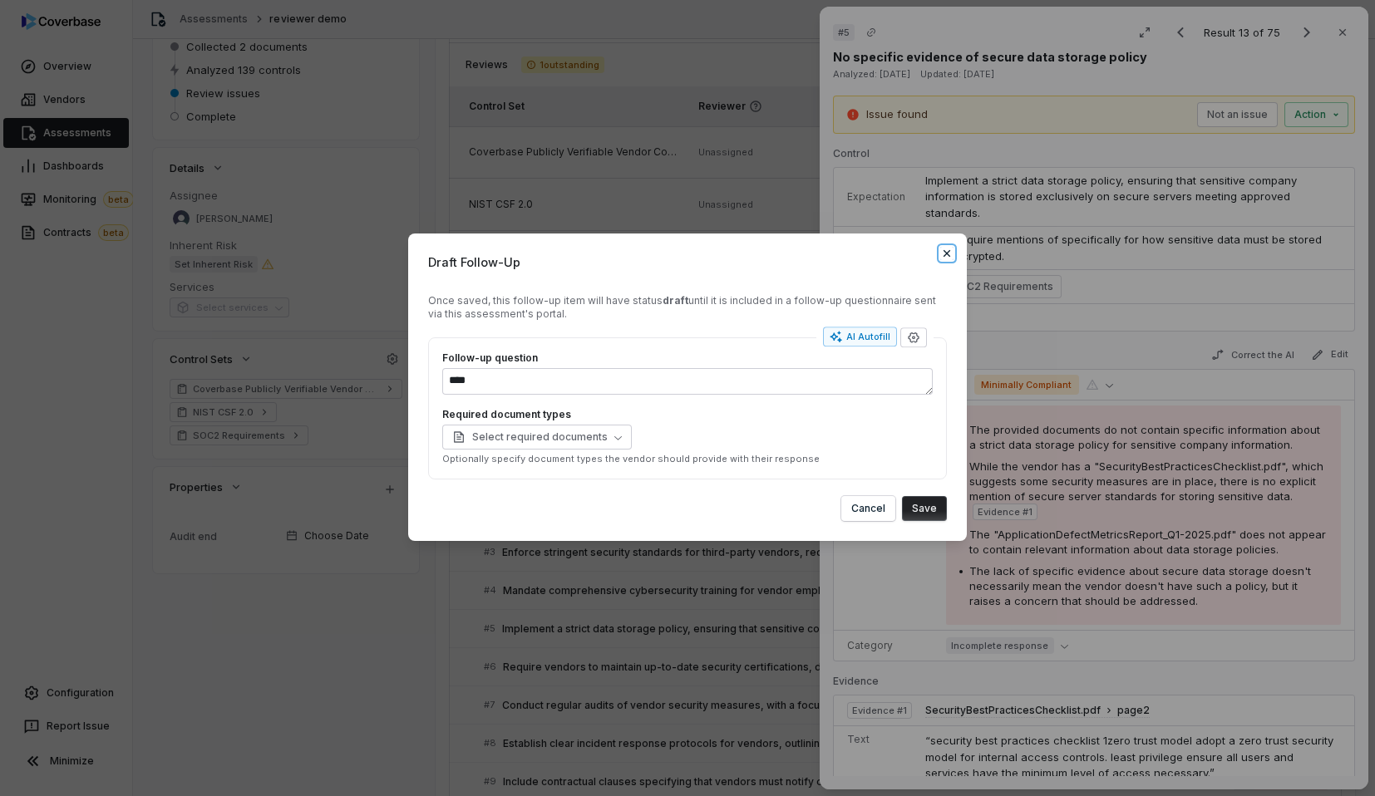
click at [946, 247] on icon "button" at bounding box center [946, 253] width 13 height 13
type textarea "*"
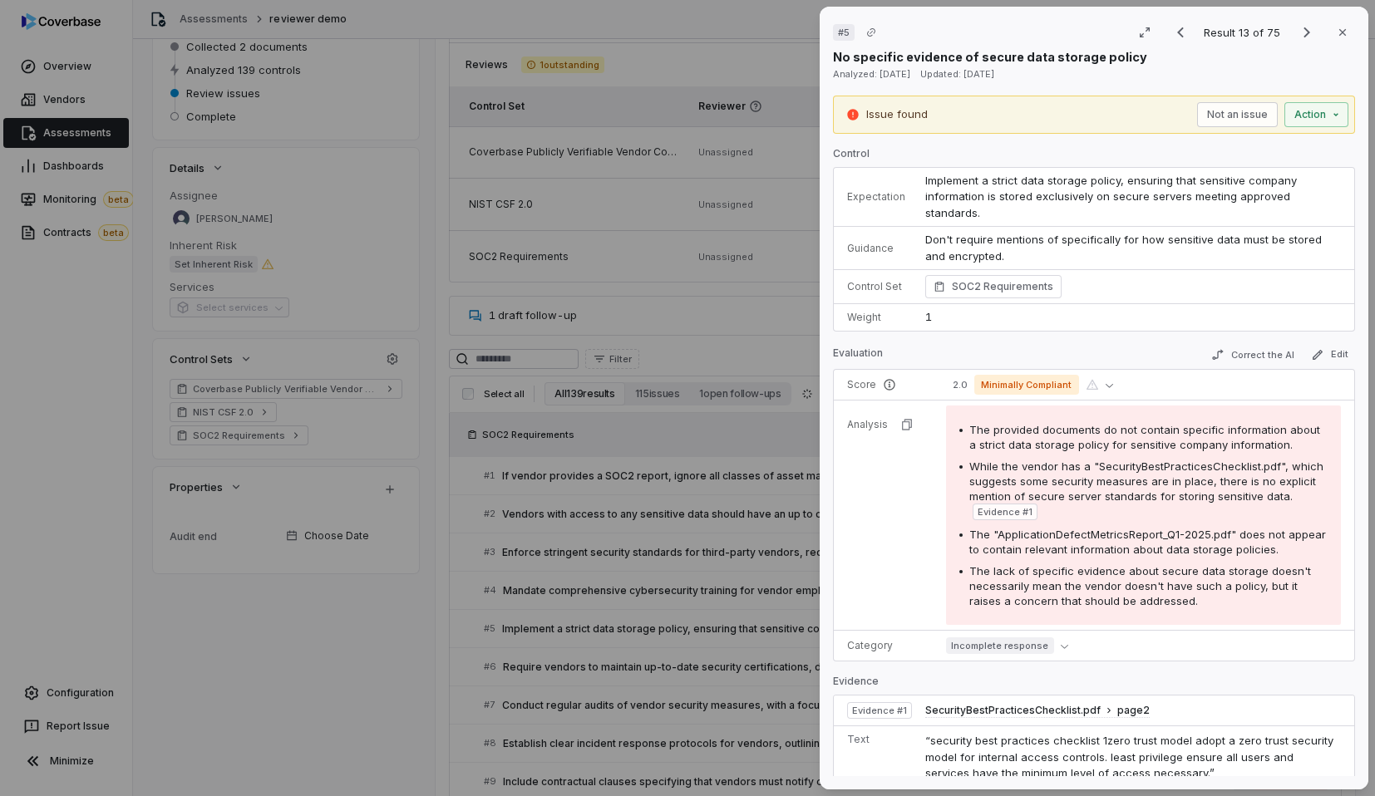
click at [742, 161] on div "# 5 Result 13 of 75 Close No specific evidence of secure data storage policy An…" at bounding box center [687, 398] width 1375 height 796
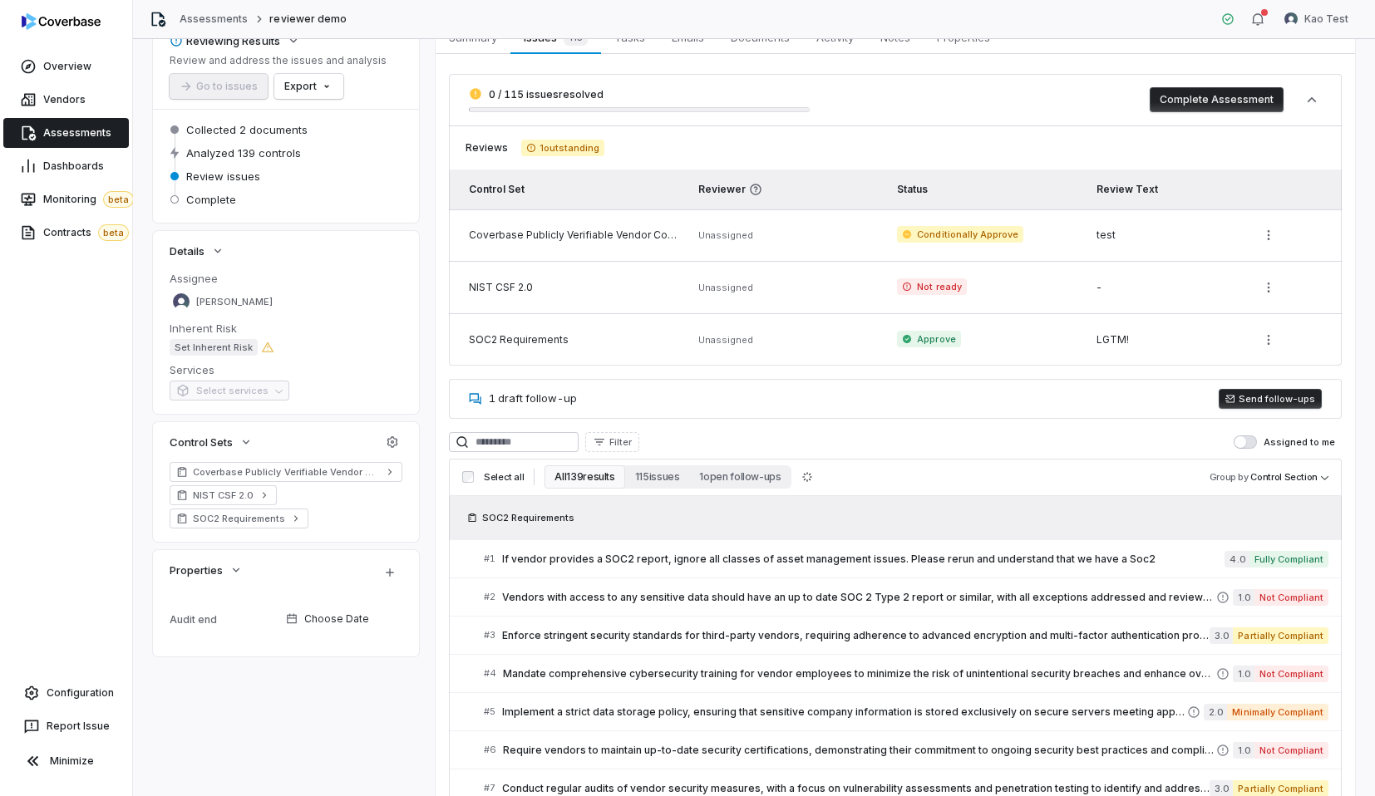
scroll to position [104, 0]
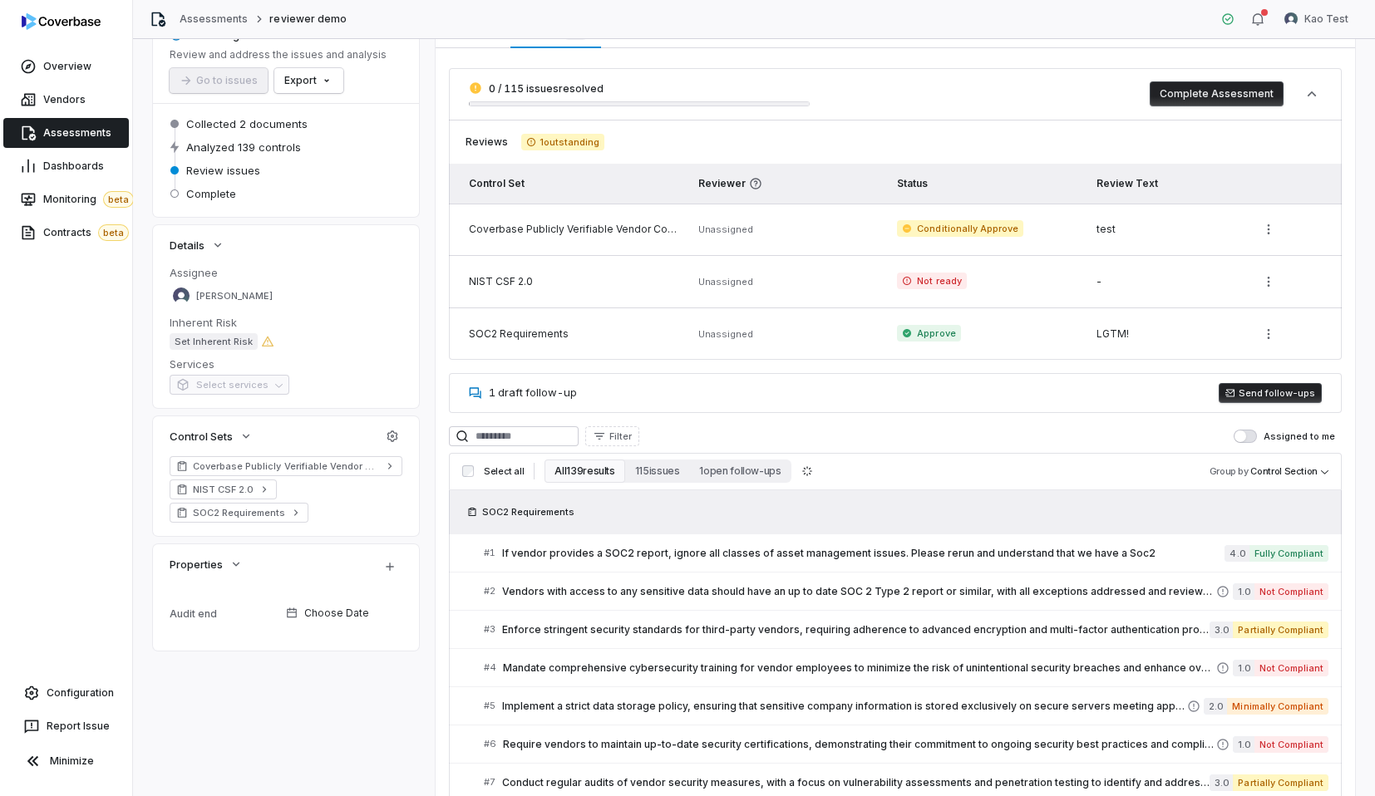
click at [1281, 391] on button "Send follow-ups" at bounding box center [1270, 393] width 103 height 20
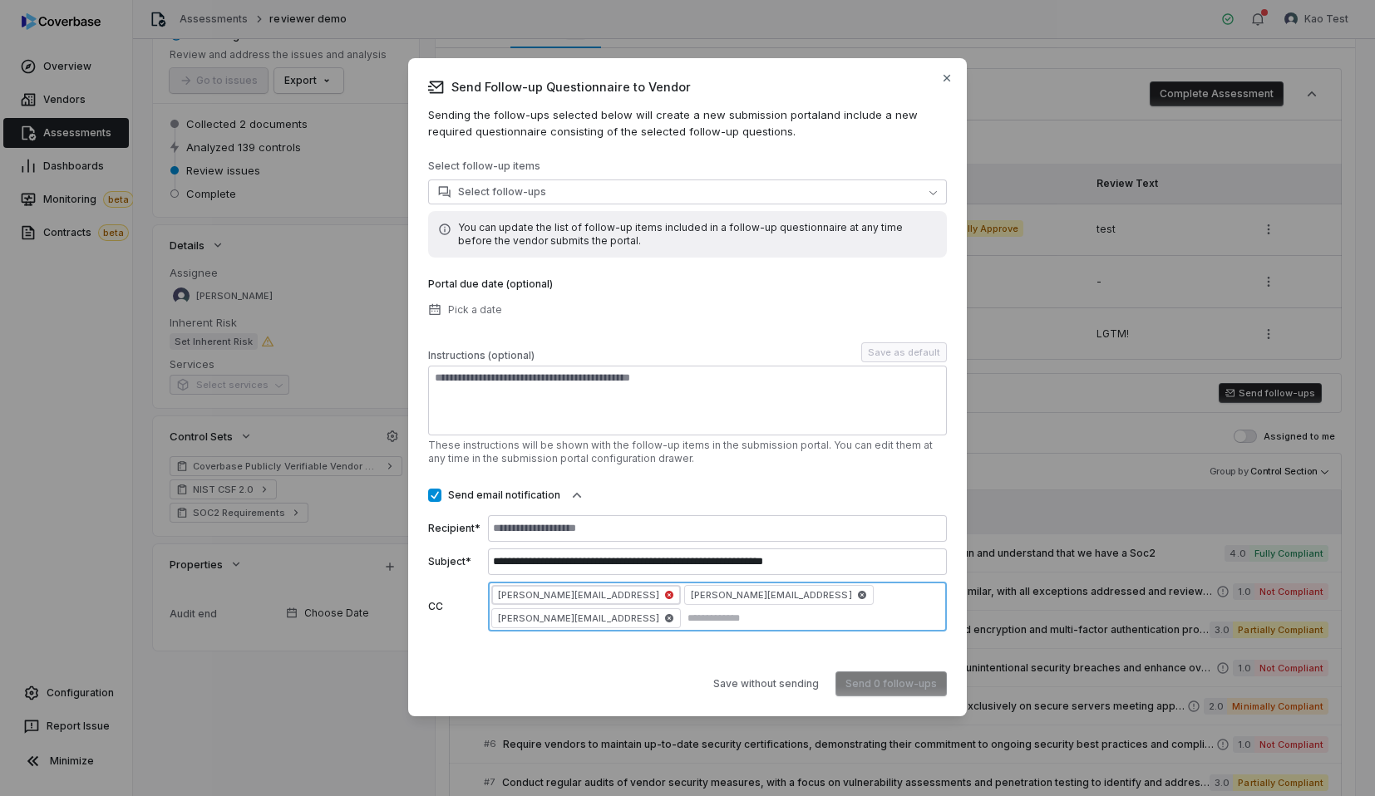
click at [665, 599] on icon "button" at bounding box center [669, 595] width 8 height 8
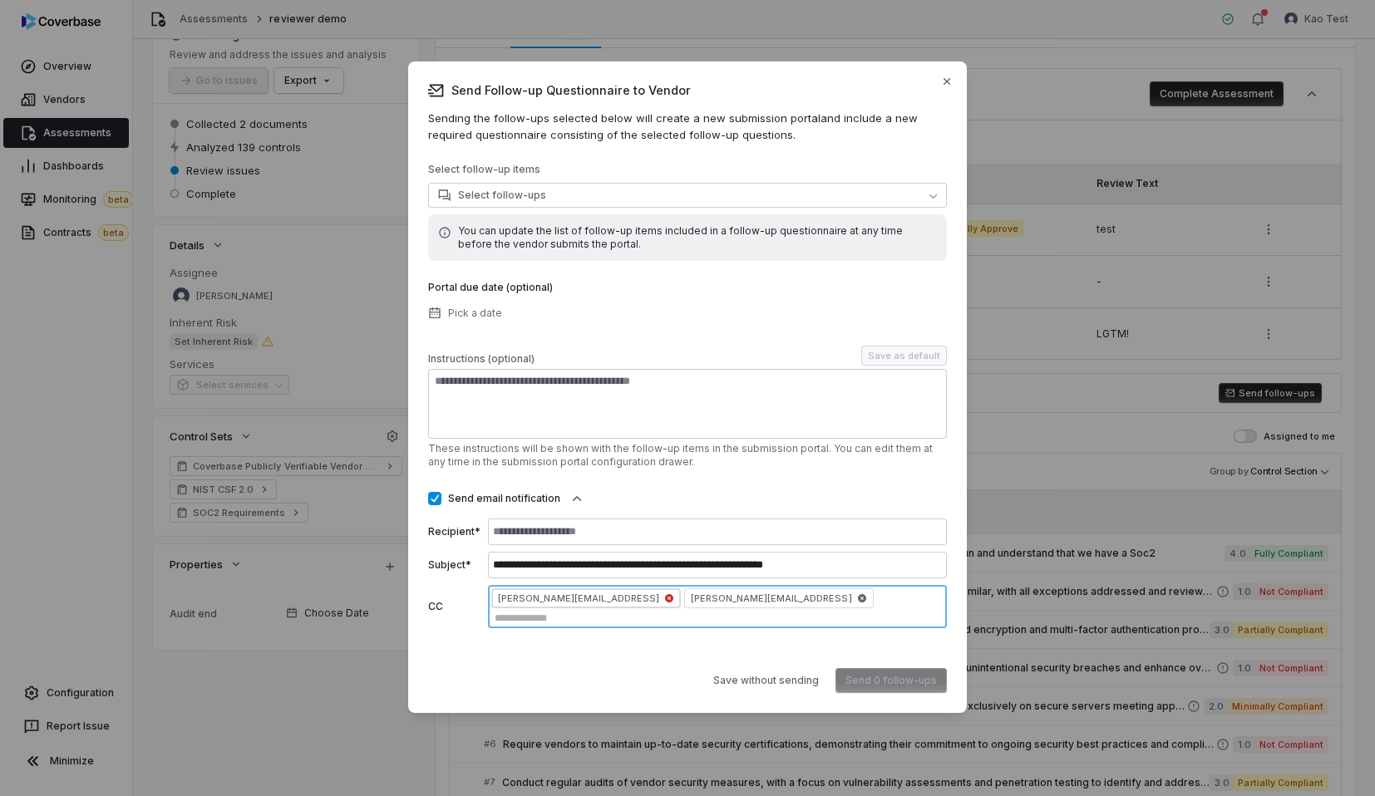
click at [665, 603] on icon "button" at bounding box center [669, 598] width 8 height 8
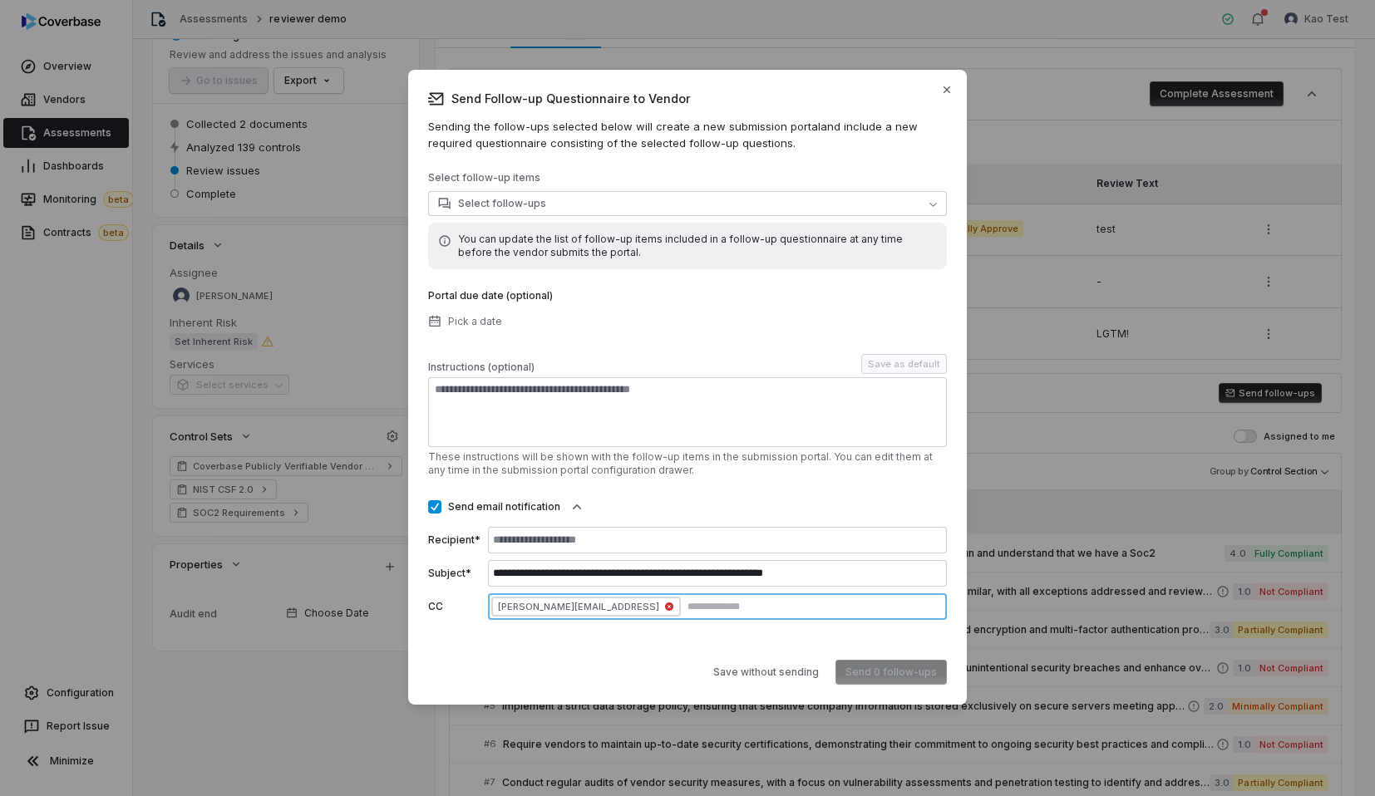
click at [665, 607] on icon "button" at bounding box center [669, 607] width 8 height 8
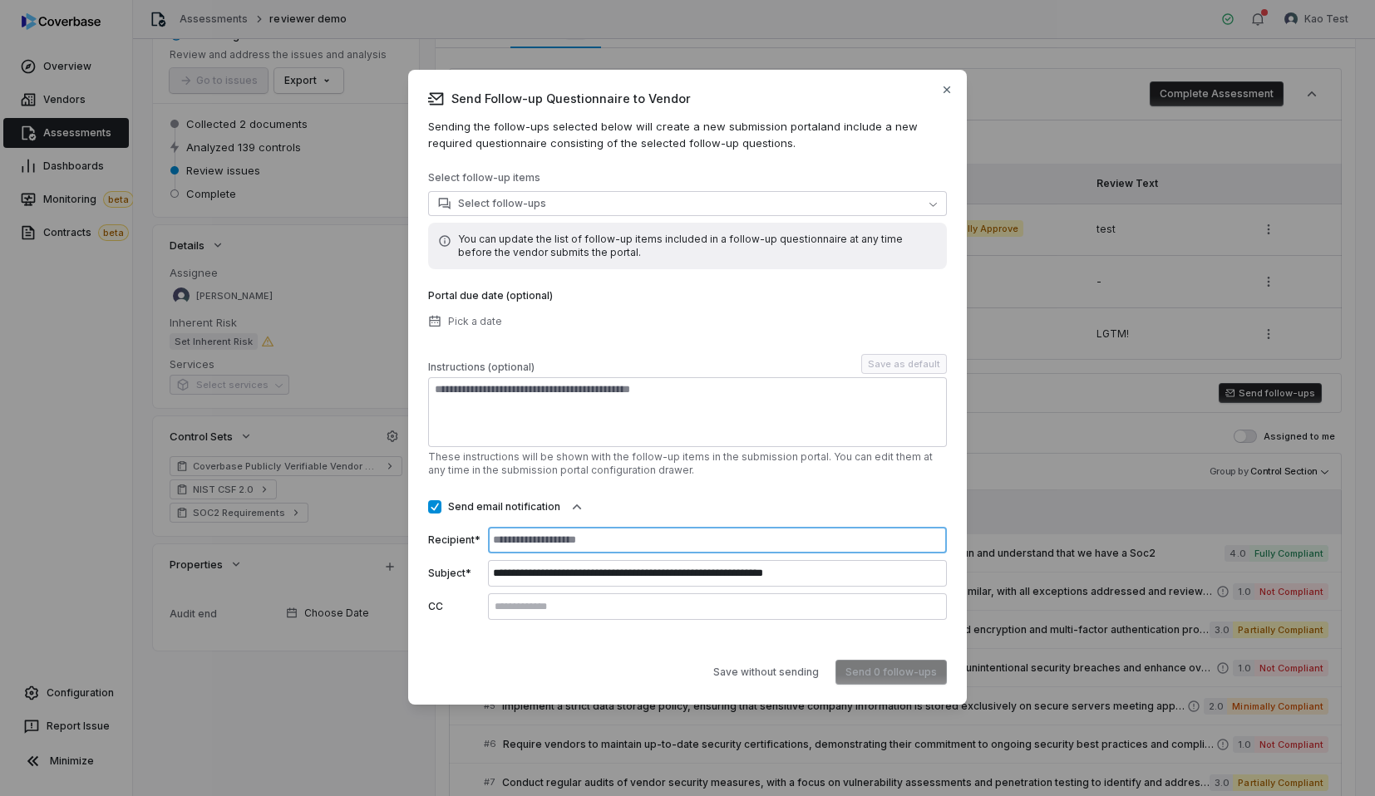
click at [609, 544] on input at bounding box center [717, 540] width 459 height 27
type input "**********"
click at [570, 199] on button "Select follow-ups" at bounding box center [687, 203] width 519 height 25
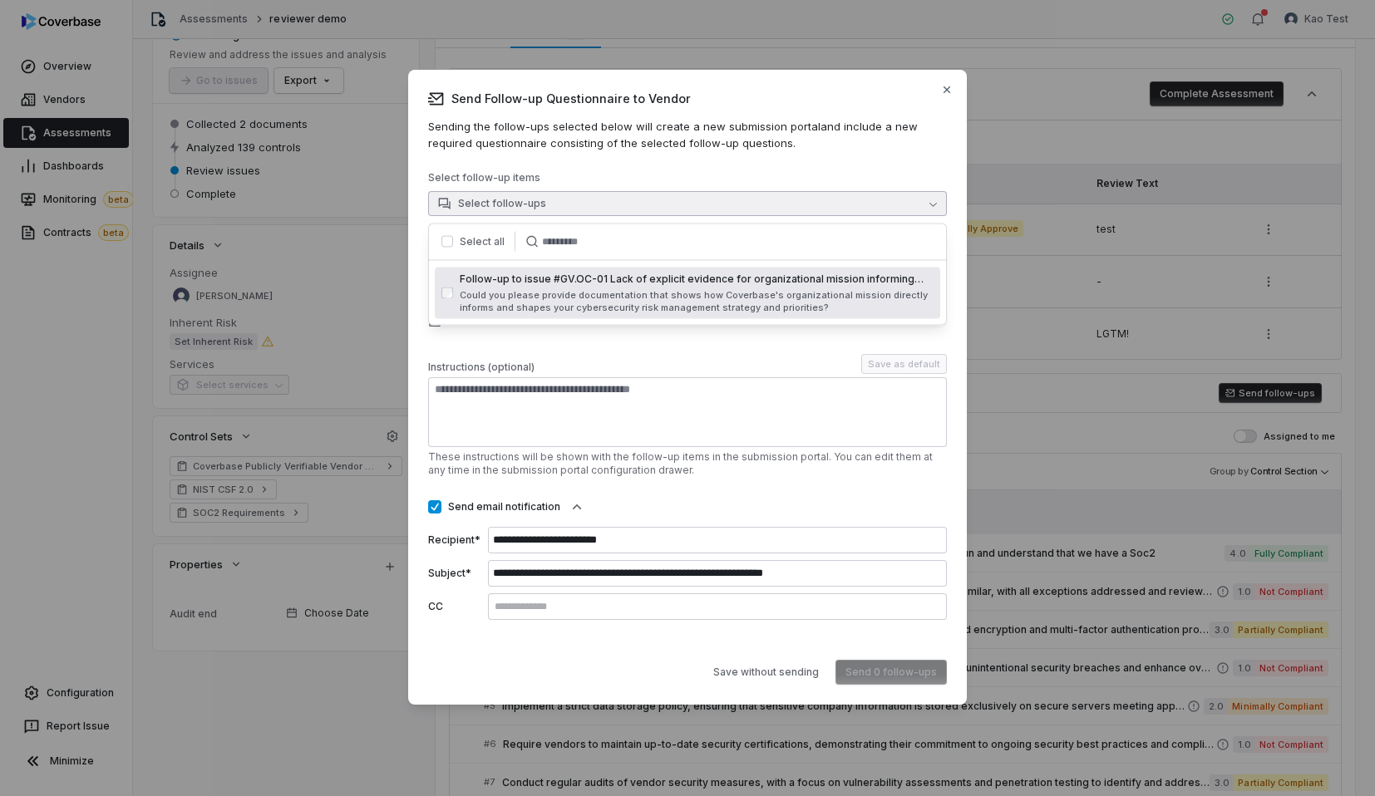
click at [545, 289] on span "Could you please provide documentation that shows how Coverbase's organizationa…" at bounding box center [697, 301] width 474 height 25
click at [639, 343] on div "**********" at bounding box center [687, 395] width 519 height 449
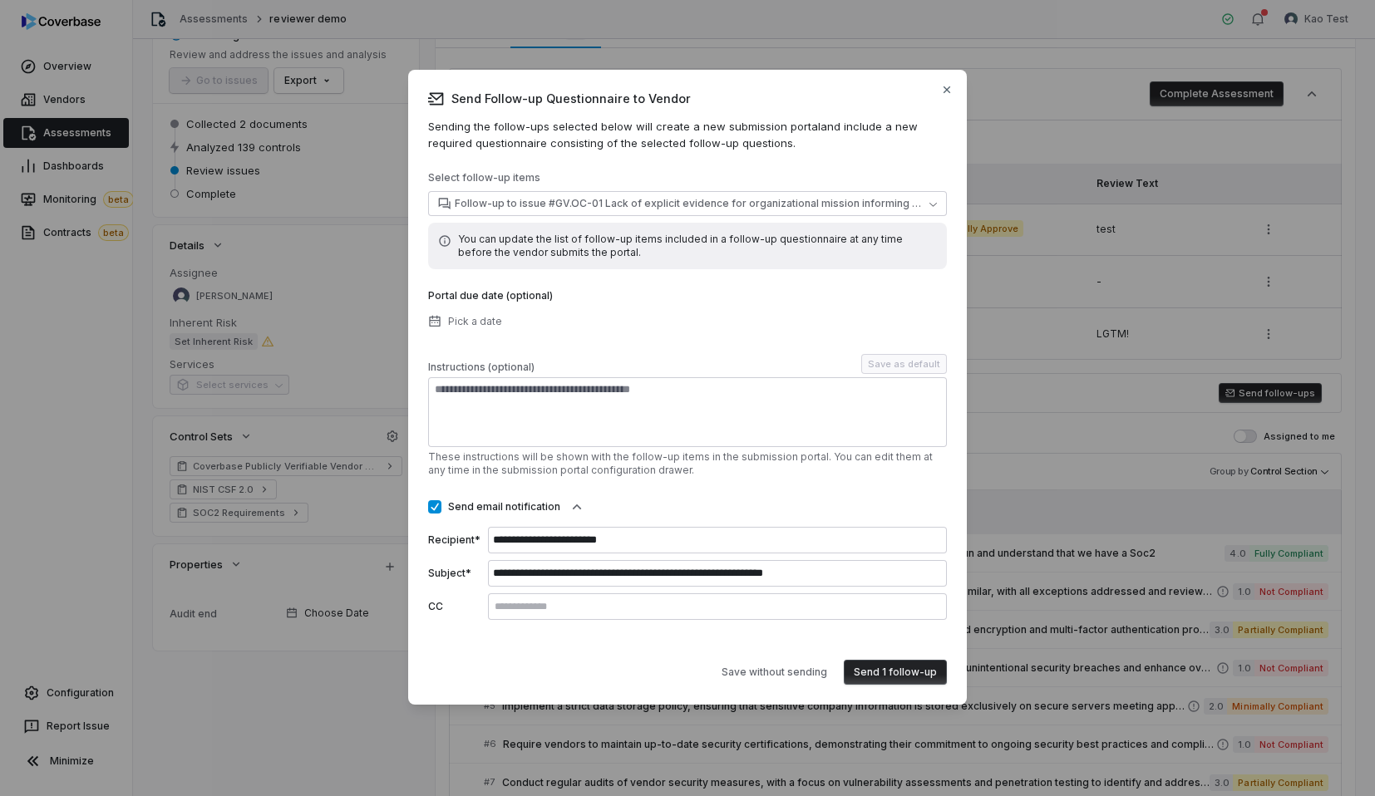
click at [877, 676] on button "Send 1 follow-up" at bounding box center [895, 672] width 103 height 25
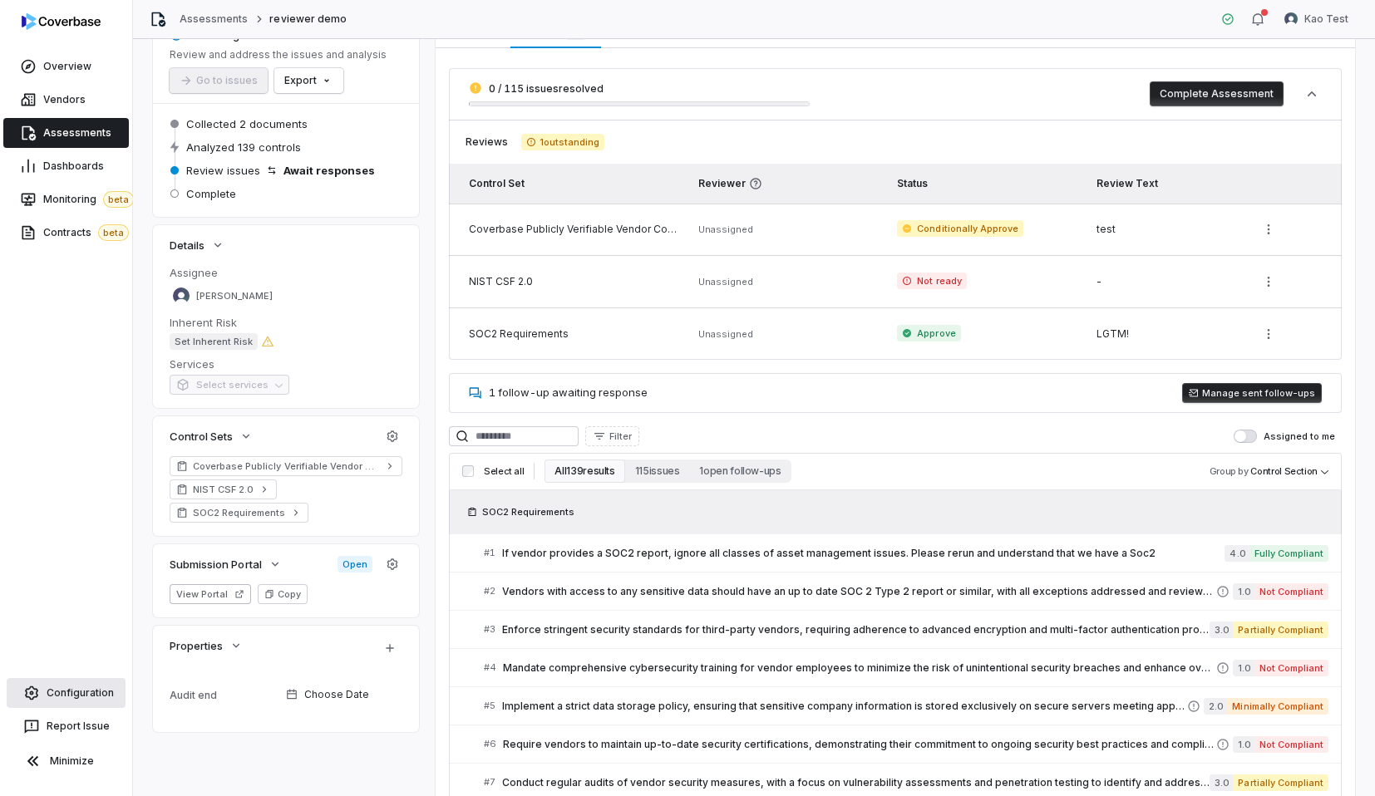
click at [97, 689] on span "Configuration" at bounding box center [80, 693] width 67 height 13
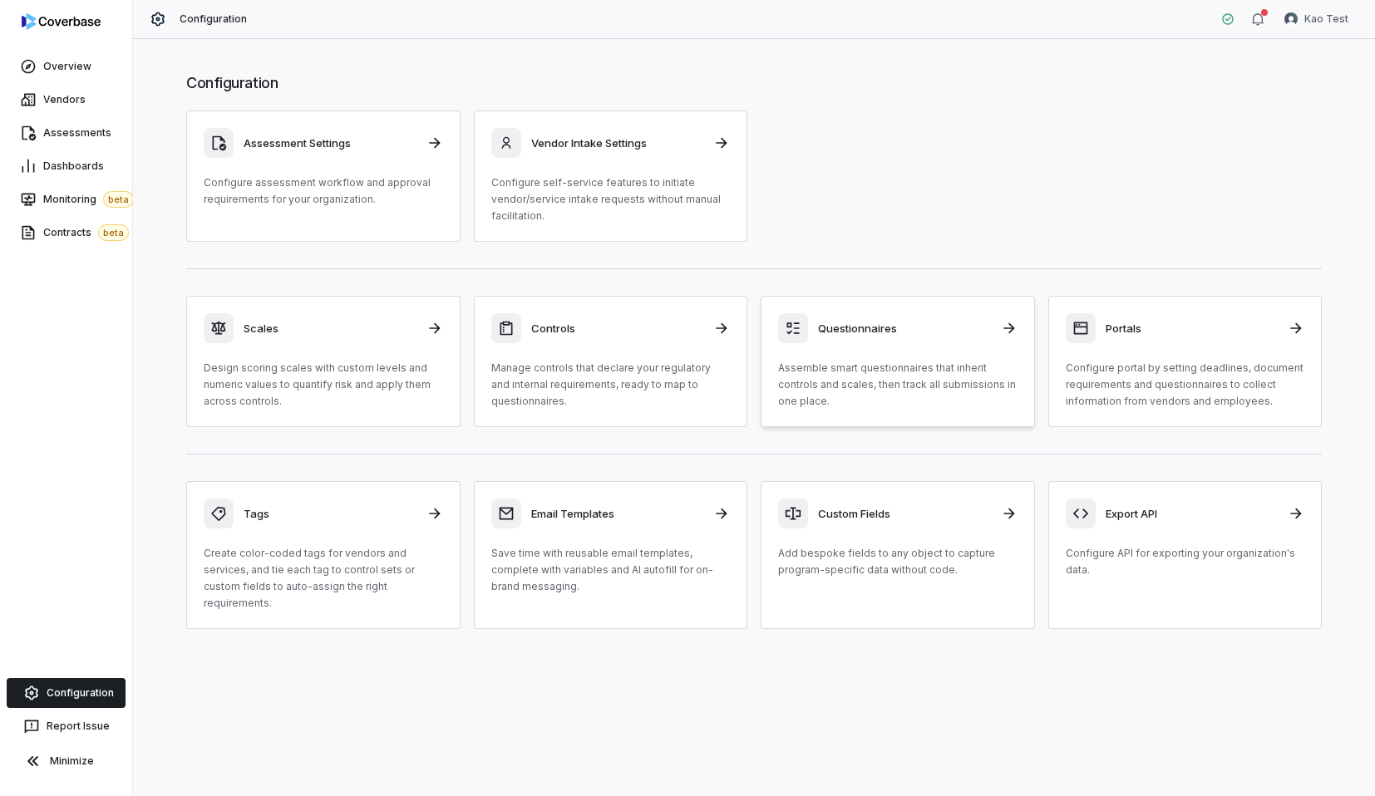
click at [946, 351] on div "Questionnaires Assemble smart questionnaires that inherit controls and scales, …" at bounding box center [897, 361] width 239 height 96
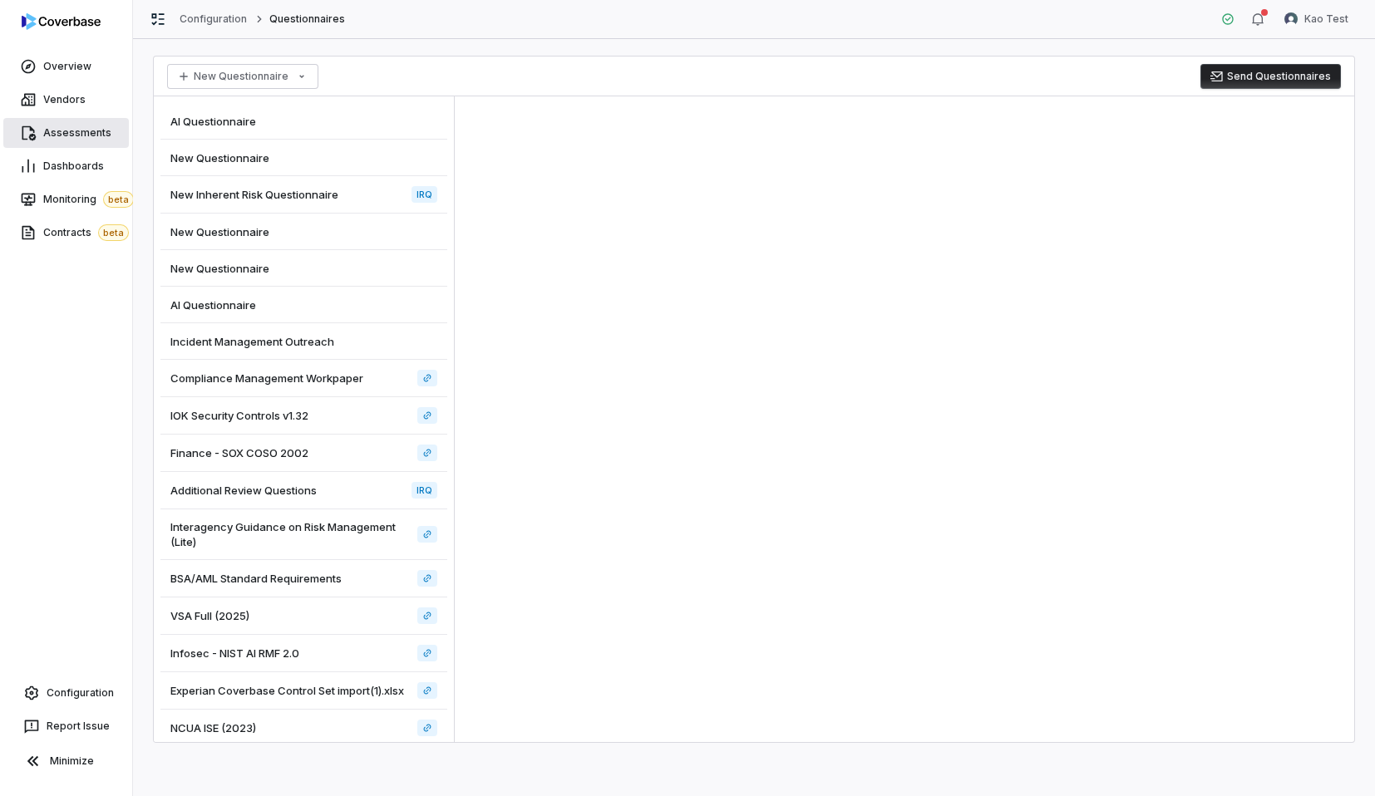
click at [88, 145] on link "Assessments" at bounding box center [66, 133] width 126 height 30
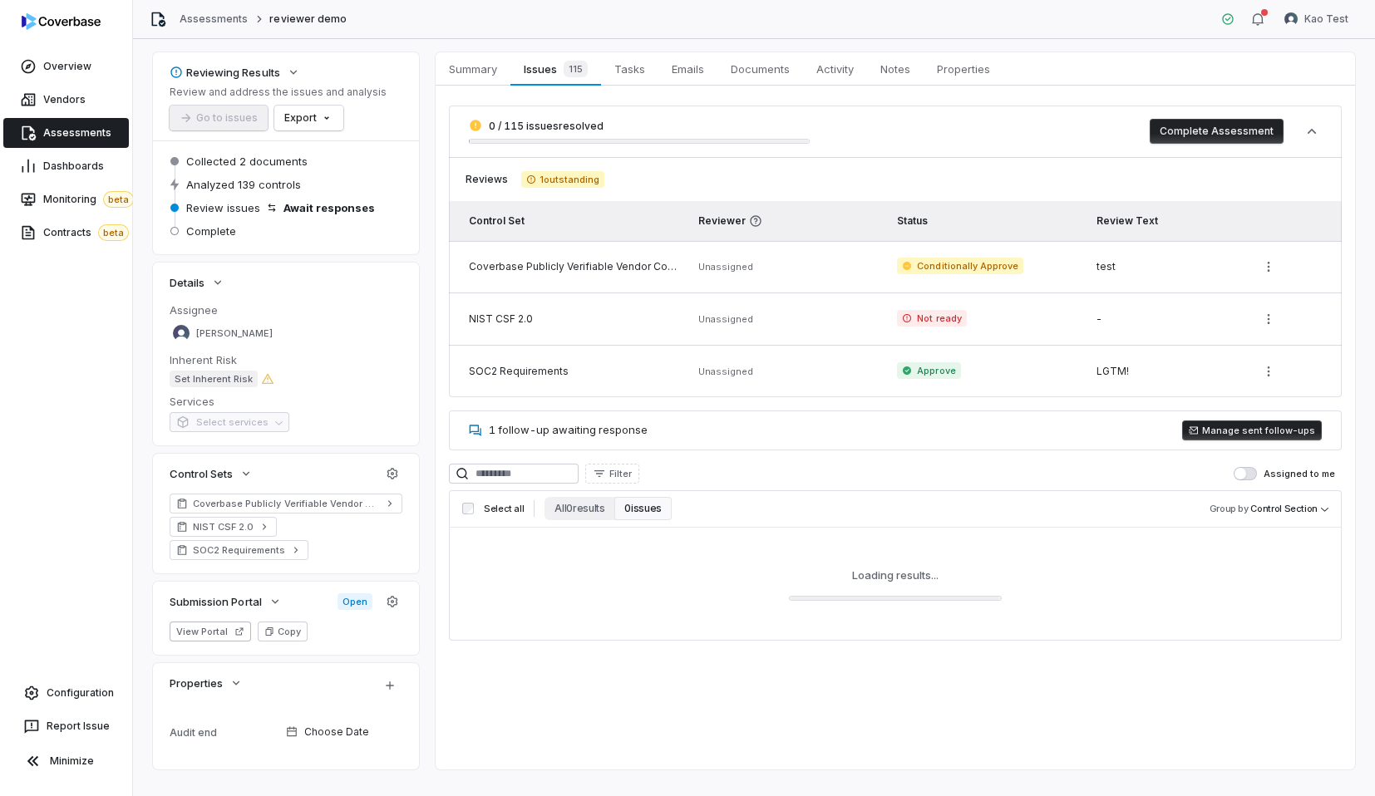
scroll to position [93, 0]
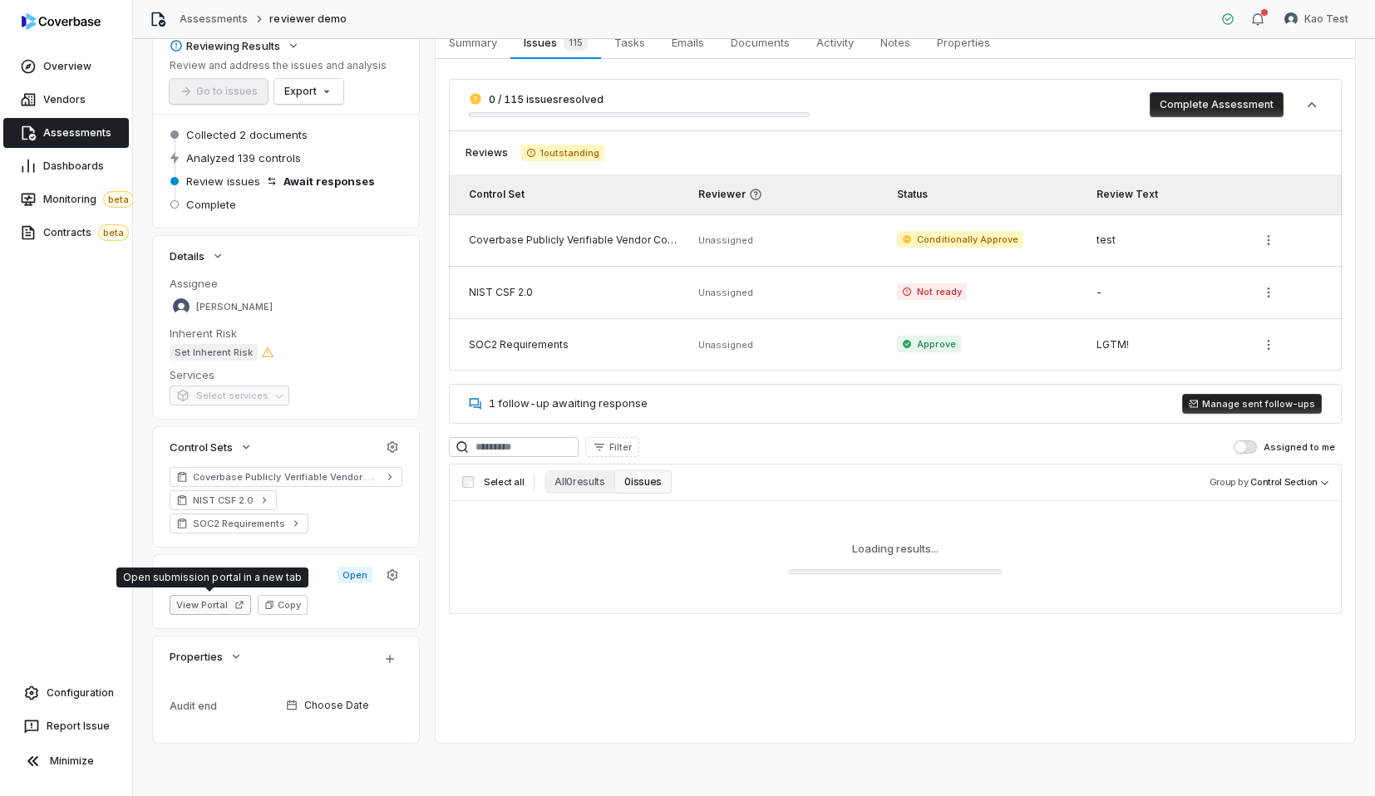
click at [245, 606] on button "View Portal" at bounding box center [210, 605] width 81 height 20
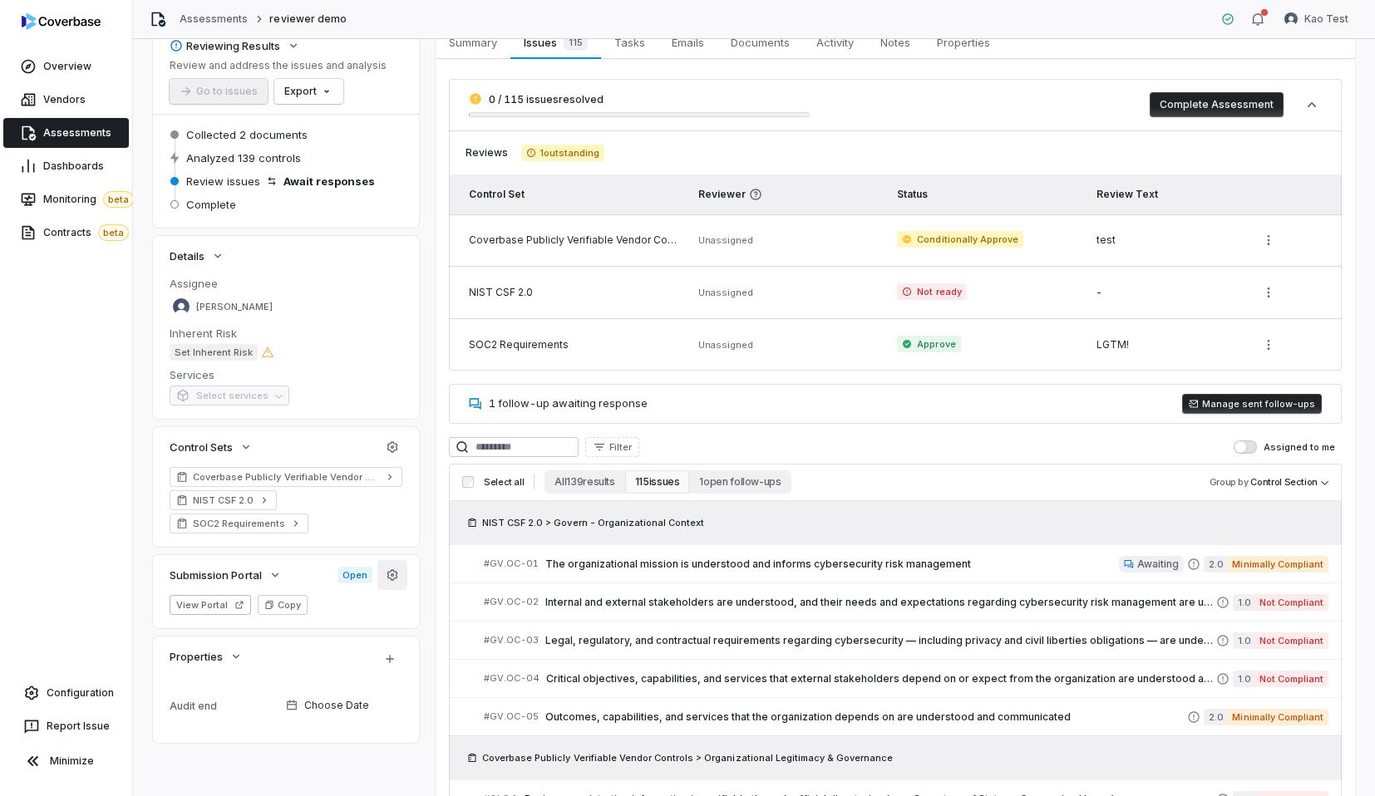
click at [385, 583] on button "button" at bounding box center [392, 575] width 30 height 30
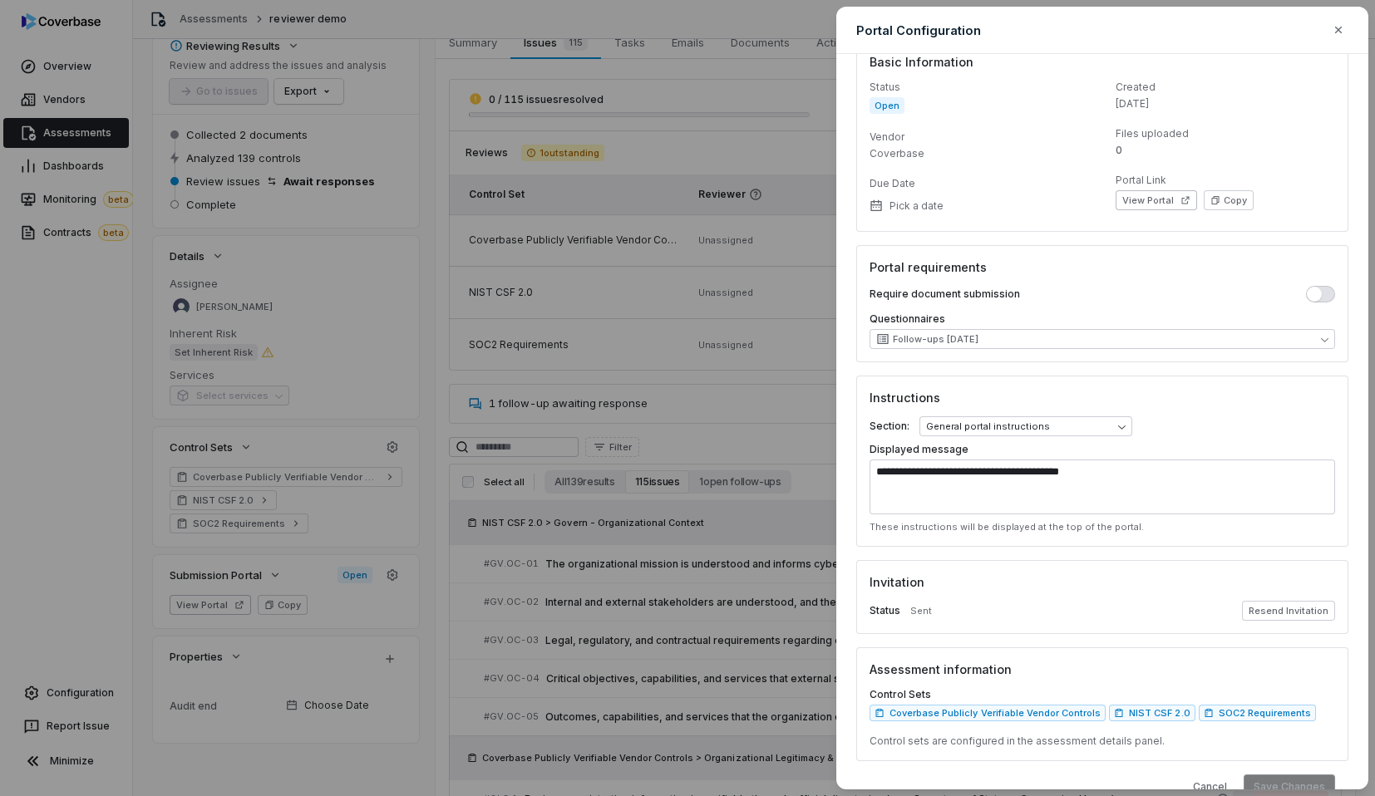
scroll to position [36, 0]
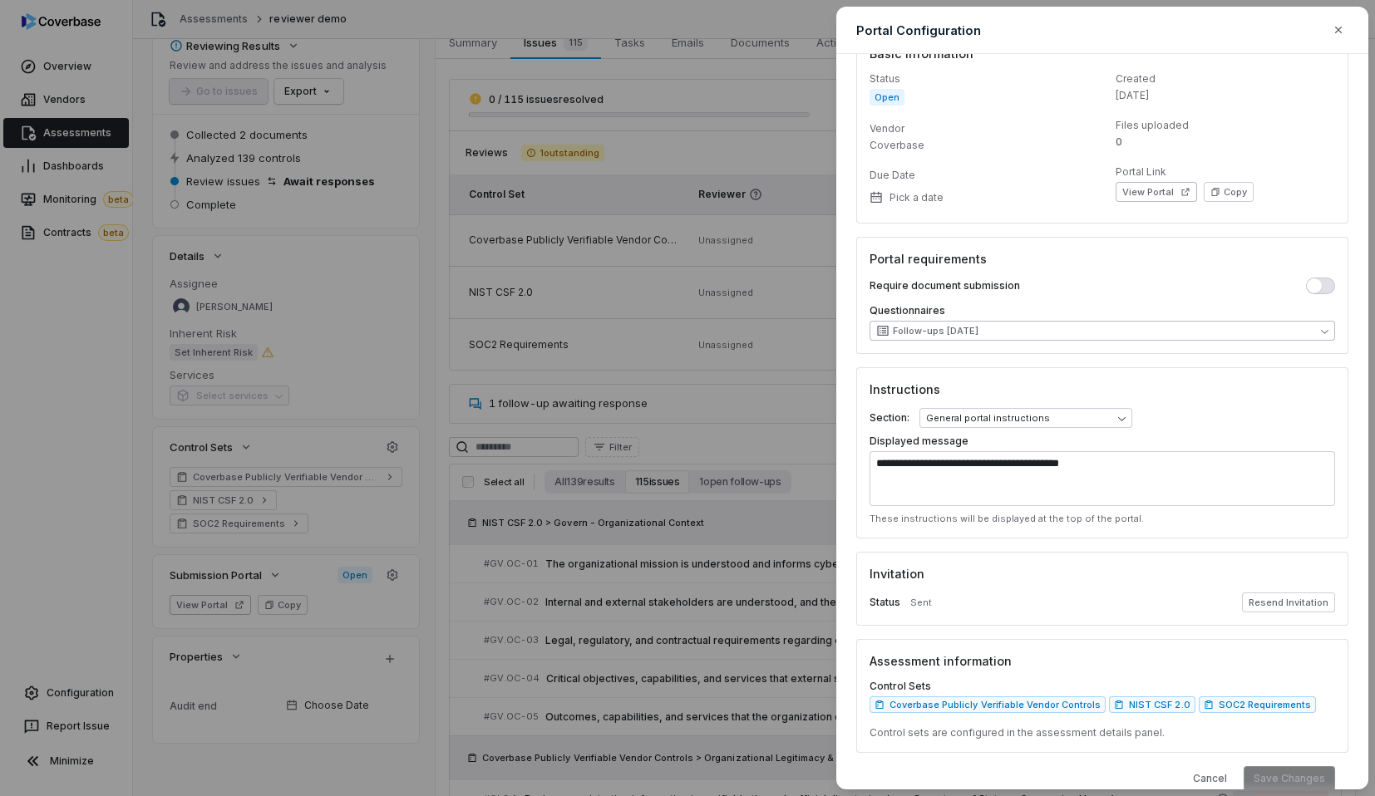
click at [1013, 334] on button "Follow-ups [DATE]" at bounding box center [1103, 331] width 466 height 20
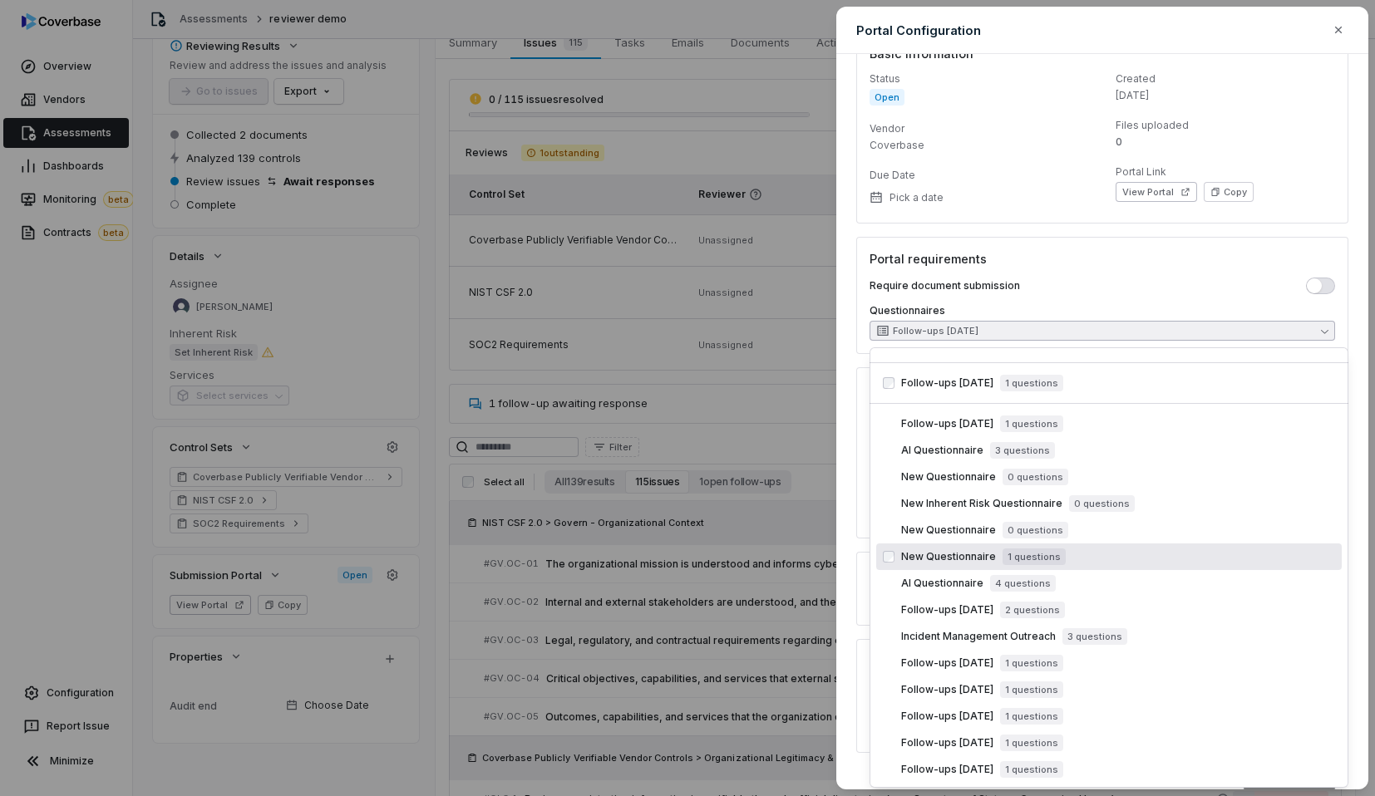
scroll to position [0, 0]
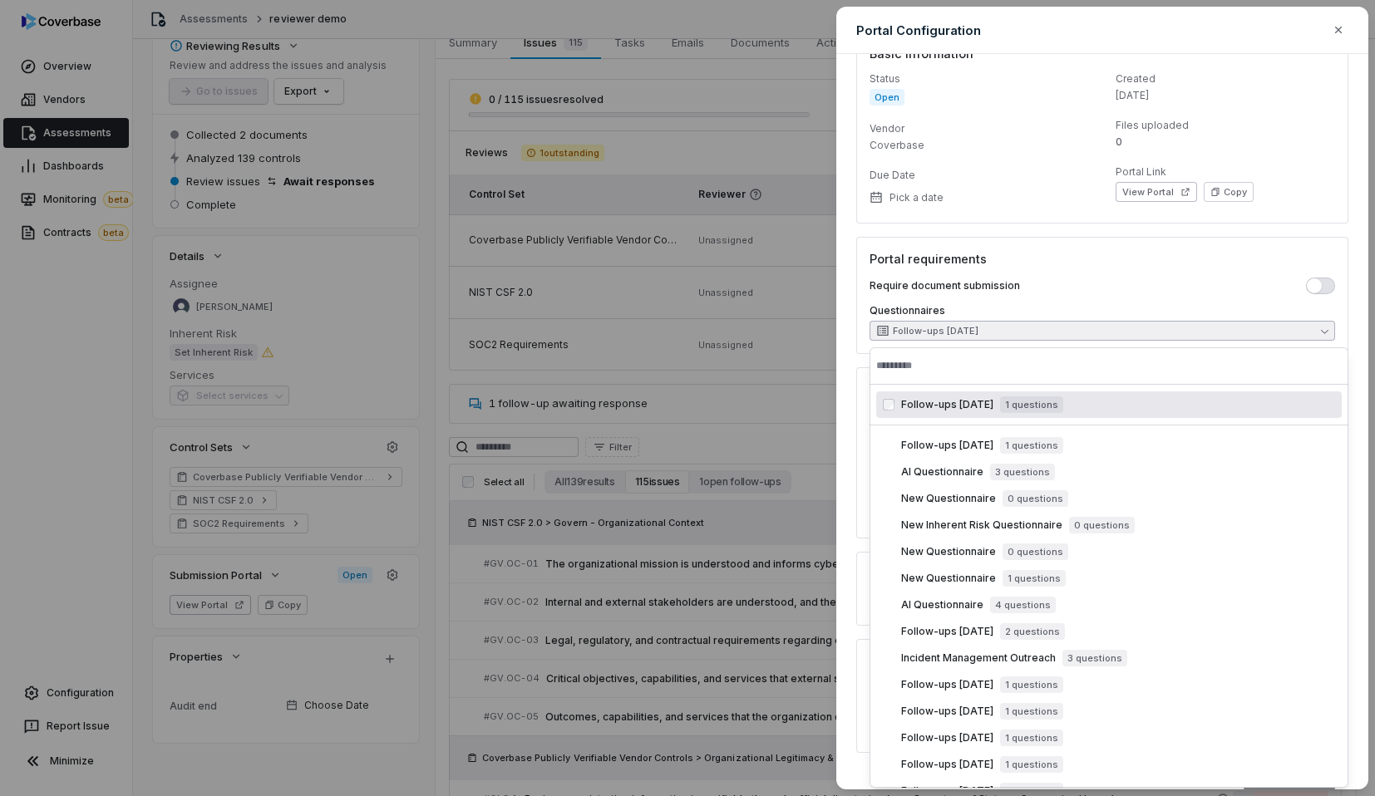
click at [1048, 333] on button "Follow-ups [DATE]" at bounding box center [1103, 331] width 466 height 20
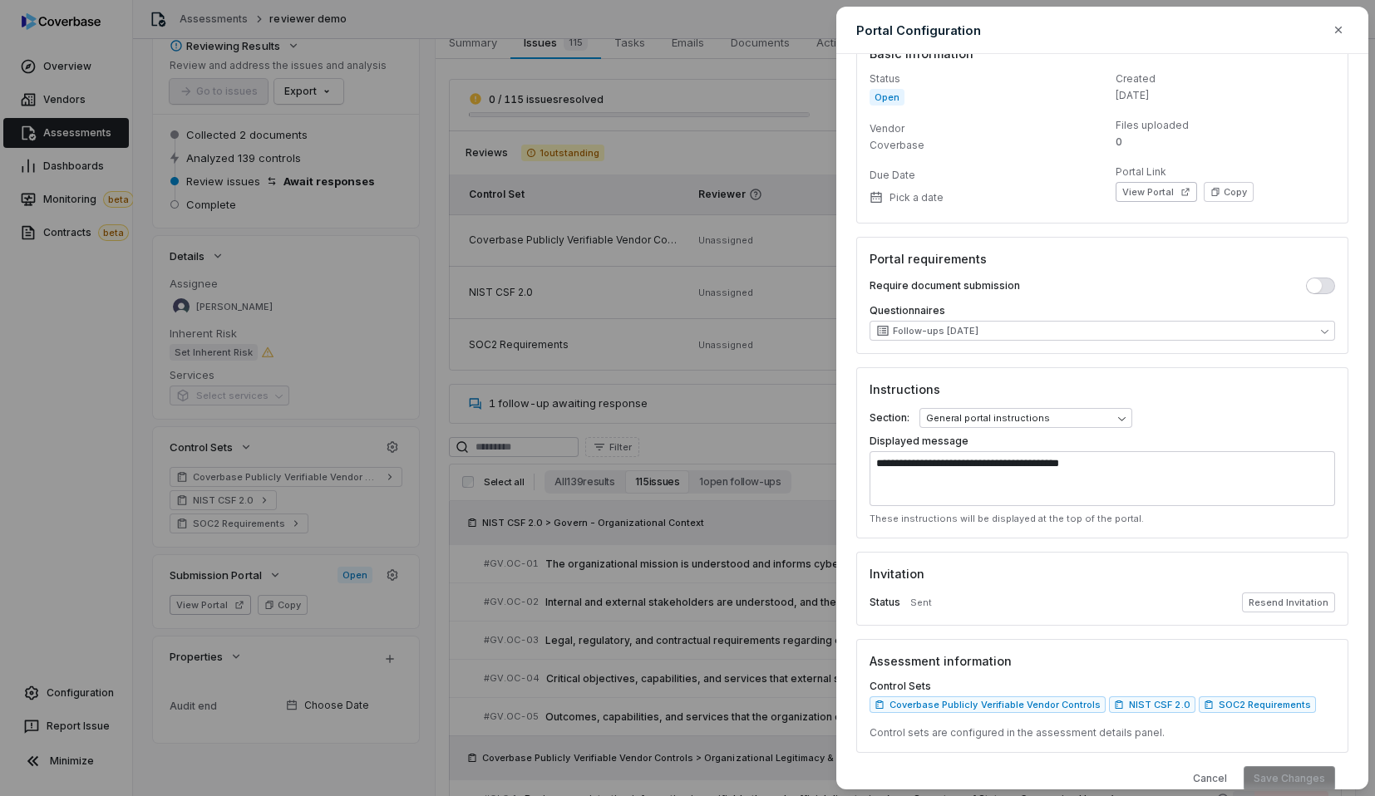
click at [1085, 395] on h3 "Instructions" at bounding box center [1103, 389] width 466 height 17
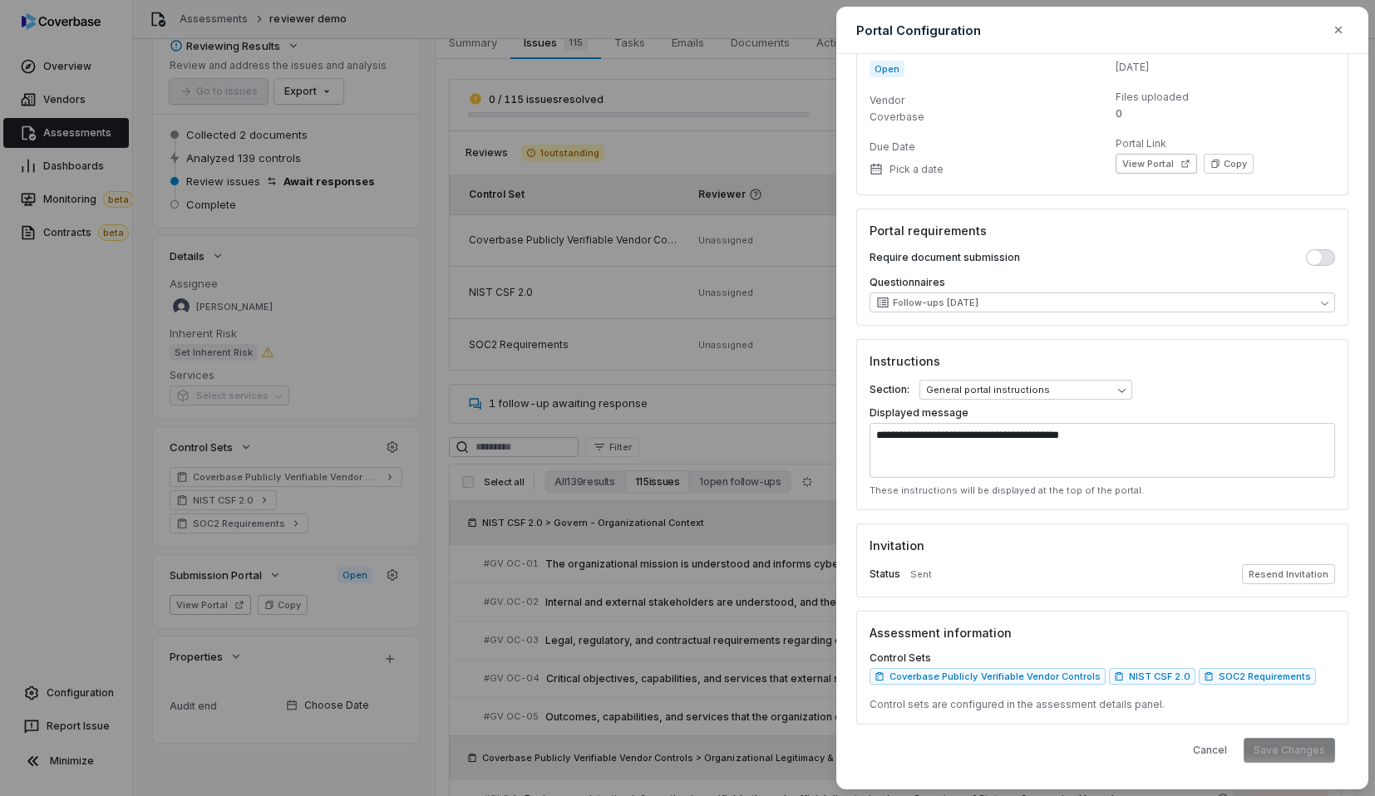
click at [742, 284] on div "**********" at bounding box center [687, 398] width 1375 height 796
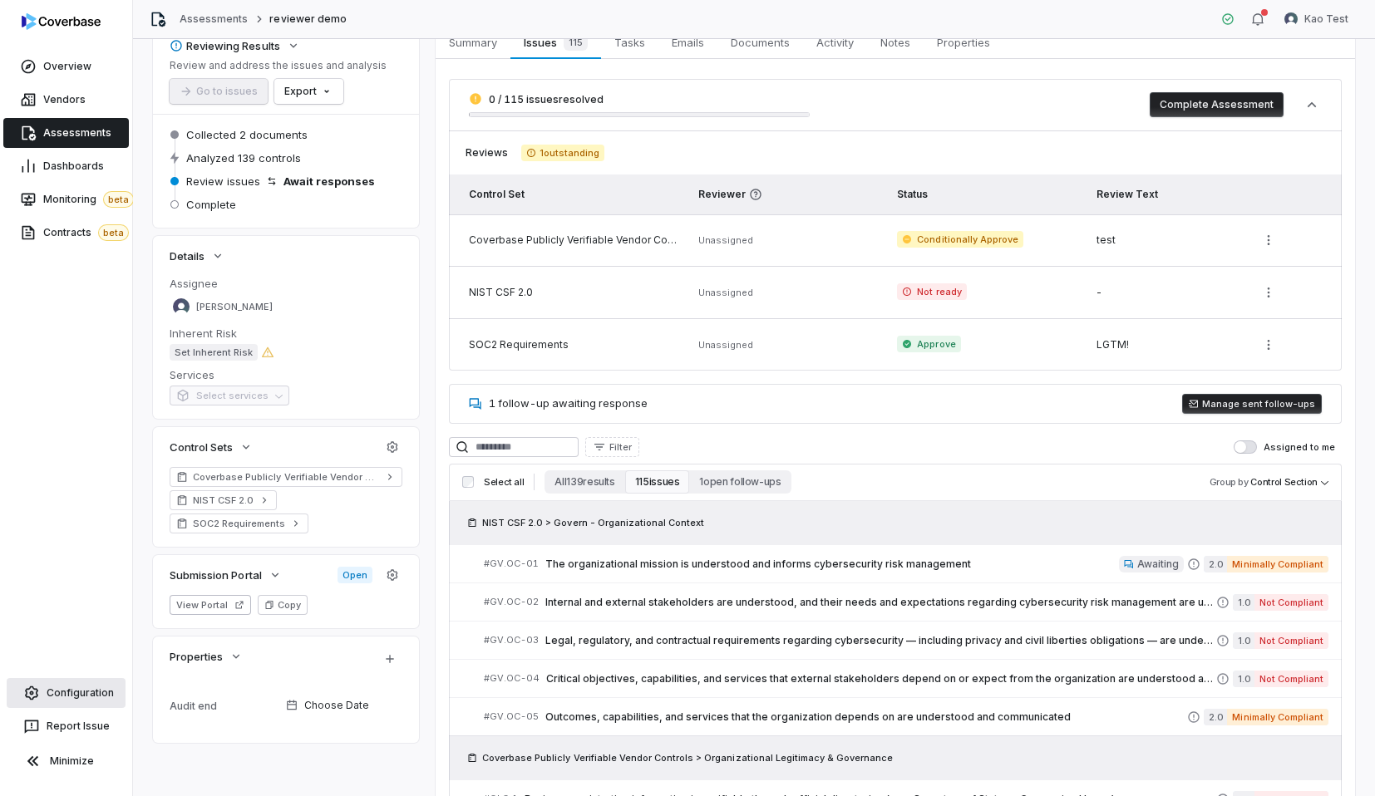
click at [96, 682] on link "Configuration" at bounding box center [66, 693] width 119 height 30
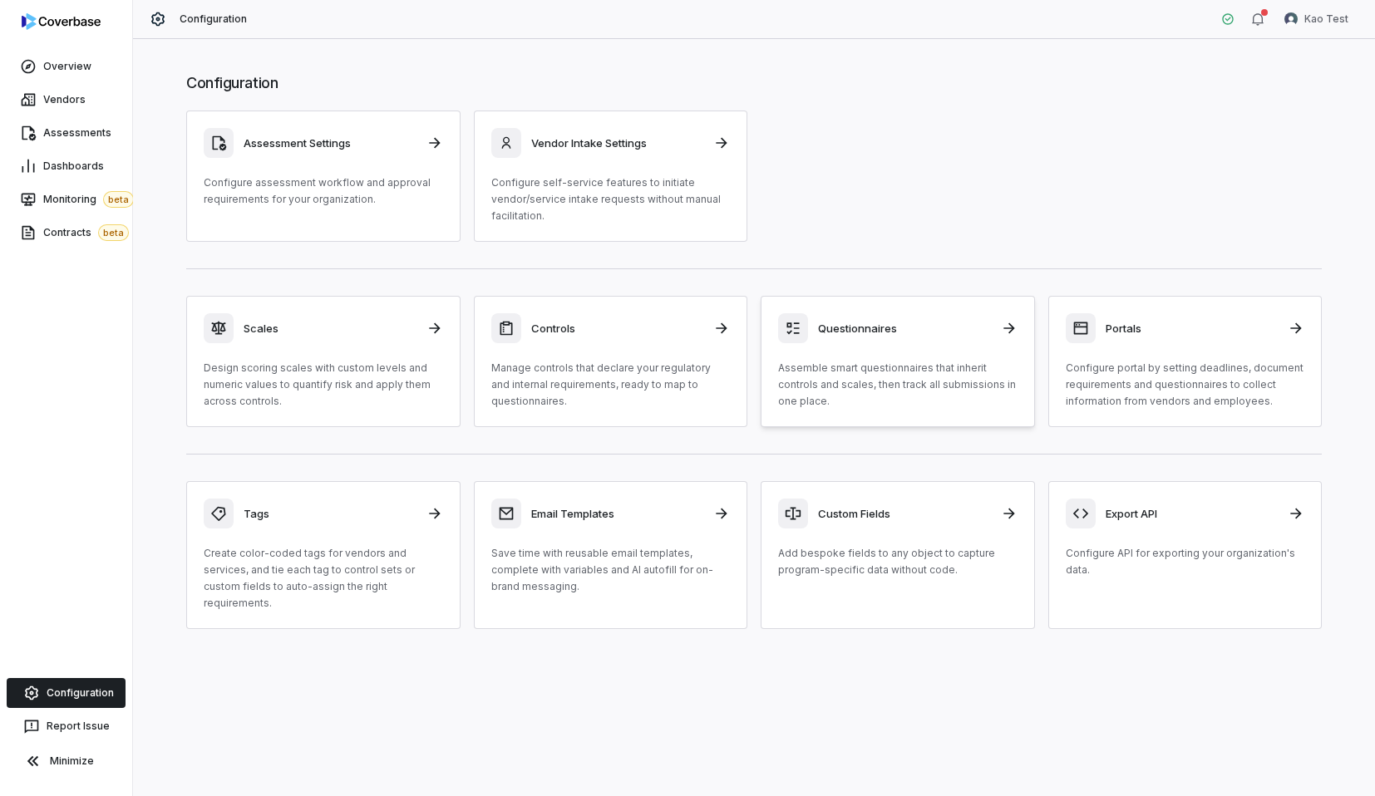
click at [847, 328] on h3 "Questionnaires" at bounding box center [904, 328] width 173 height 15
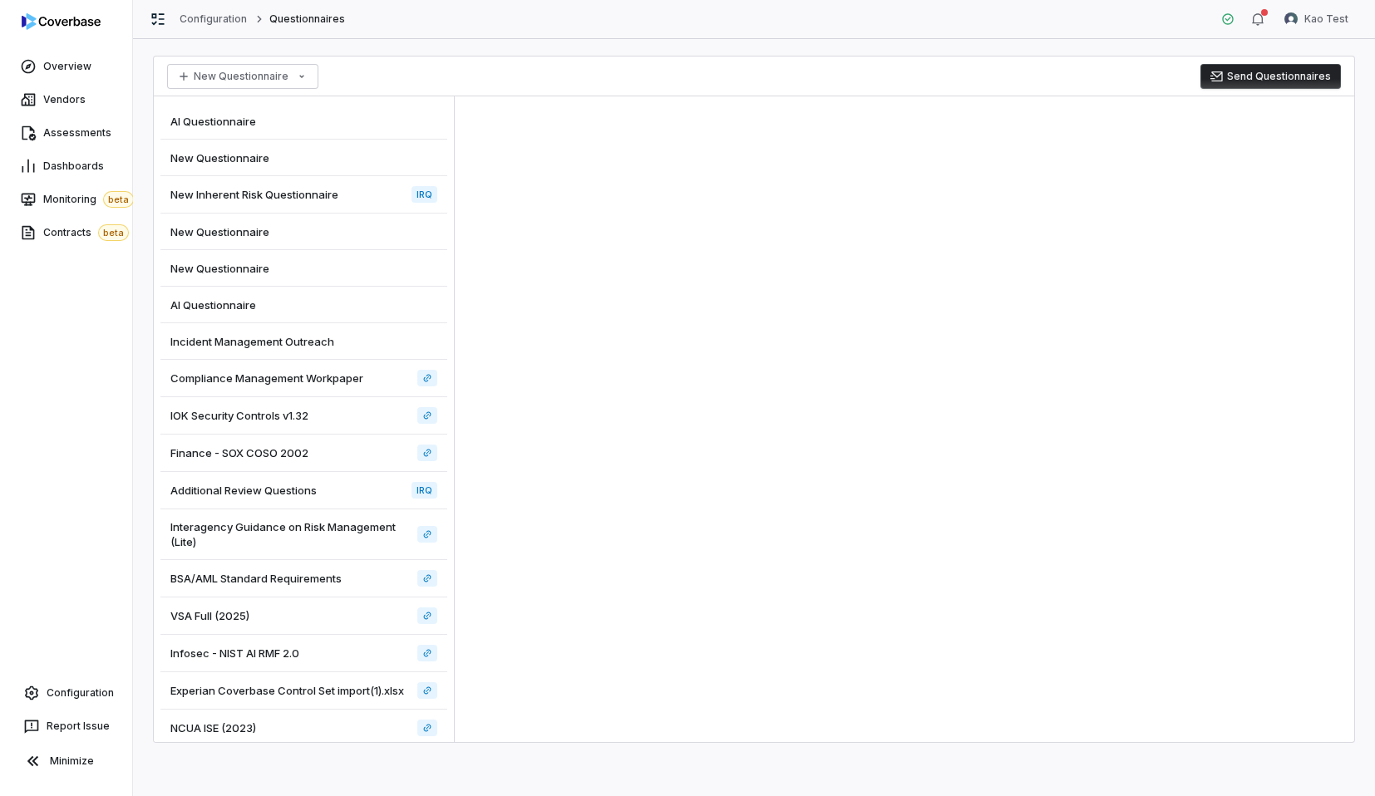
click at [324, 131] on div "AI Questionnaire" at bounding box center [303, 121] width 287 height 37
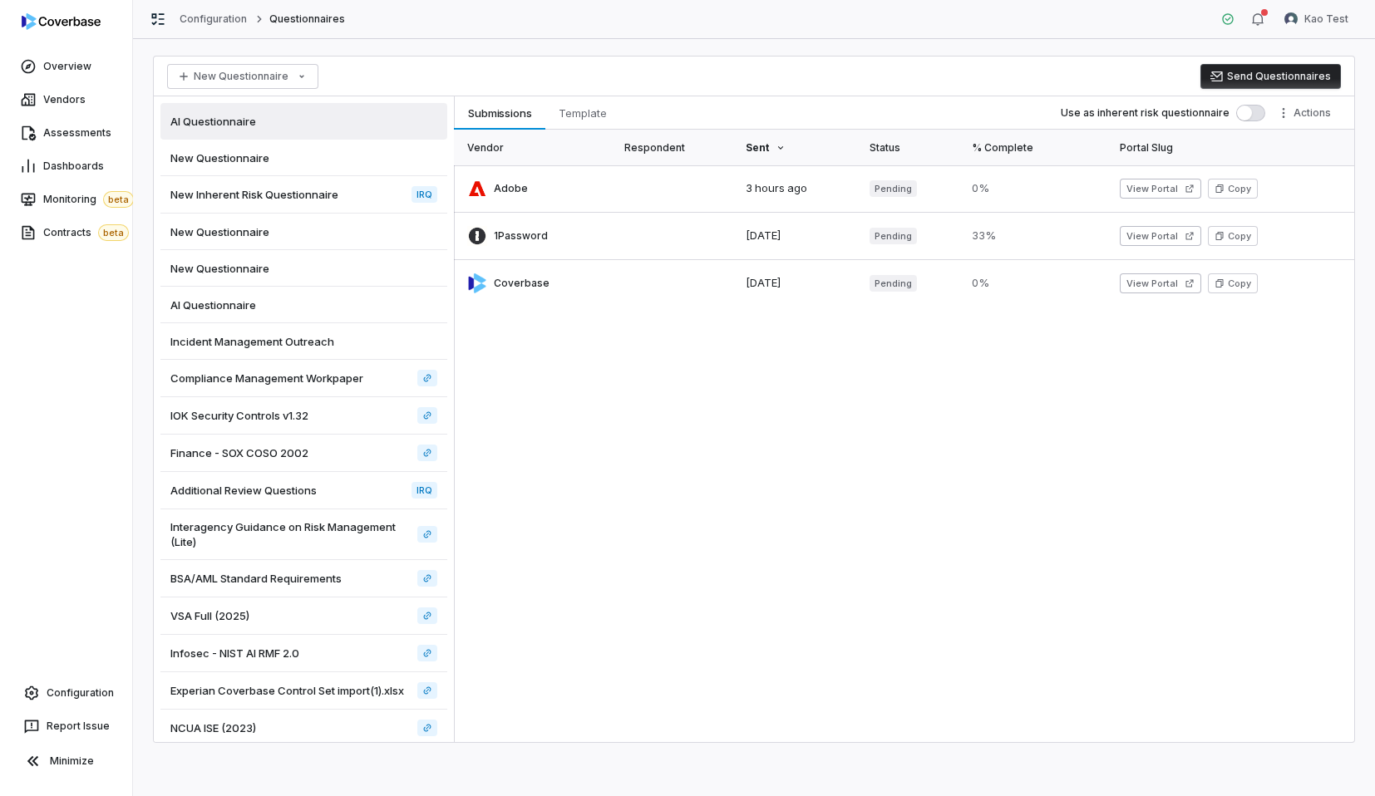
click at [324, 153] on div "New Questionnaire" at bounding box center [303, 158] width 287 height 37
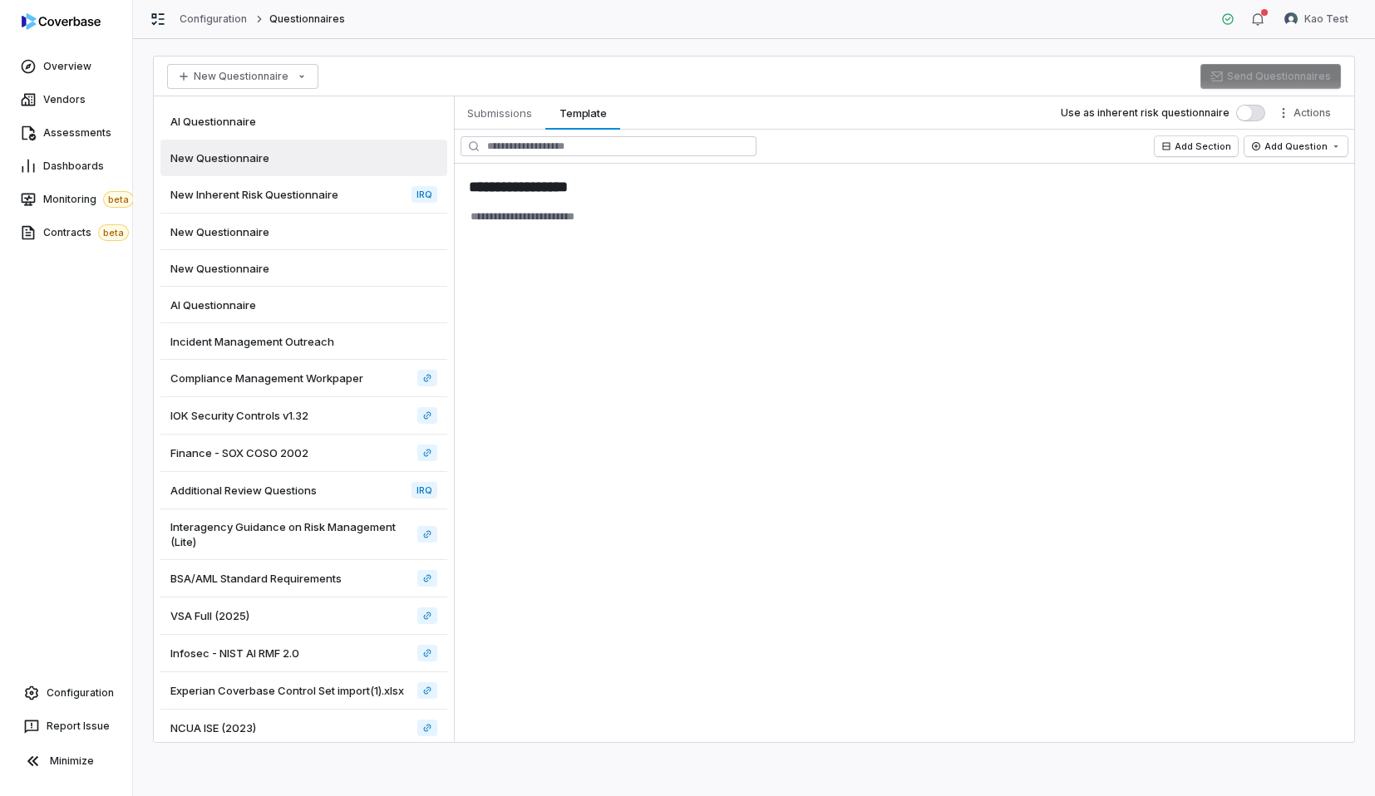
click at [312, 197] on span "New Inherent Risk Questionnaire" at bounding box center [254, 194] width 168 height 15
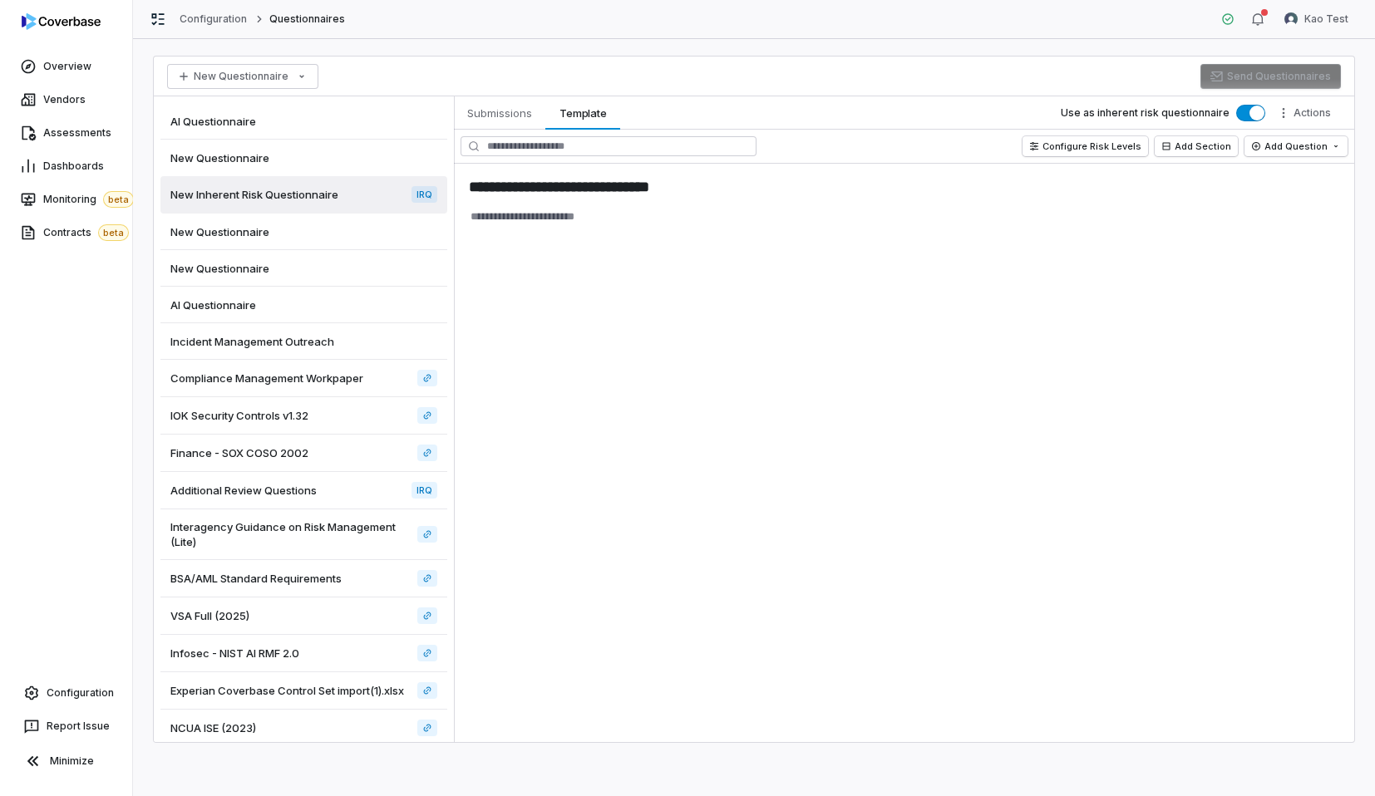
click at [307, 225] on div "New Questionnaire" at bounding box center [303, 232] width 287 height 37
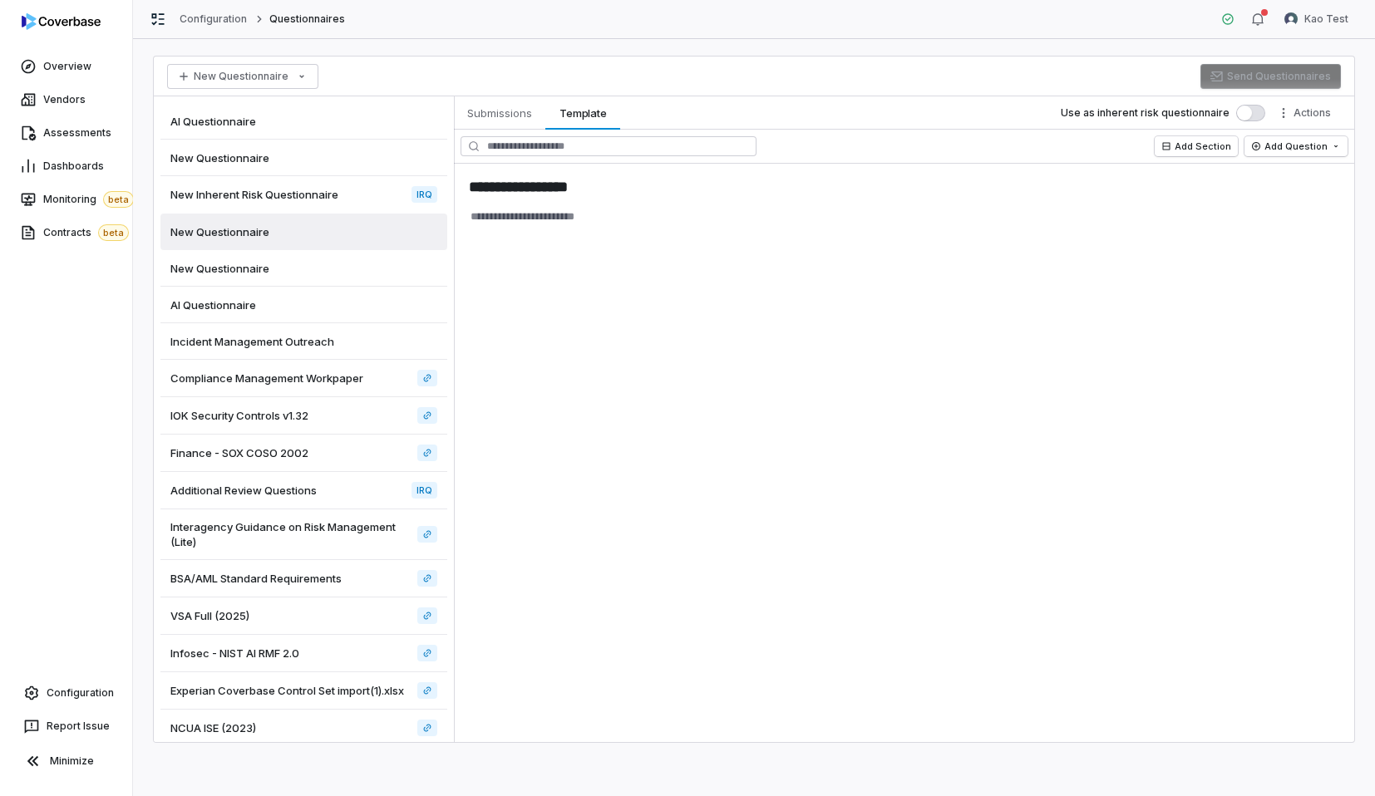
click at [303, 259] on div "New Questionnaire" at bounding box center [303, 268] width 287 height 37
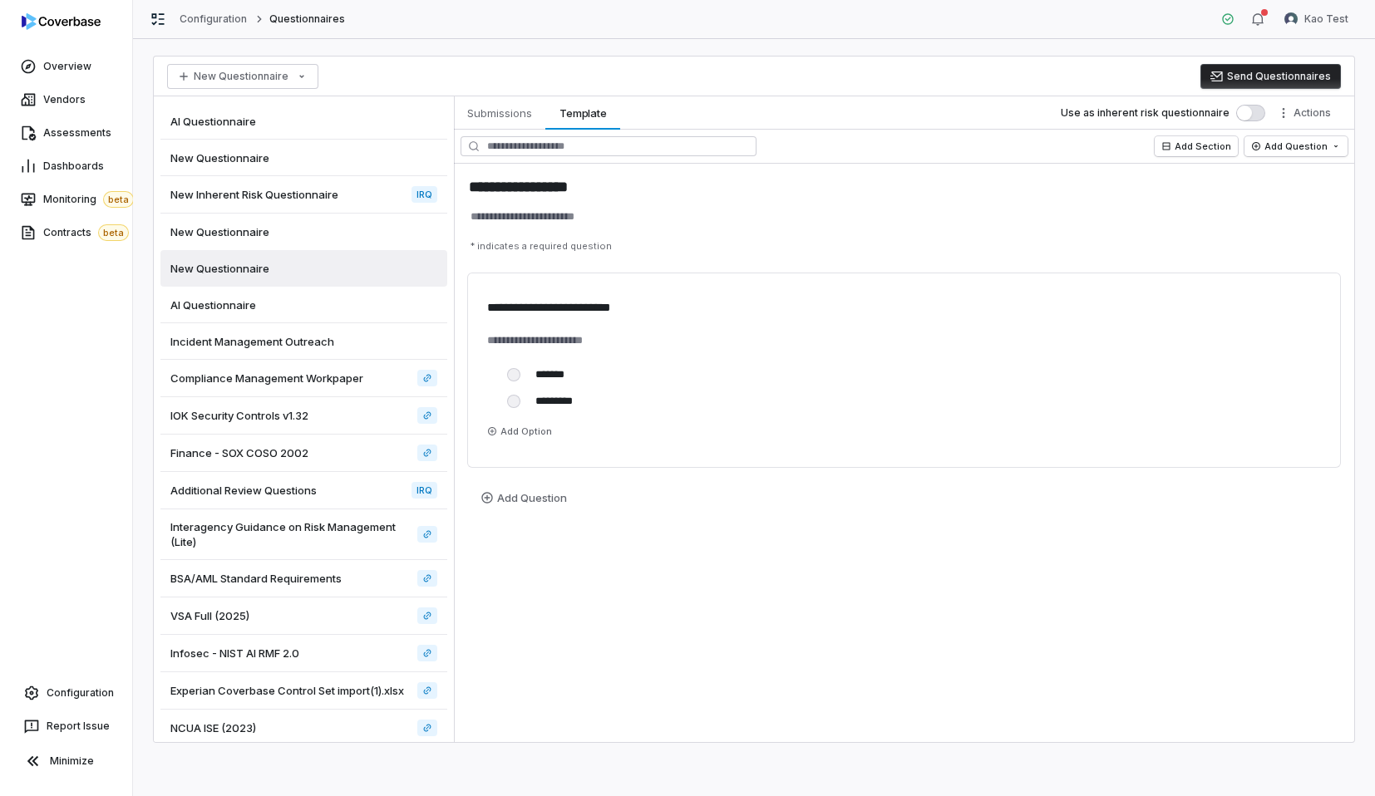
click at [306, 304] on div "AI Questionnaire" at bounding box center [303, 305] width 287 height 37
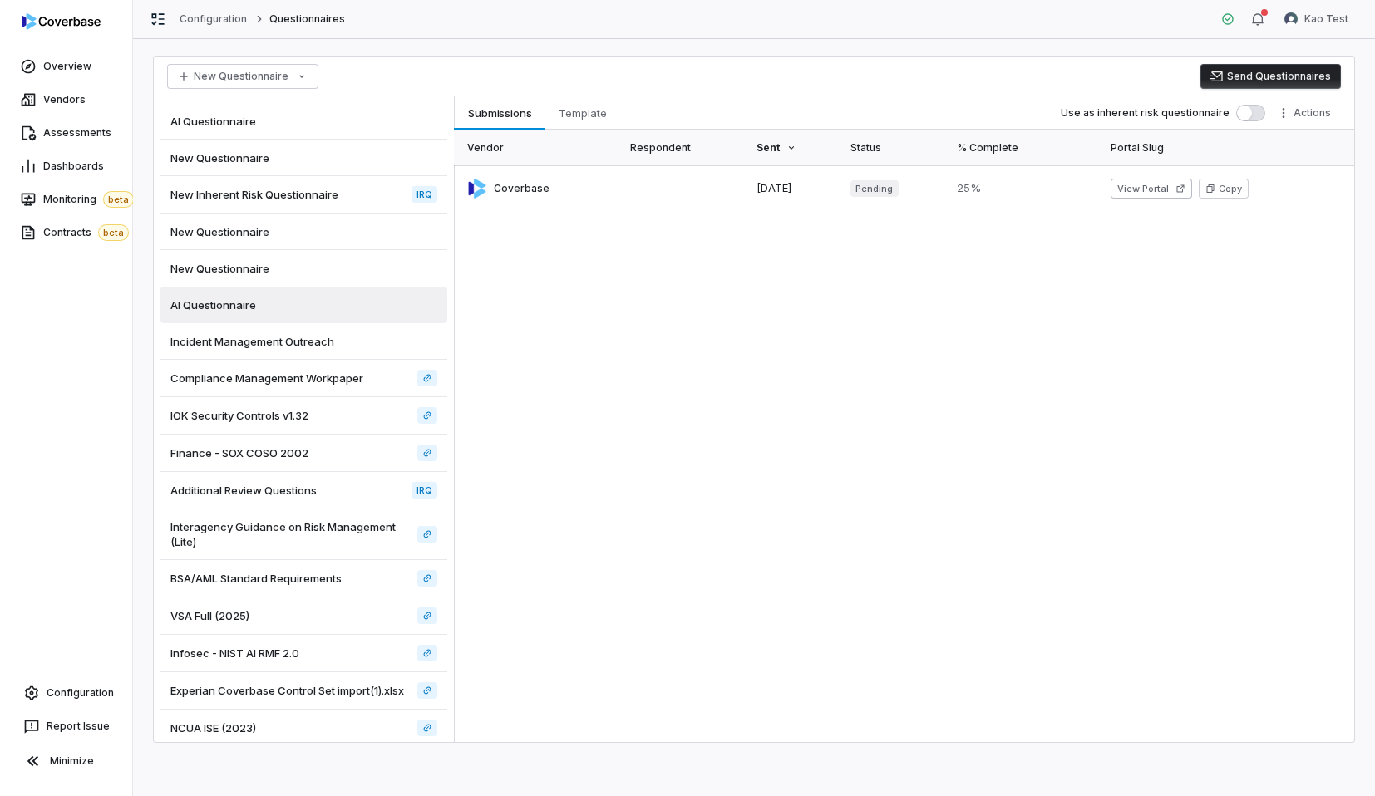
click at [303, 339] on span "Incident Management Outreach" at bounding box center [252, 341] width 164 height 15
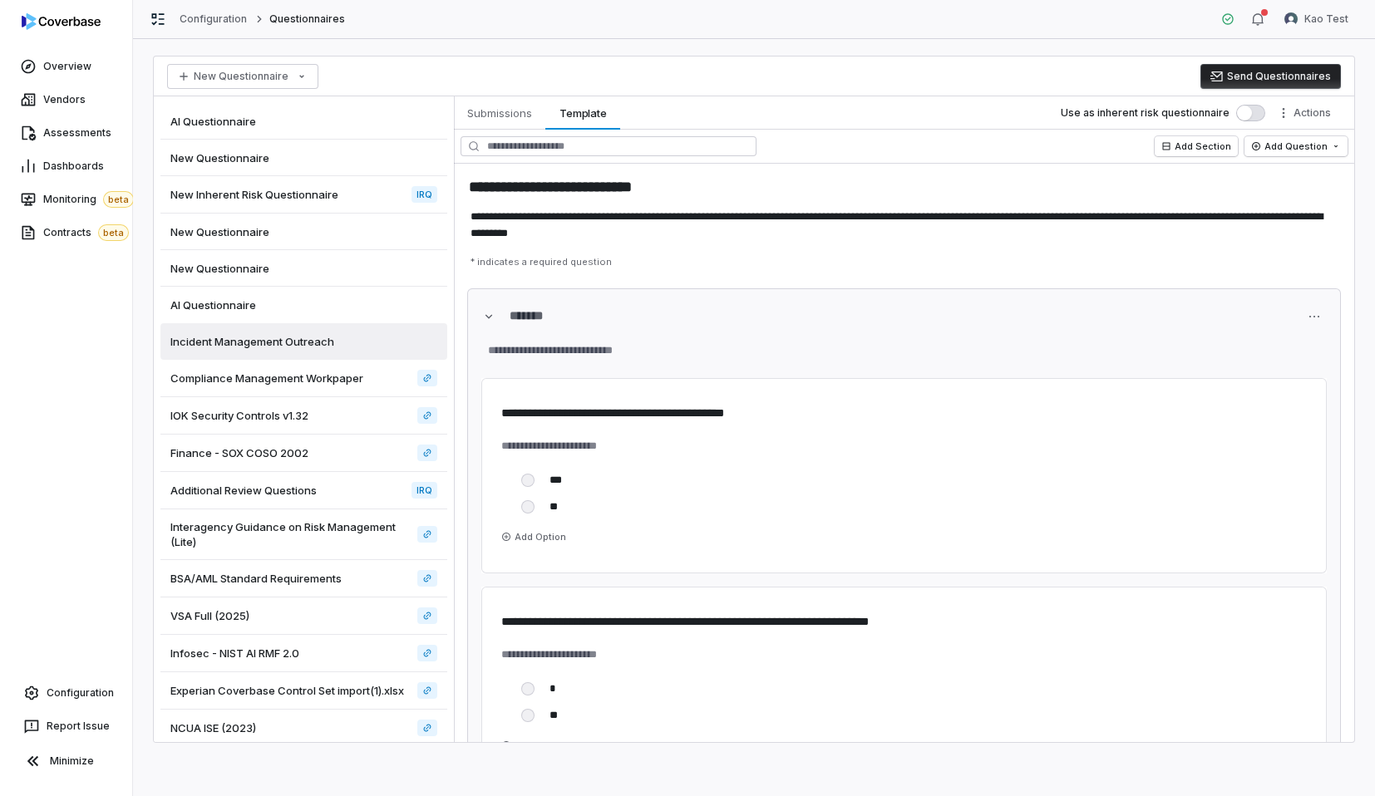
click at [312, 320] on div "AI Questionnaire" at bounding box center [303, 305] width 287 height 37
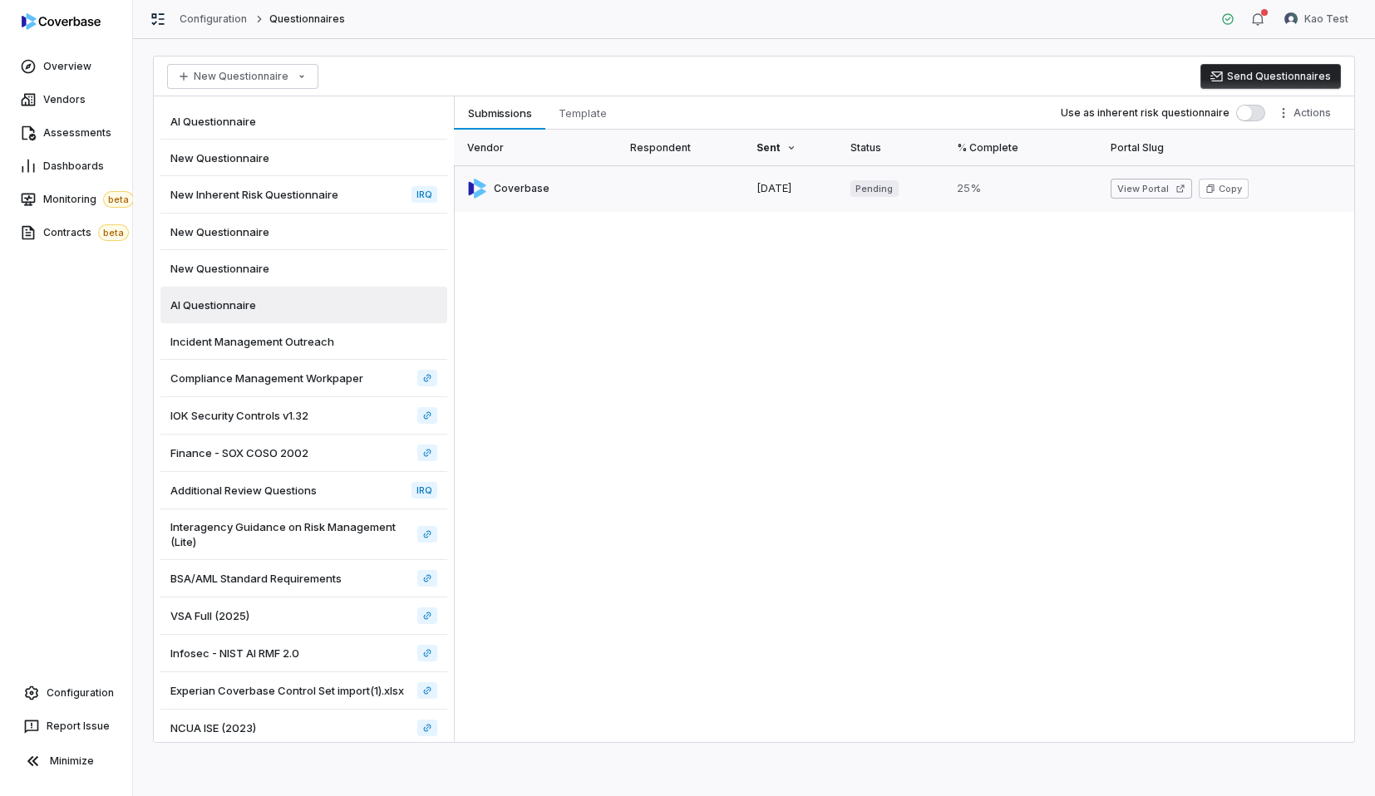
click at [576, 192] on link at bounding box center [536, 188] width 165 height 47
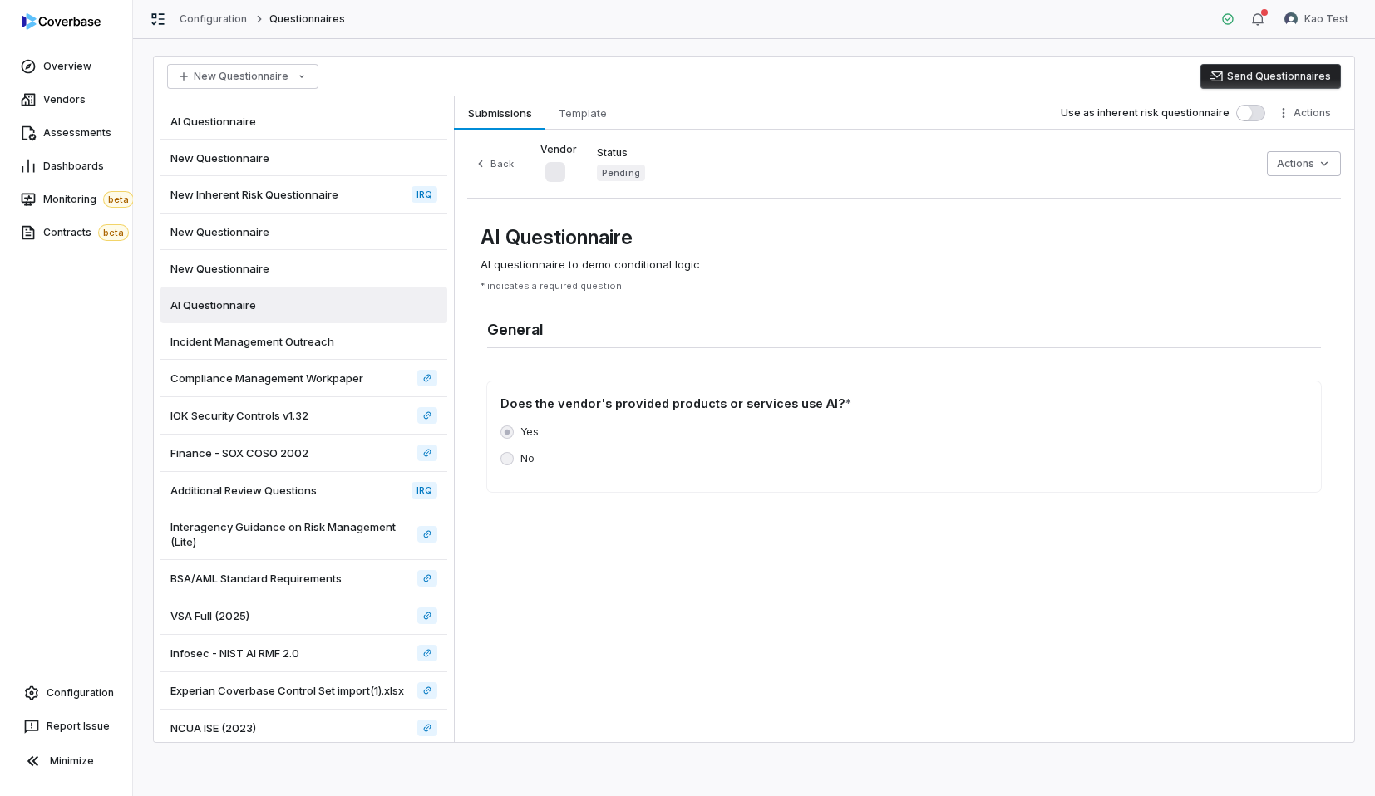
click at [313, 339] on span "Incident Management Outreach" at bounding box center [252, 341] width 164 height 15
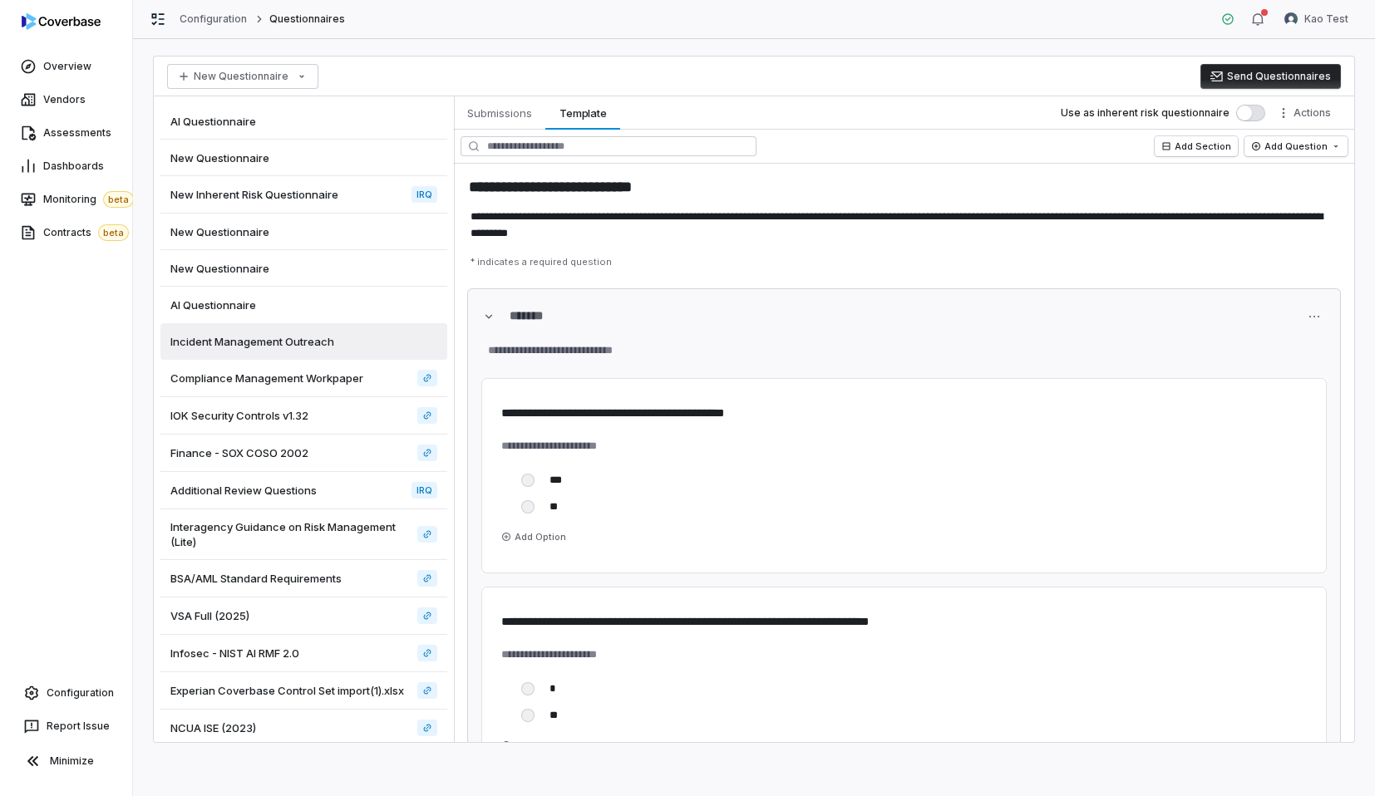
click at [313, 400] on div "IOK Security Controls v1.32" at bounding box center [303, 415] width 287 height 37
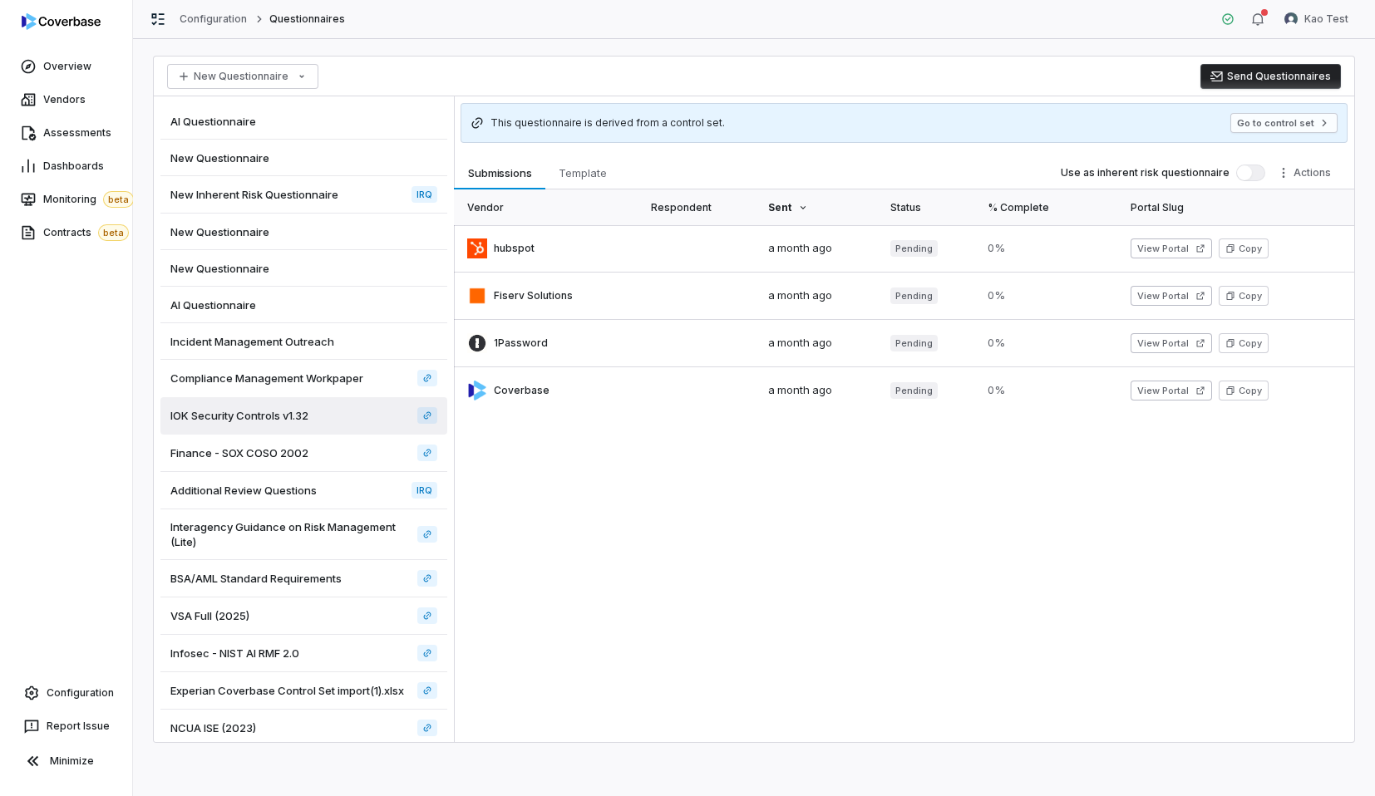
click at [313, 474] on div "Additional Review Questions IRQ" at bounding box center [303, 490] width 287 height 37
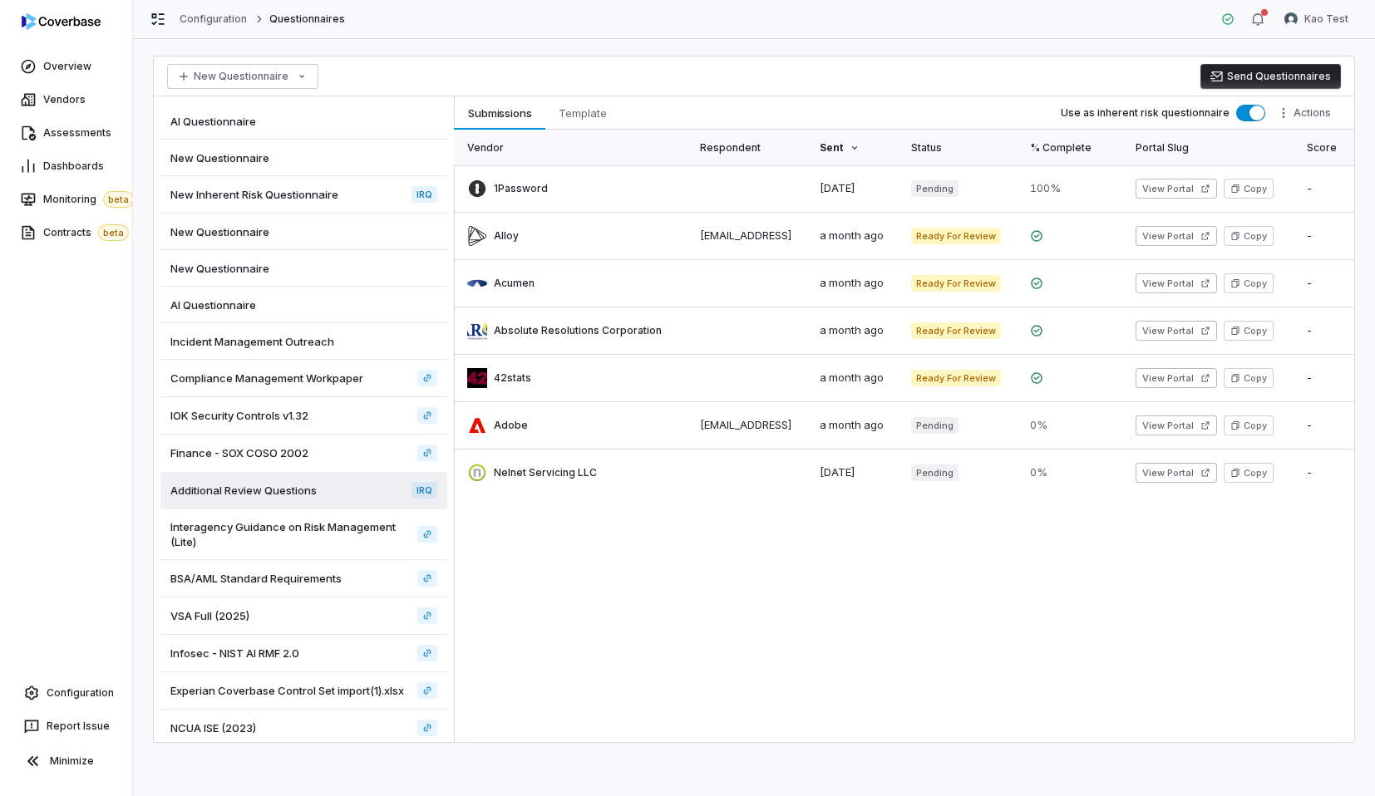
click at [313, 543] on span "Interagency Guidance on Risk Management (Lite)" at bounding box center [290, 535] width 240 height 30
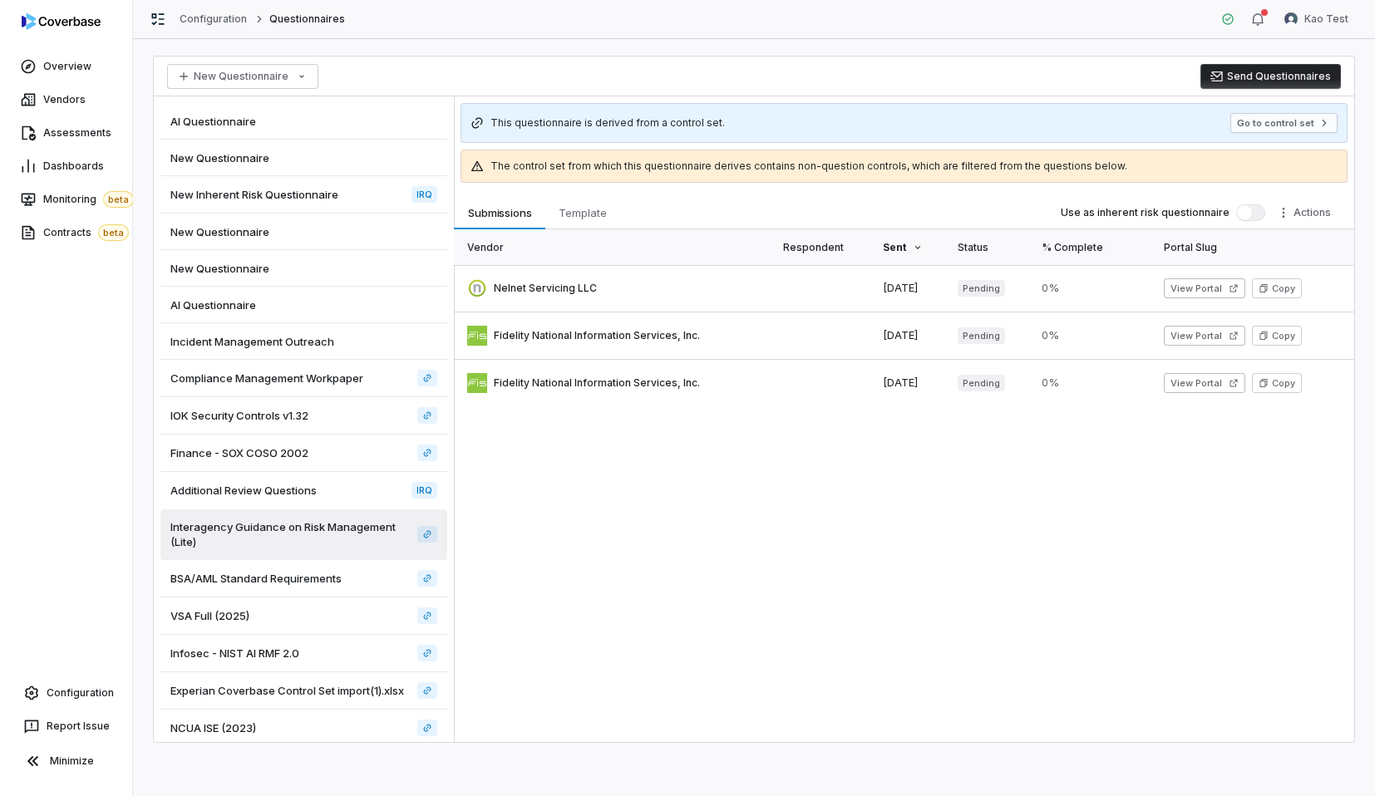
click at [313, 583] on span "BSA/AML Standard Requirements" at bounding box center [255, 578] width 171 height 15
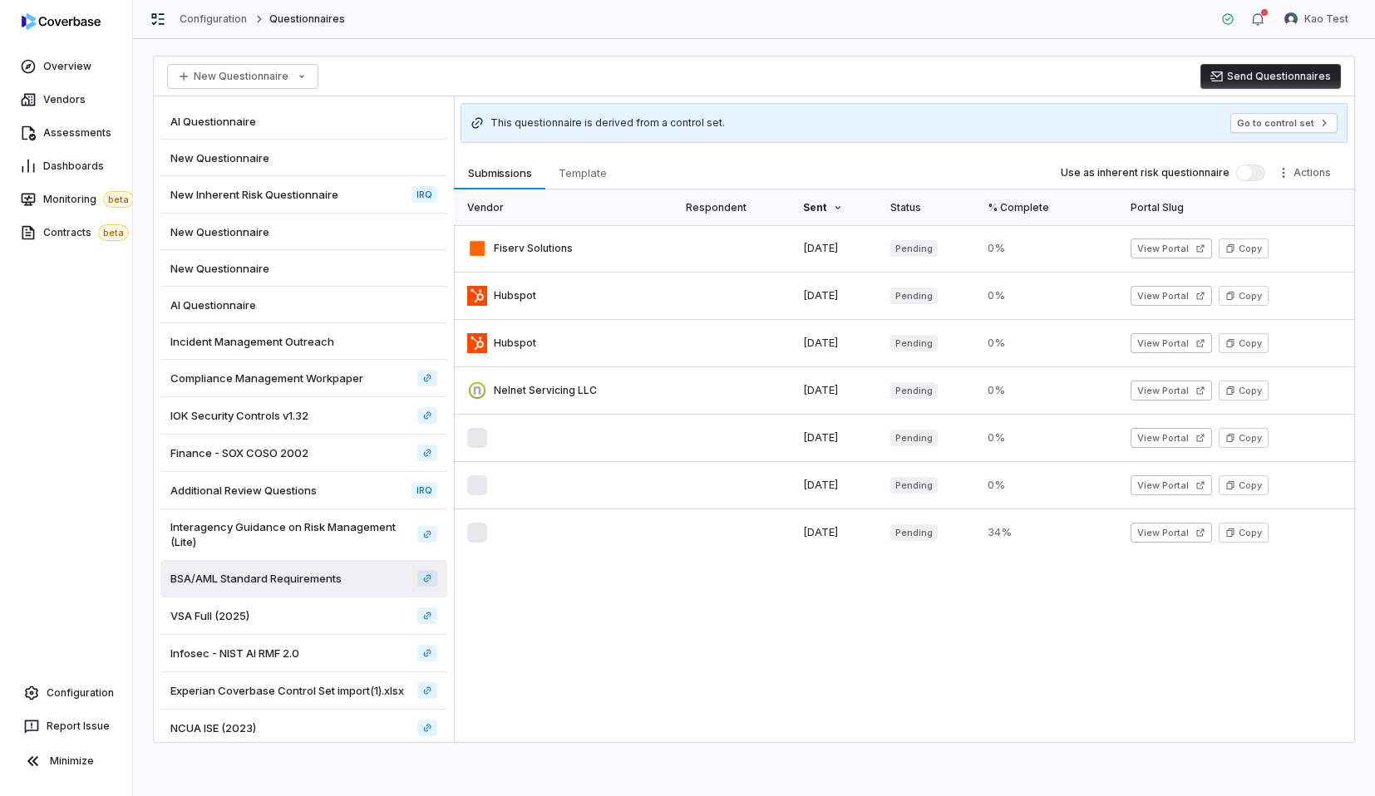
click at [310, 629] on div "VSA Full (2025)" at bounding box center [303, 616] width 287 height 37
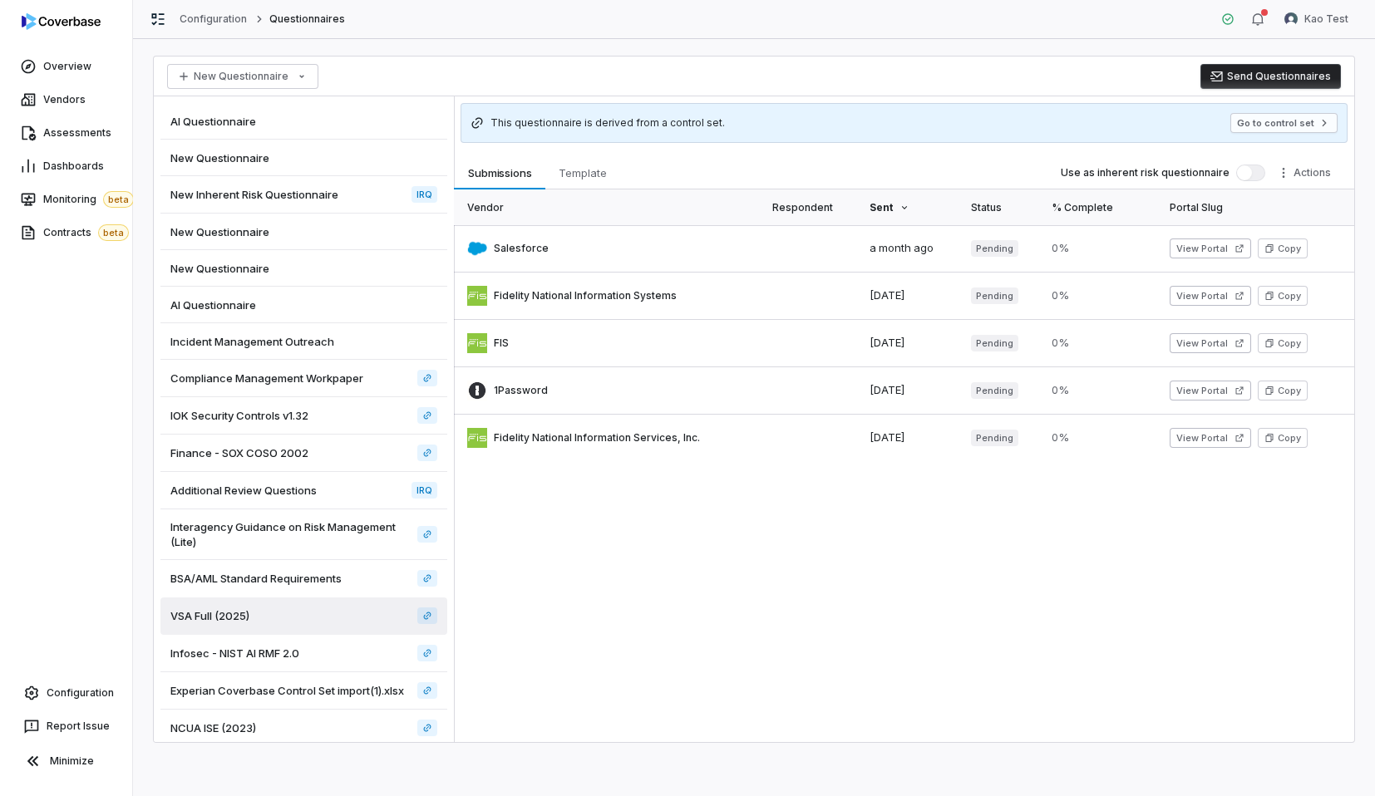
click at [306, 652] on div "Infosec - NIST AI RMF 2.0" at bounding box center [303, 653] width 287 height 37
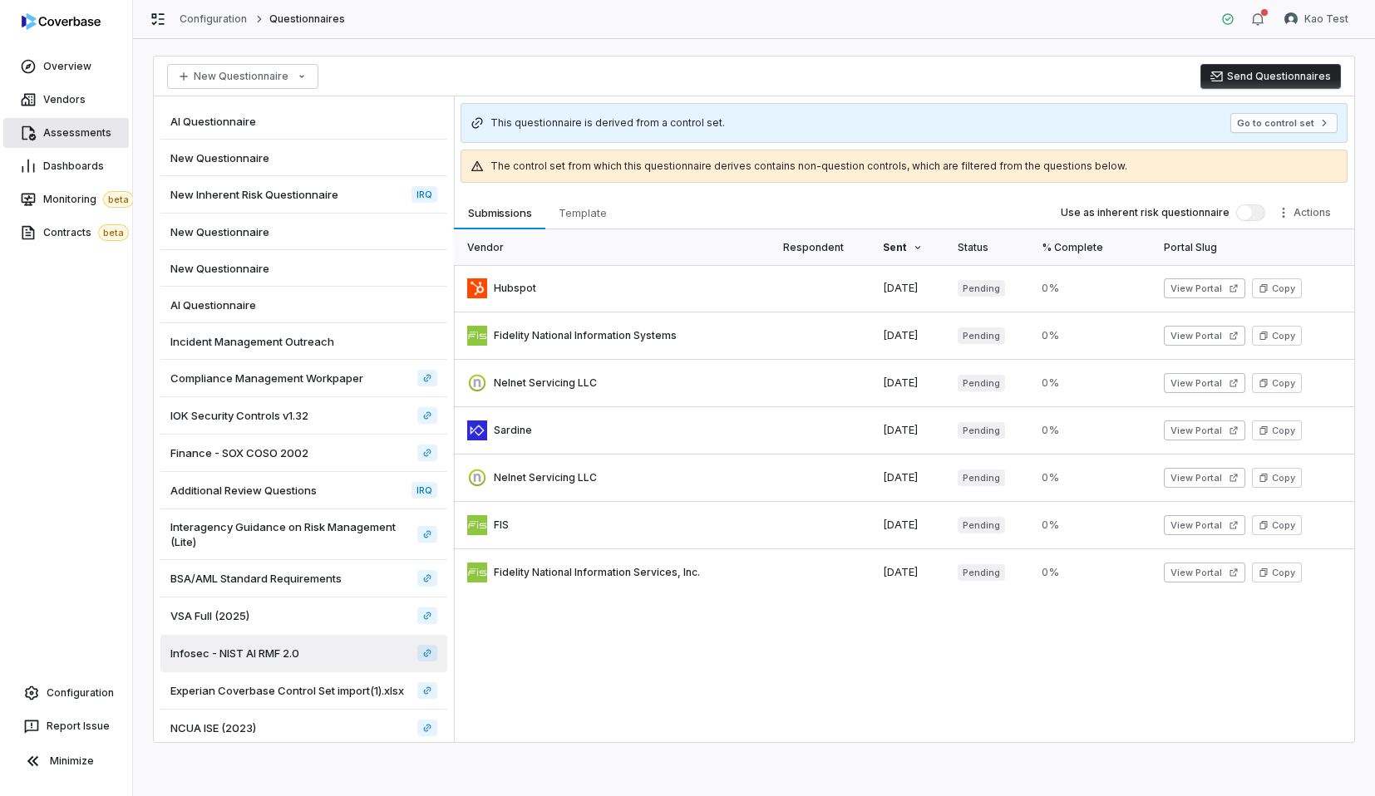
click at [79, 145] on link "Assessments" at bounding box center [66, 133] width 126 height 30
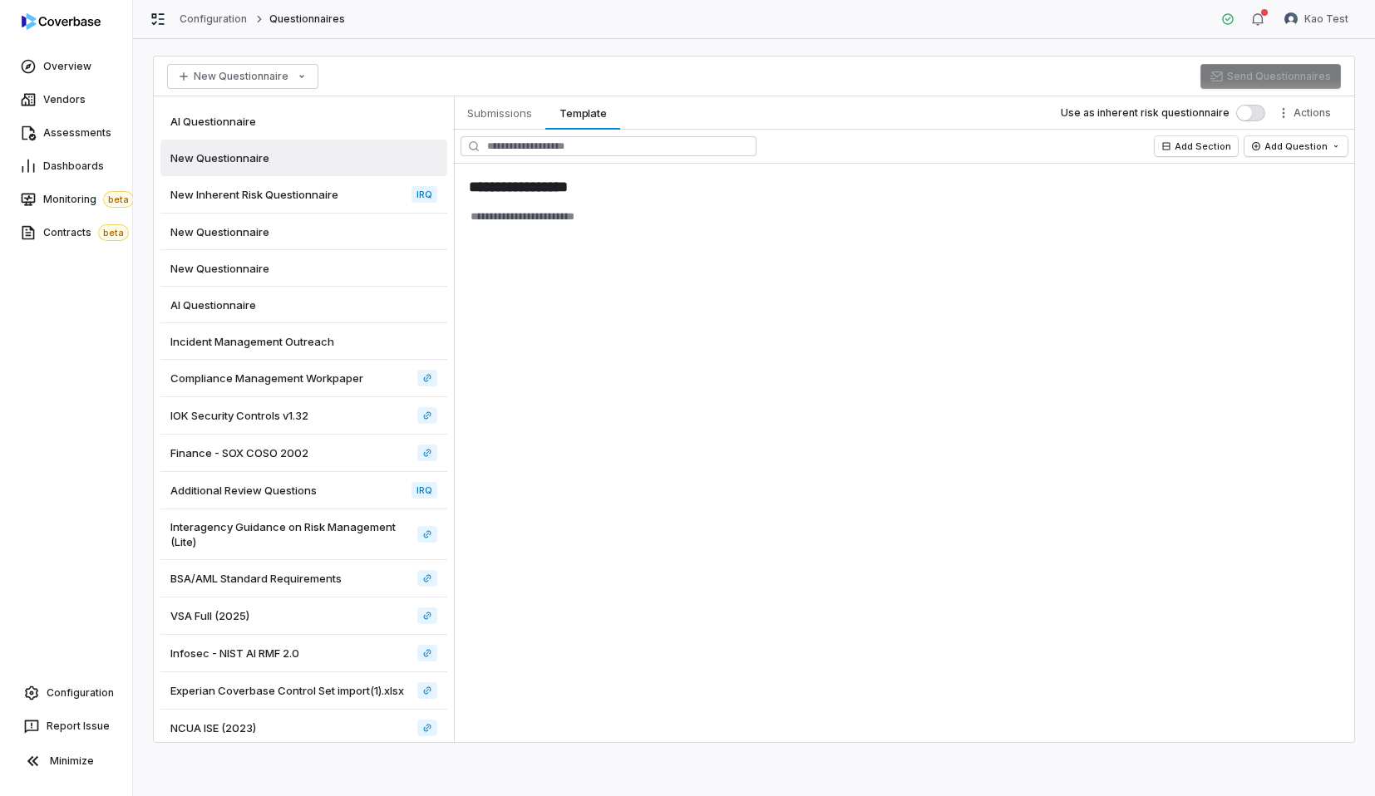
type textarea "*"
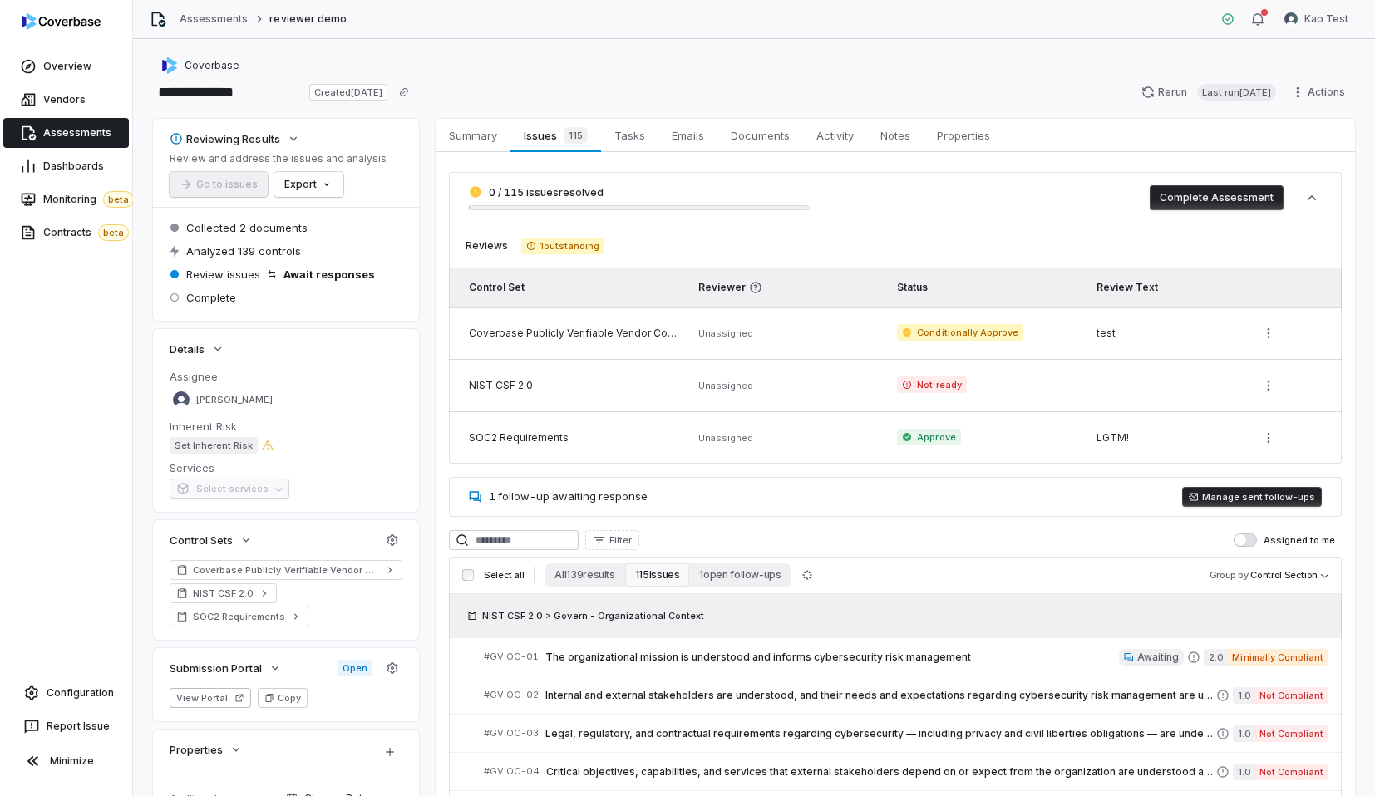
scroll to position [141, 0]
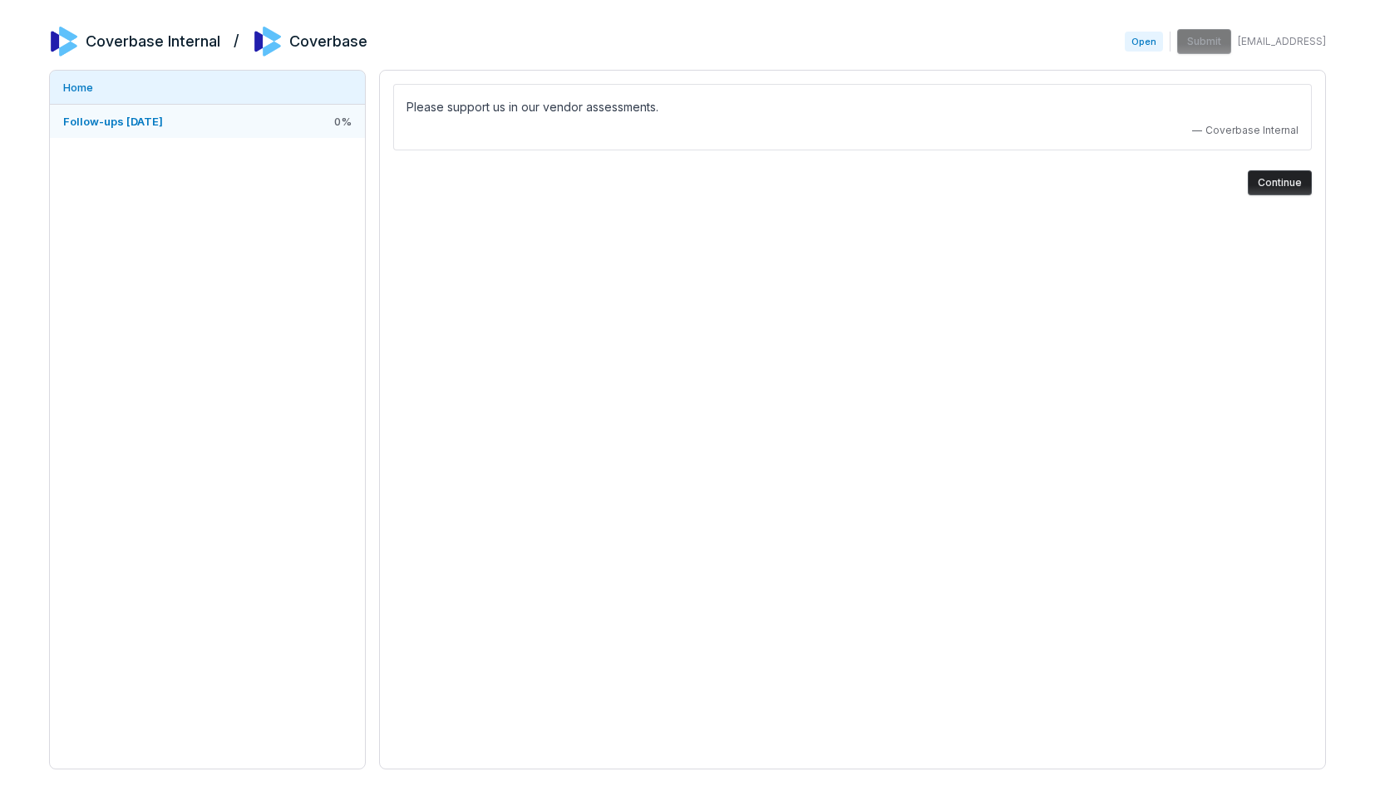
click at [175, 130] on link "Follow-ups 2025-09-17 0 %" at bounding box center [207, 121] width 315 height 33
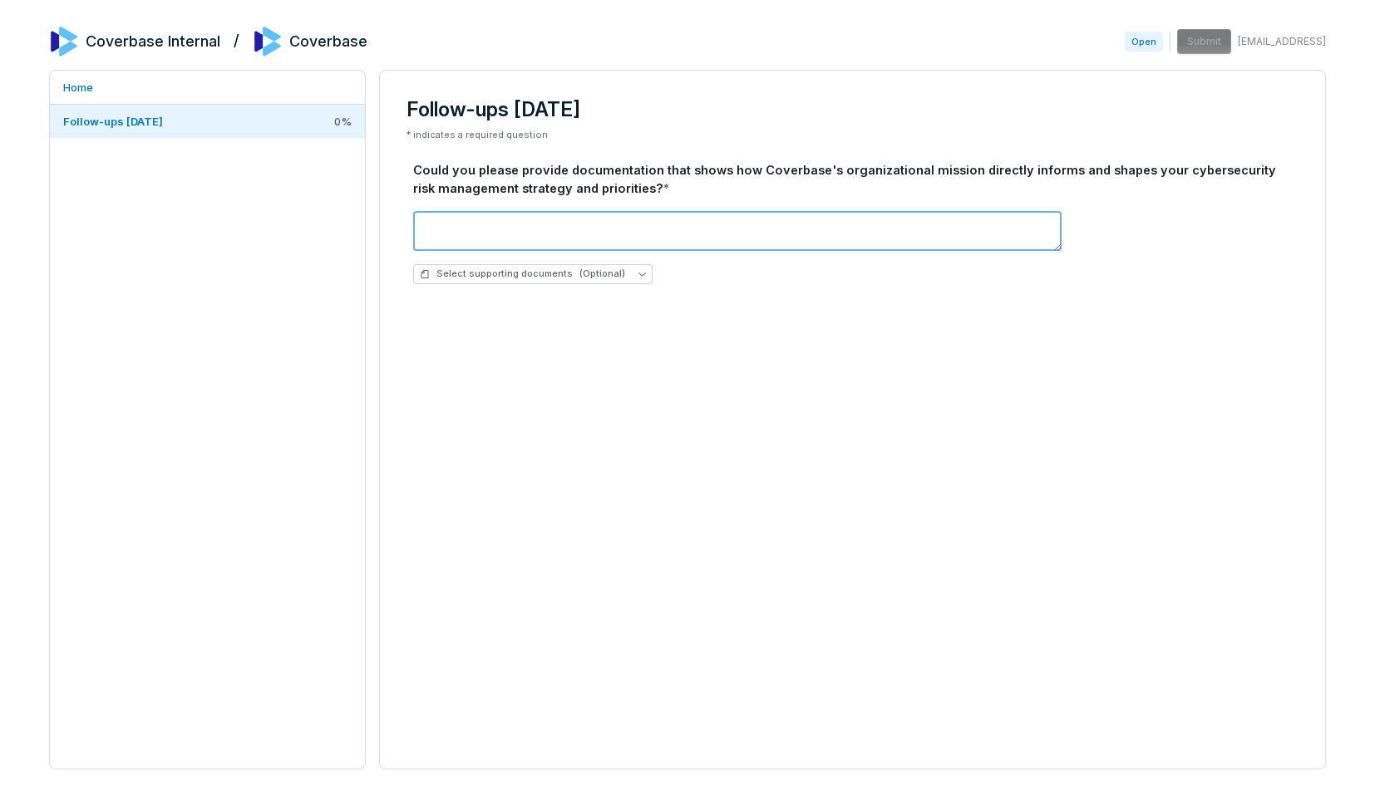
click at [634, 237] on textarea at bounding box center [737, 231] width 649 height 40
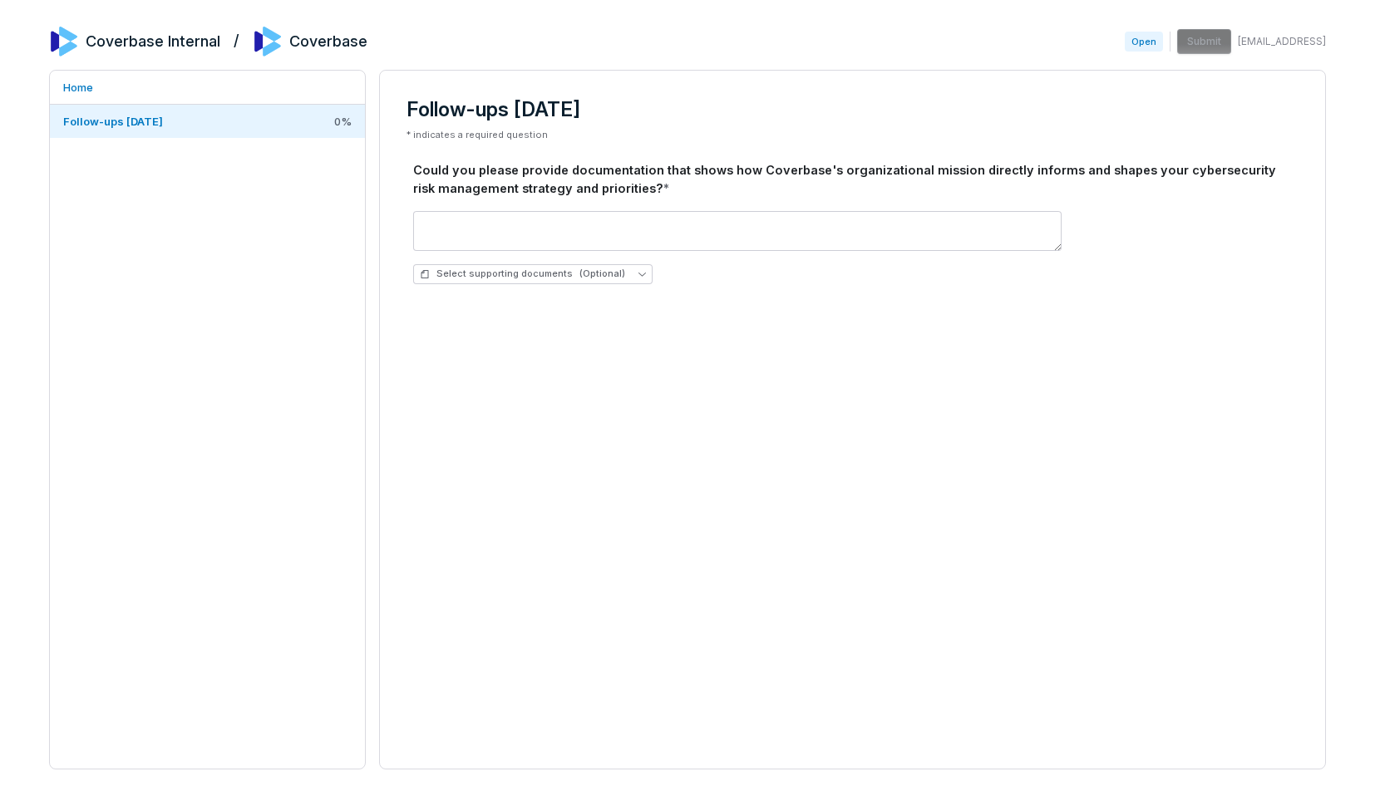
click at [644, 309] on div "Follow-ups 2025-09-17 * indicates a required question Could you please provide …" at bounding box center [852, 201] width 919 height 234
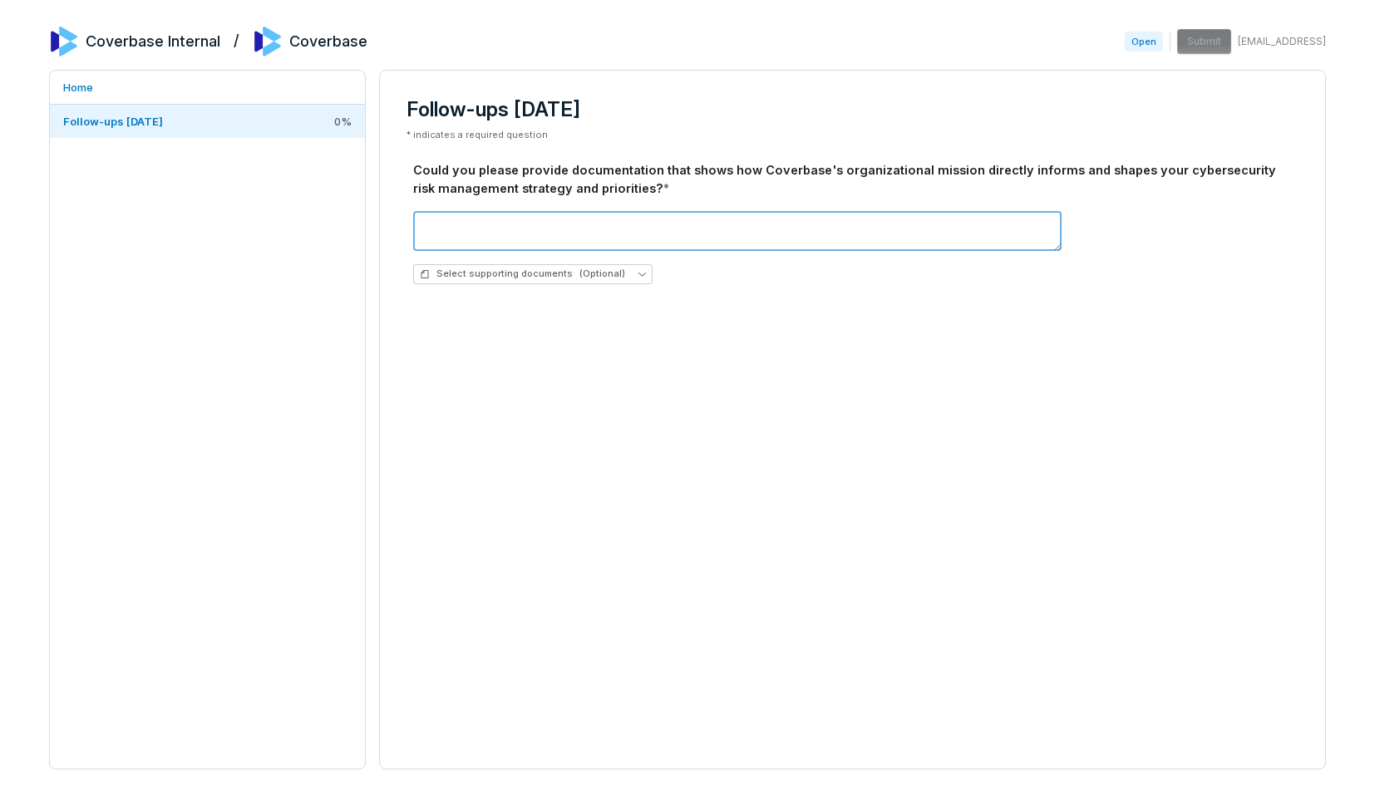
click at [609, 229] on textarea at bounding box center [737, 231] width 649 height 40
click at [879, 249] on textarea at bounding box center [737, 231] width 649 height 40
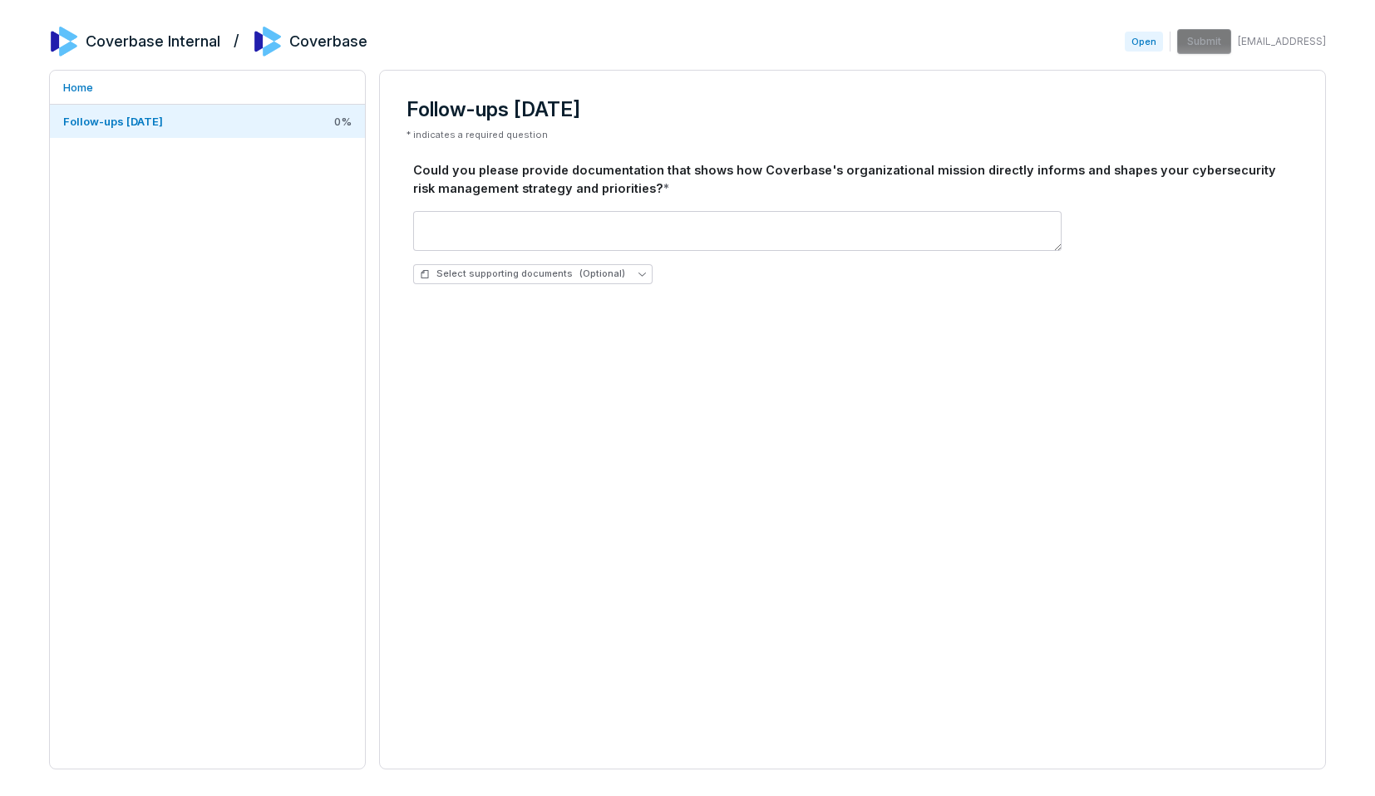
click at [738, 187] on div "Could you please provide documentation that shows how Coverbase's organizationa…" at bounding box center [852, 179] width 879 height 37
click at [688, 166] on div "Could you please provide documentation that shows how Coverbase's organizationa…" at bounding box center [852, 179] width 879 height 37
